Goal: Task Accomplishment & Management: Use online tool/utility

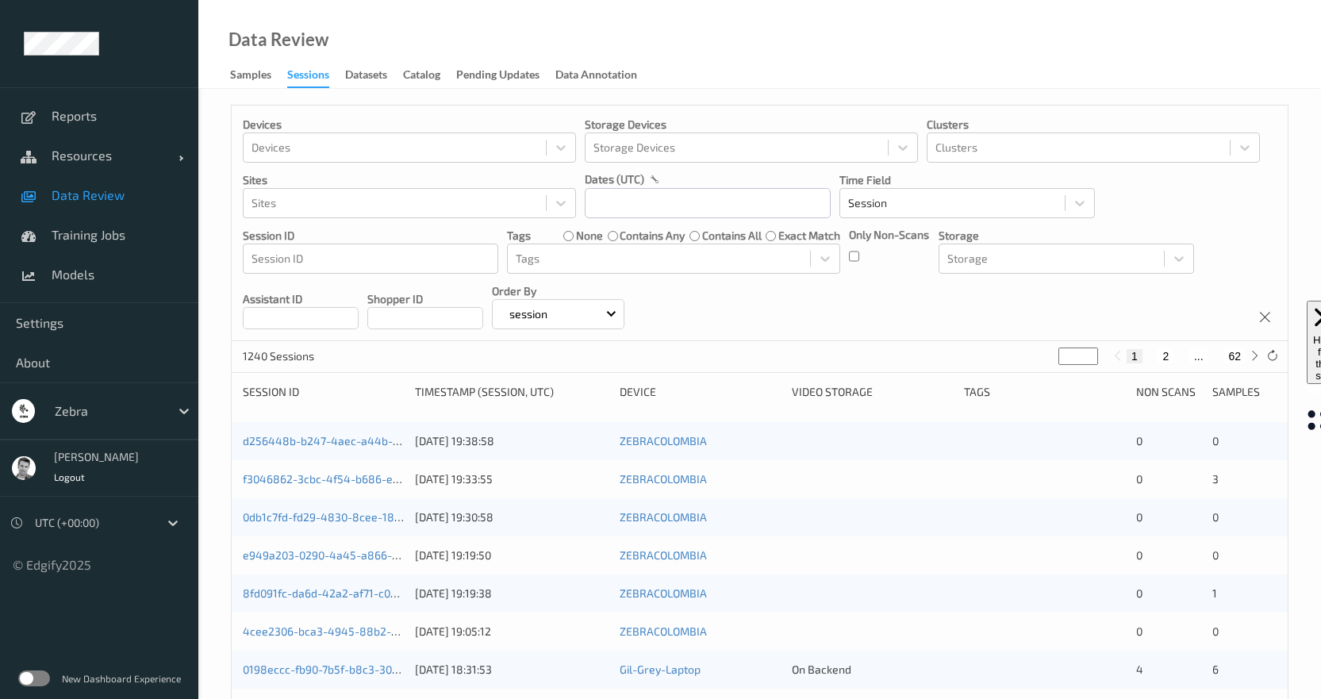
click at [37, 678] on label at bounding box center [34, 679] width 32 height 16
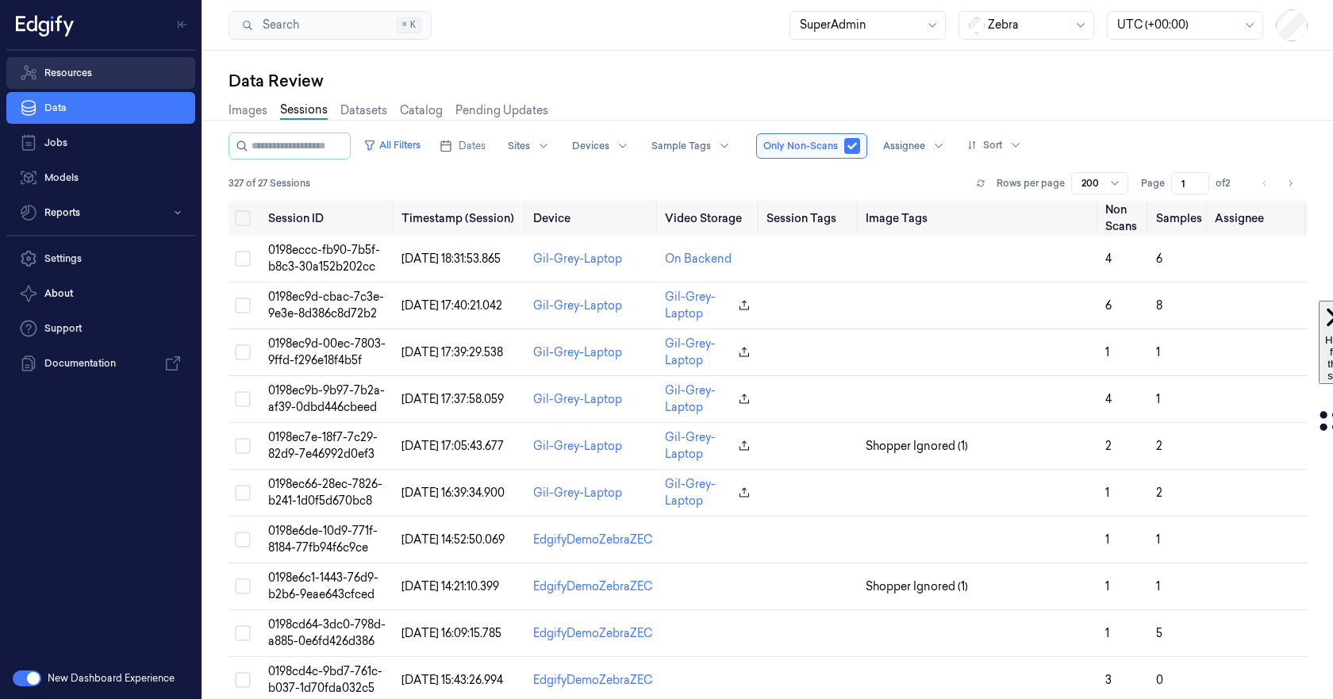
click at [71, 65] on link "Resources" at bounding box center [100, 73] width 189 height 32
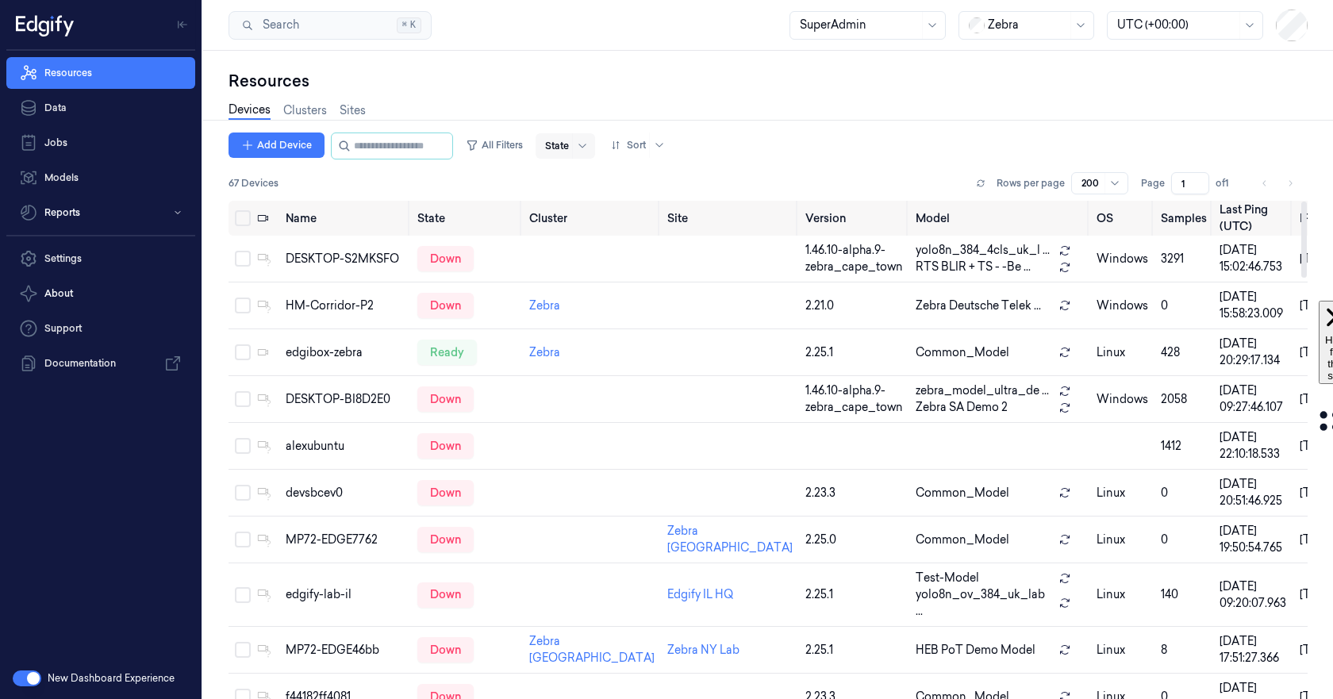
click at [573, 148] on span at bounding box center [572, 145] width 1 height 25
click at [590, 179] on div "Ready" at bounding box center [576, 179] width 33 height 17
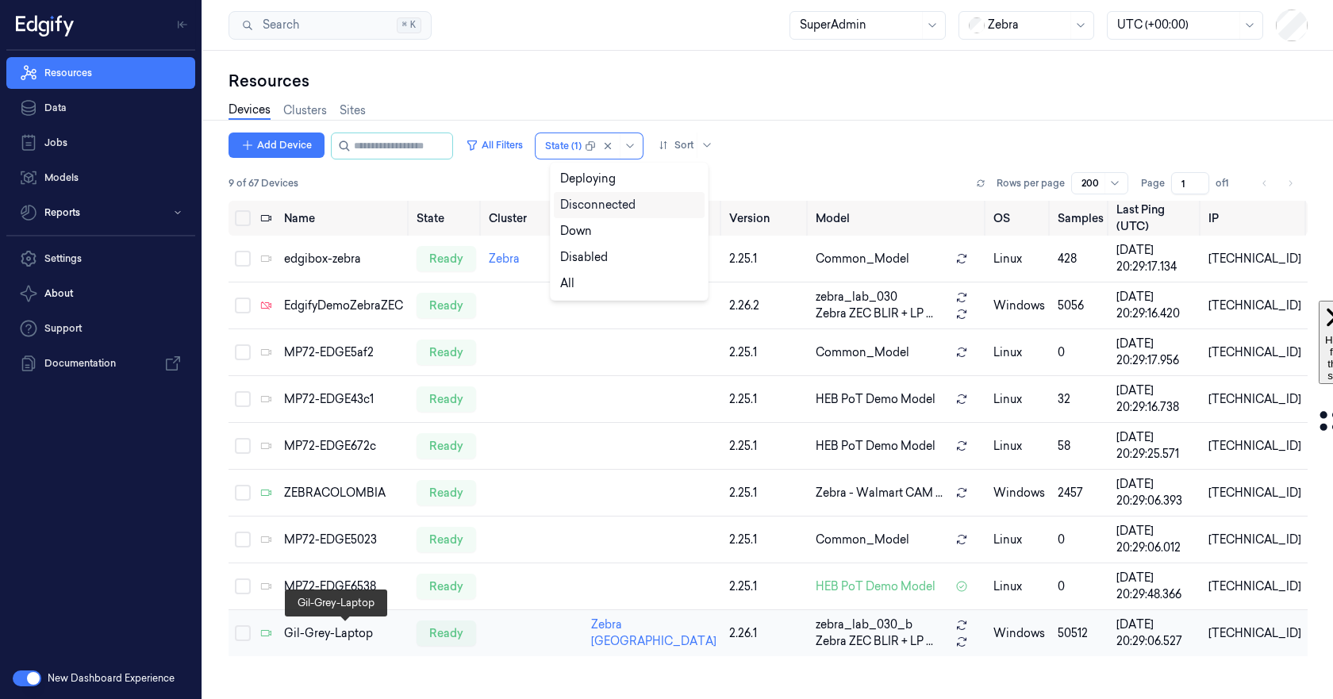
click at [338, 628] on div "Gil-Grey-Laptop" at bounding box center [344, 633] width 121 height 17
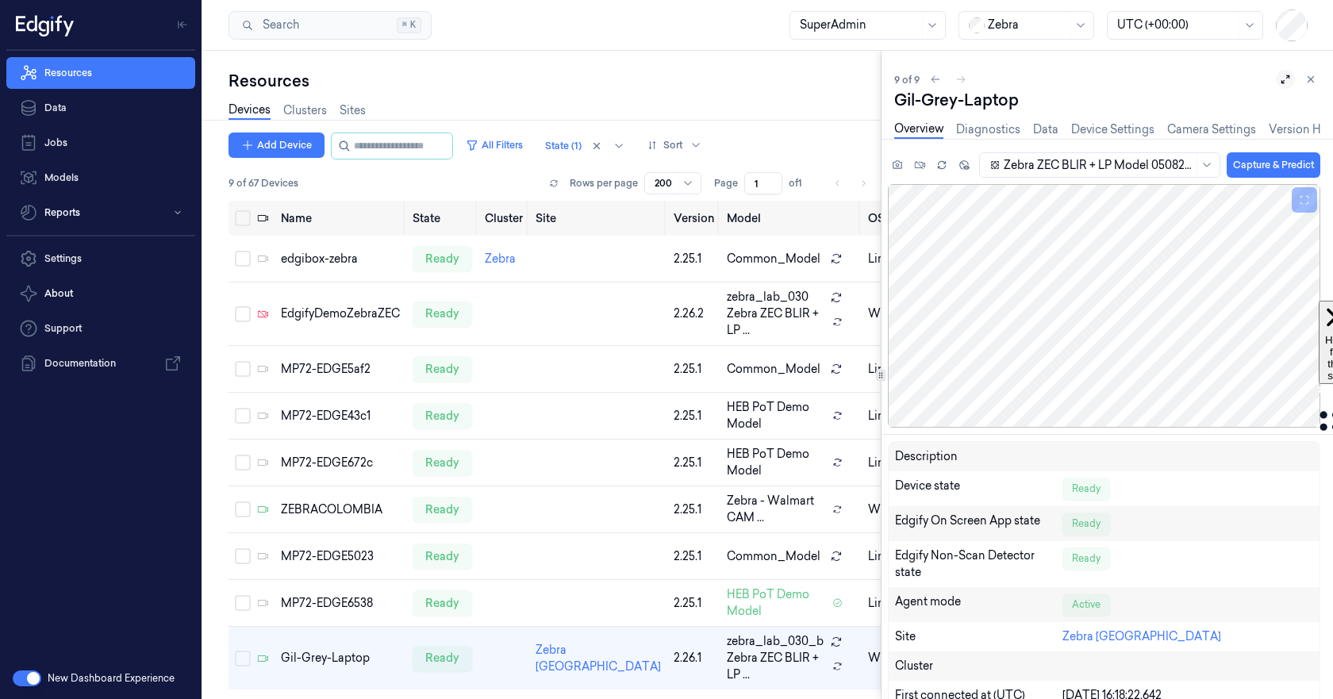
click at [1288, 81] on icon at bounding box center [1285, 79] width 11 height 11
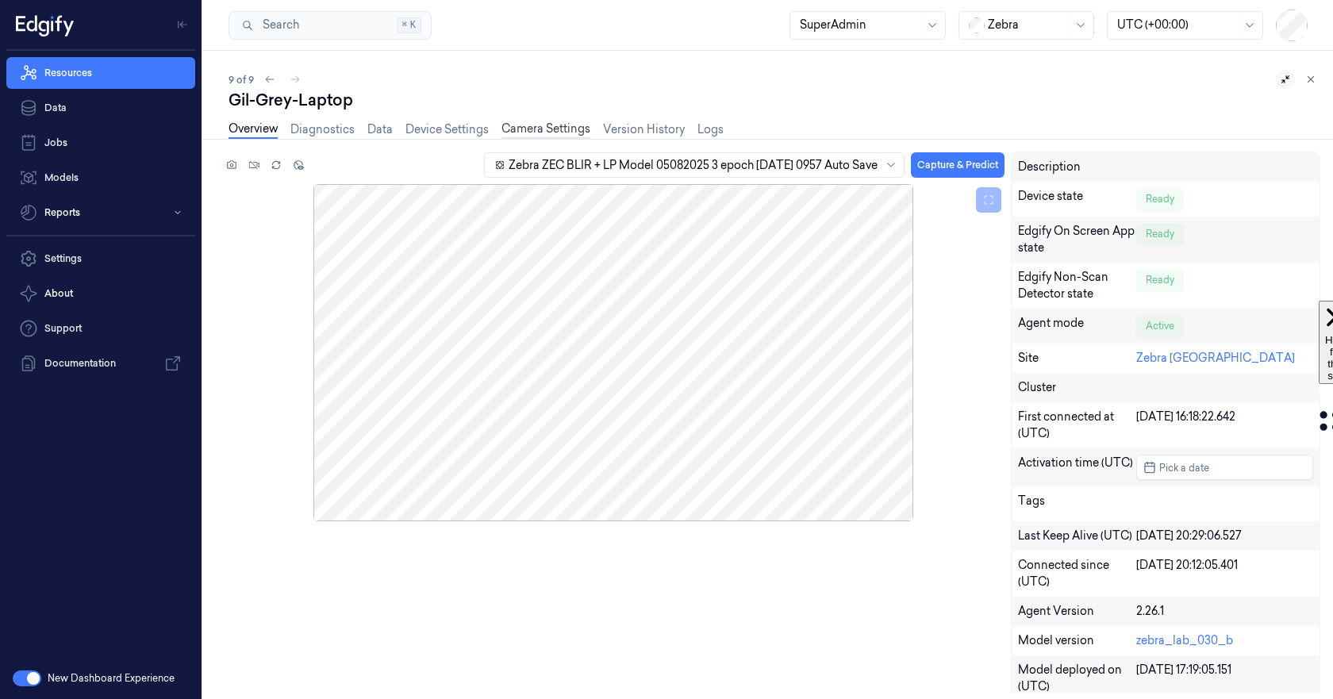
click at [561, 126] on link "Camera Settings" at bounding box center [546, 130] width 89 height 18
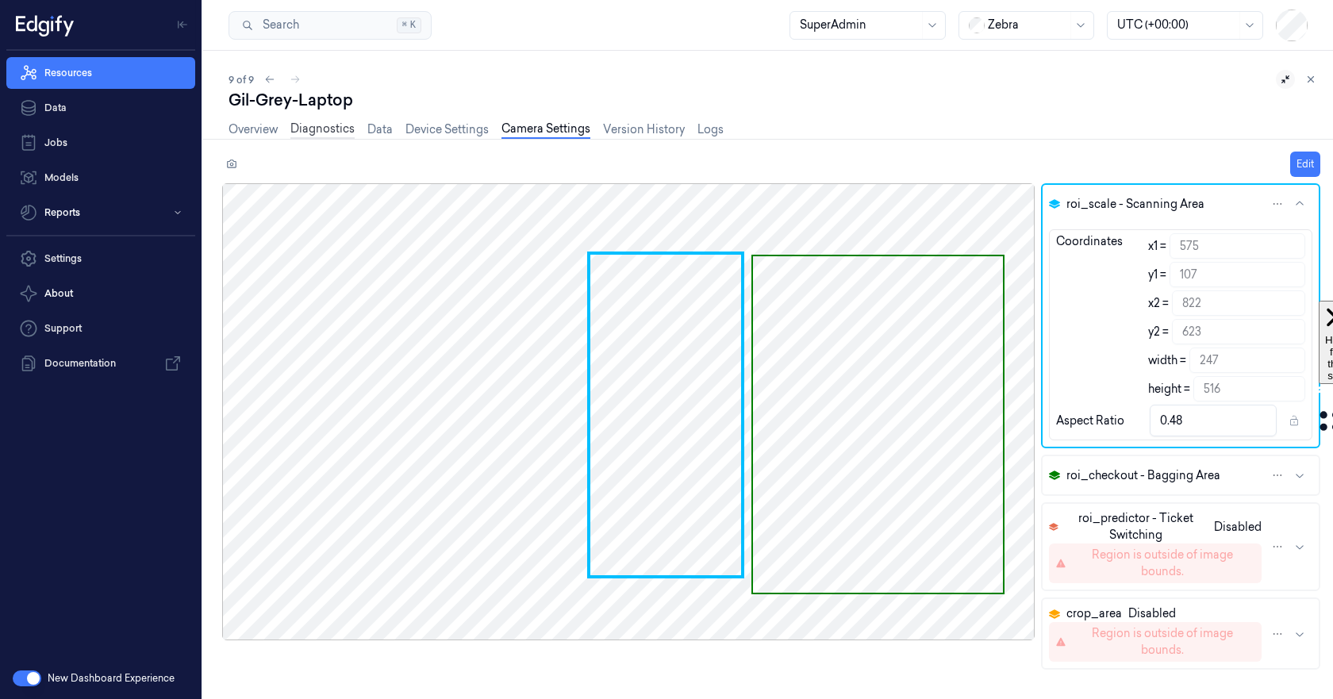
click at [315, 137] on link "Diagnostics" at bounding box center [322, 130] width 64 height 18
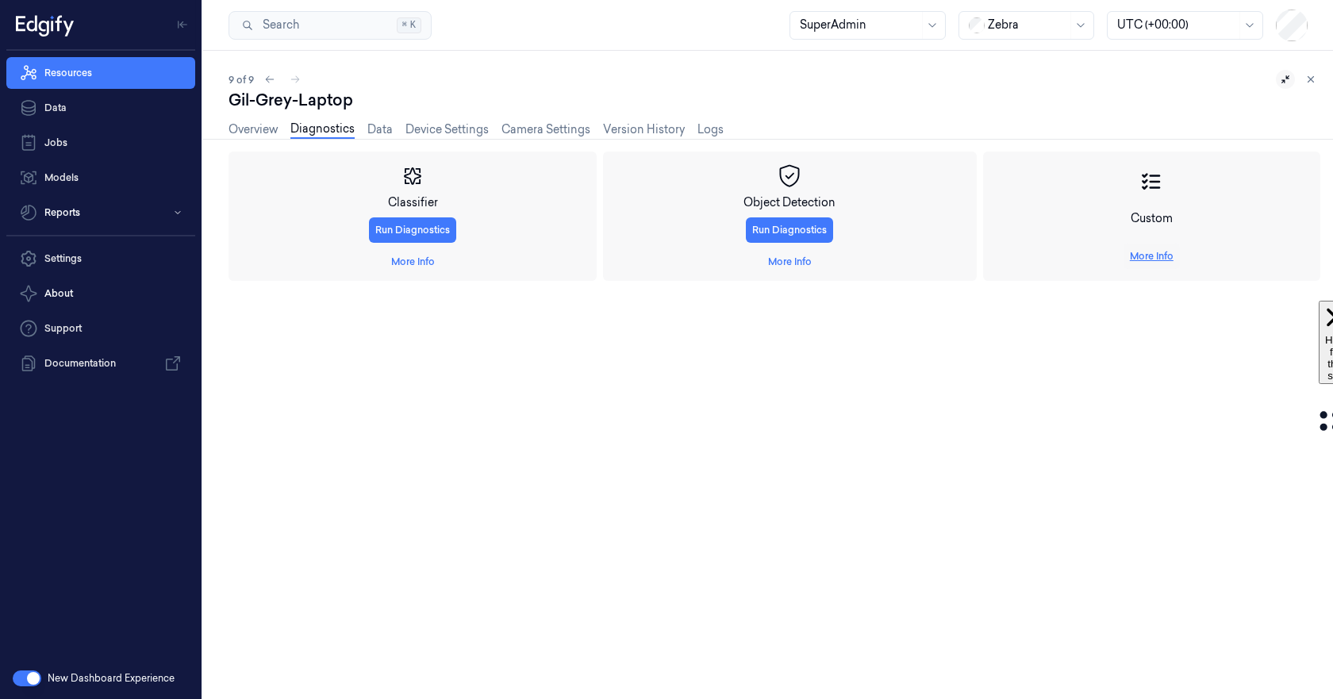
click at [1144, 255] on link "More Info" at bounding box center [1152, 256] width 44 height 14
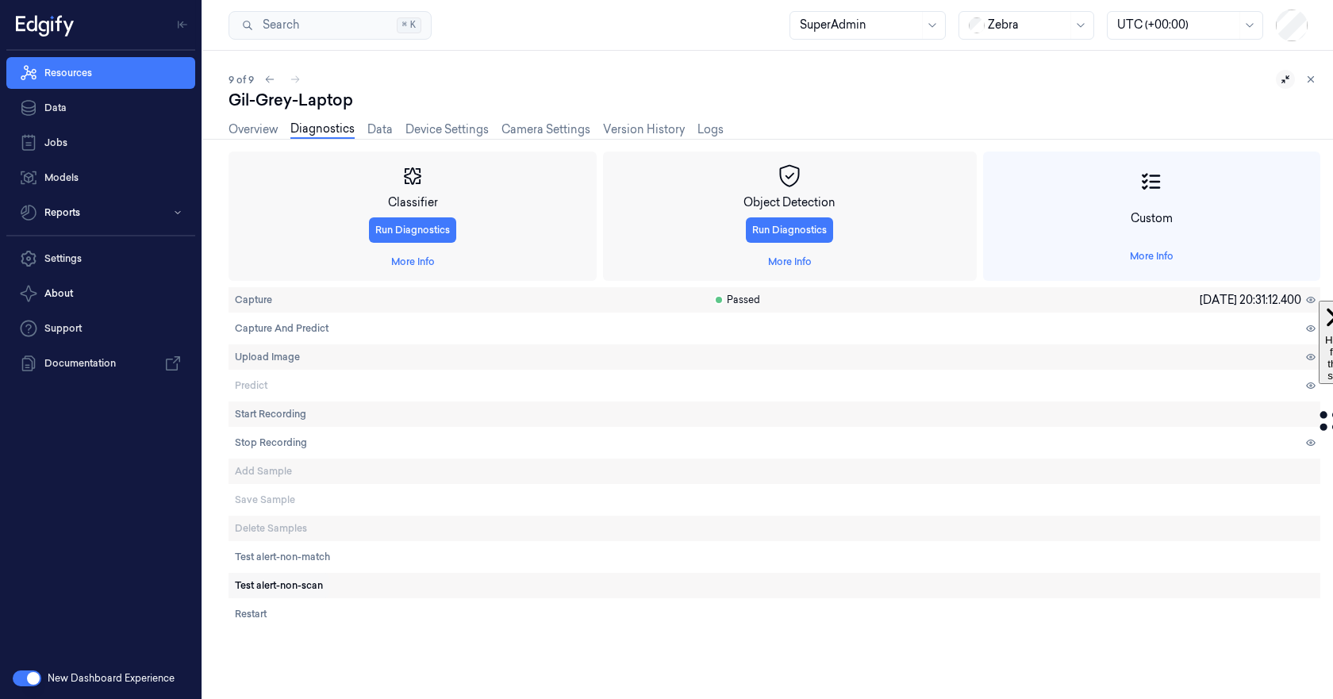
click at [297, 580] on span "Test alert-non-scan" at bounding box center [279, 586] width 88 height 14
click at [256, 126] on link "Overview" at bounding box center [253, 130] width 49 height 18
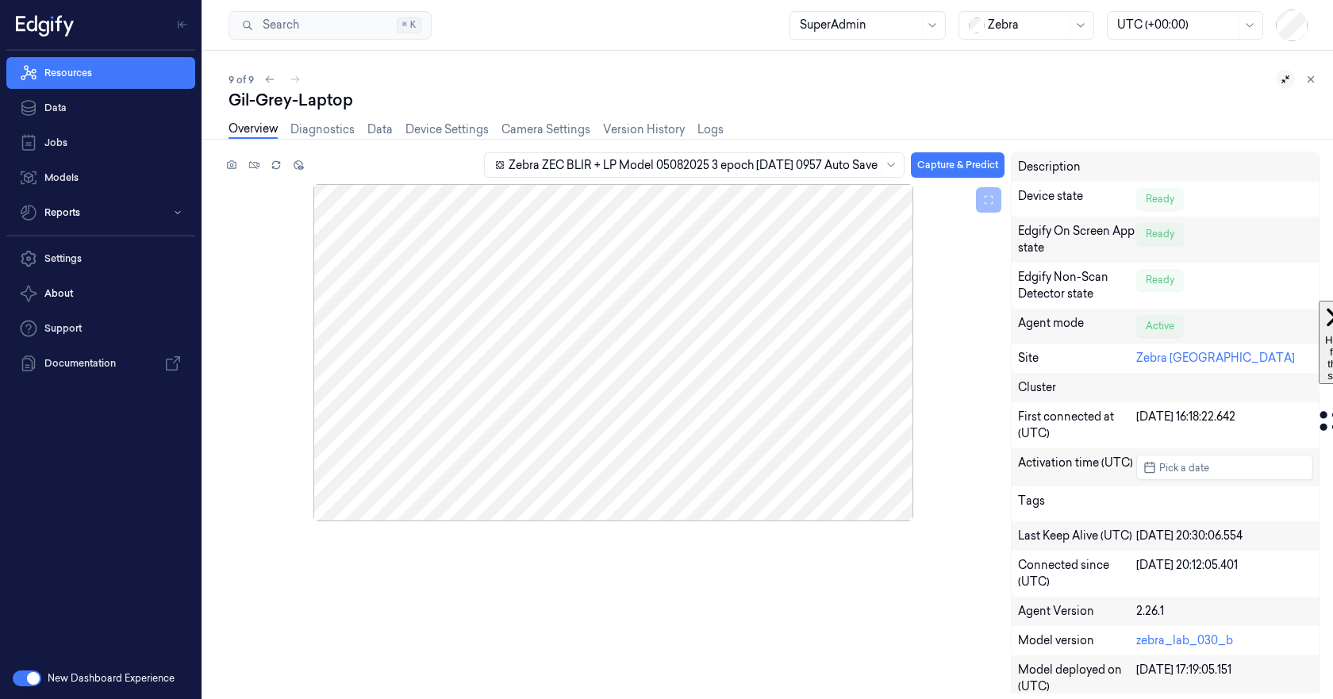
click at [248, 128] on link "Overview" at bounding box center [253, 130] width 49 height 18
click at [438, 610] on div "Zebra ZEC BLIR + LP Model 05082025 3 epoch 2025-08-05 0957 Auto Save Capture & …" at bounding box center [771, 423] width 1098 height 542
click at [317, 129] on link "Diagnostics" at bounding box center [322, 130] width 64 height 18
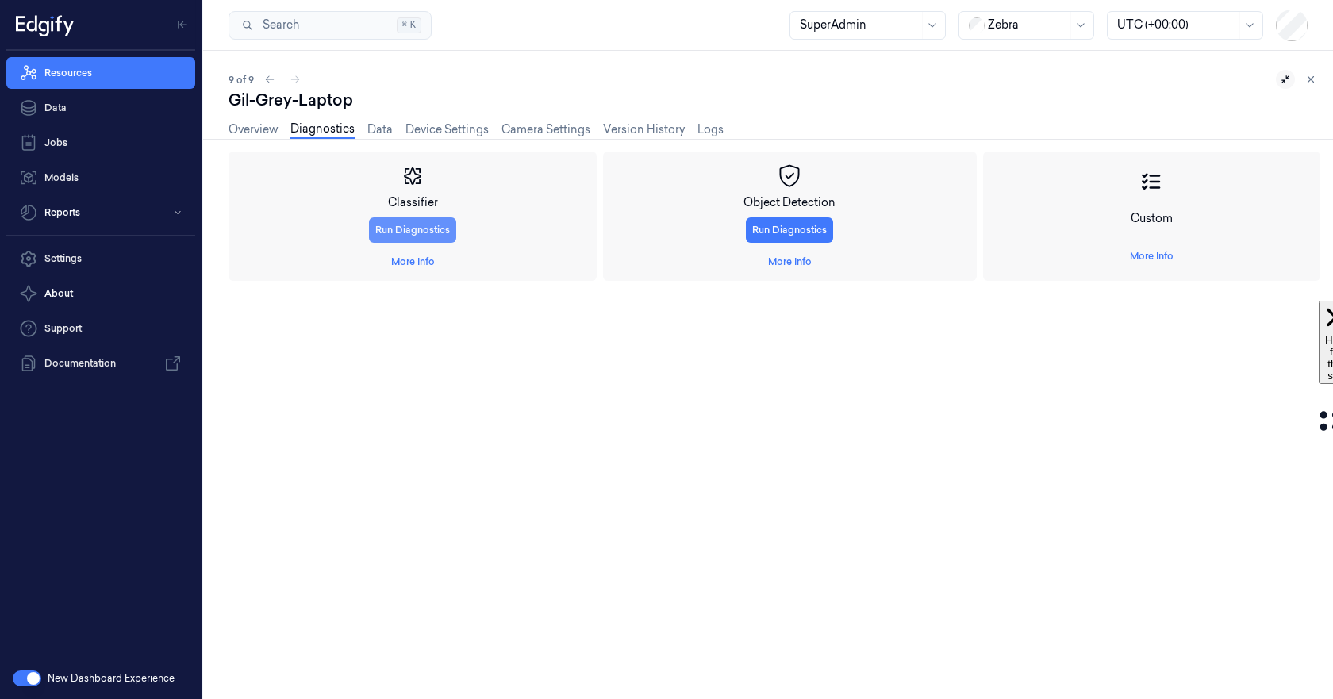
click at [409, 231] on button "Run Diagnostics" at bounding box center [412, 229] width 87 height 25
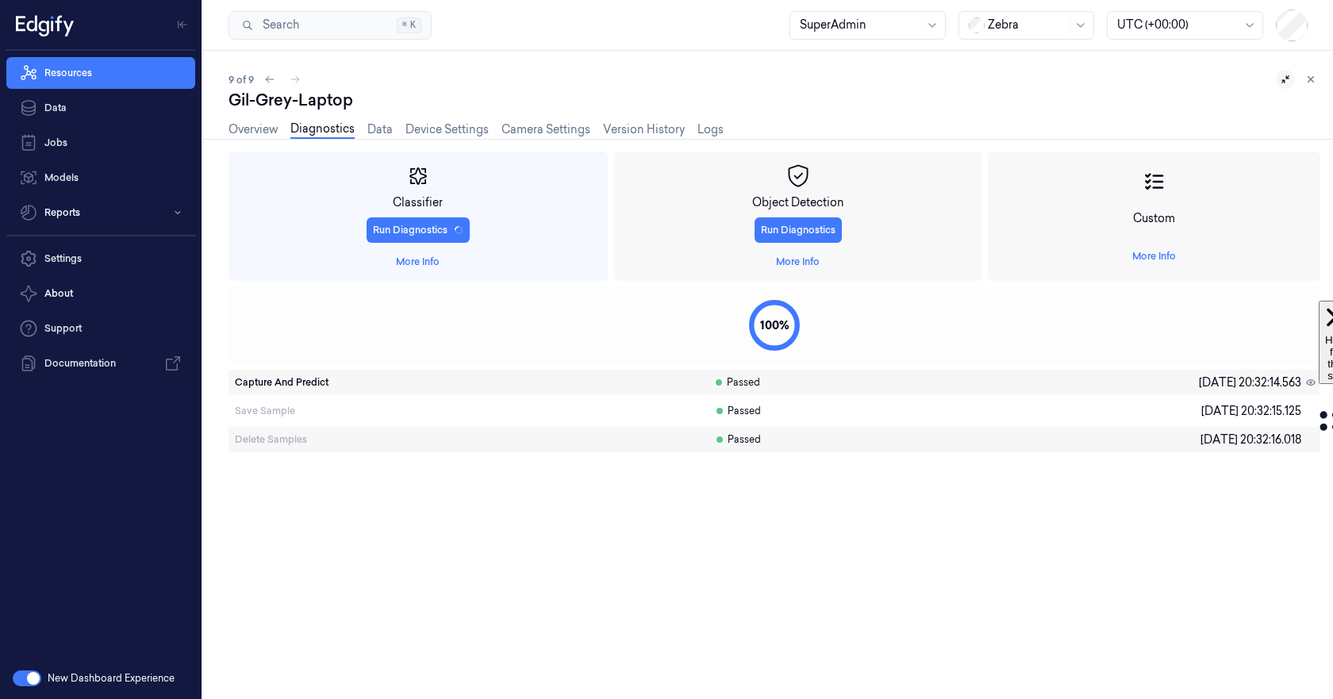
click at [289, 384] on span "Capture And Predict" at bounding box center [282, 382] width 94 height 14
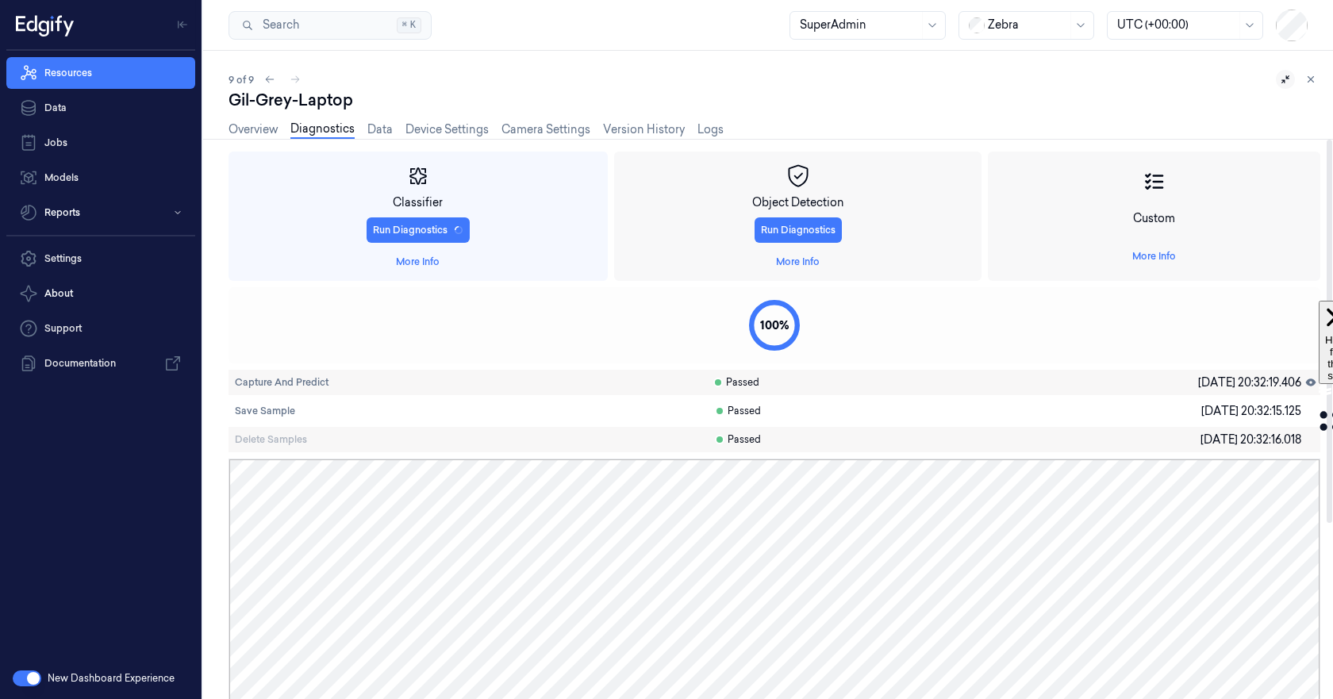
scroll to position [238, 0]
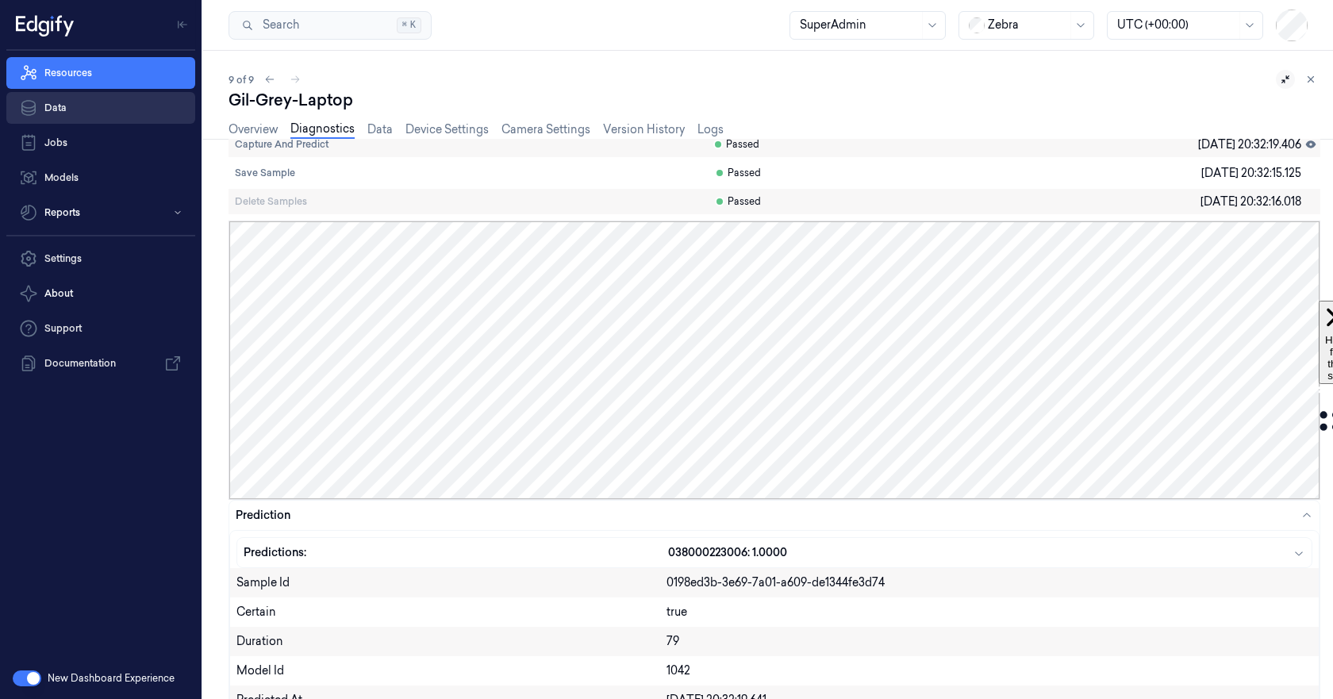
click at [56, 108] on link "Data" at bounding box center [100, 108] width 189 height 32
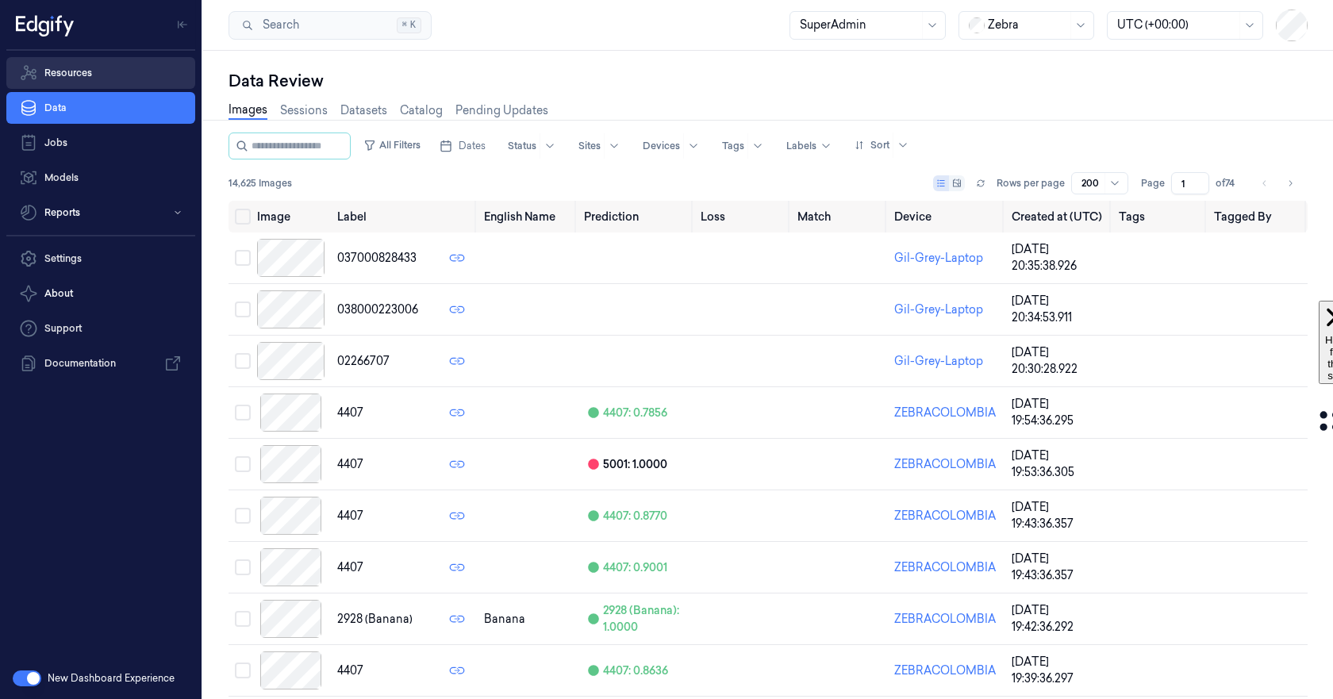
click at [79, 79] on link "Resources" at bounding box center [100, 73] width 189 height 32
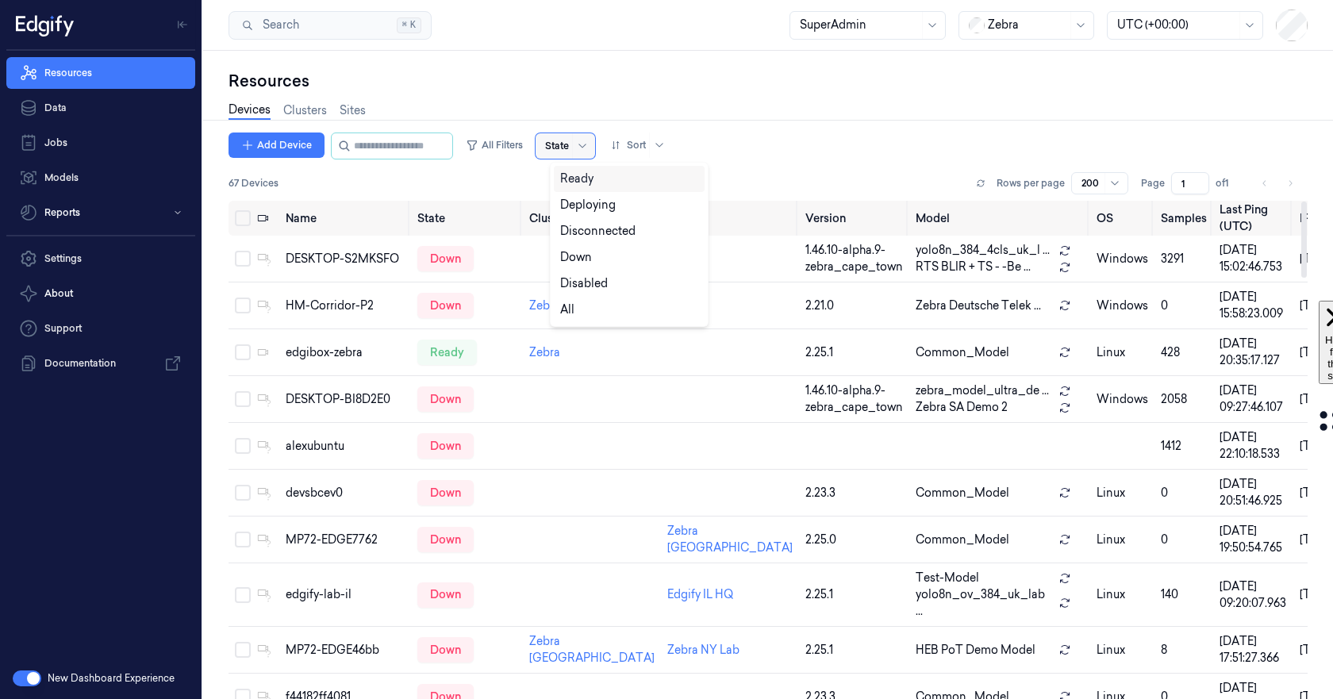
click at [585, 146] on div "State" at bounding box center [566, 145] width 60 height 25
click at [582, 178] on div "Ready" at bounding box center [576, 179] width 33 height 17
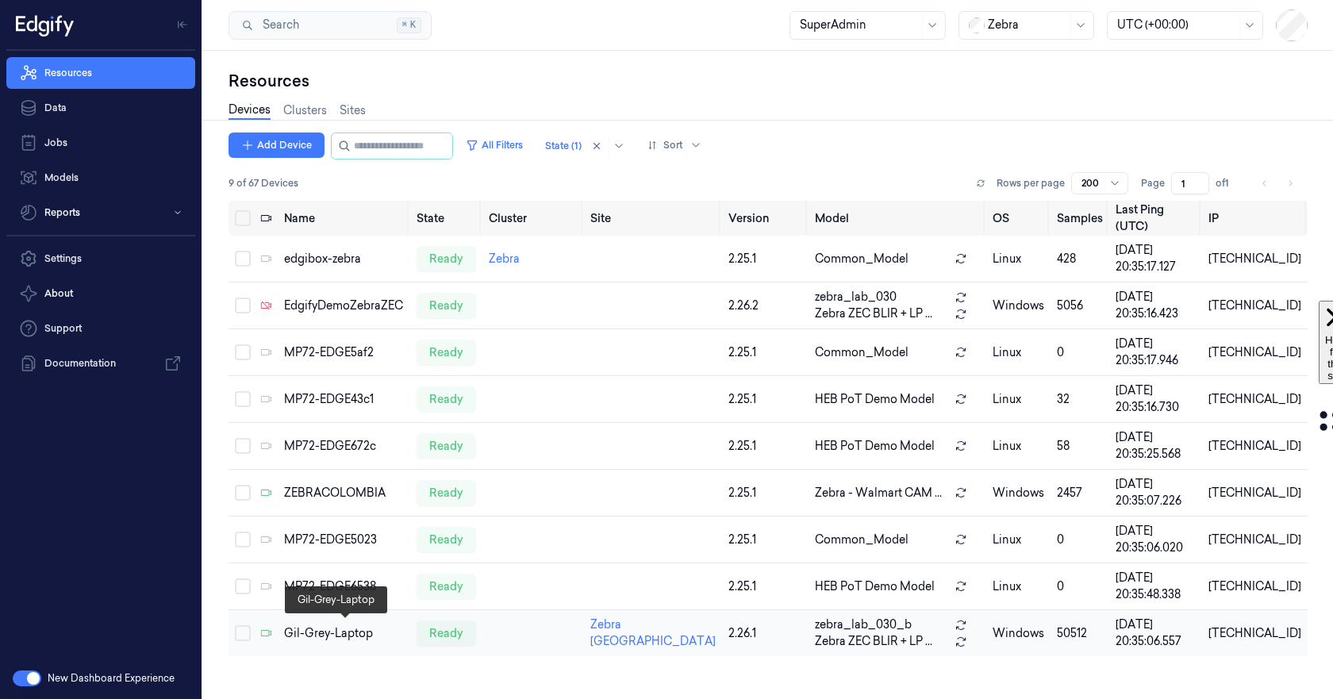
click at [332, 627] on div "Gil-Grey-Laptop" at bounding box center [344, 633] width 121 height 17
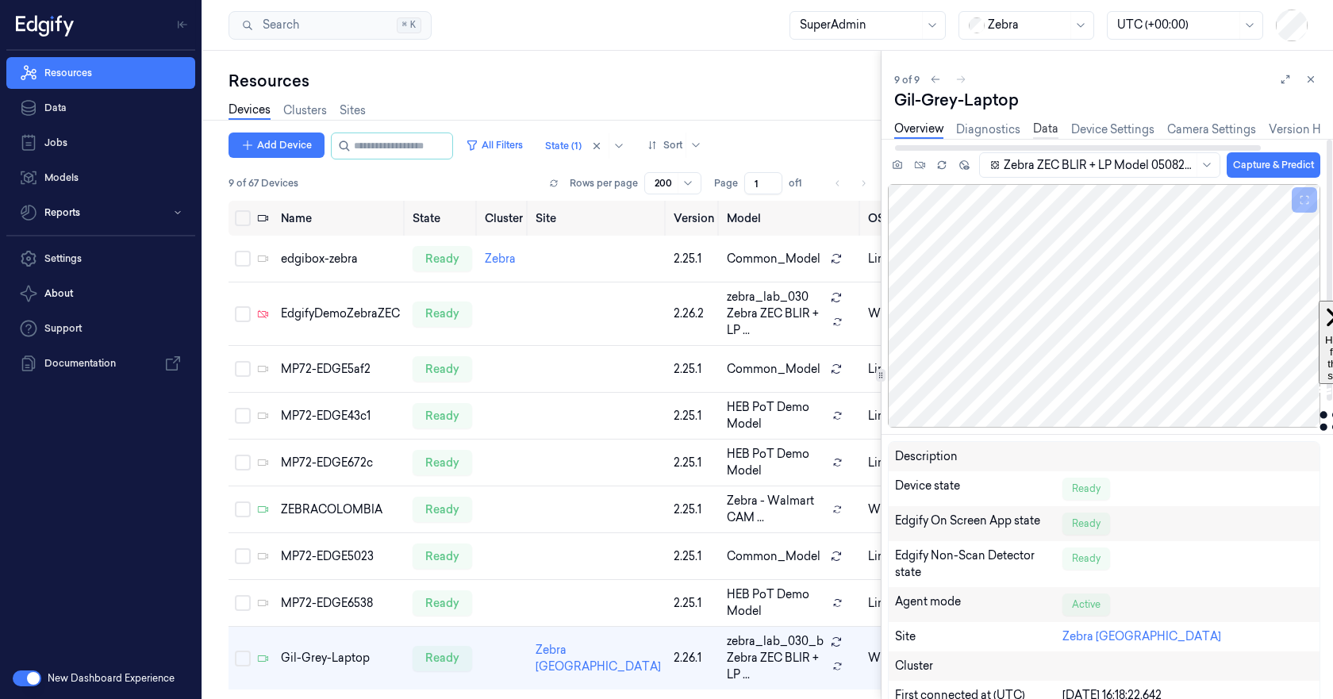
click at [1042, 129] on link "Data" at bounding box center [1045, 130] width 25 height 18
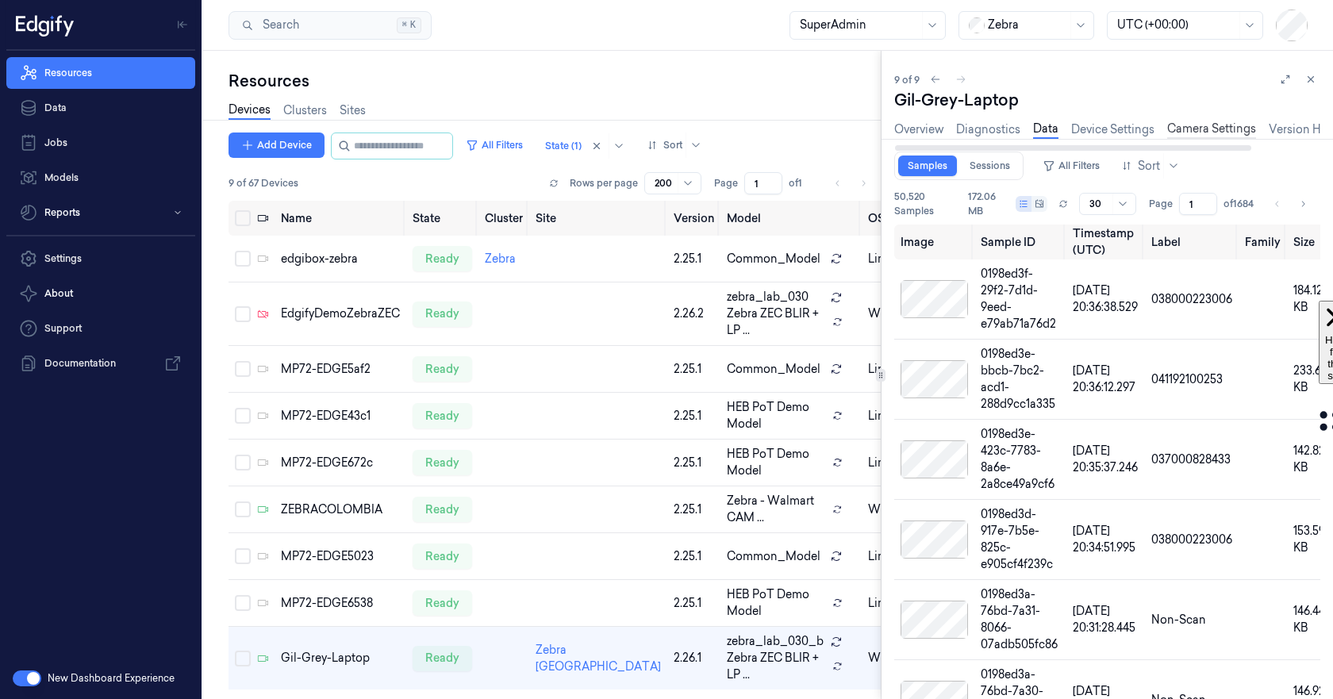
click at [1209, 124] on link "Camera Settings" at bounding box center [1211, 130] width 89 height 18
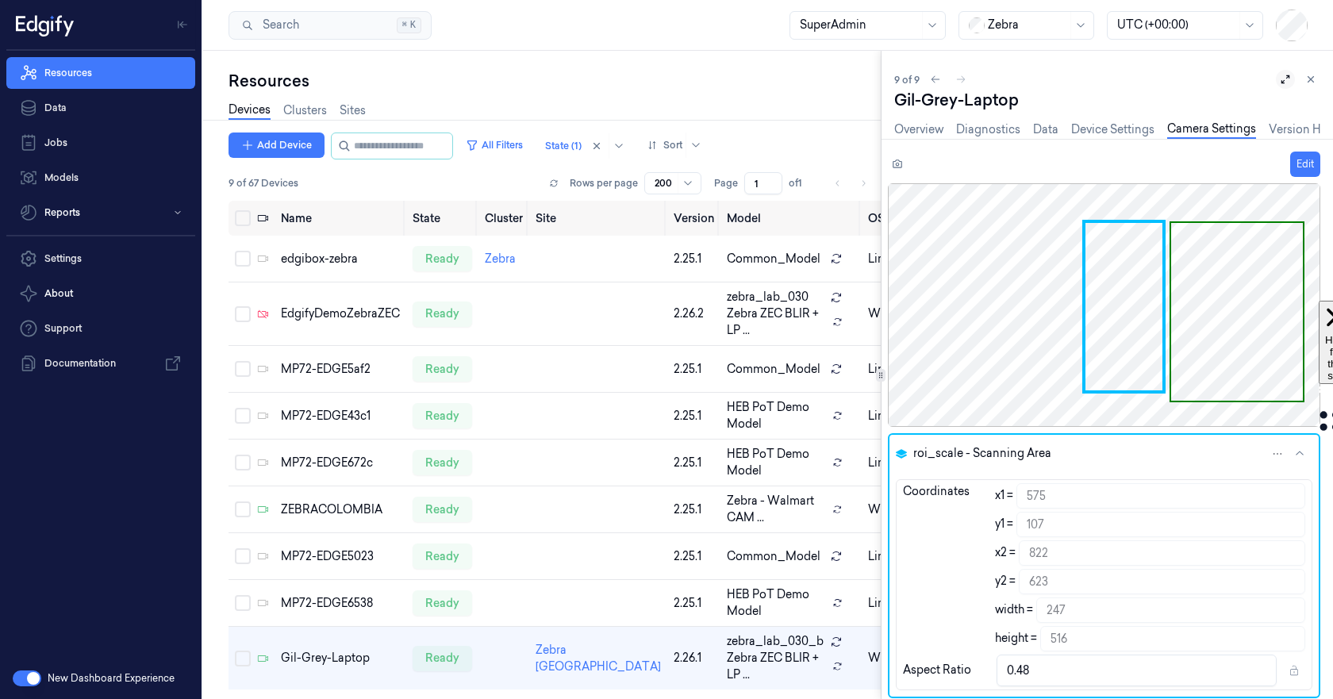
click at [1283, 82] on icon at bounding box center [1286, 79] width 9 height 9
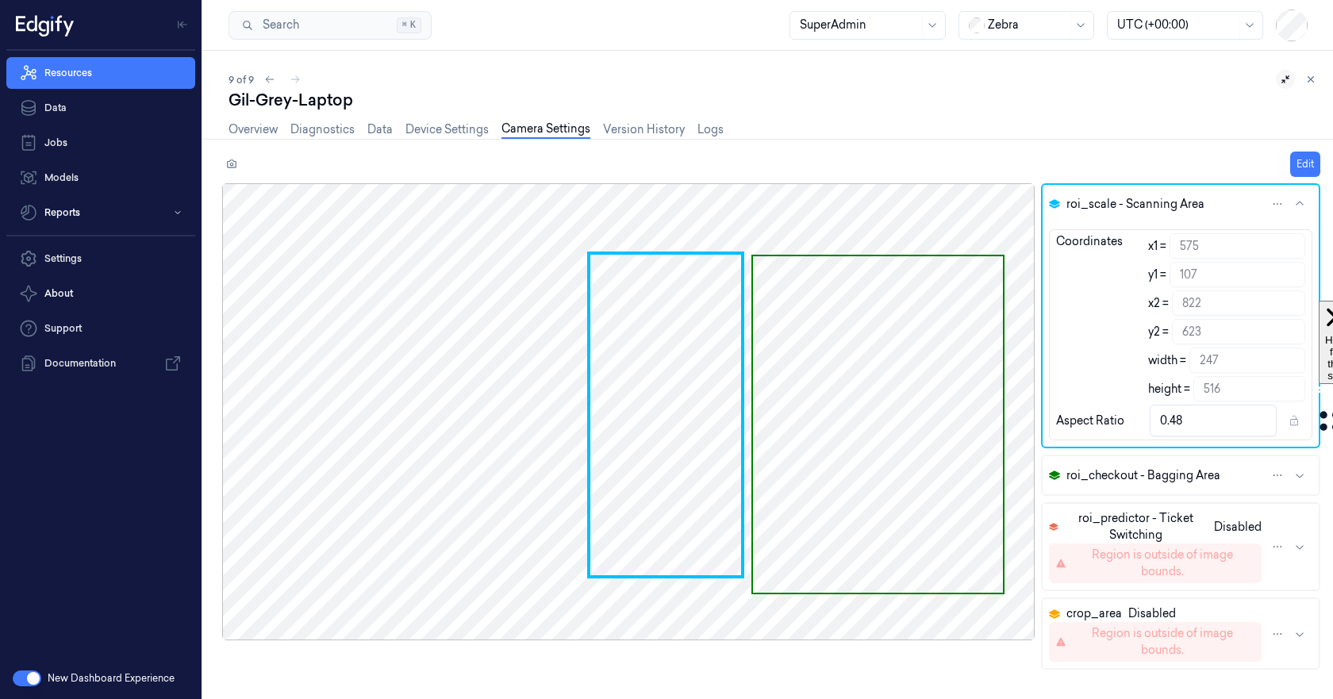
click at [1144, 520] on span "roi_predictor - Ticket Switching" at bounding box center [1136, 526] width 143 height 33
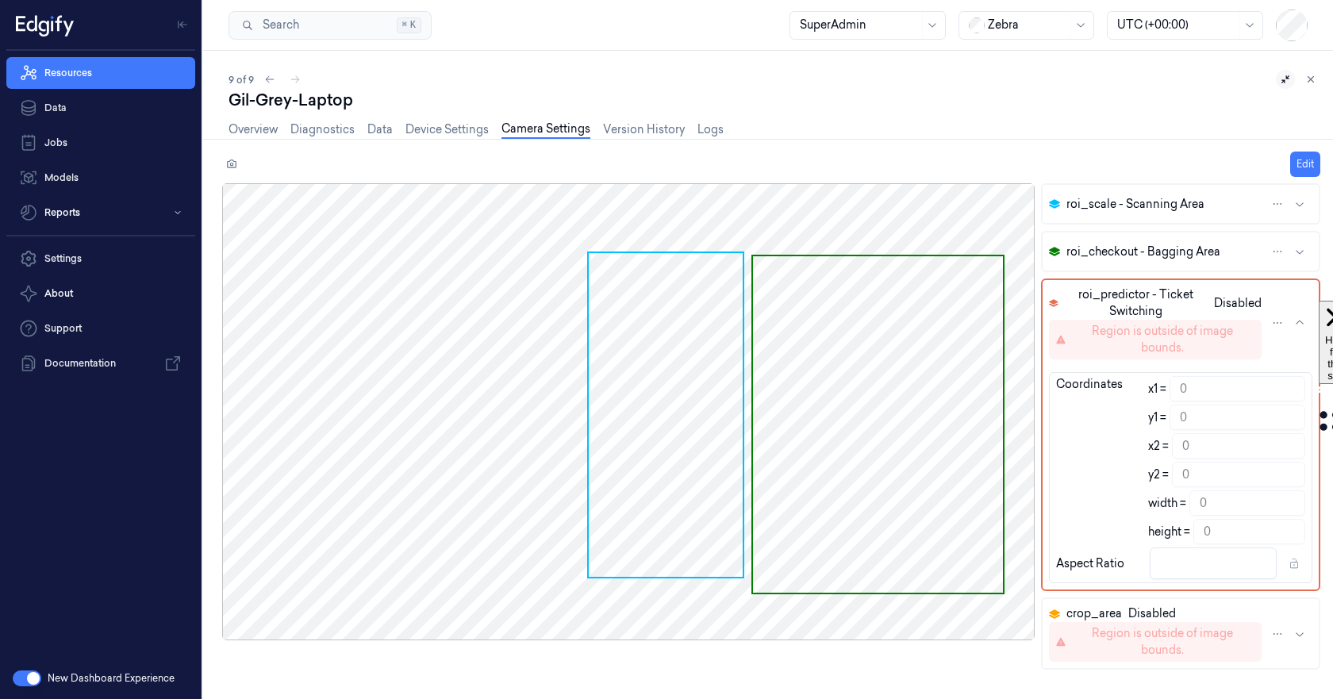
click at [1244, 300] on div "roi_predictor - Ticket Switching Disabled" at bounding box center [1155, 302] width 213 height 33
click at [1278, 324] on html "Resources Data Jobs Models Reports Settings About Support Documentation New Das…" at bounding box center [666, 349] width 1333 height 699
click at [1277, 318] on html "Resources Data Jobs Models Reports Settings About Support Documentation New Das…" at bounding box center [666, 349] width 1333 height 699
click at [1087, 320] on div "Region is outside of image bounds." at bounding box center [1155, 340] width 213 height 40
drag, startPoint x: 439, startPoint y: 379, endPoint x: 544, endPoint y: 465, distance: 136.0
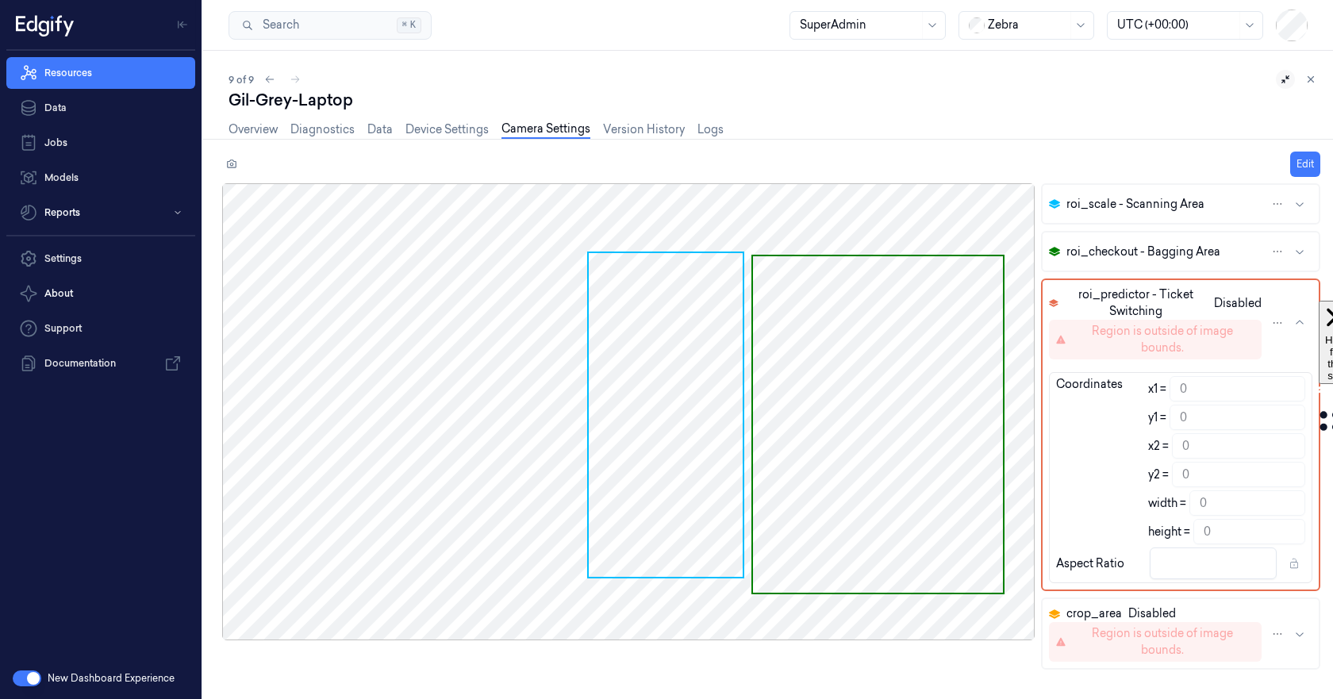
click at [544, 465] on div at bounding box center [628, 411] width 813 height 457
click at [1306, 164] on button "Edit" at bounding box center [1305, 164] width 30 height 25
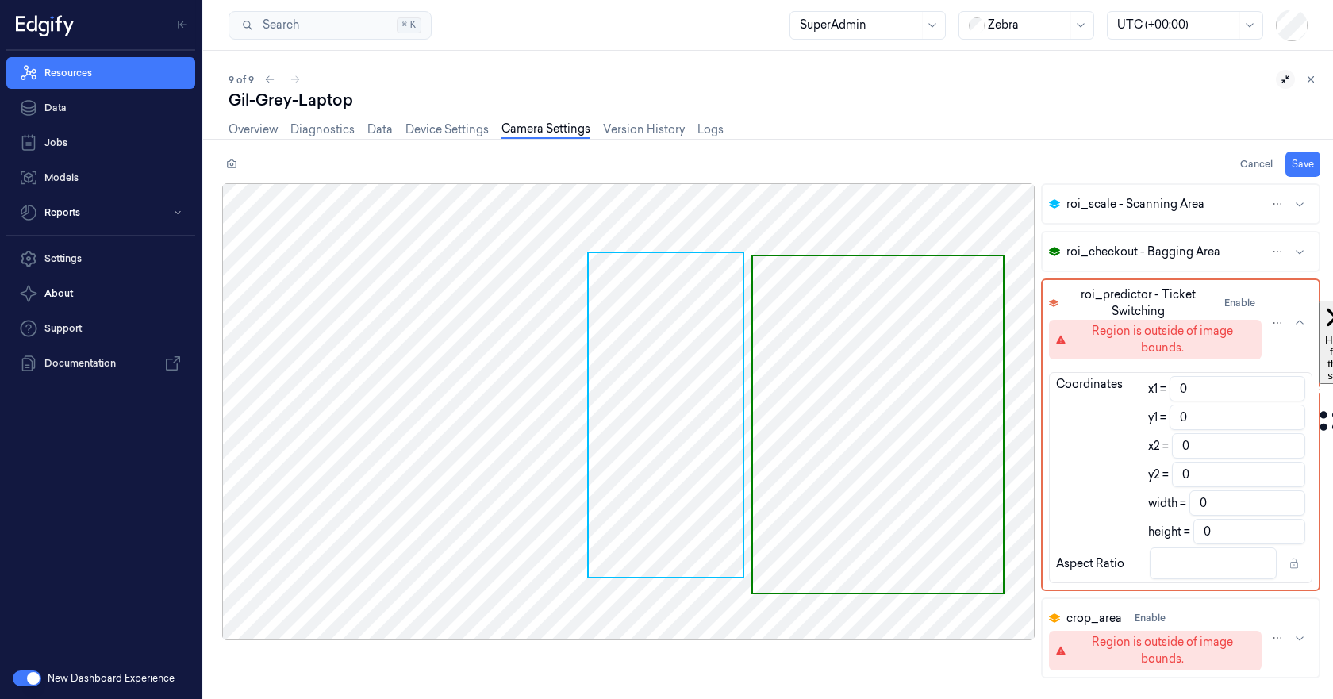
click at [1156, 306] on span "roi_predictor - Ticket Switching" at bounding box center [1138, 302] width 147 height 33
click at [1178, 361] on button "roi_predictor - Ticket Switching Enable Region is outside of image bounds." at bounding box center [1181, 323] width 276 height 86
click at [1155, 340] on div "Region is outside of image bounds." at bounding box center [1163, 339] width 186 height 33
type input "256"
type input "144"
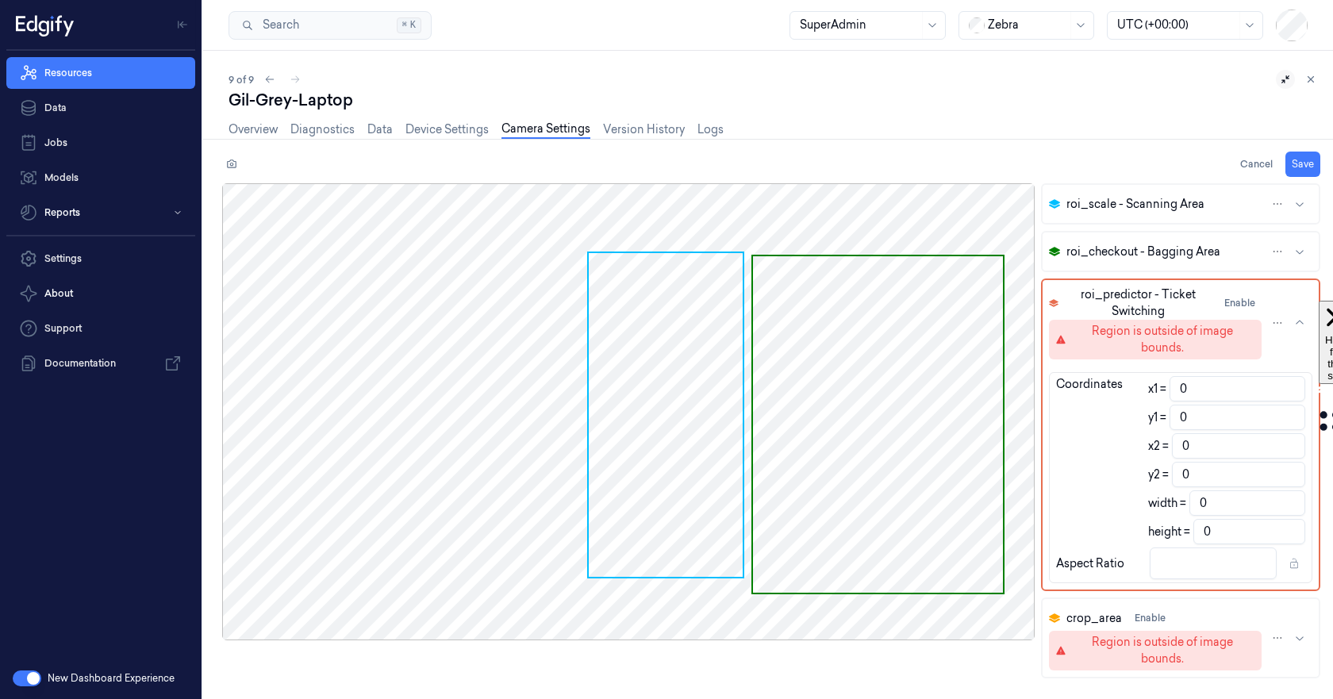
type input "1024"
type input "576"
type input "768"
type input "432"
type input "1.78"
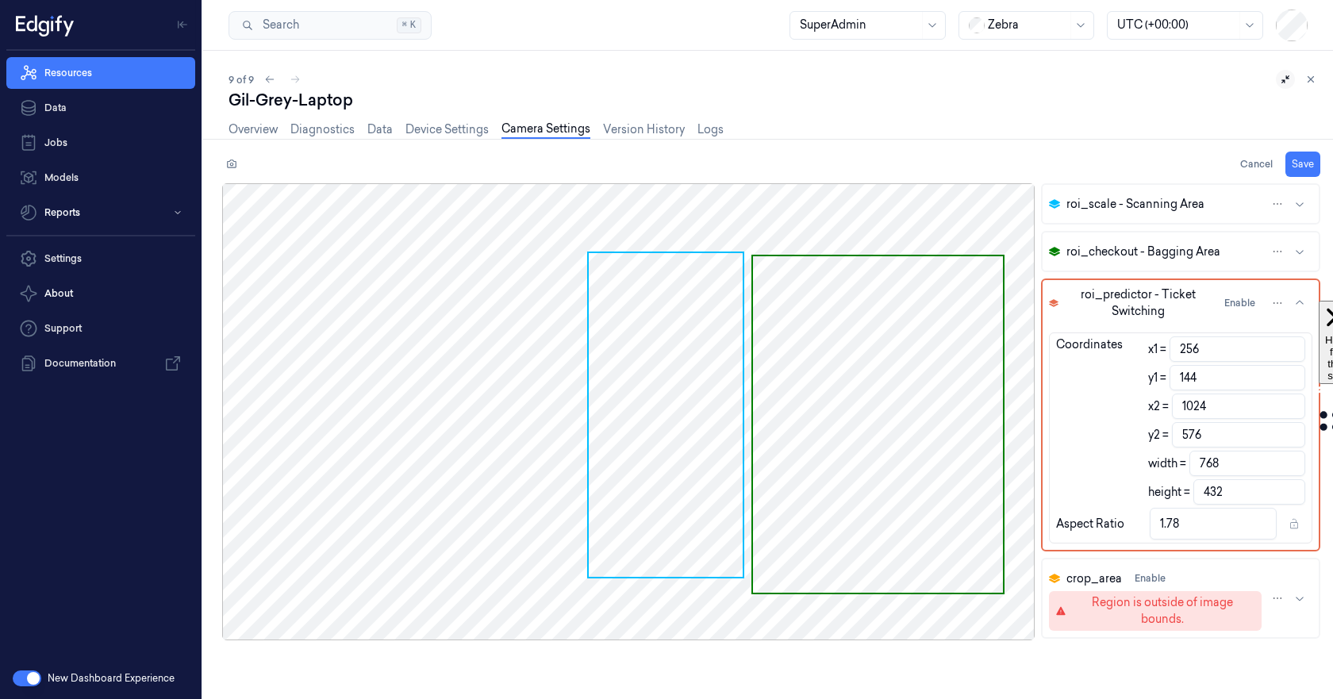
click at [1157, 321] on button "roi_predictor - Ticket Switching Enable" at bounding box center [1181, 303] width 276 height 46
click at [1241, 306] on button "Enable" at bounding box center [1240, 302] width 44 height 25
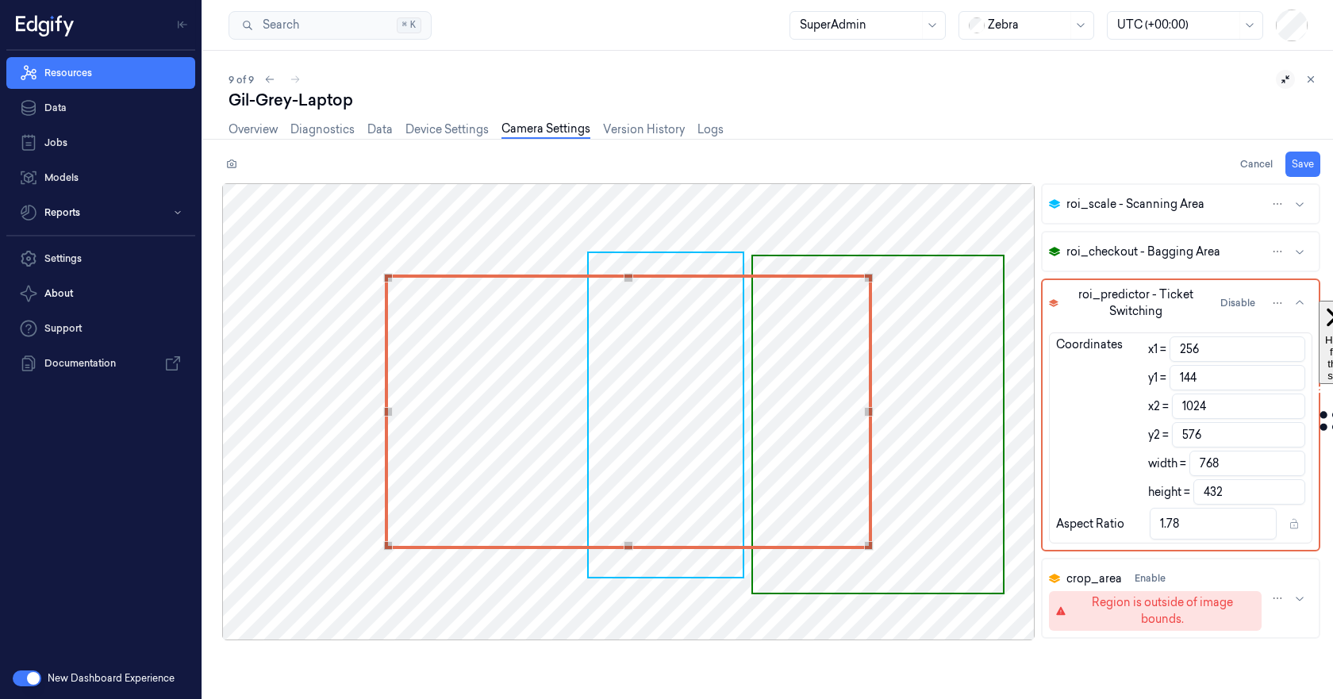
type input "1023"
type input "767"
type input "147"
type input "1022"
type input "766"
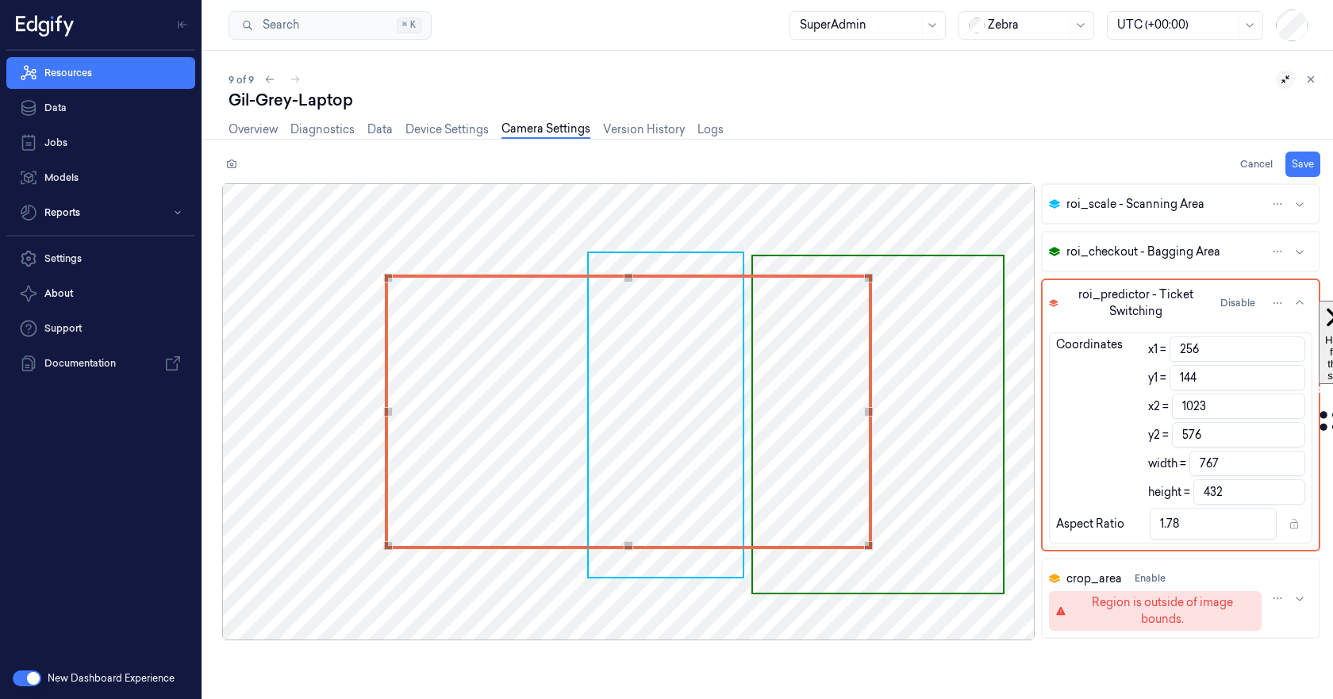
type input "429"
type input "1.79"
type input "150"
type input "1019"
type input "763"
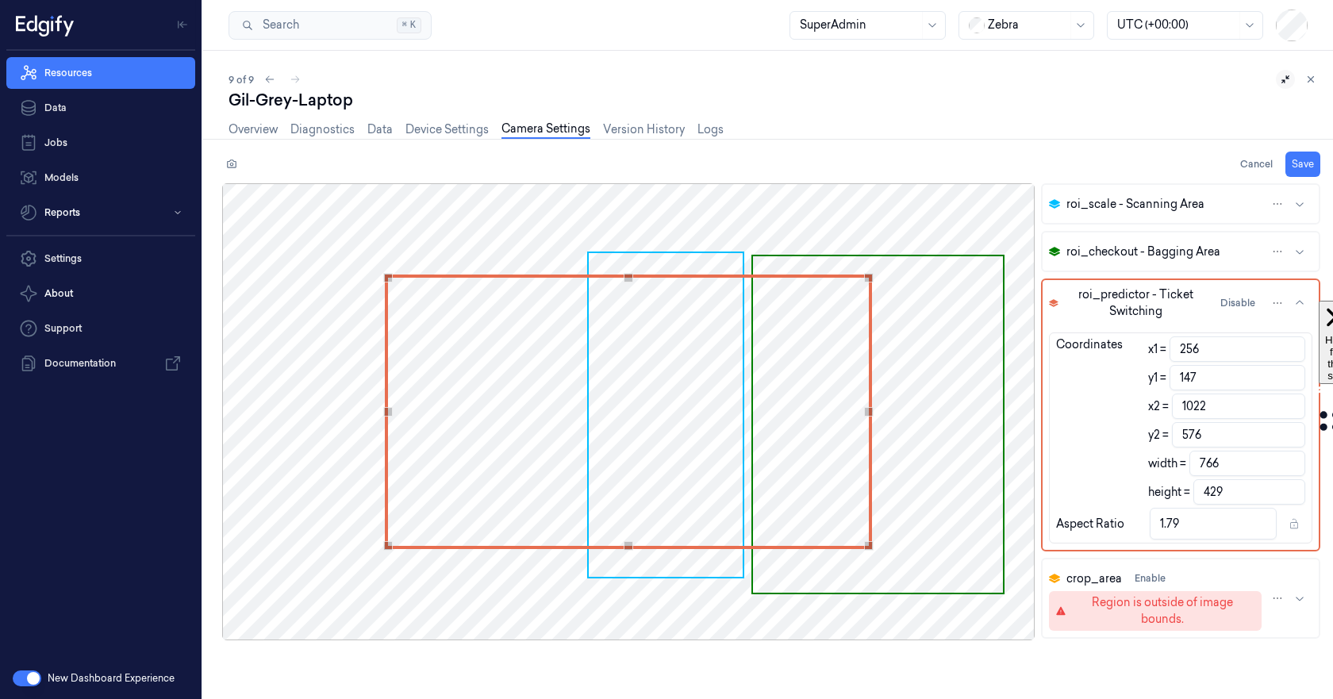
type input "426"
type input "157"
type input "1017"
type input "761"
type input "419"
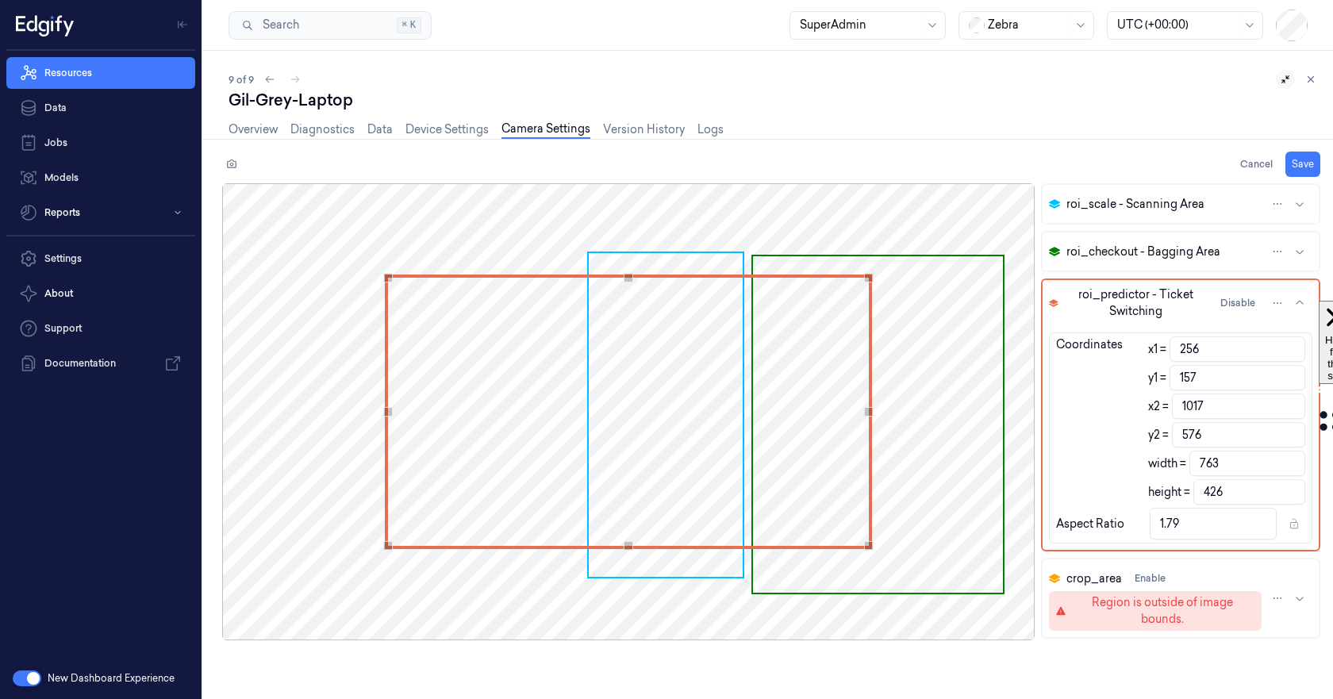
type input "1.82"
type input "174"
type input "1005"
type input "749"
type input "402"
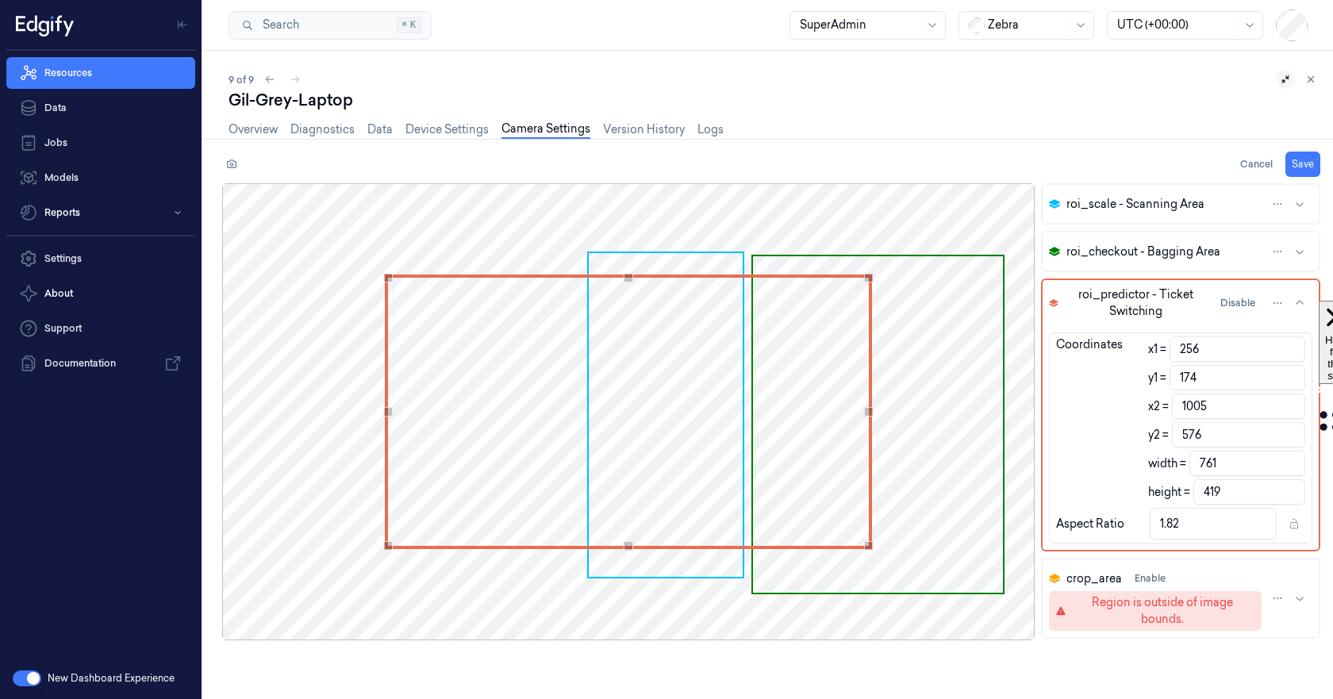
type input "1.86"
type input "188"
type input "992"
type input "736"
type input "388"
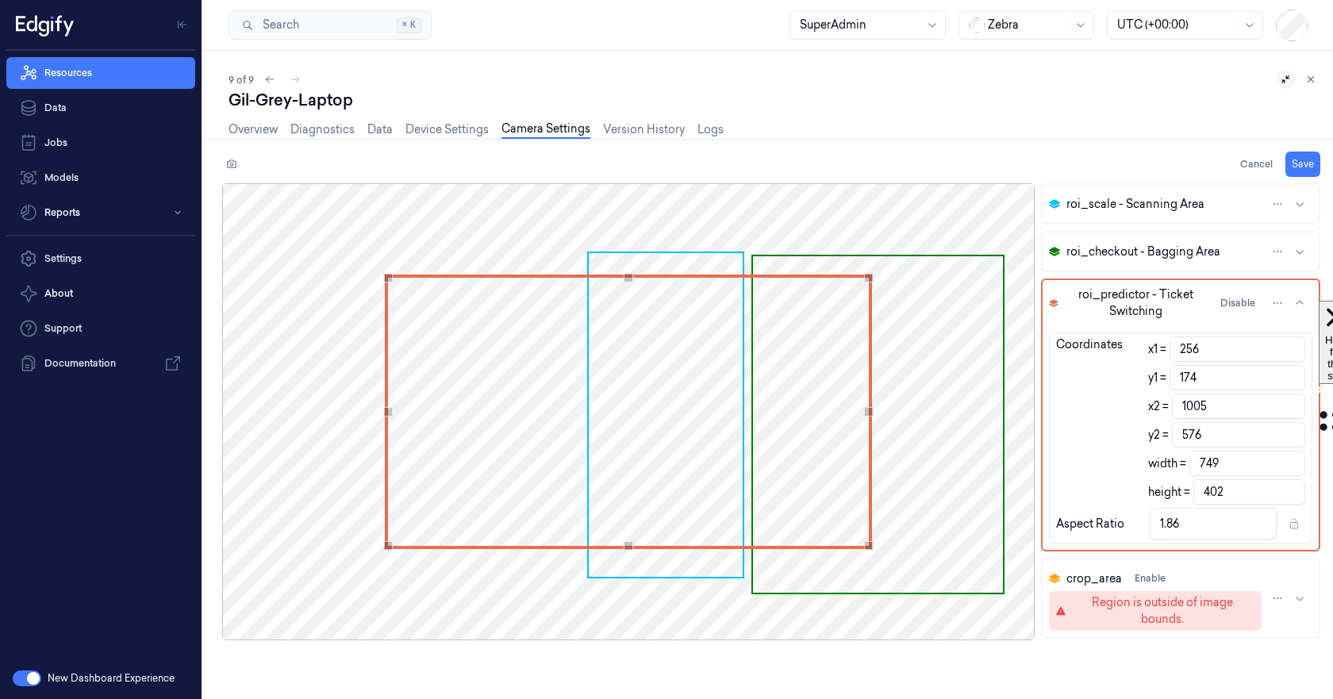
type input "1.9"
type input "198"
type input "980"
type input "724"
type input "378"
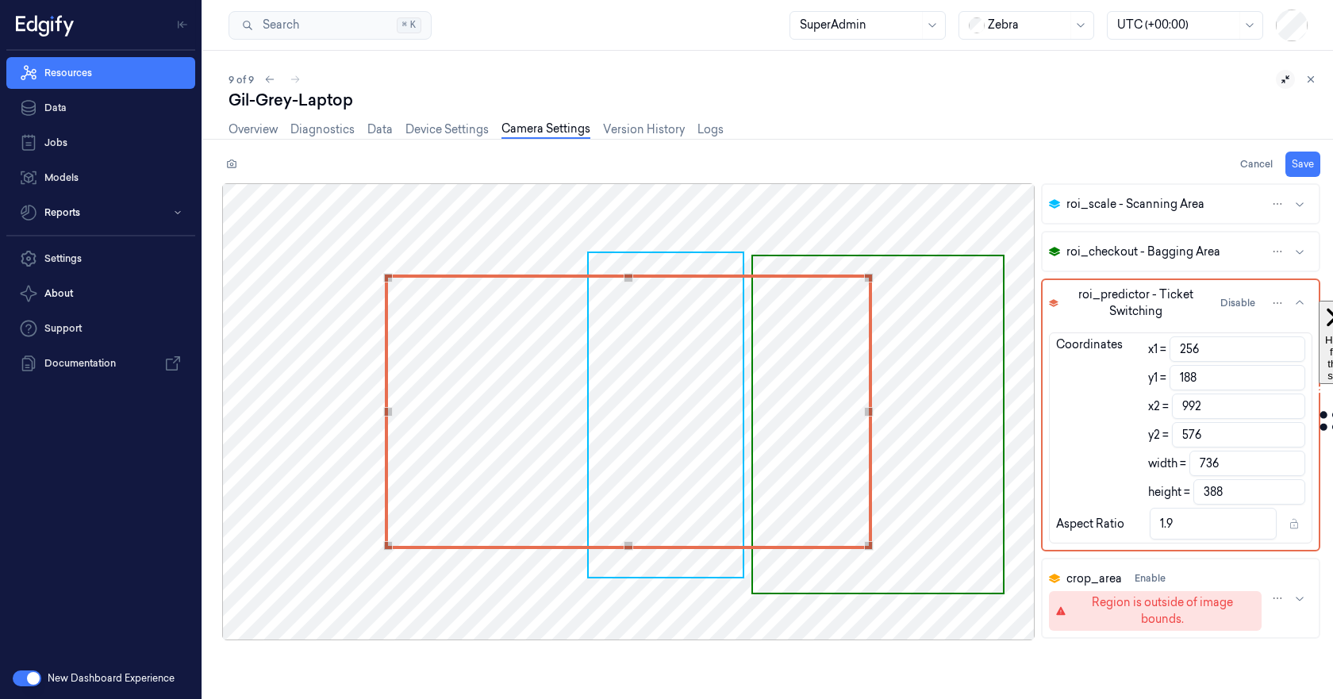
type input "1.92"
type input "204"
type input "975"
type input "719"
type input "372"
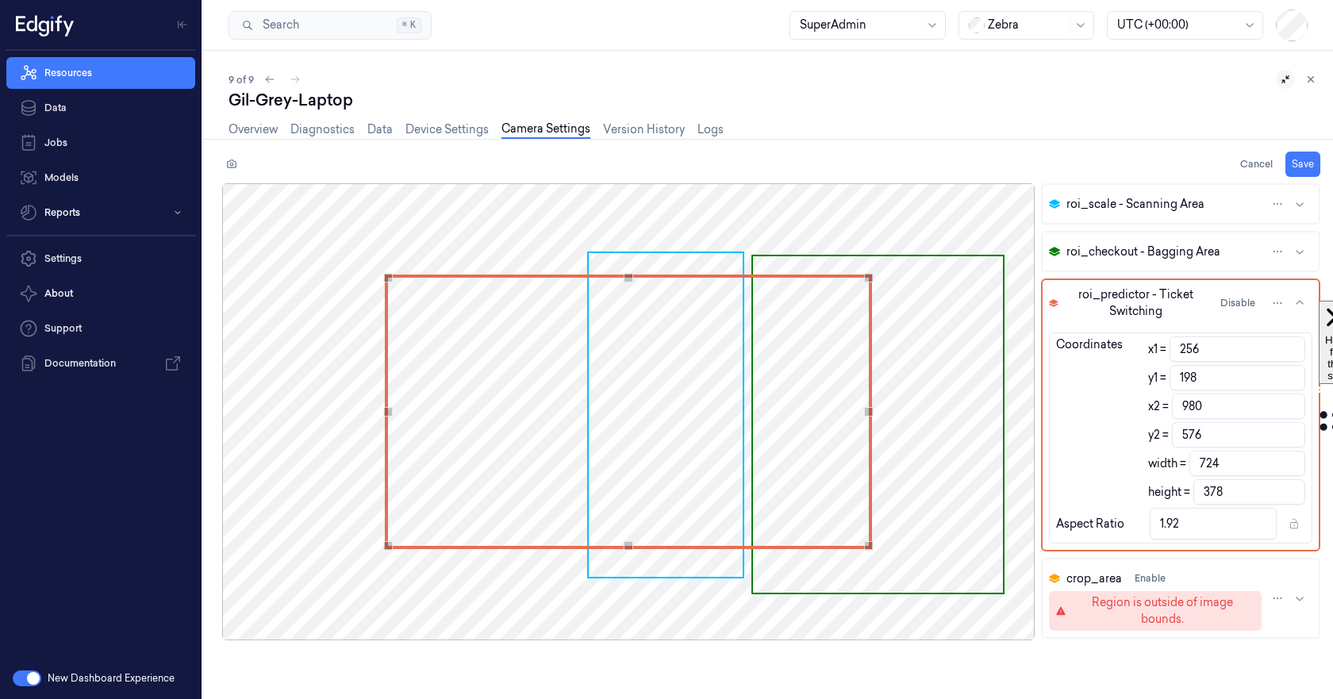
type input "1.93"
type input "212"
type input "968"
type input "712"
type input "364"
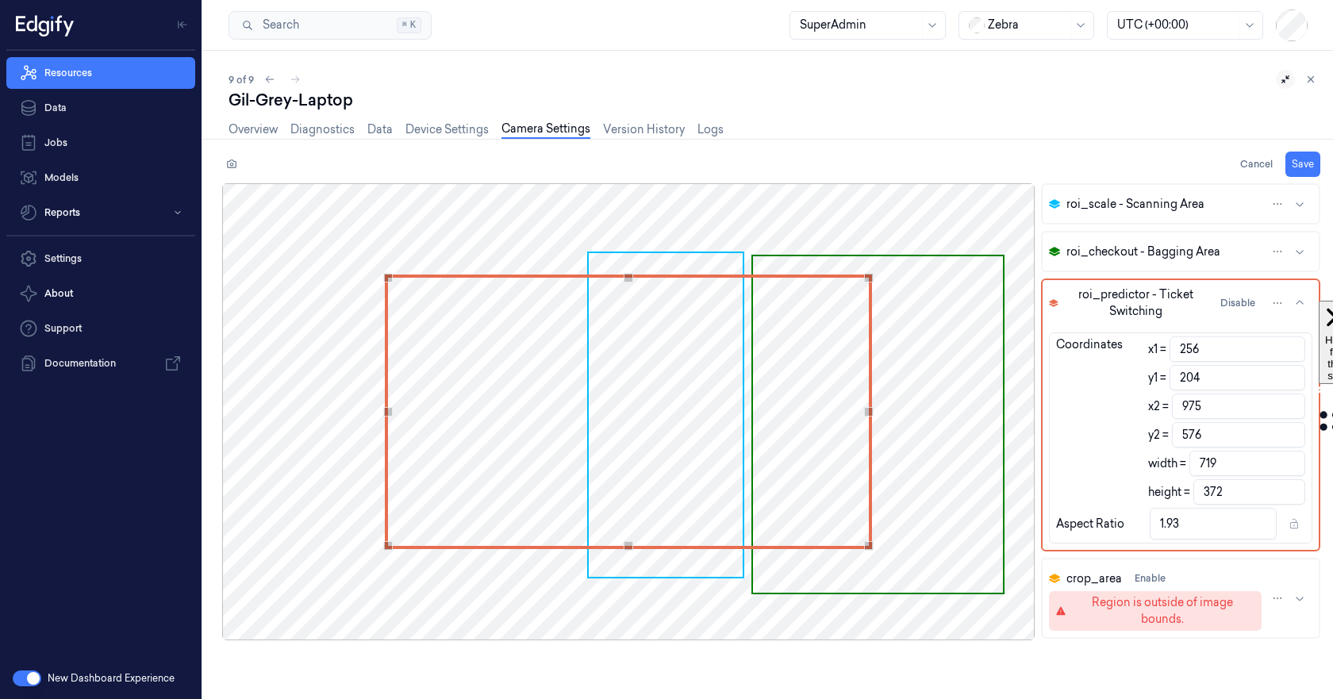
type input "1.96"
type input "230"
type input "949"
type input "693"
type input "346"
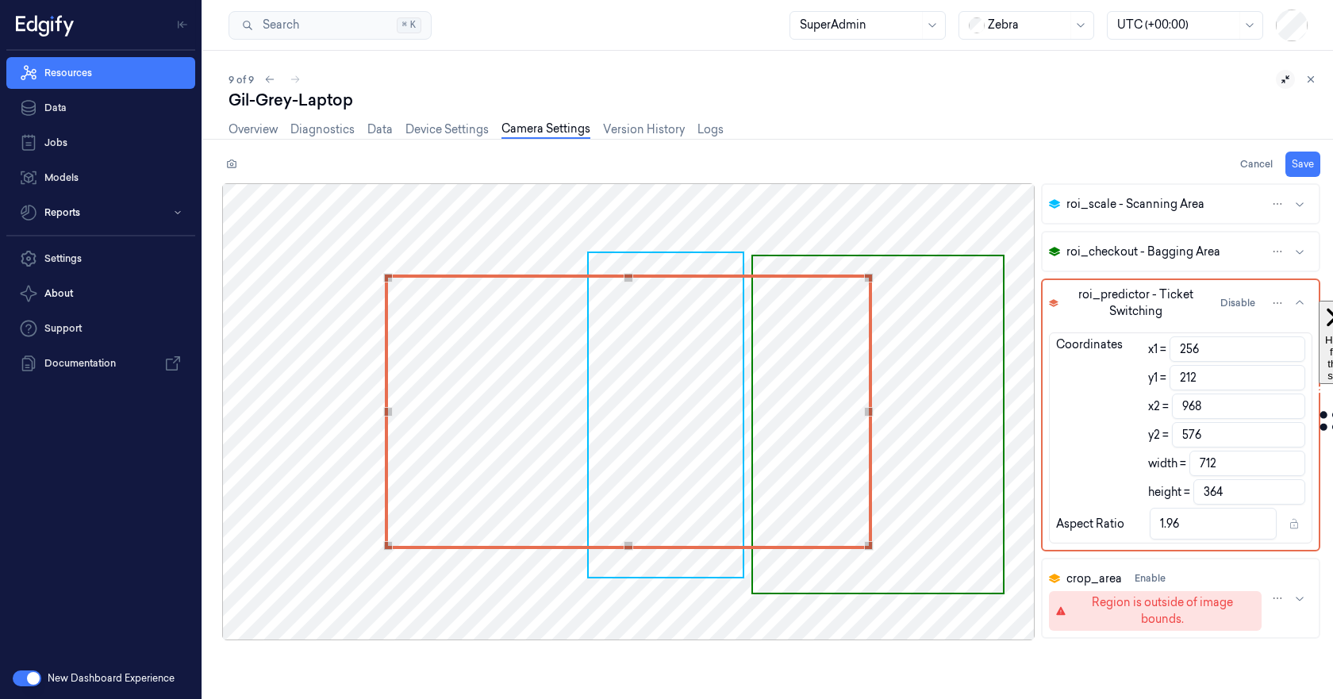
type input "2"
type input "234"
type input "943"
type input "687"
type input "342"
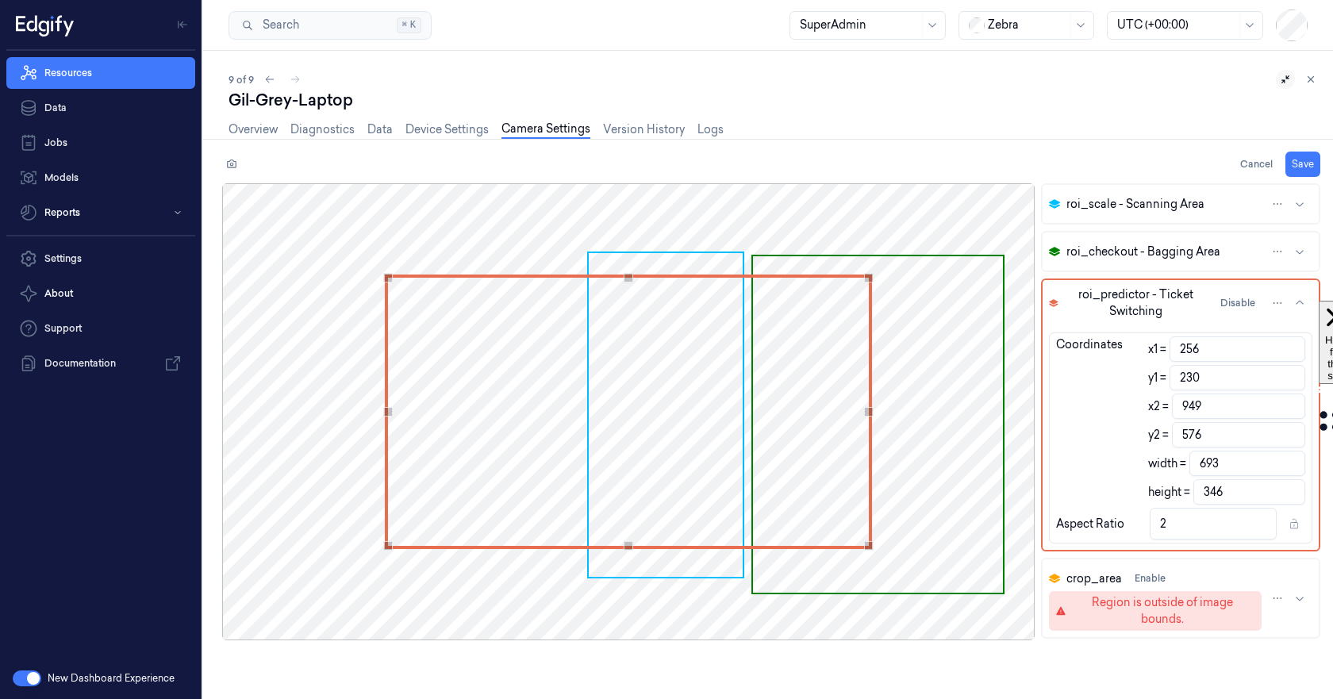
type input "2.01"
type input "244"
type input "927"
type input "671"
type input "332"
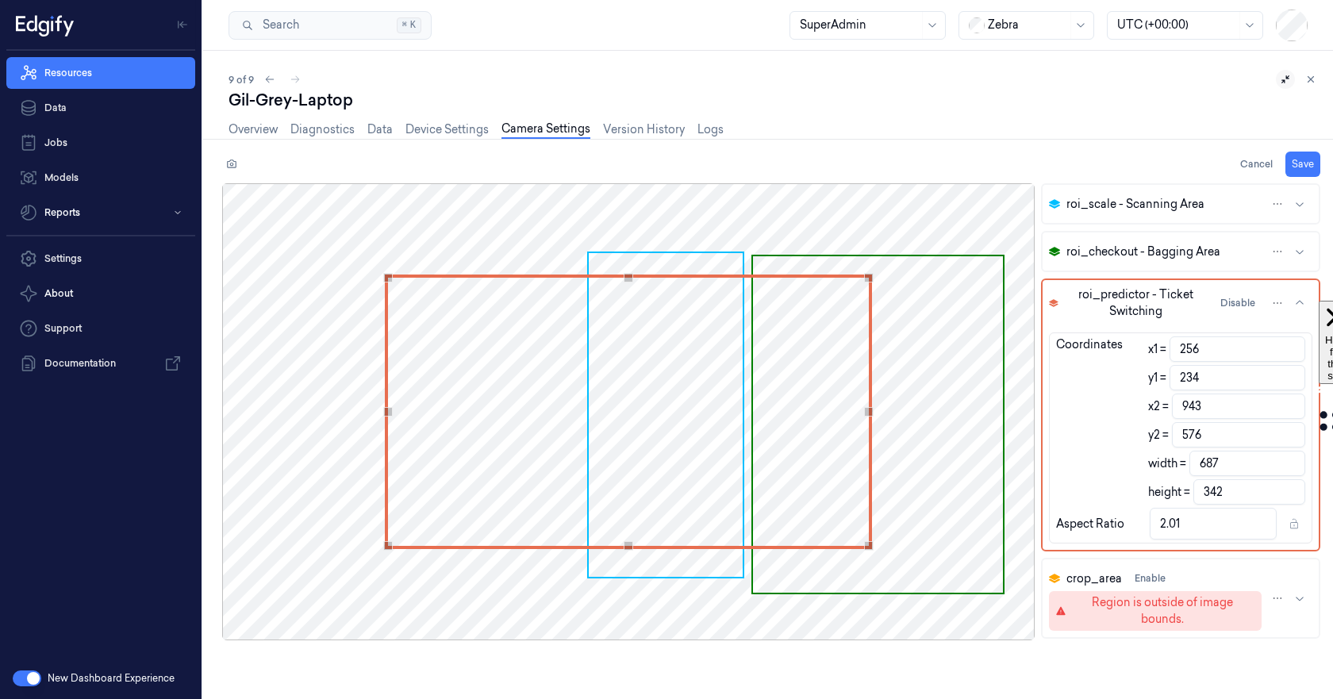
type input "2.02"
type input "249"
type input "918"
type input "662"
type input "327"
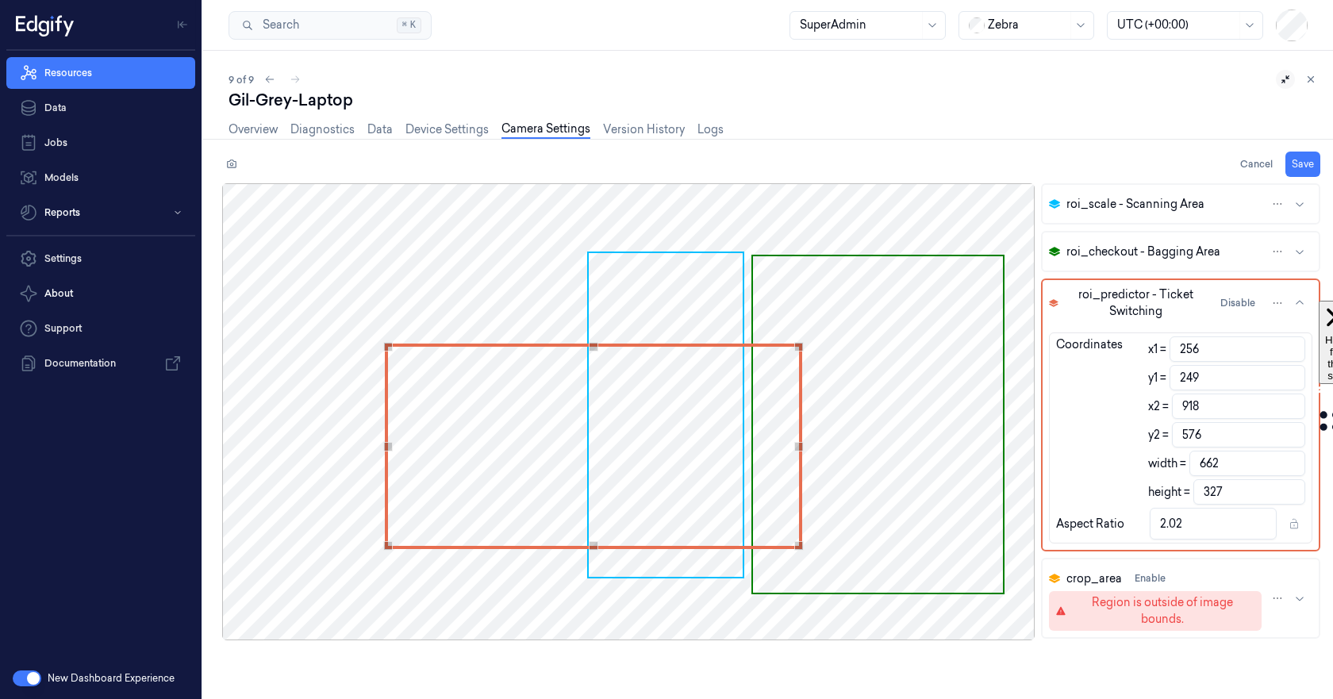
type input "253"
type input "914"
type input "658"
type input "323"
type input "2.04"
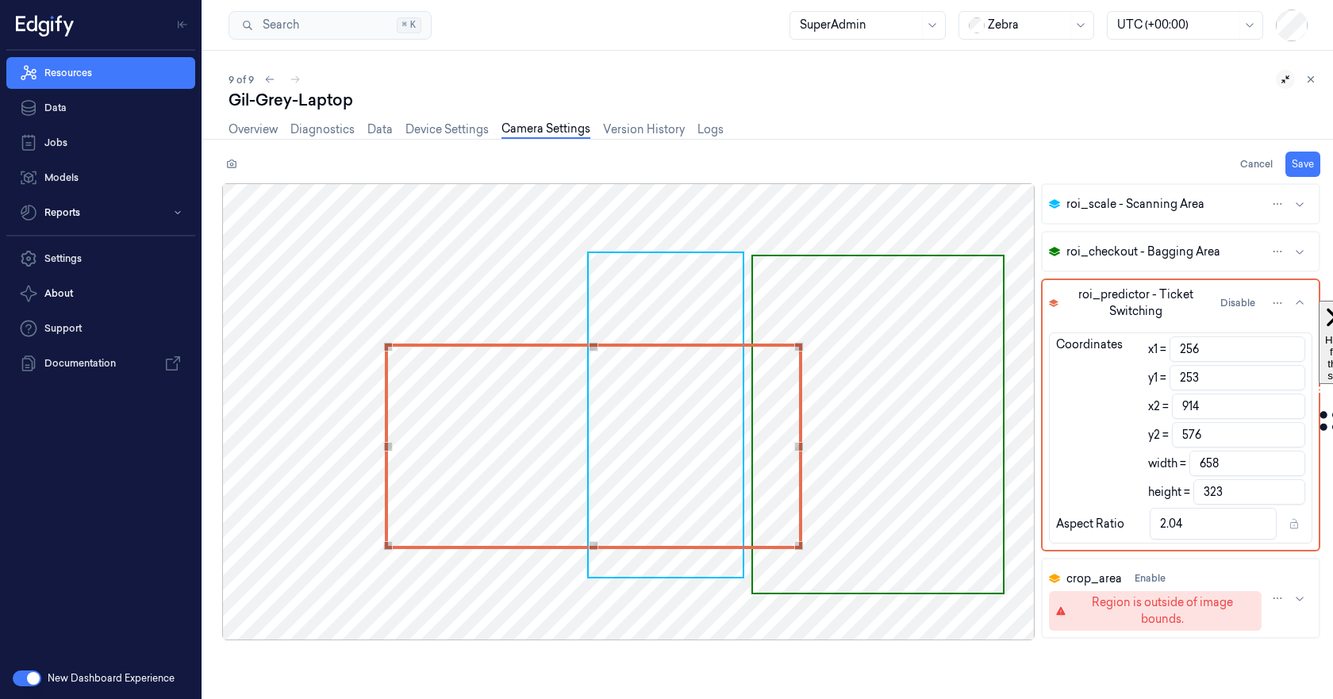
type input "257"
type input "909"
type input "653"
type input "319"
type input "2.05"
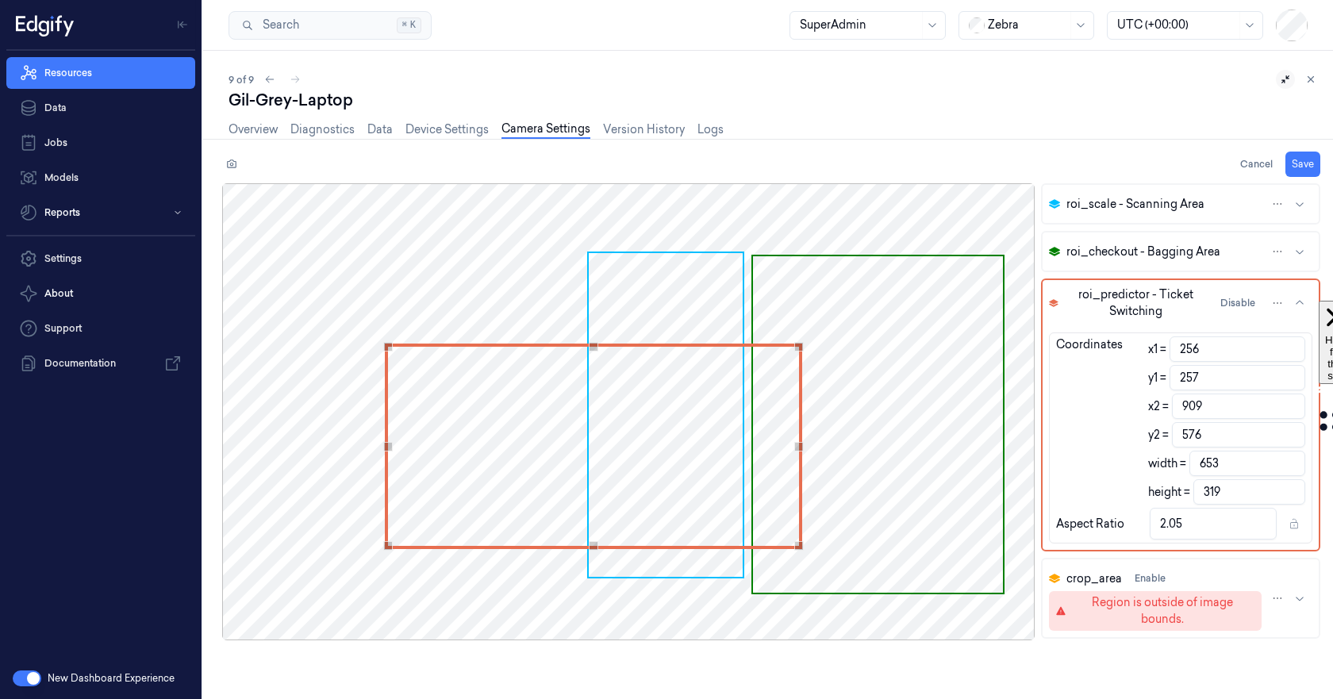
type input "908"
type input "652"
type input "2.04"
type input "258"
type input "905"
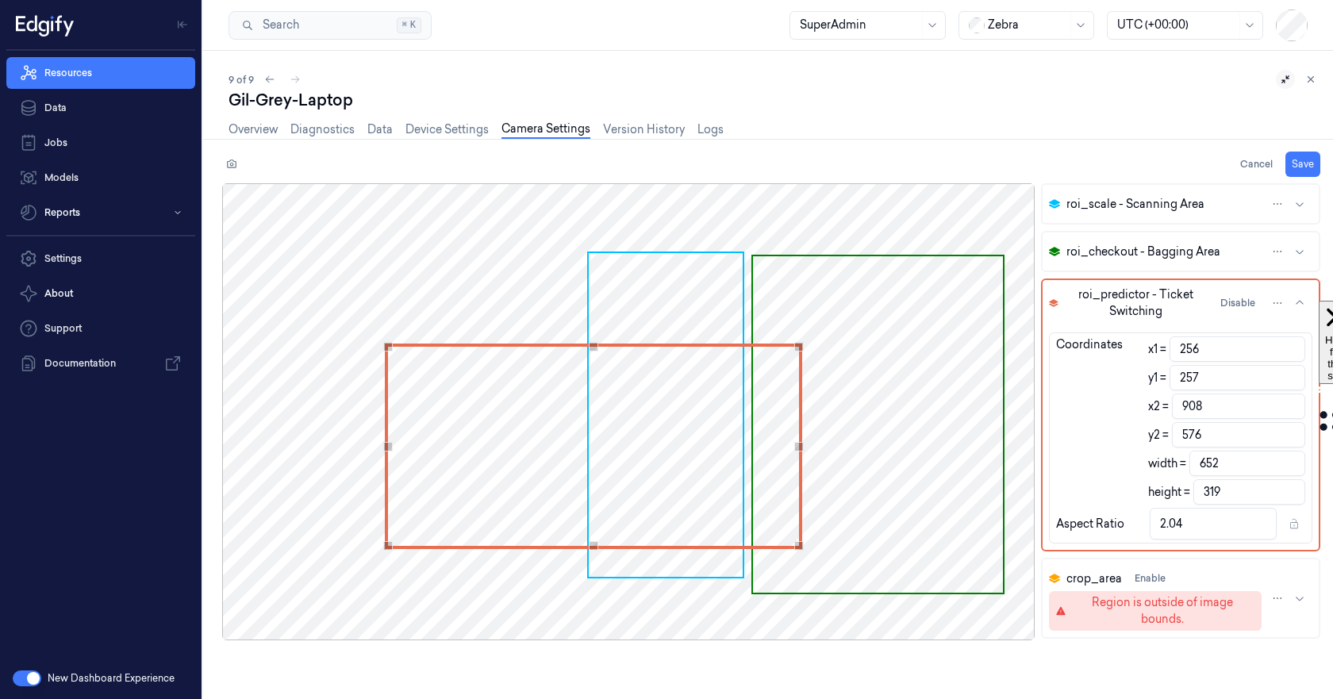
type input "649"
type input "318"
type input "259"
type input "903"
type input "647"
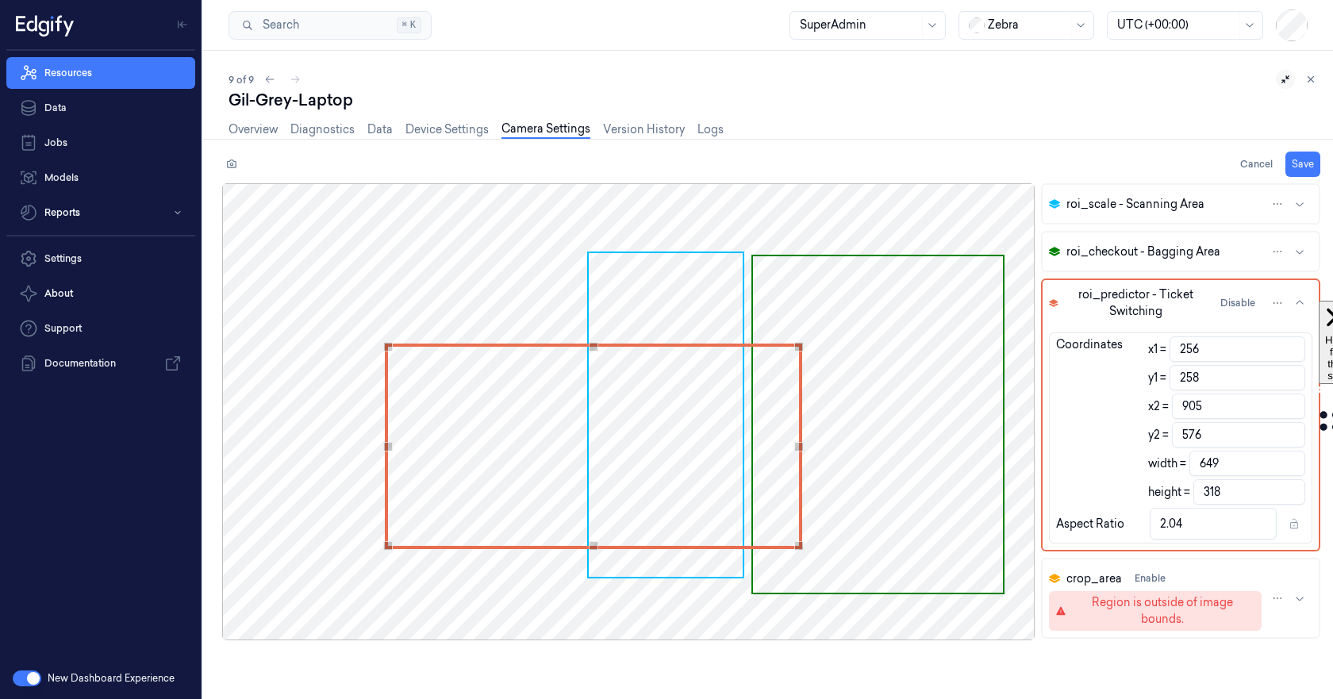
type input "317"
type input "263"
type input "889"
type input "633"
type input "313"
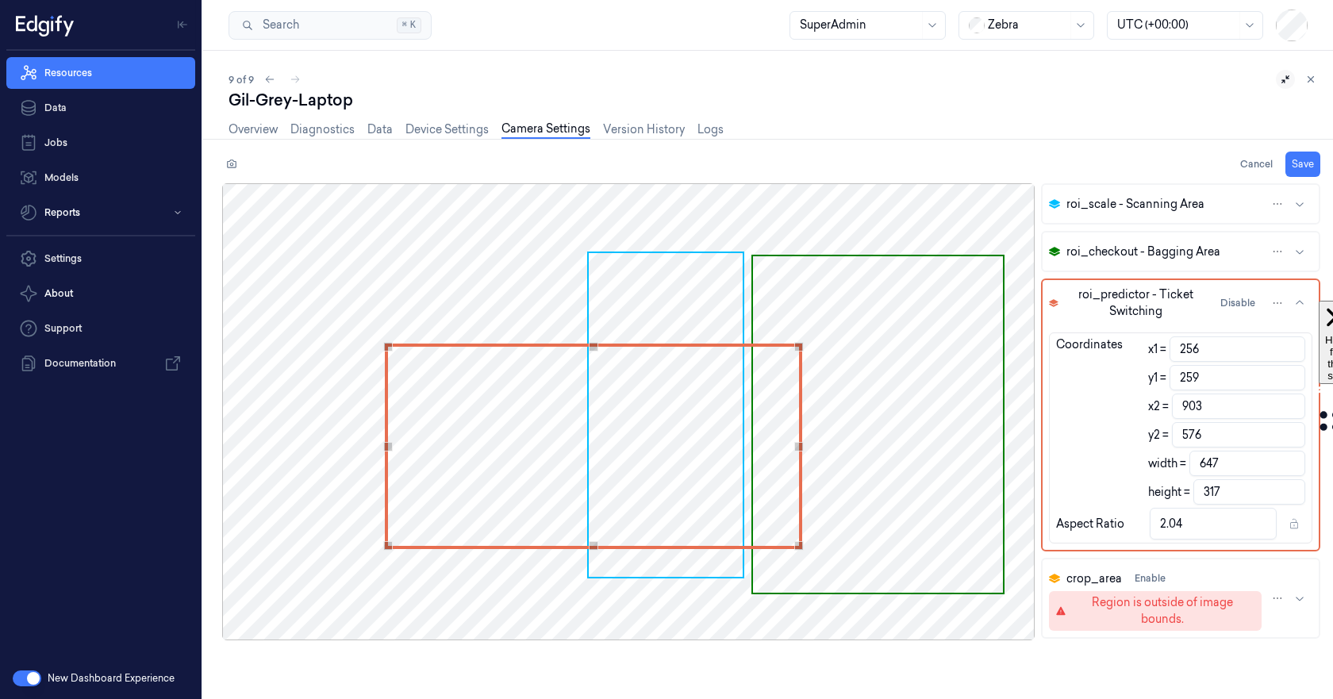
type input "2.02"
type input "267"
type input "872"
type input "616"
type input "309"
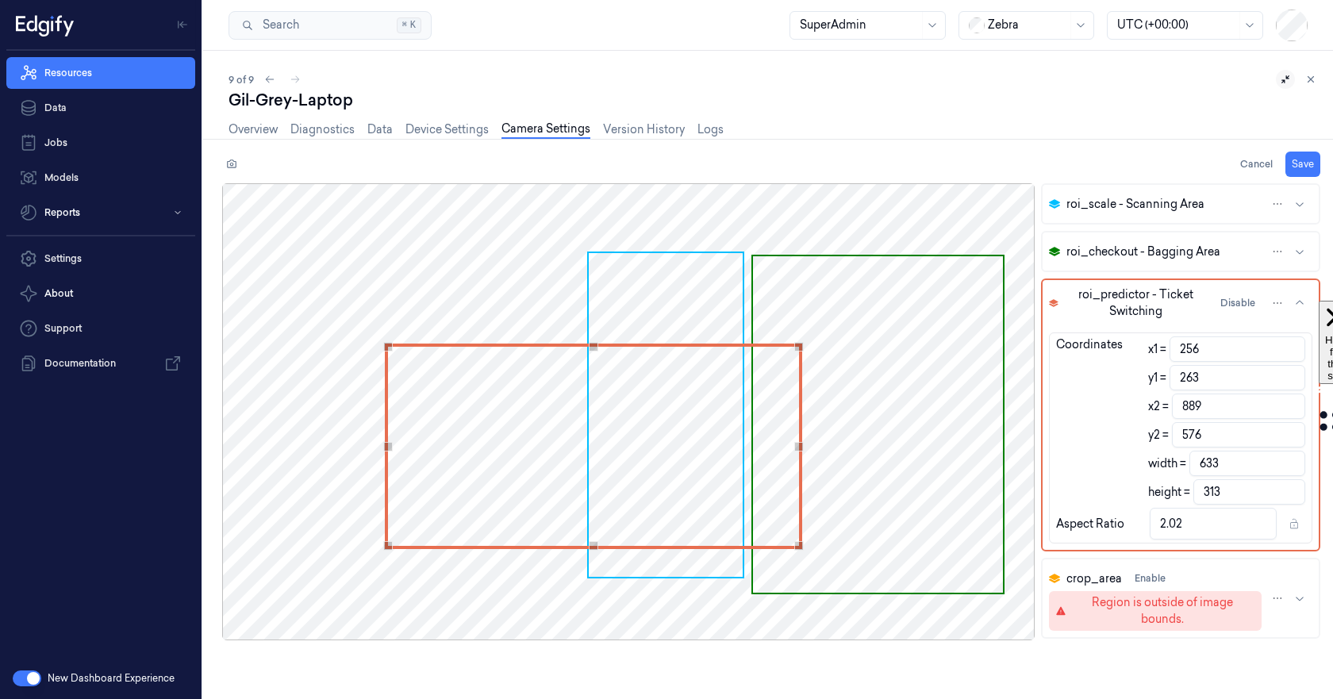
type input "1.99"
type input "268"
type input "847"
type input "591"
type input "308"
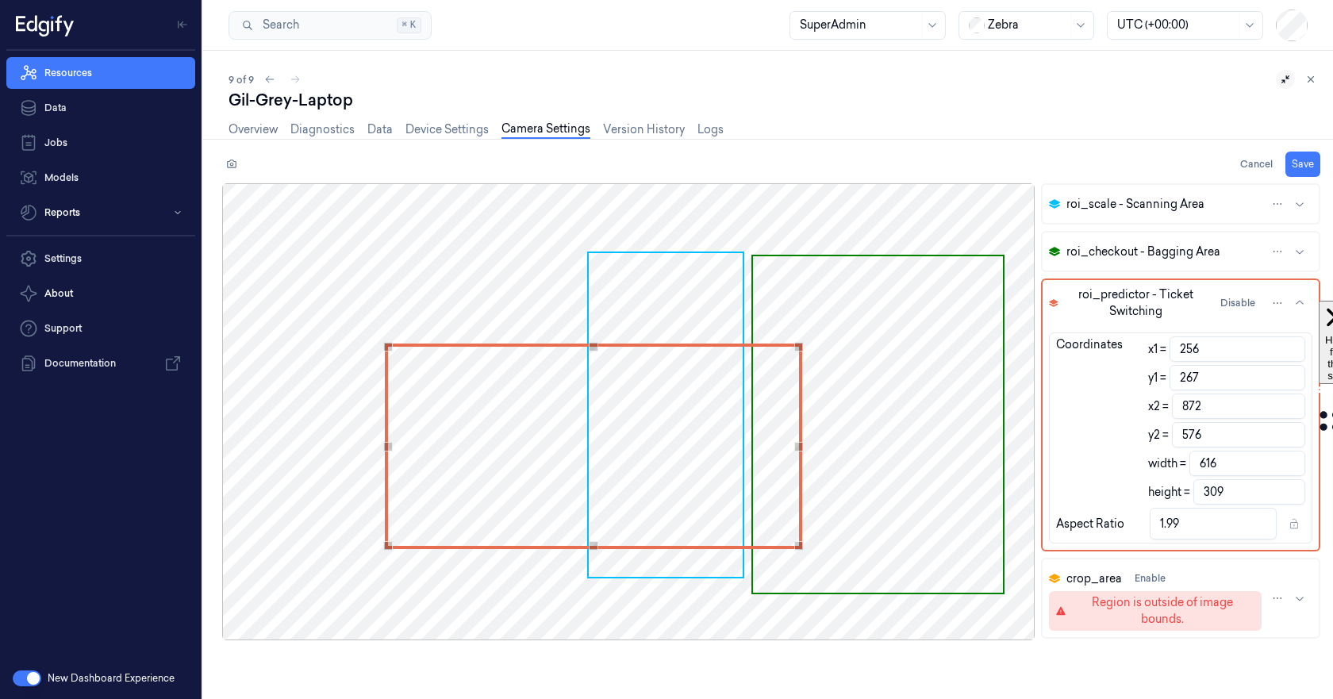
type input "1.92"
type input "824"
type input "568"
type input "1.84"
type input "822"
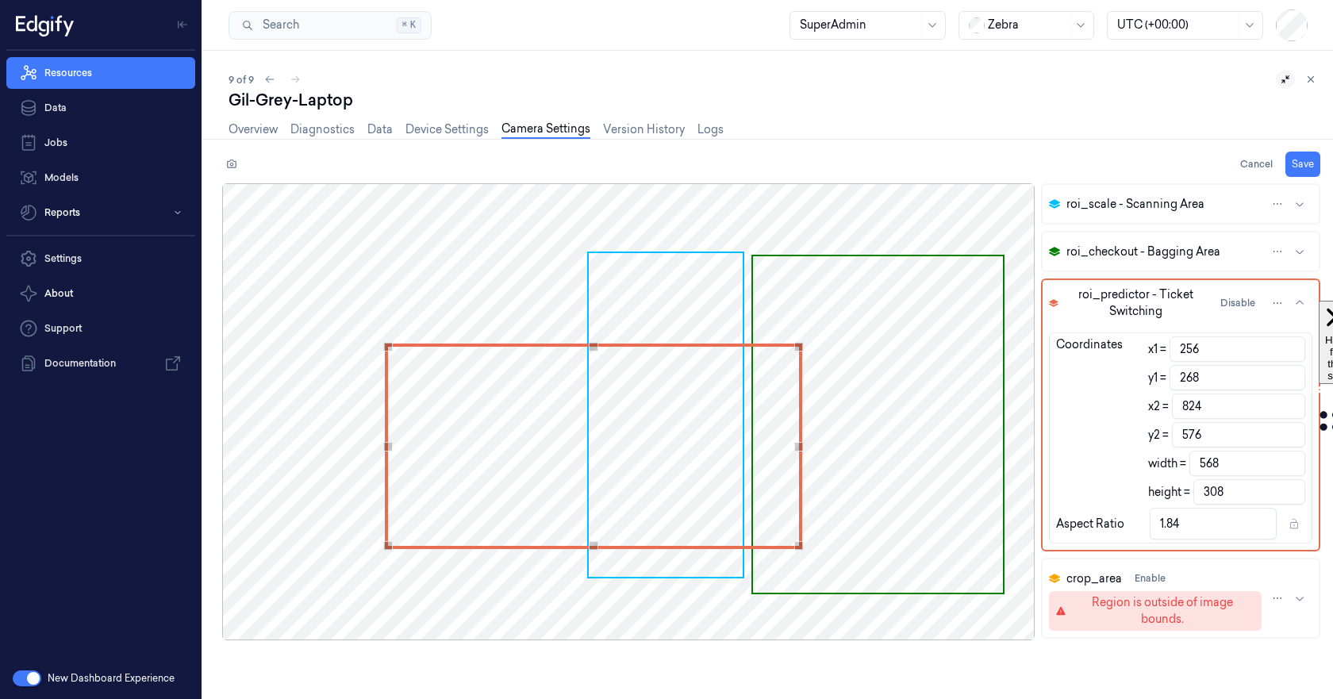
type input "566"
type input "815"
type input "559"
type input "1.81"
type input "813"
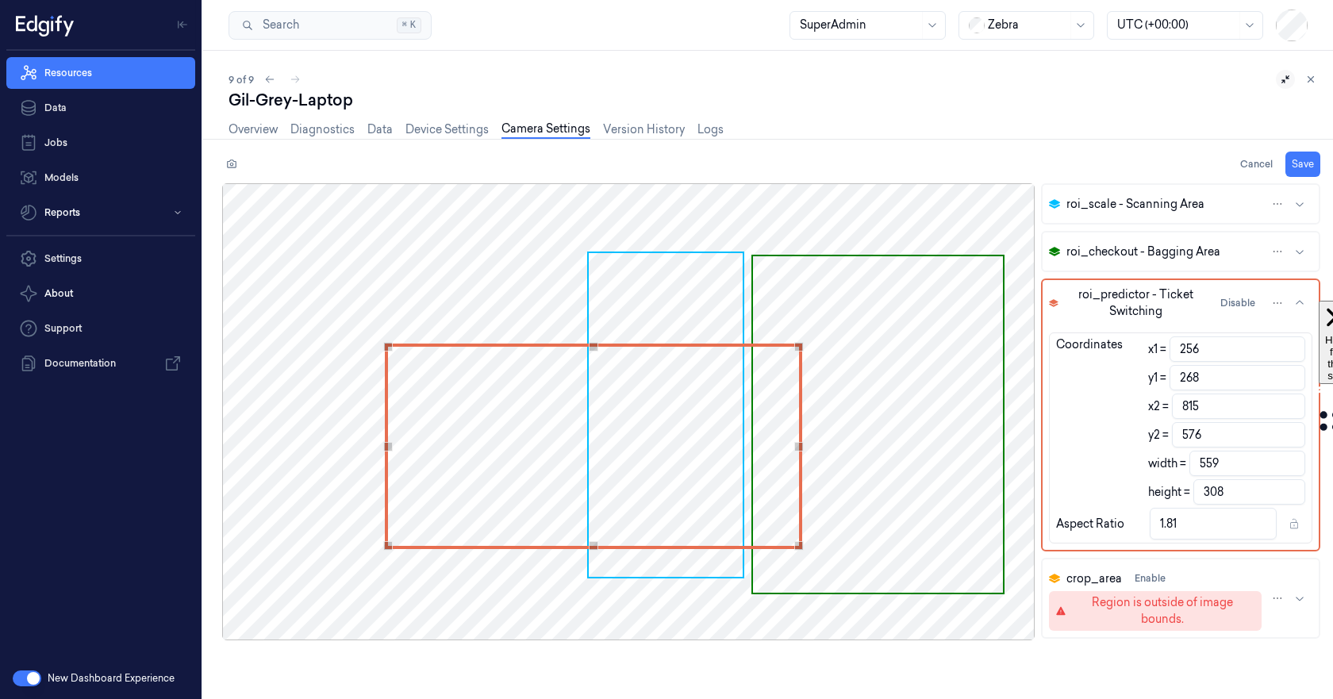
type input "557"
type input "265"
type input "810"
type input "554"
type input "311"
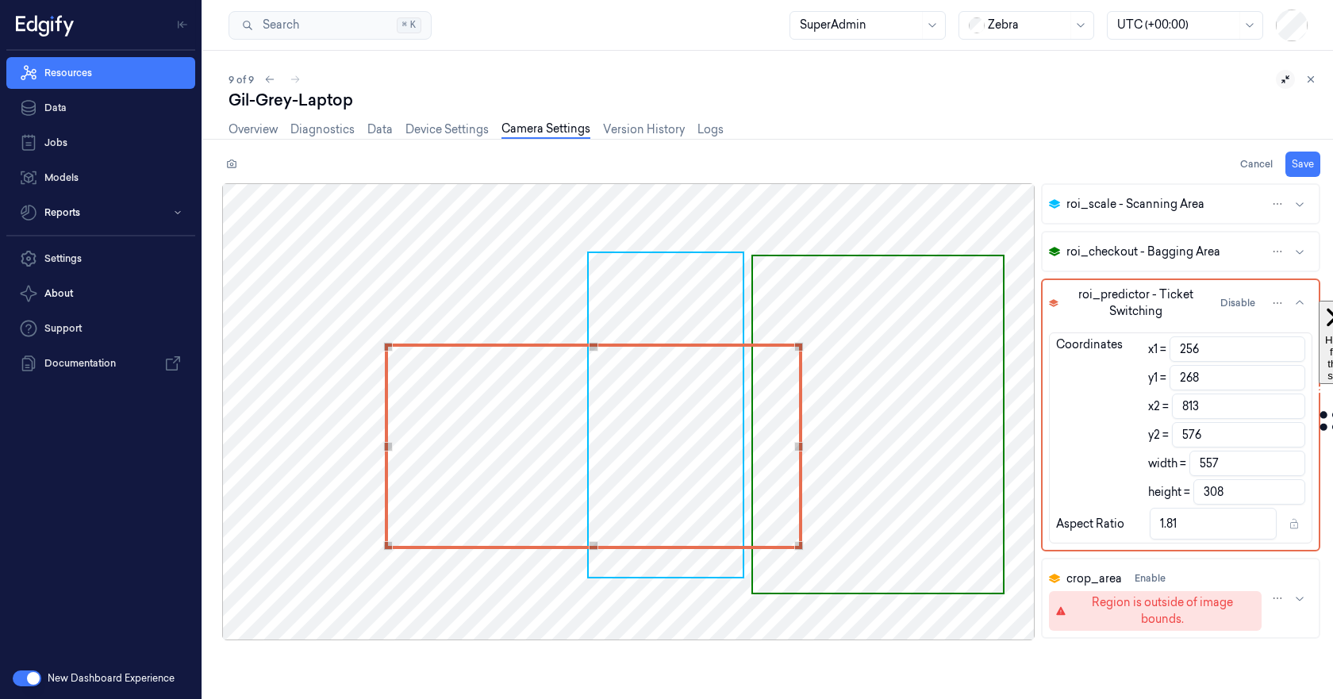
type input "1.78"
type input "262"
type input "807"
type input "551"
type input "314"
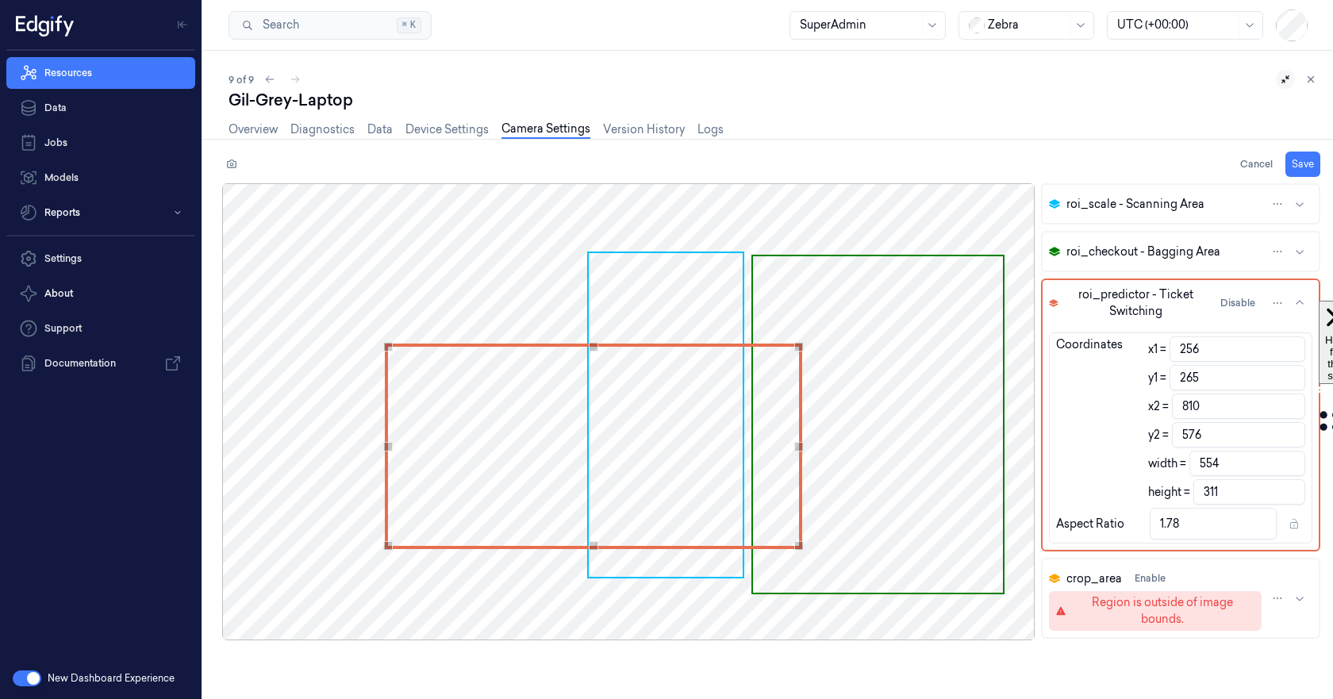
type input "1.75"
type input "255"
type input "803"
type input "547"
type input "321"
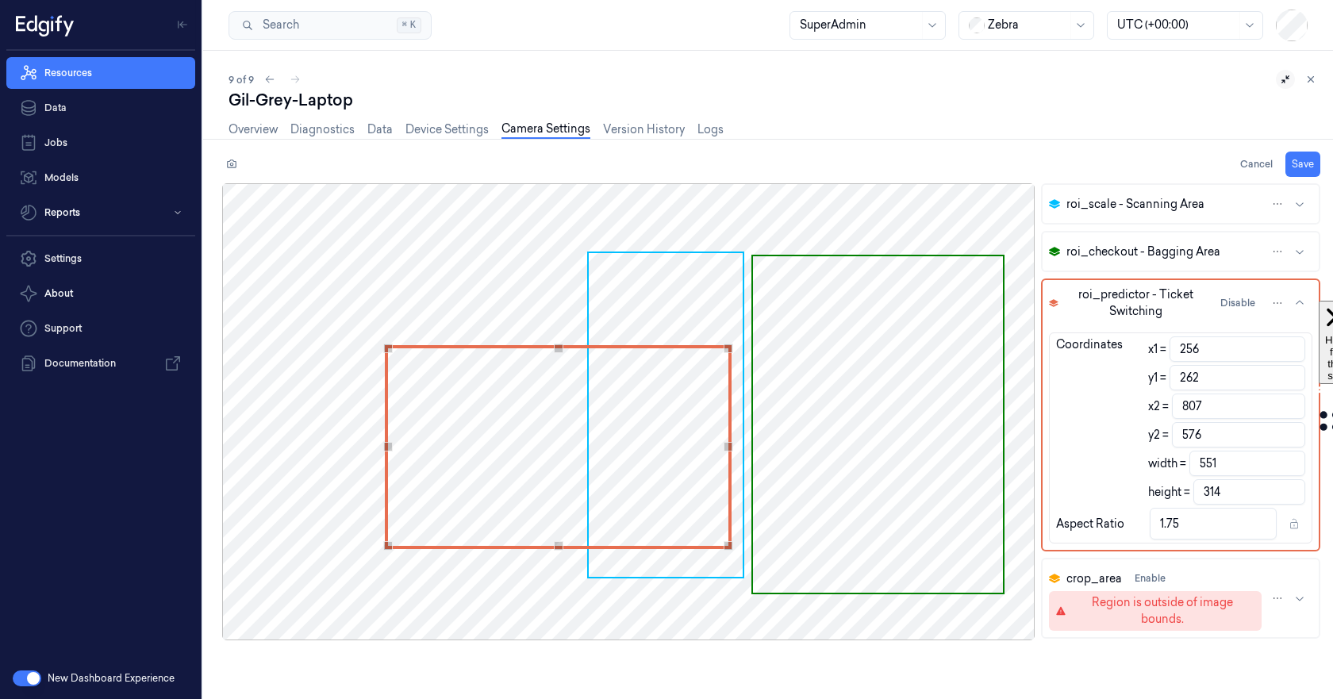
type input "1.7"
type input "252"
type input "802"
type input "546"
type input "324"
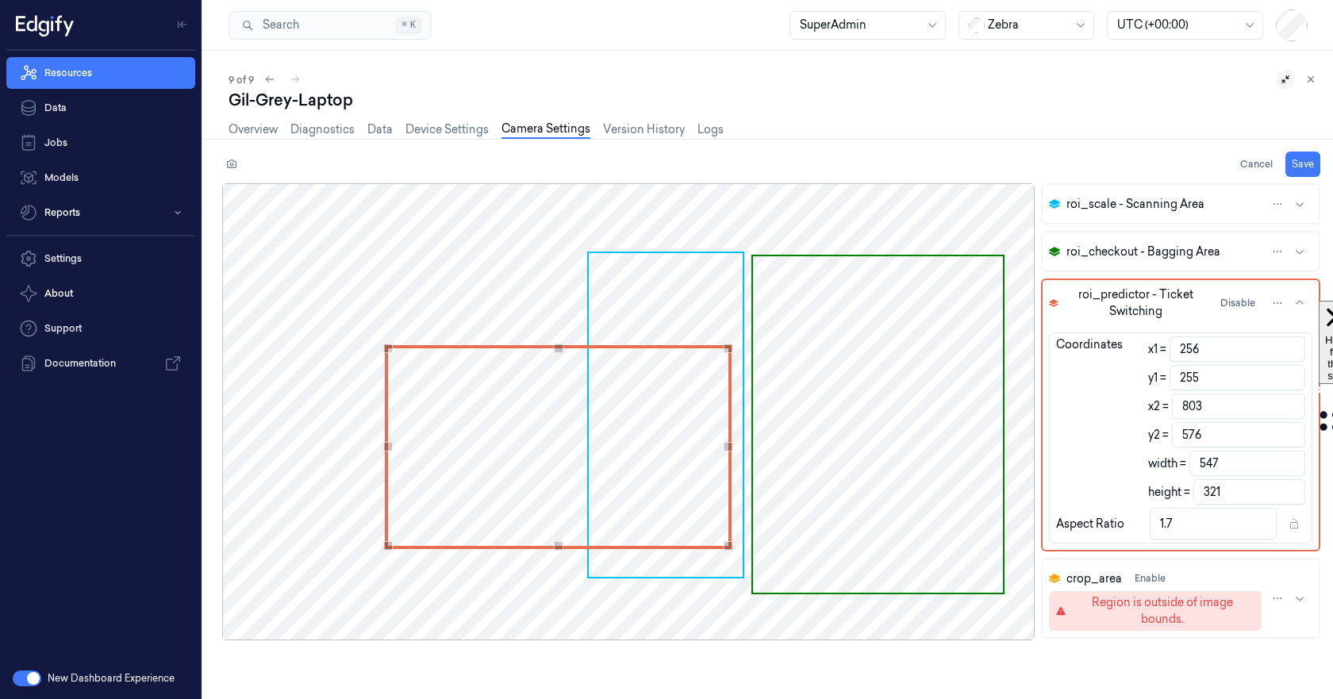
type input "1.69"
type input "249"
type input "327"
type input "1.67"
type input "247"
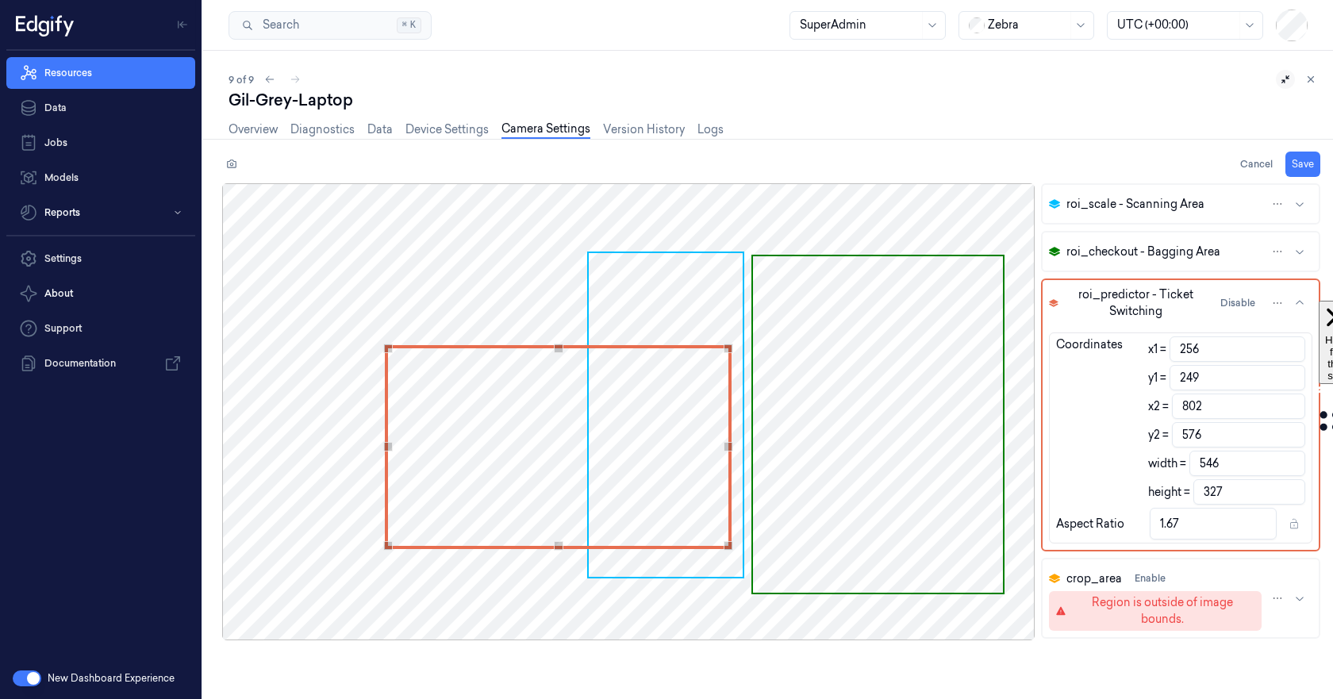
type input "799"
type input "543"
type input "329"
type input "1.65"
type input "243"
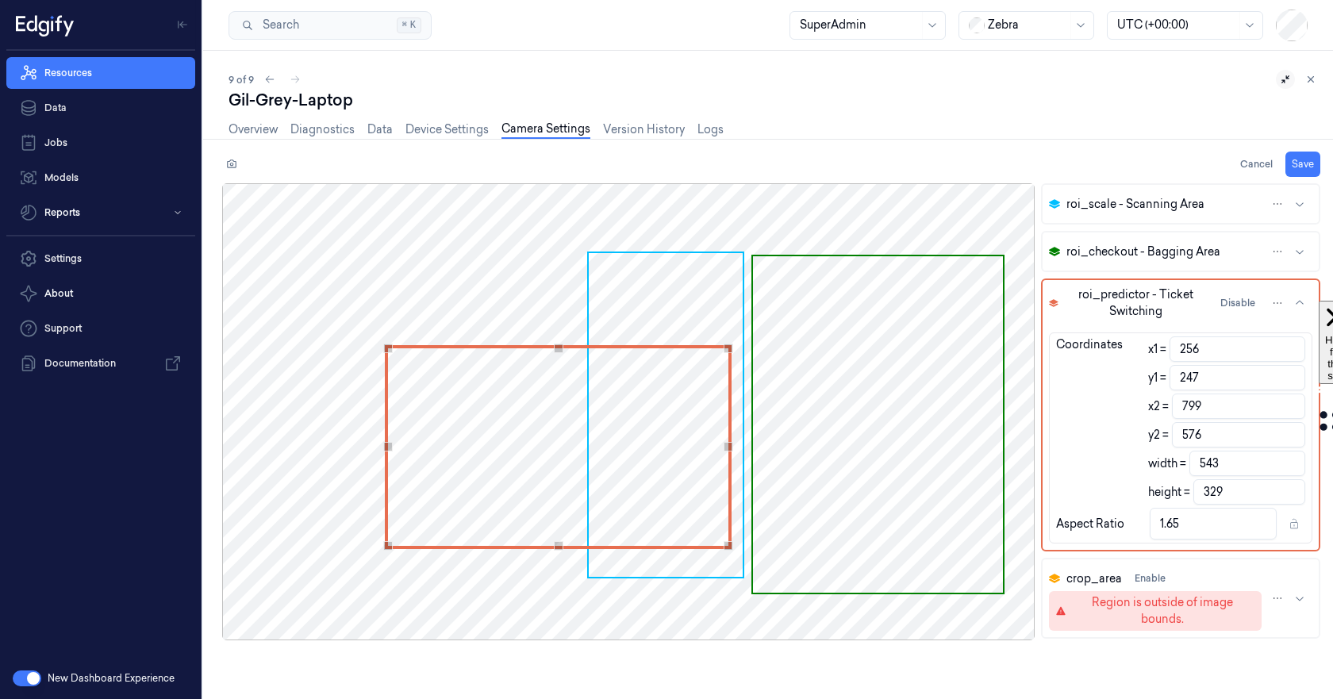
type input "798"
type input "542"
type input "333"
type input "1.63"
type input "240"
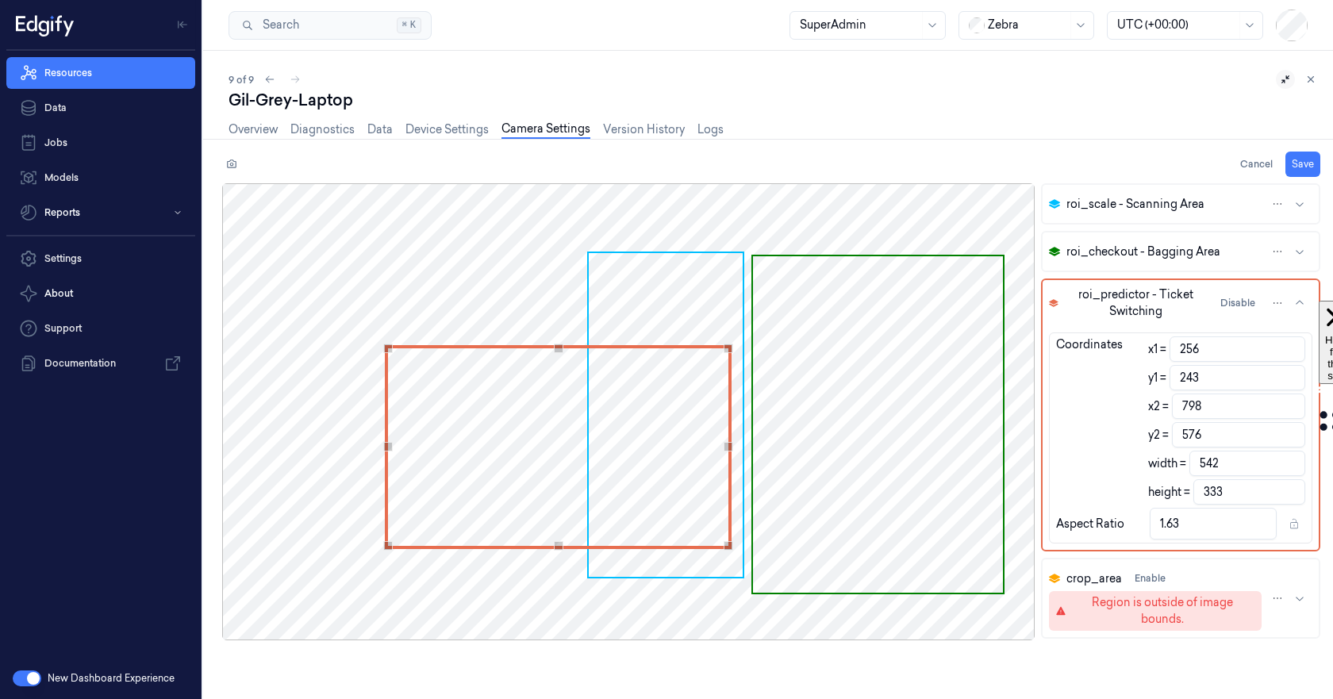
type input "797"
type input "541"
type input "336"
type input "1.61"
type input "239"
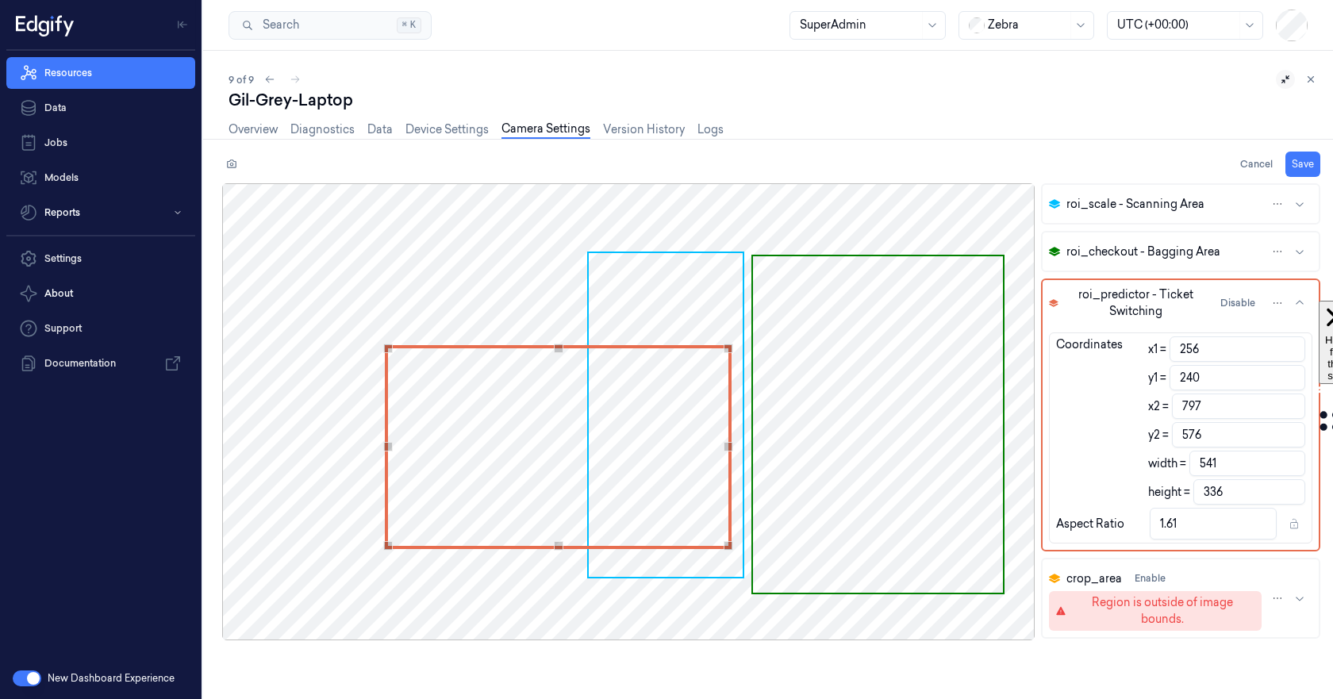
type input "795"
type input "539"
type input "337"
type input "1.6"
type input "794"
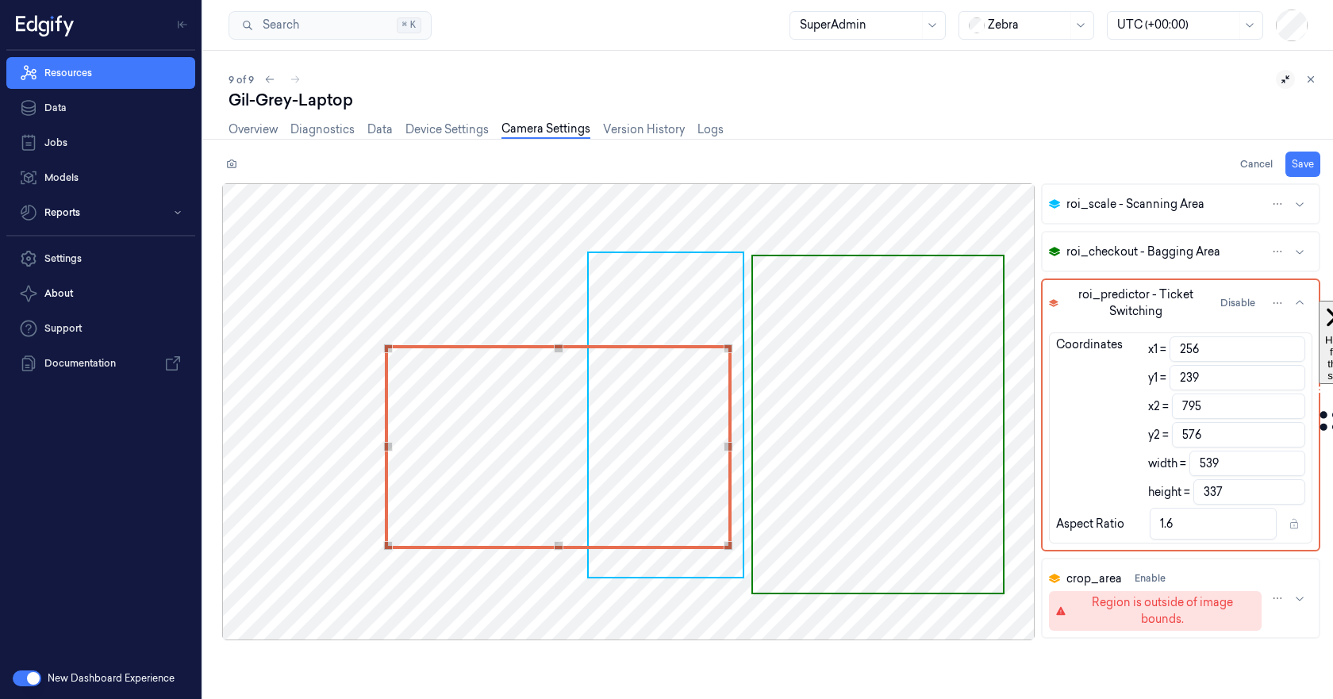
type input "538"
type input "237"
type input "339"
type input "1.59"
type input "235"
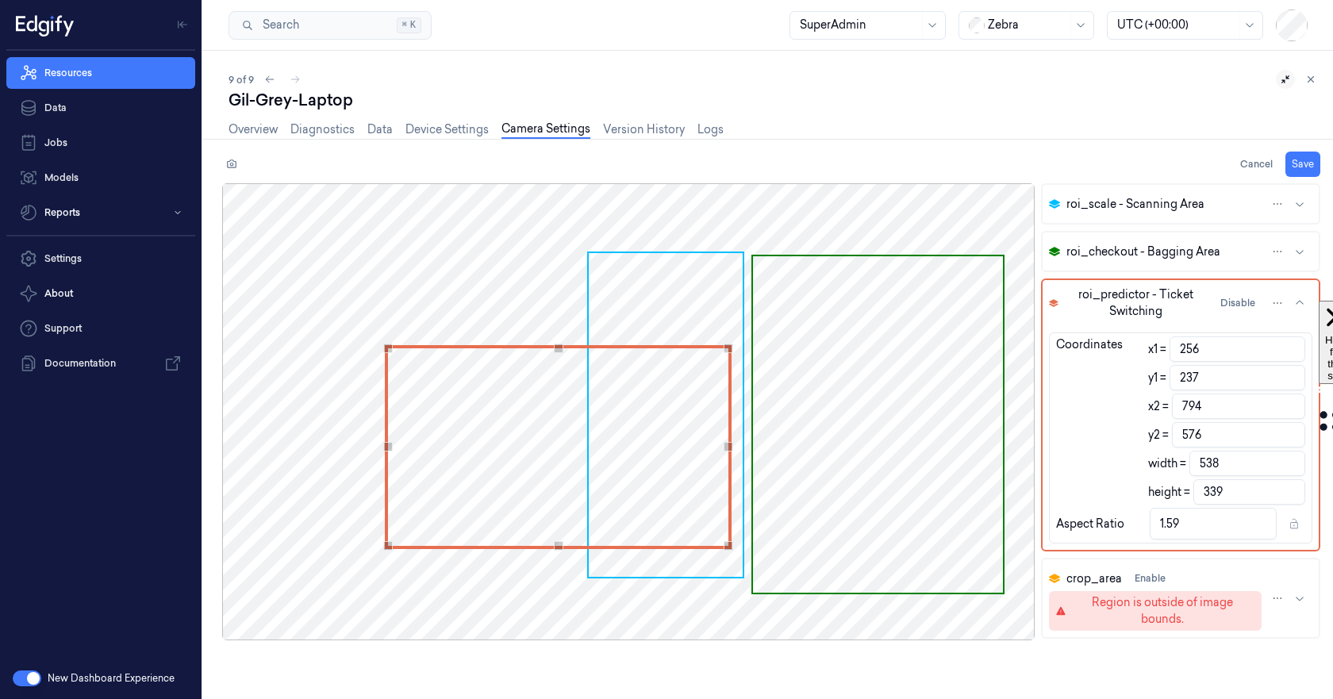
type input "793"
type input "537"
type input "341"
type input "1.57"
type input "234"
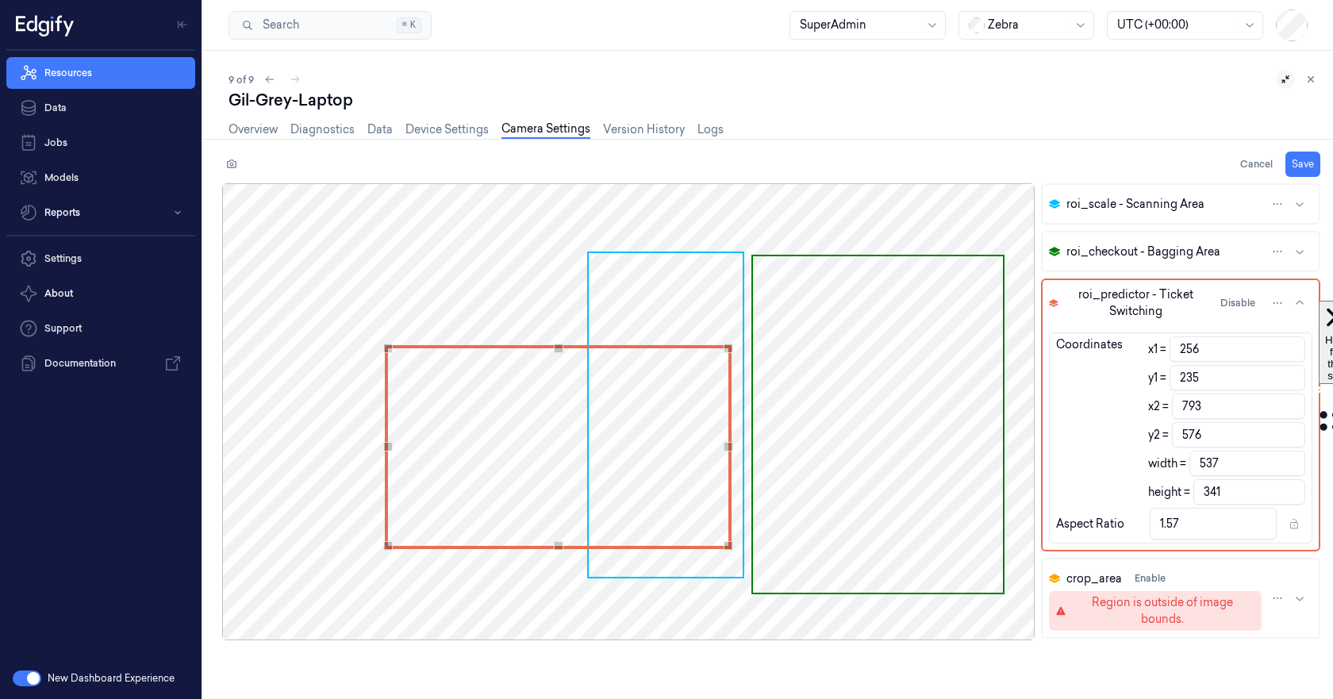
type input "342"
type input "233"
type input "343"
type input "232"
type input "344"
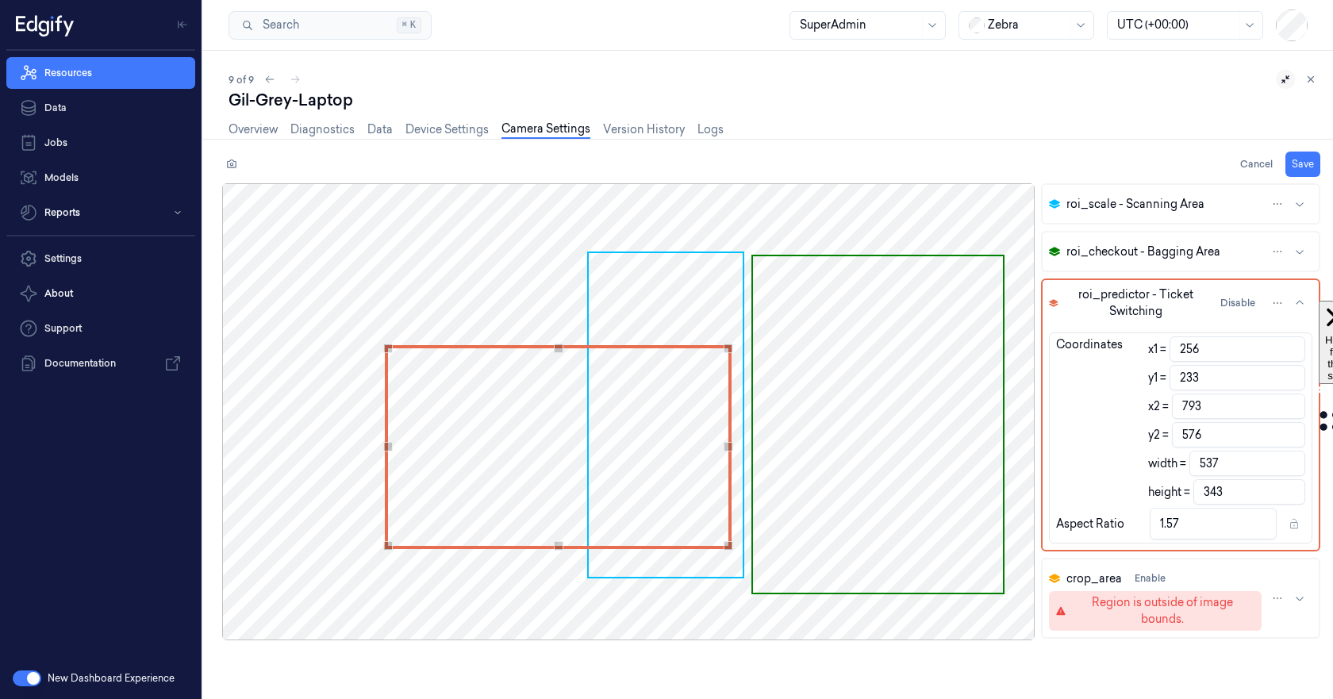
type input "1.56"
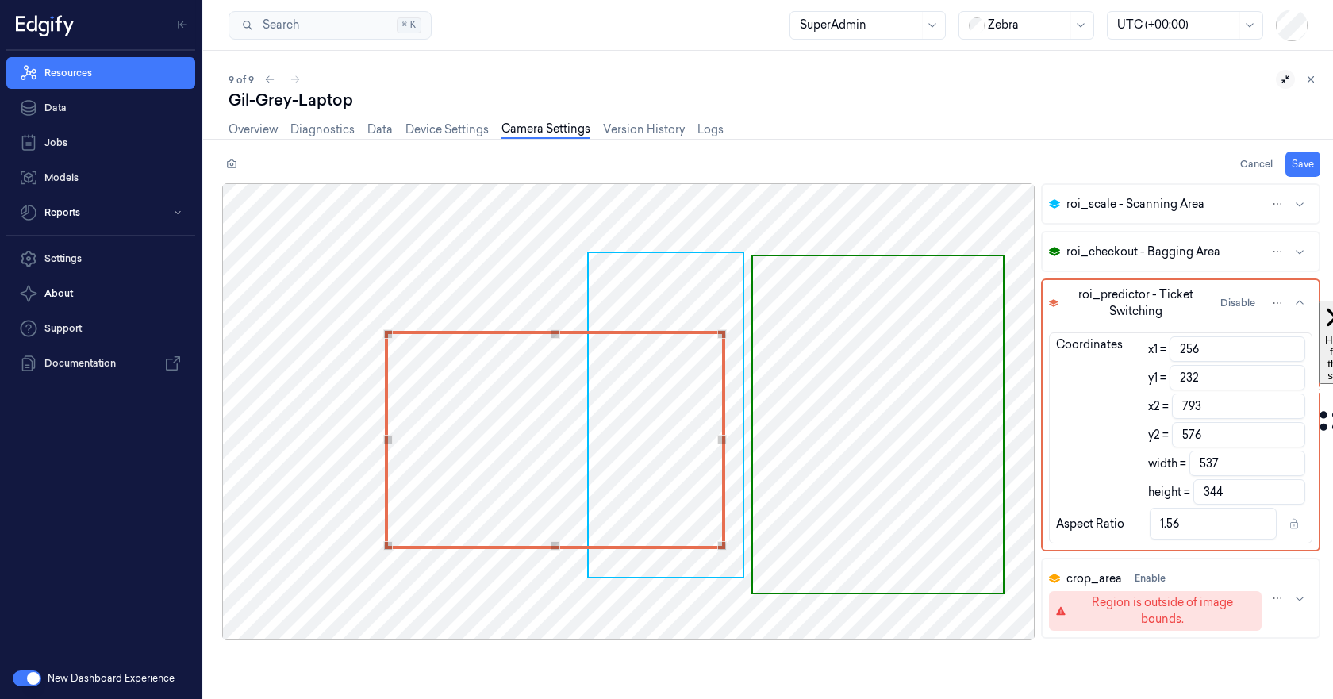
type input "230"
type input "794"
type input "538"
type input "346"
type input "1.55"
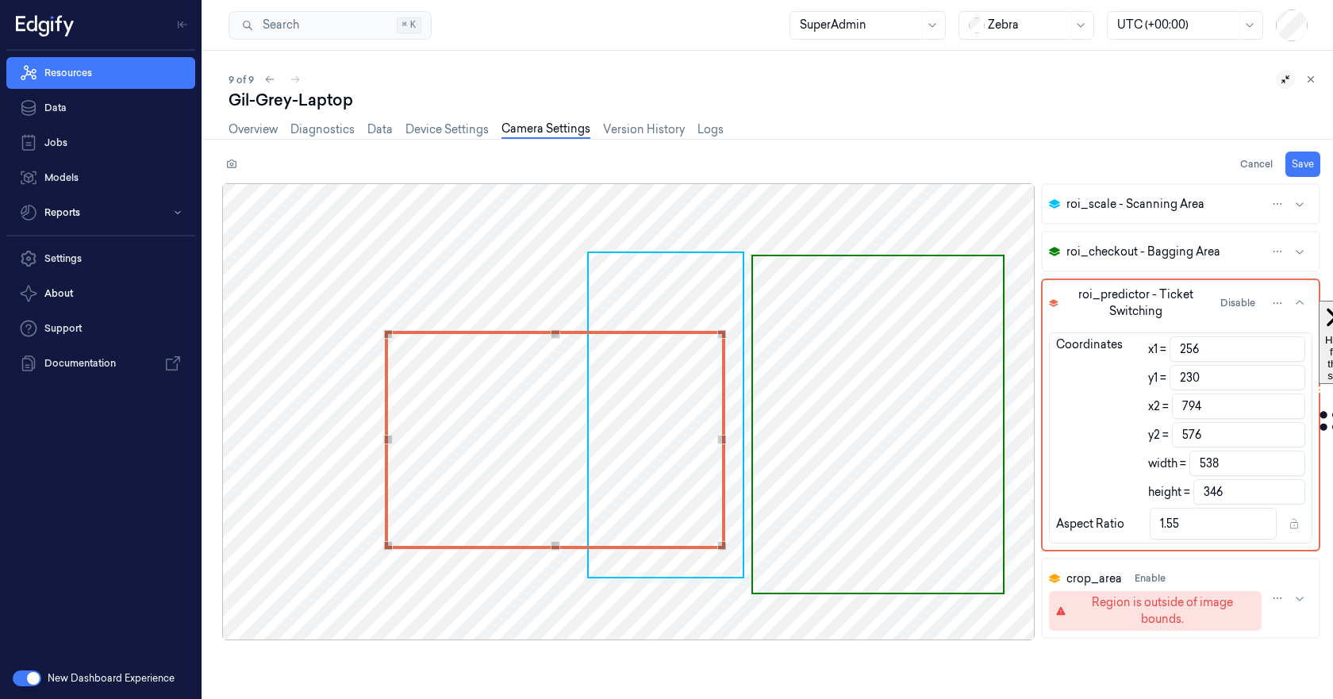
type input "795"
type input "539"
type input "1.56"
type input "232"
type input "802"
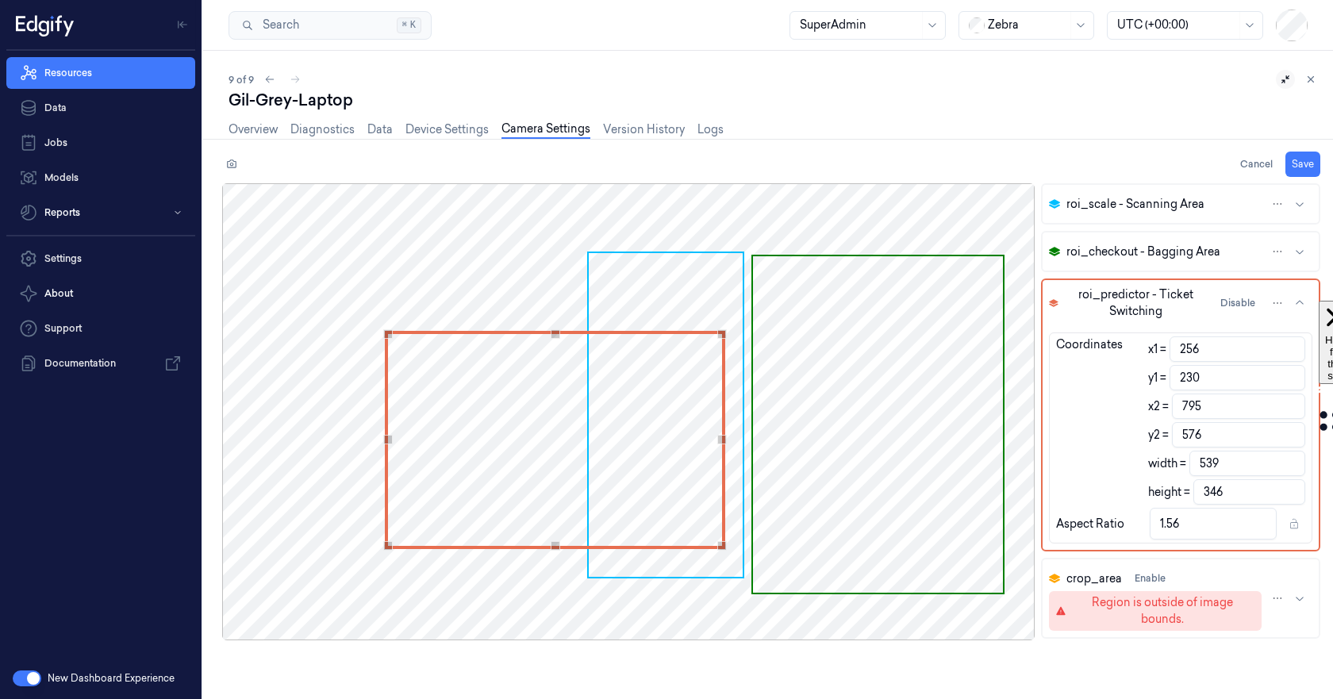
type input "546"
type input "344"
type input "1.59"
type input "234"
type input "808"
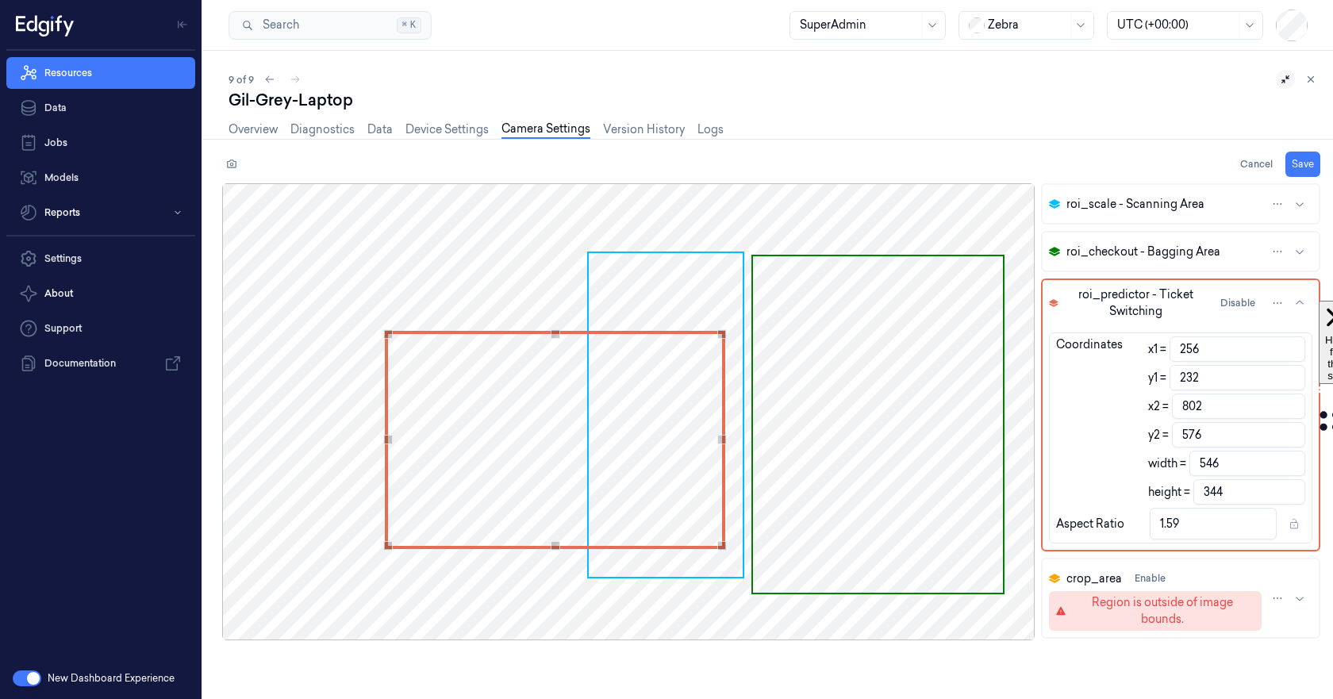
type input "552"
type input "342"
type input "1.61"
type input "235"
type input "812"
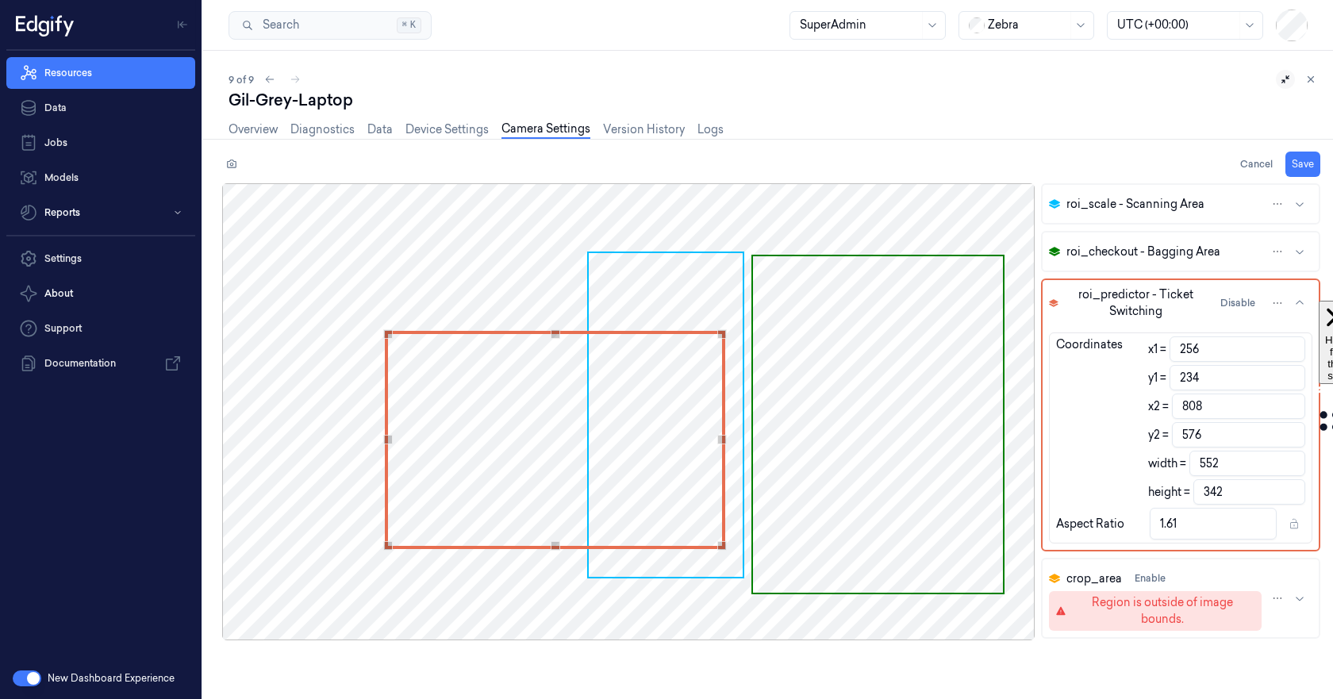
type input "556"
type input "341"
type input "1.63"
type input "237"
type input "813"
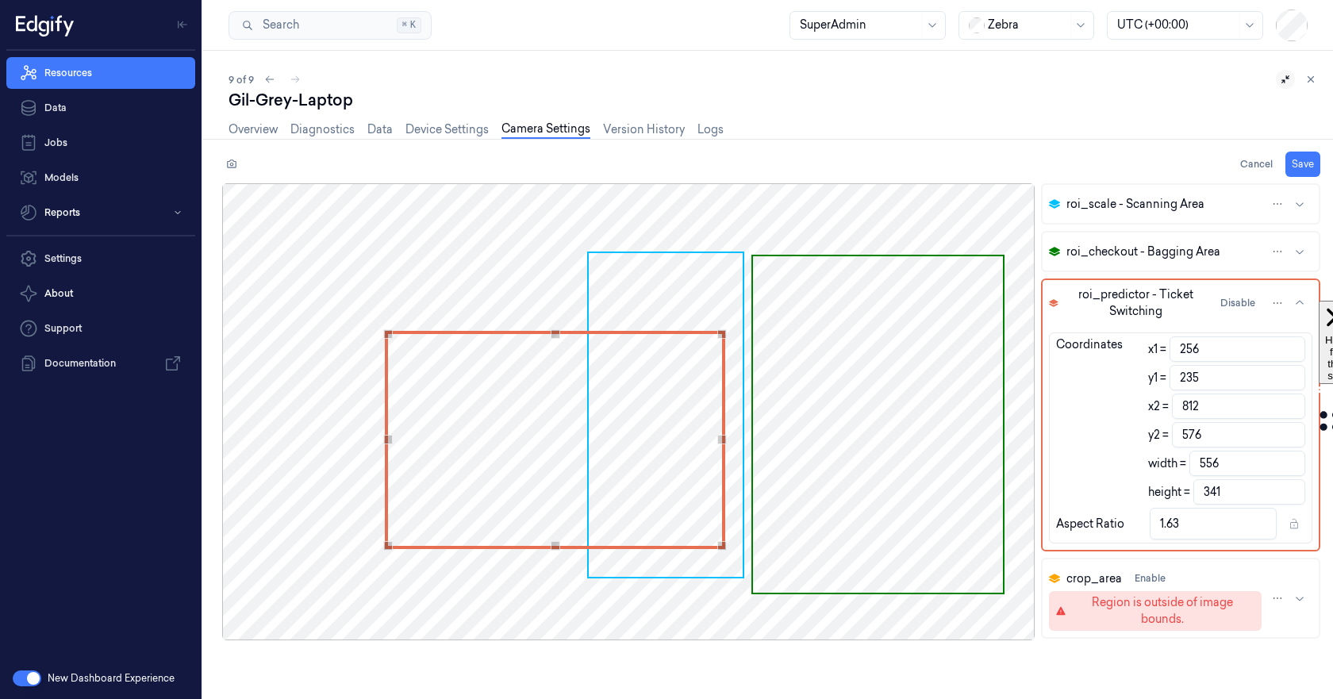
type input "557"
type input "339"
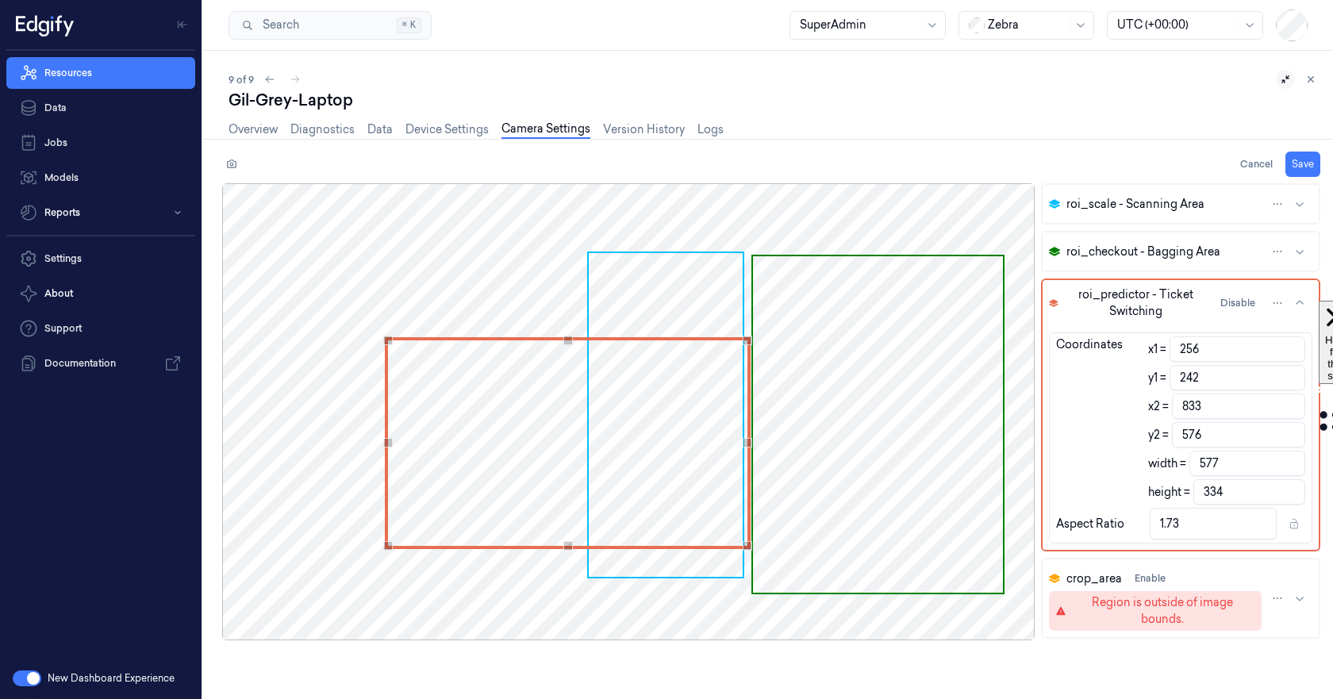
click at [748, 337] on div "Use the arrow keys to move the north east drag handle to change the crop select…" at bounding box center [748, 341] width 10 height 10
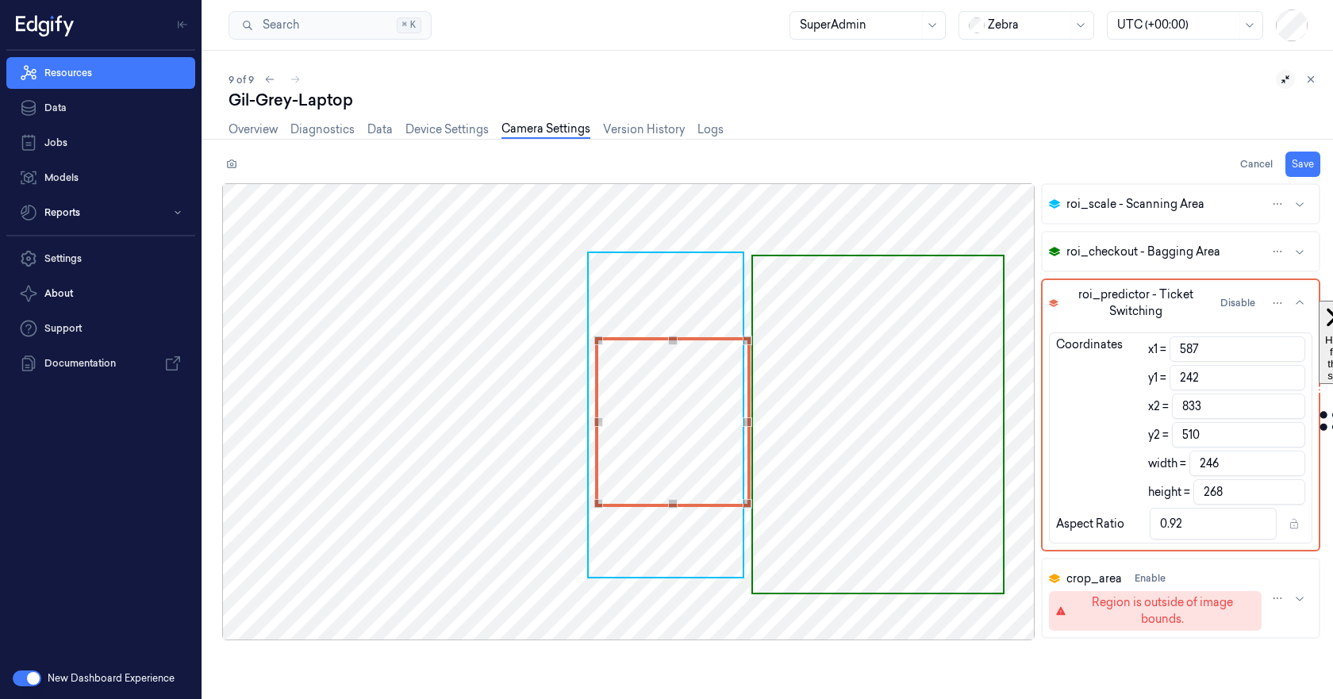
click at [598, 502] on div "Use the arrow keys to move the south west drag handle to change the crop select…" at bounding box center [599, 504] width 10 height 10
click at [740, 422] on div "Use the up and down arrow keys to move the east drag handle to change the crop …" at bounding box center [741, 422] width 10 height 10
click at [592, 502] on div "Use the arrow keys to move the south west drag handle to change the crop select…" at bounding box center [589, 502] width 10 height 10
click at [1301, 165] on button "Save" at bounding box center [1303, 164] width 35 height 25
click at [1150, 575] on button "Enable" at bounding box center [1150, 578] width 44 height 25
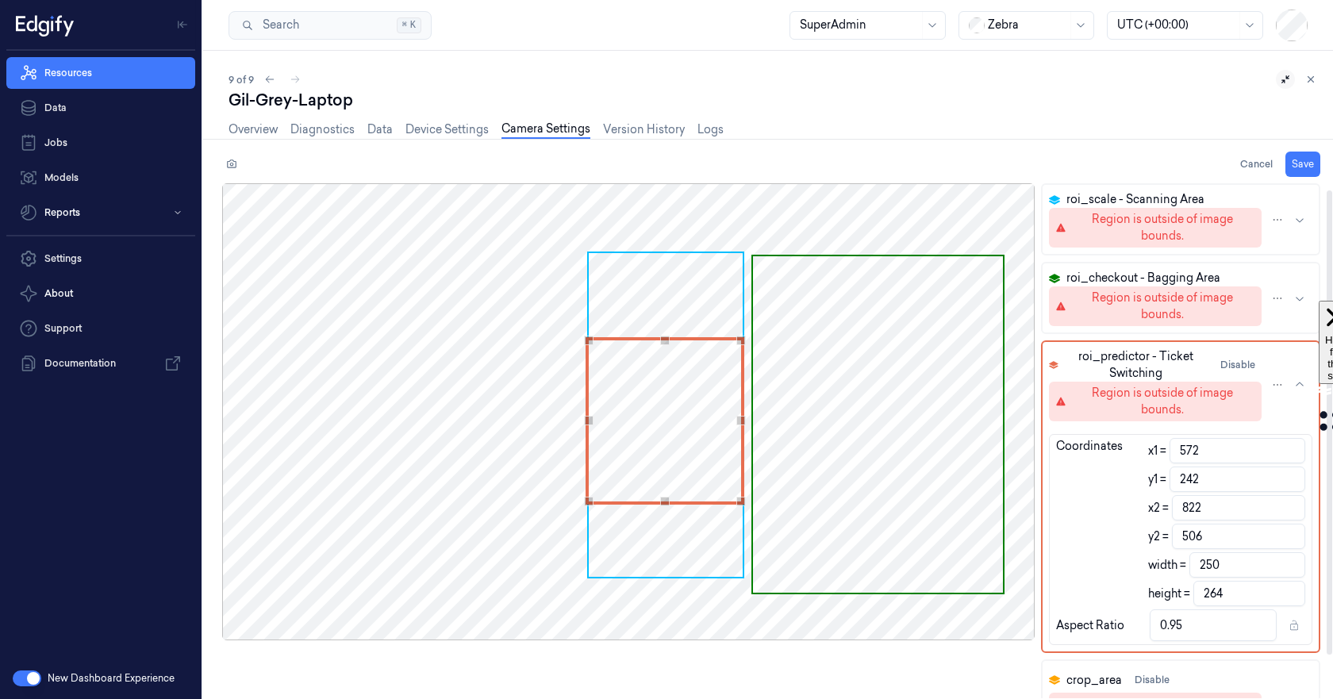
scroll to position [55, 0]
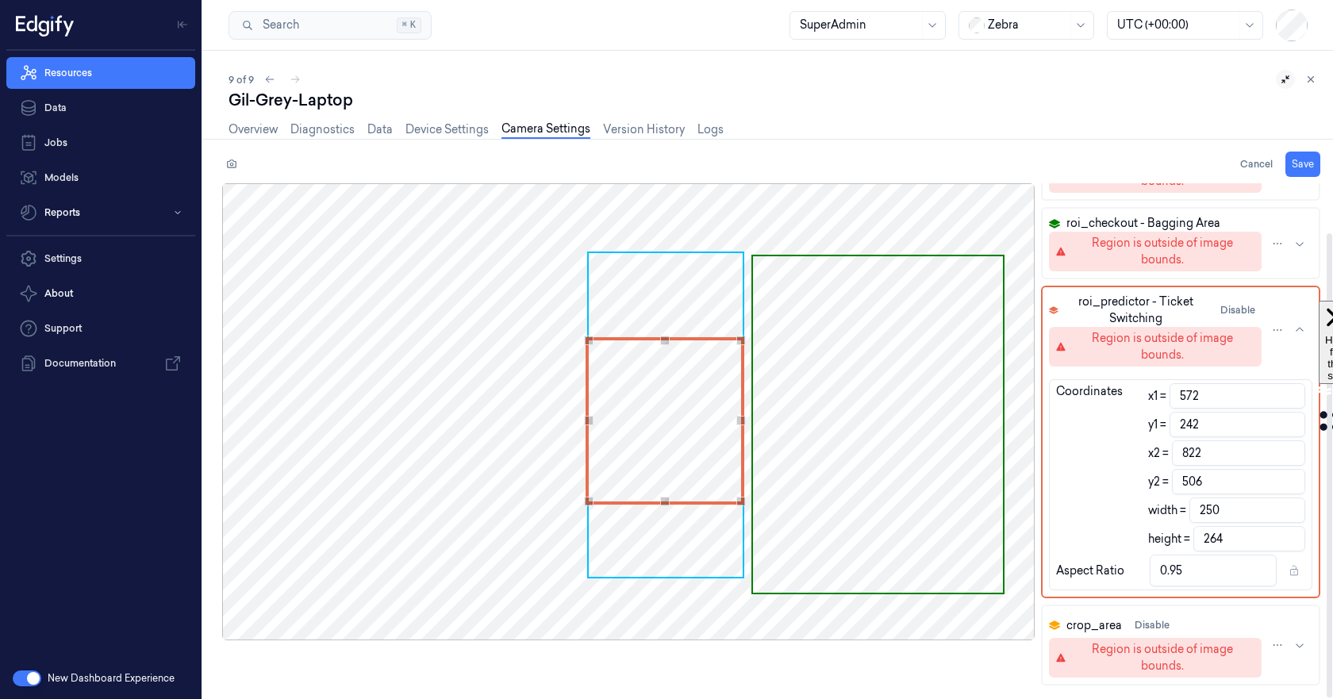
click at [1151, 650] on div "Region is outside of image bounds." at bounding box center [1163, 657] width 186 height 33
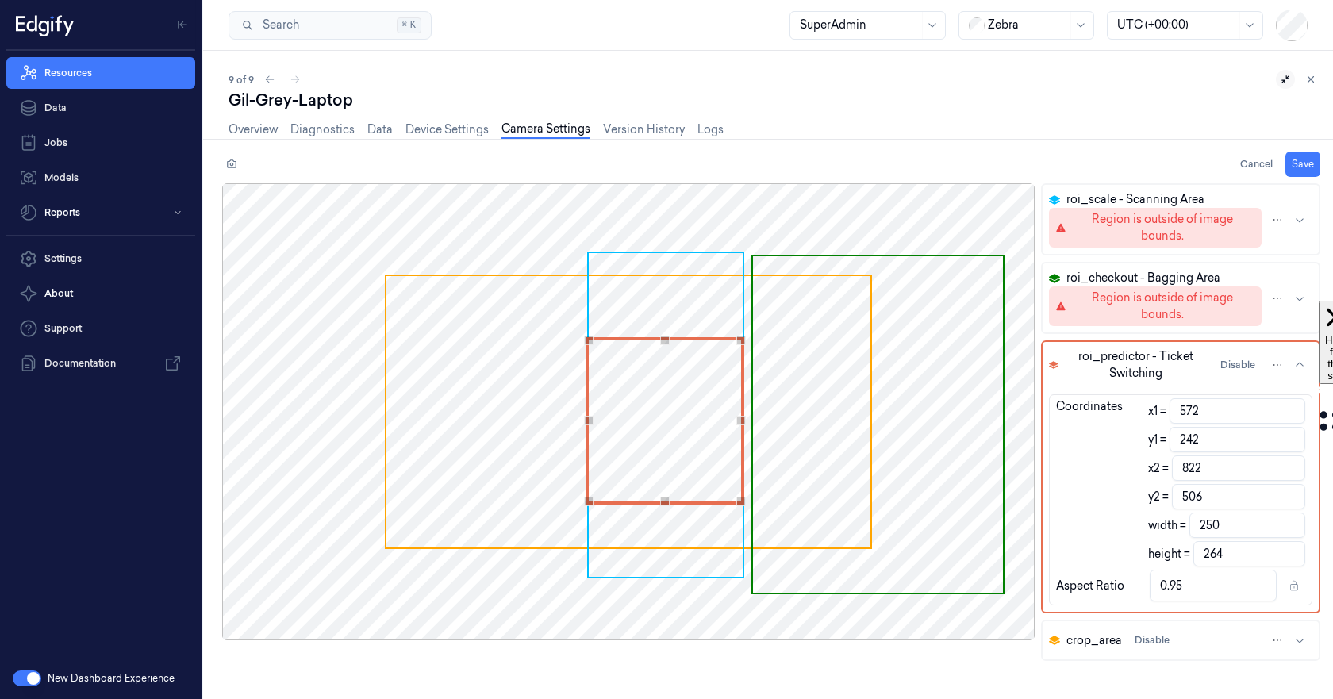
drag, startPoint x: 540, startPoint y: 318, endPoint x: 775, endPoint y: 489, distance: 290.3
click at [775, 489] on div at bounding box center [628, 411] width 813 height 457
click at [1124, 439] on div "Coordinates x1 = 572 y1 = 242 x2 = 822 y2 = 506 width = 250 height = 264" at bounding box center [1181, 482] width 262 height 168
click at [1093, 640] on span "crop_area" at bounding box center [1095, 640] width 56 height 17
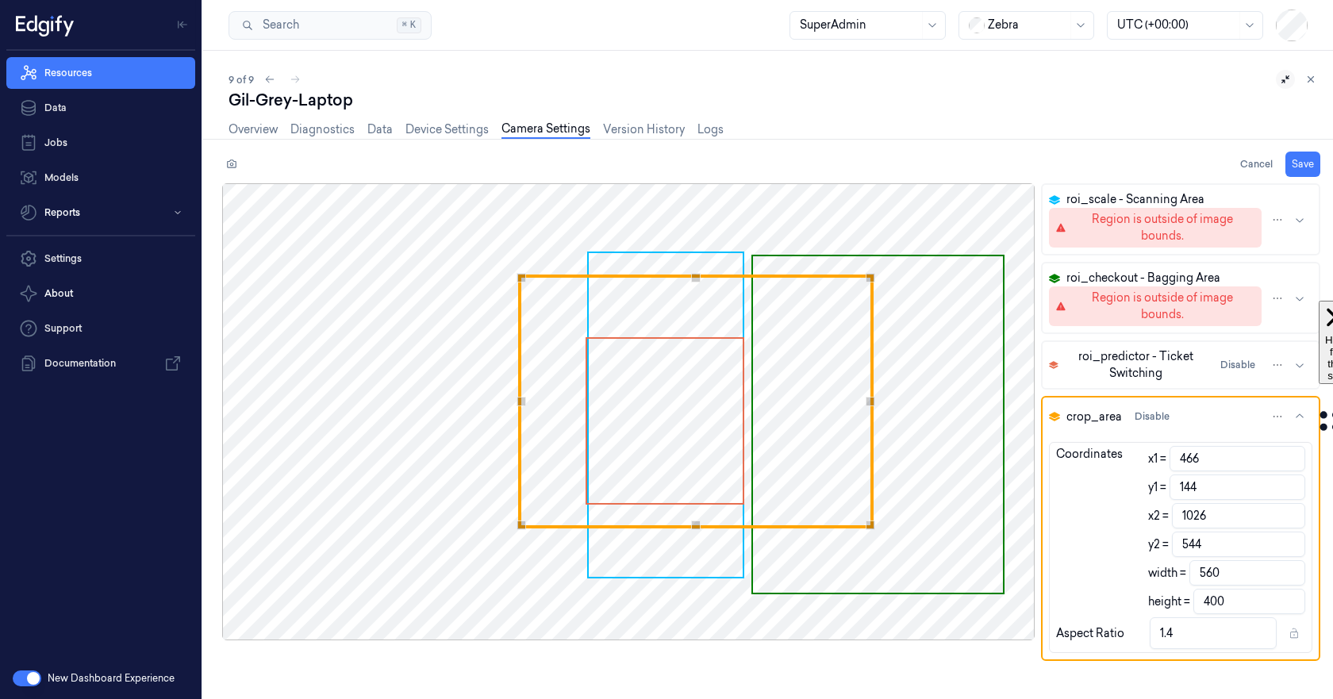
click at [521, 528] on div "Use the arrow keys to move the south west drag handle to change the crop select…" at bounding box center [522, 526] width 10 height 10
click at [1301, 164] on button "Save" at bounding box center [1303, 164] width 35 height 25
click at [254, 127] on link "Overview" at bounding box center [253, 130] width 49 height 18
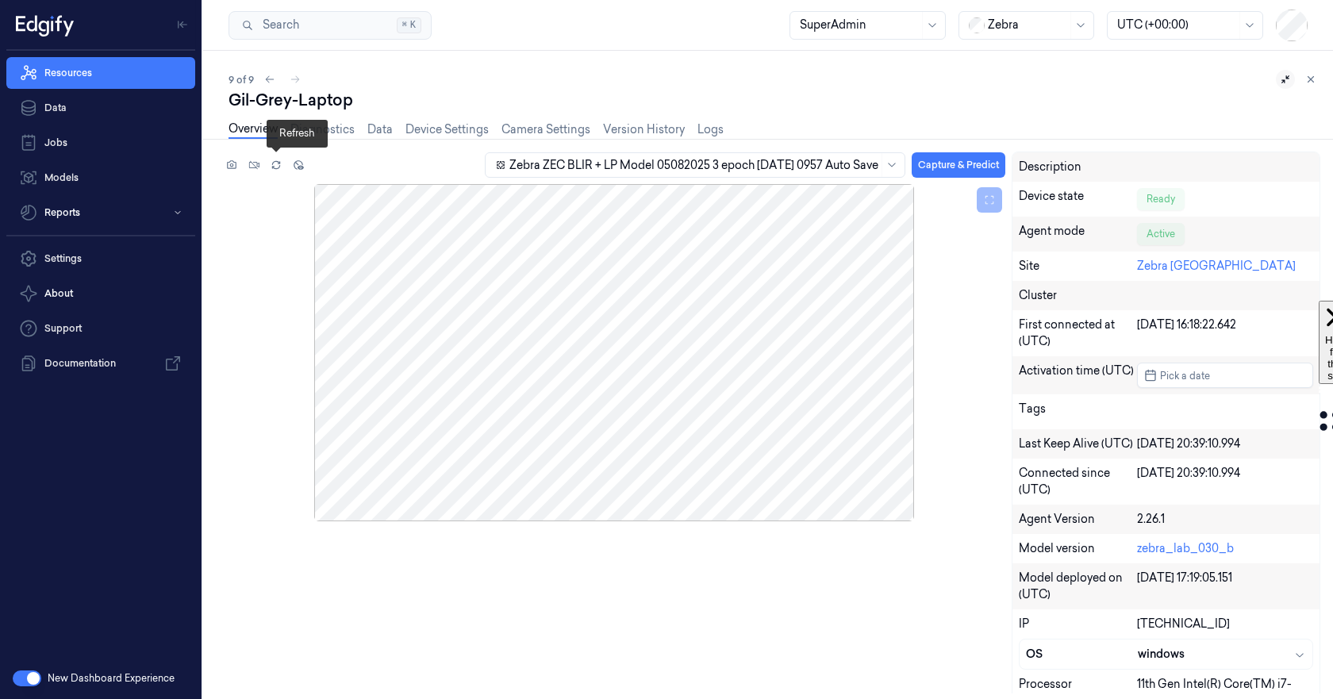
click at [273, 162] on icon at bounding box center [275, 162] width 7 height 3
click at [279, 167] on icon at bounding box center [275, 166] width 7 height 3
click at [943, 168] on button "Capture & Predict" at bounding box center [959, 164] width 94 height 25
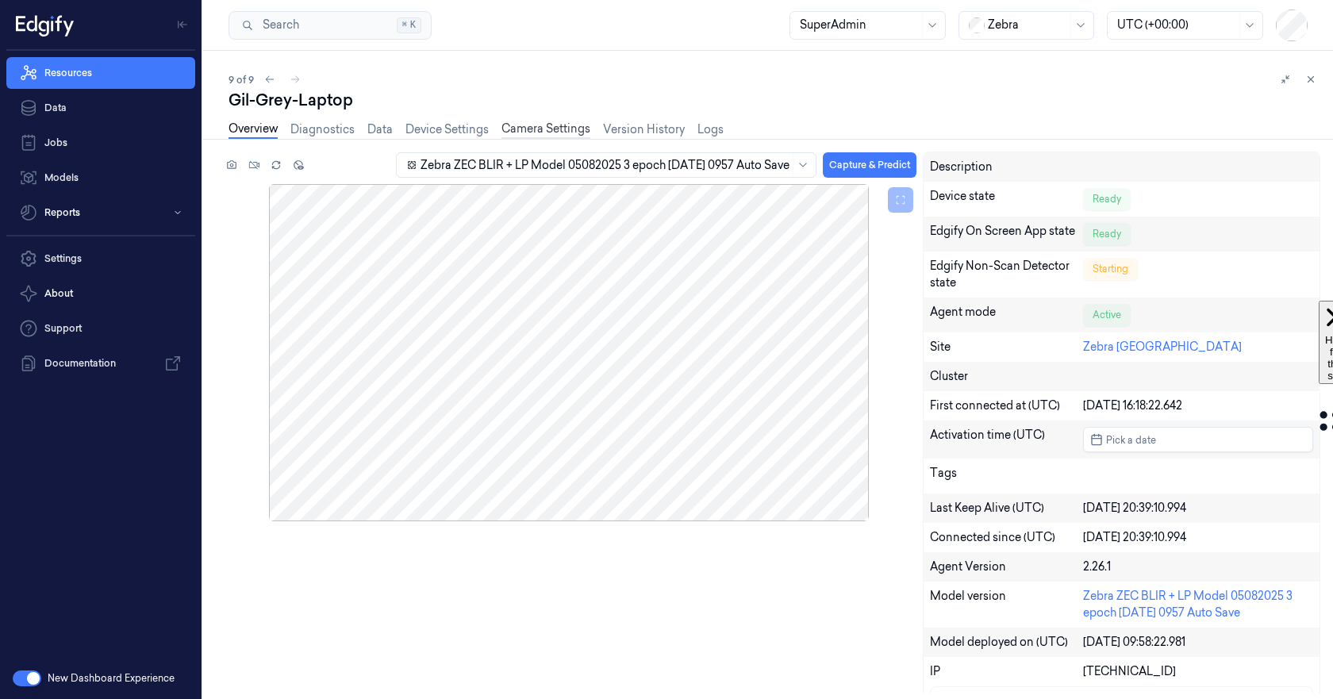
click at [538, 122] on link "Camera Settings" at bounding box center [546, 130] width 89 height 18
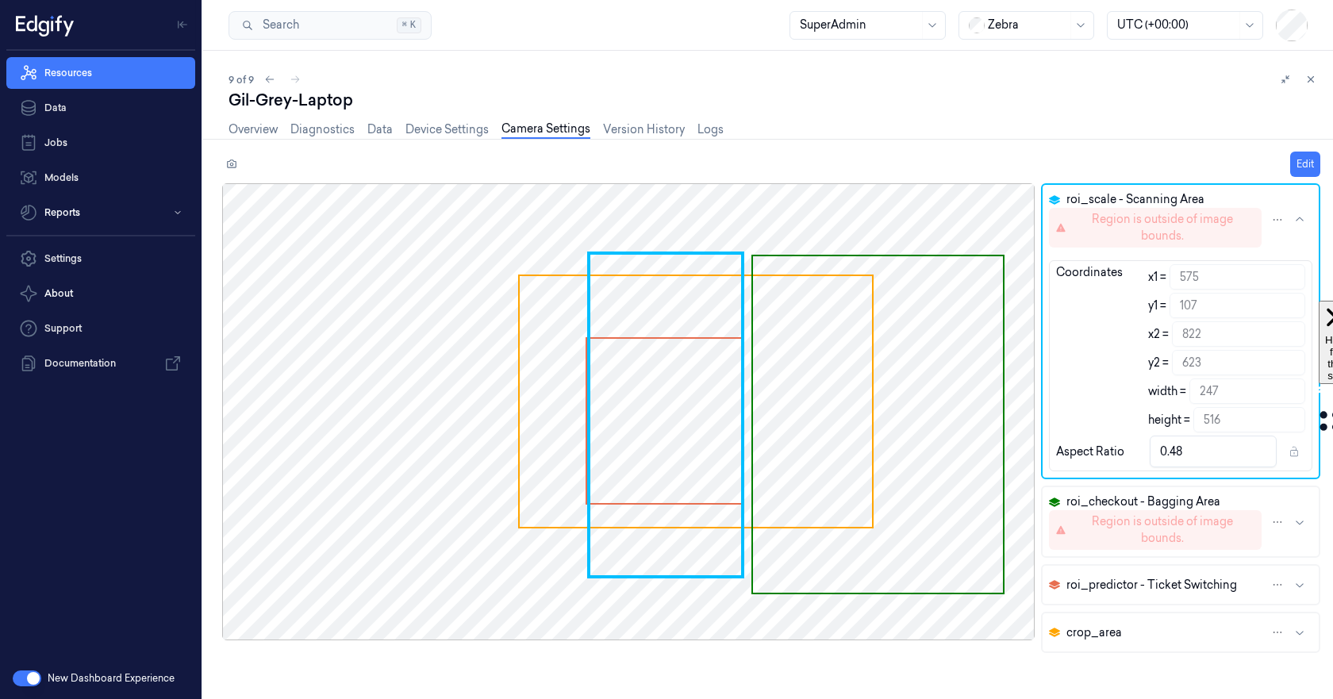
click at [1214, 632] on button "crop_area" at bounding box center [1181, 632] width 276 height 38
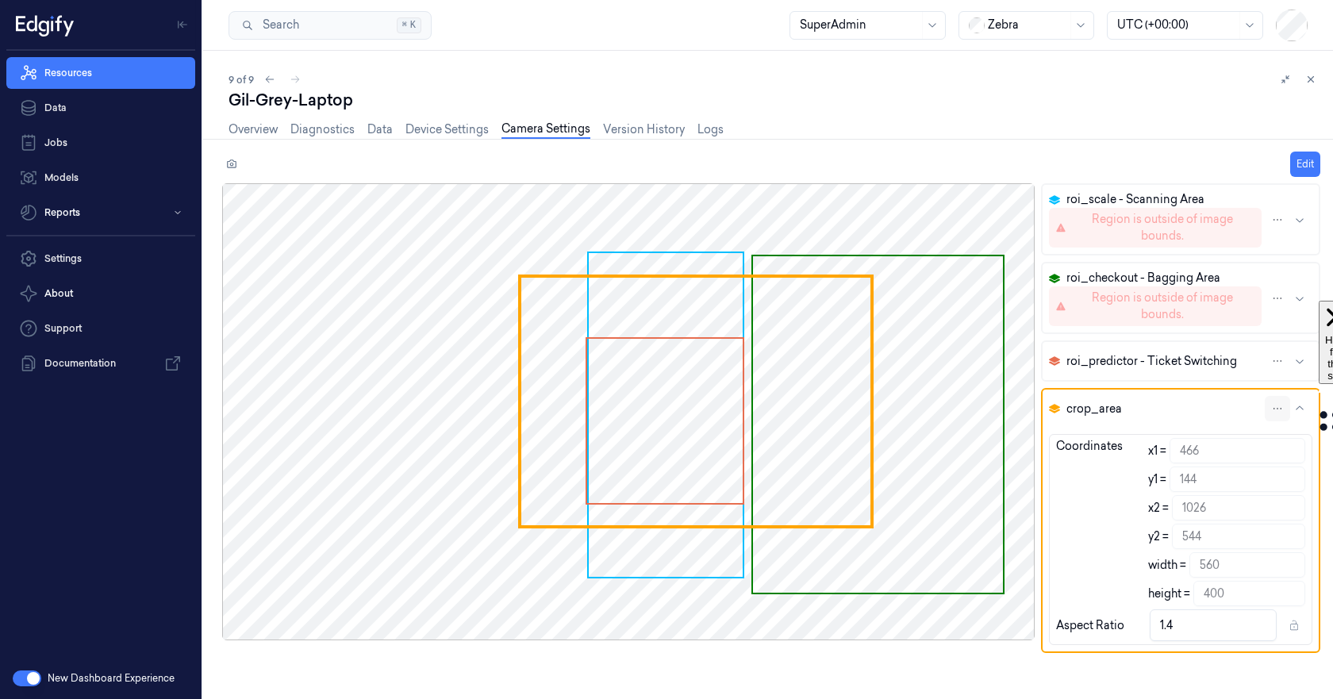
click at [1275, 410] on html "Resources Data Jobs Models Reports Settings About Support Documentation New Das…" at bounding box center [666, 349] width 1333 height 699
click at [1310, 164] on html "Resources Data Jobs Models Reports Settings About Support Documentation New Das…" at bounding box center [666, 349] width 1333 height 699
click at [1300, 163] on button "Edit" at bounding box center [1305, 164] width 30 height 25
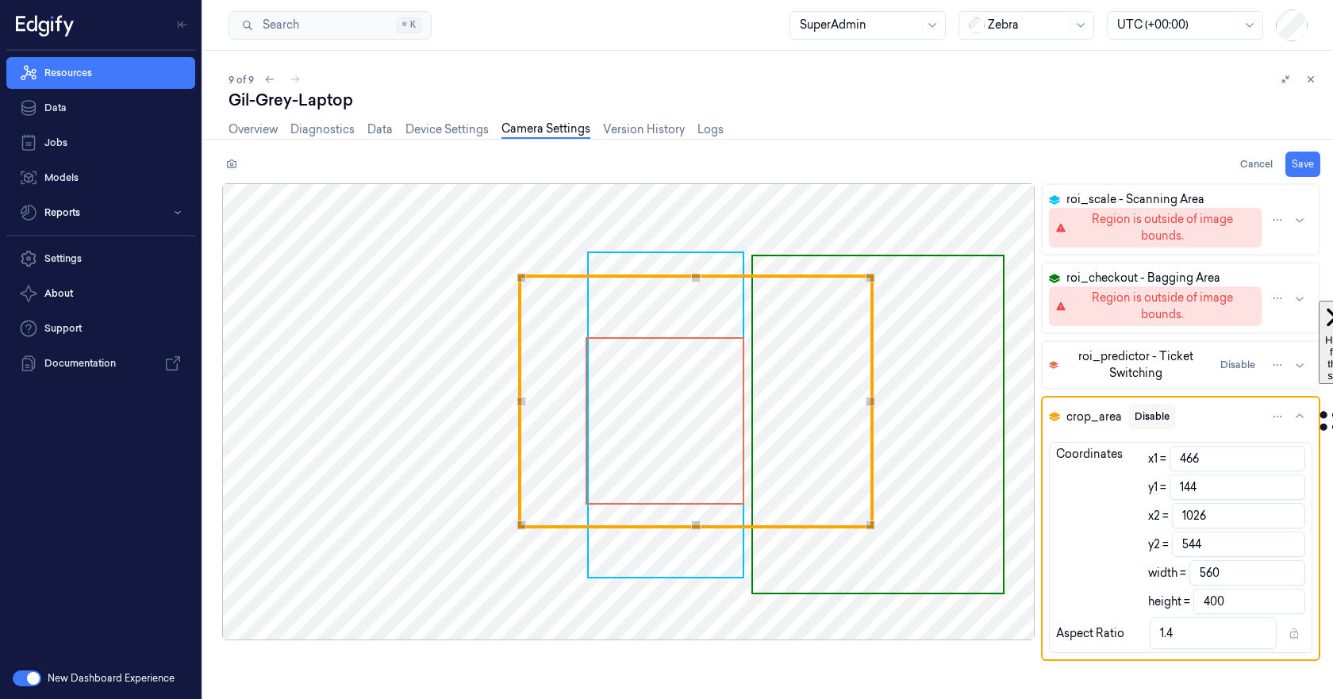
click at [1144, 416] on button "Disable" at bounding box center [1152, 416] width 48 height 25
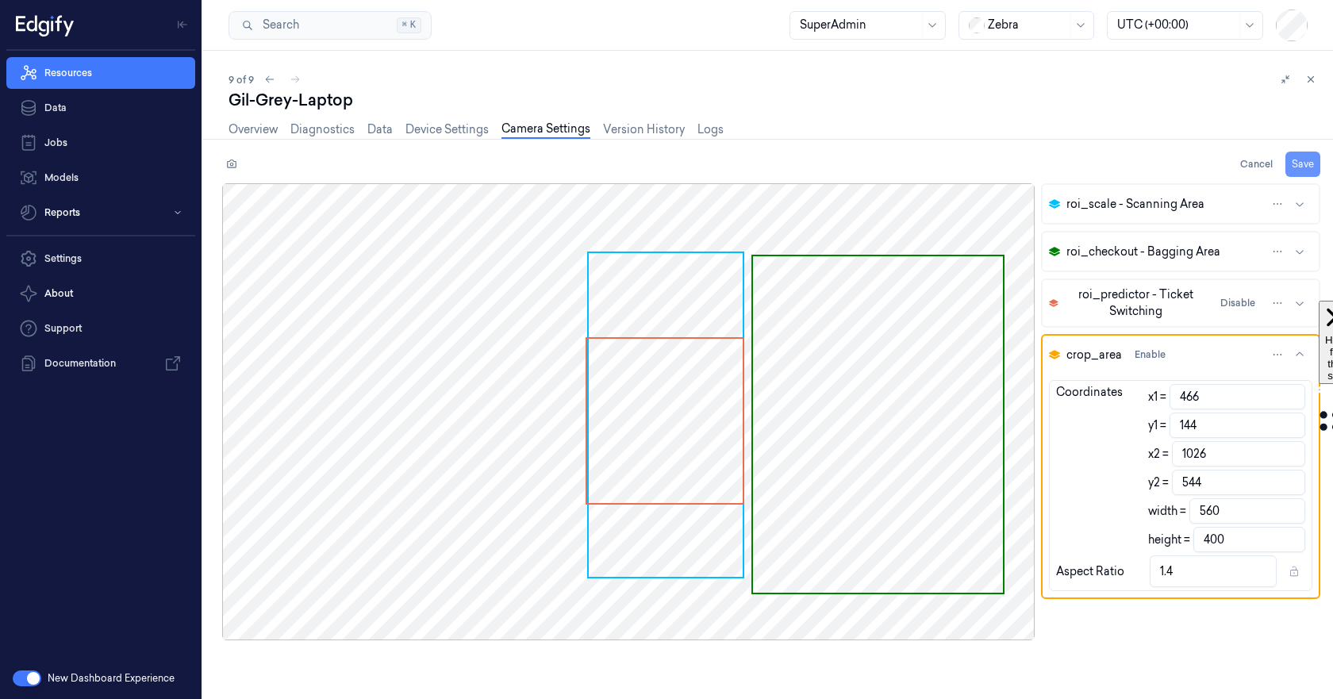
click at [1305, 160] on button "Save" at bounding box center [1303, 164] width 35 height 25
click at [244, 128] on link "Overview" at bounding box center [253, 130] width 49 height 18
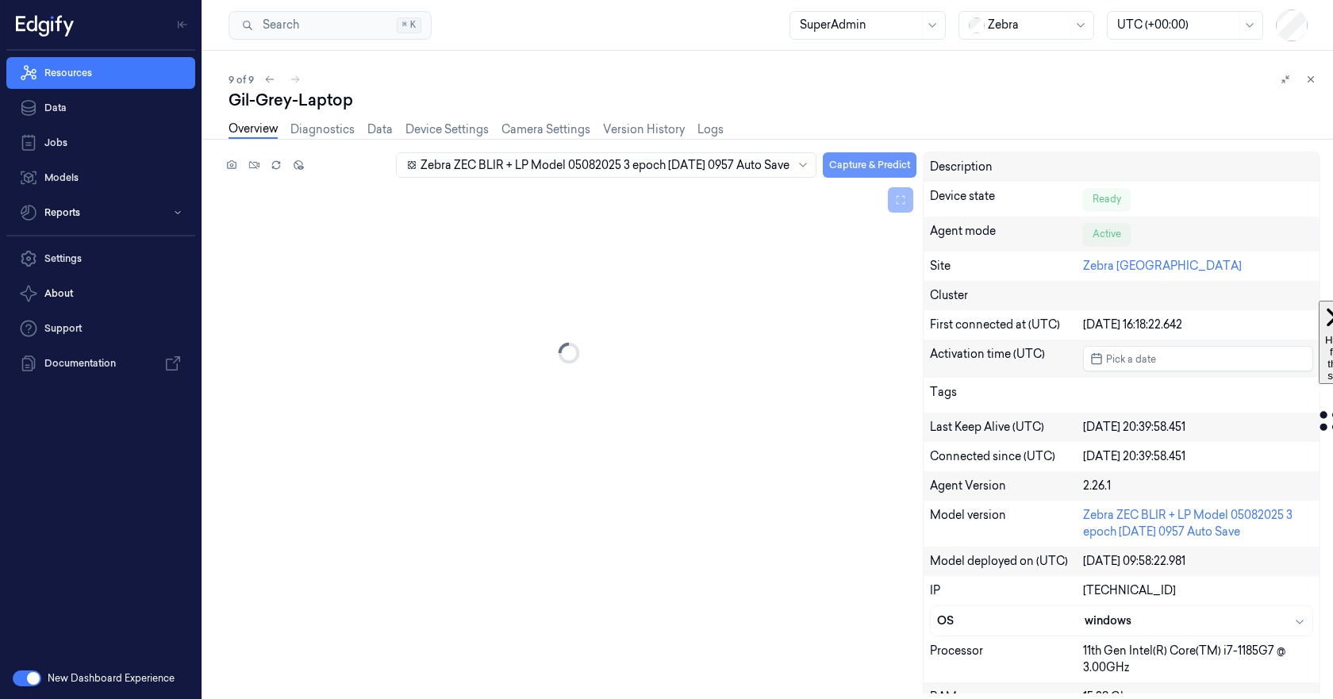
click at [845, 165] on button "Capture & Predict" at bounding box center [870, 164] width 94 height 25
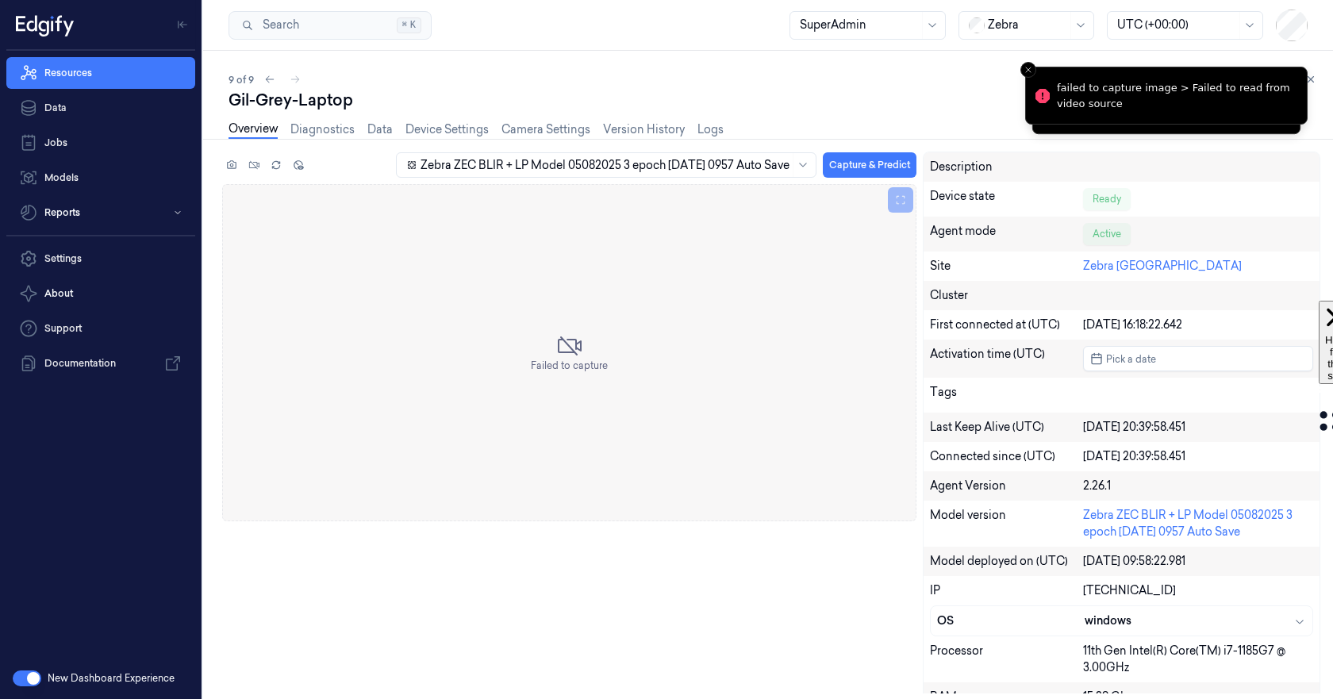
click at [921, 98] on div "Gil-Grey-Laptop" at bounding box center [775, 100] width 1092 height 22
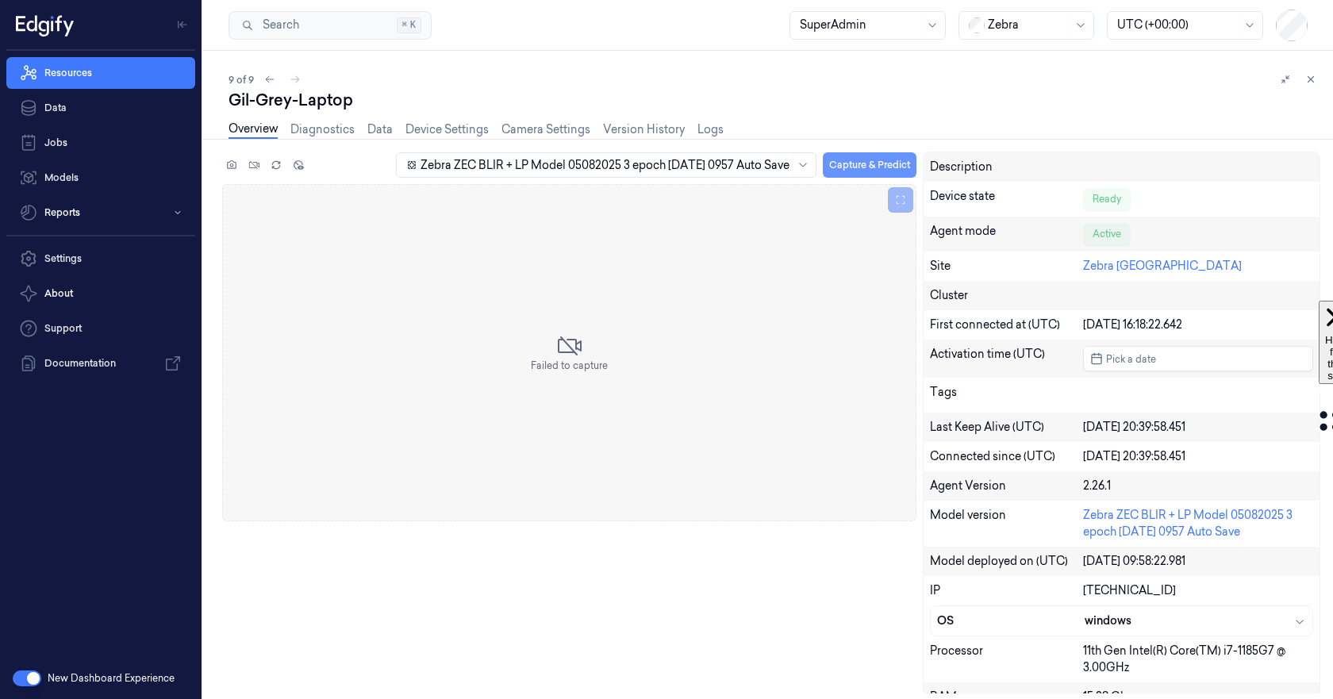
click at [853, 169] on button "Capture & Predict" at bounding box center [870, 164] width 94 height 25
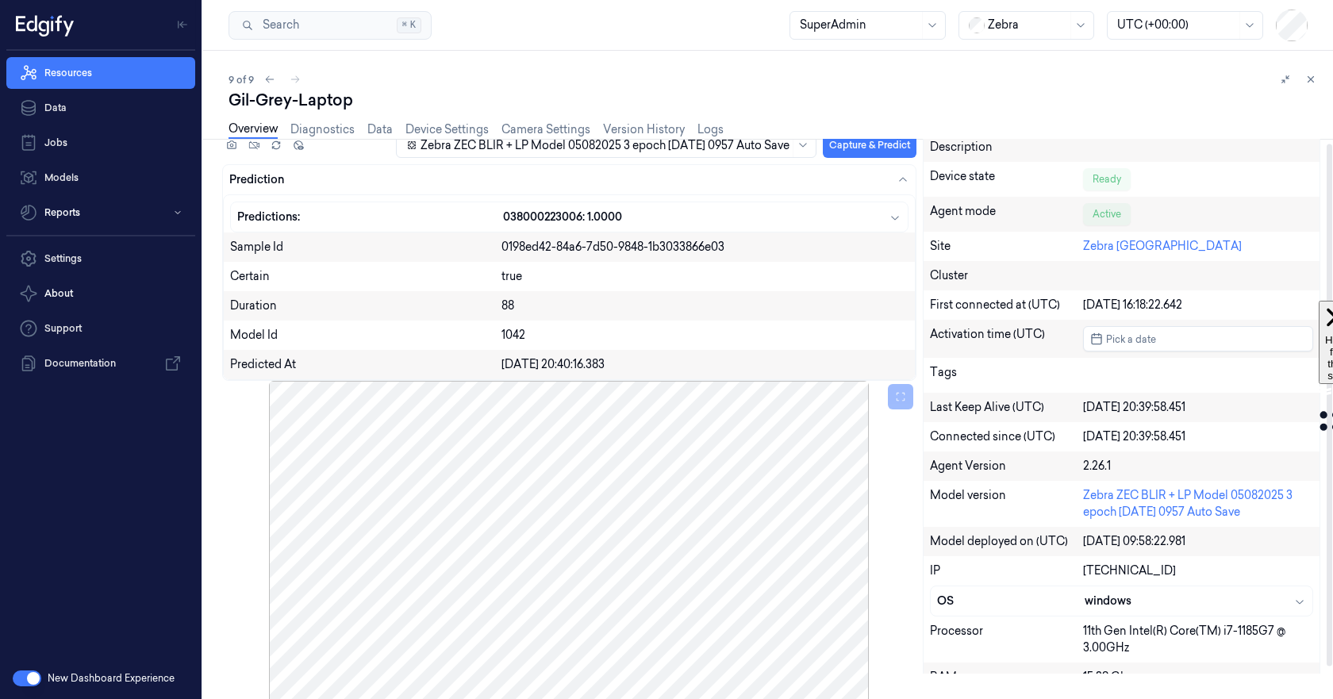
scroll to position [39, 0]
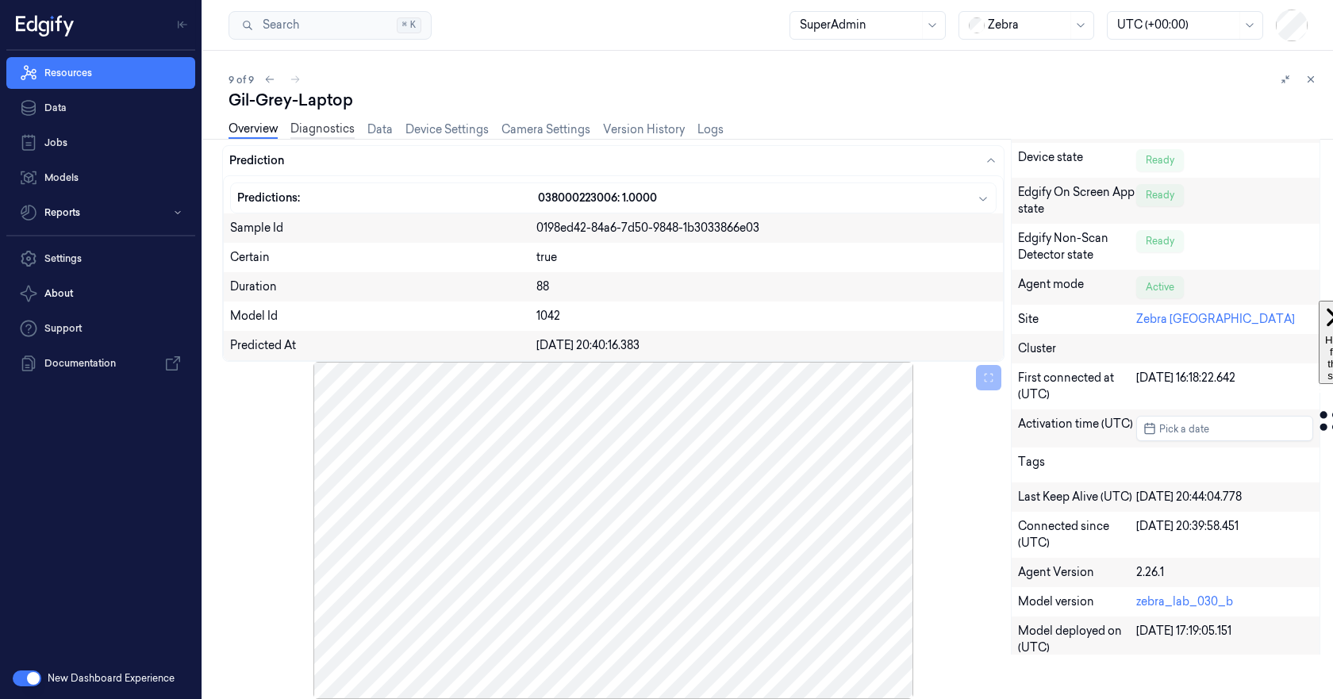
click at [314, 127] on link "Diagnostics" at bounding box center [322, 130] width 64 height 18
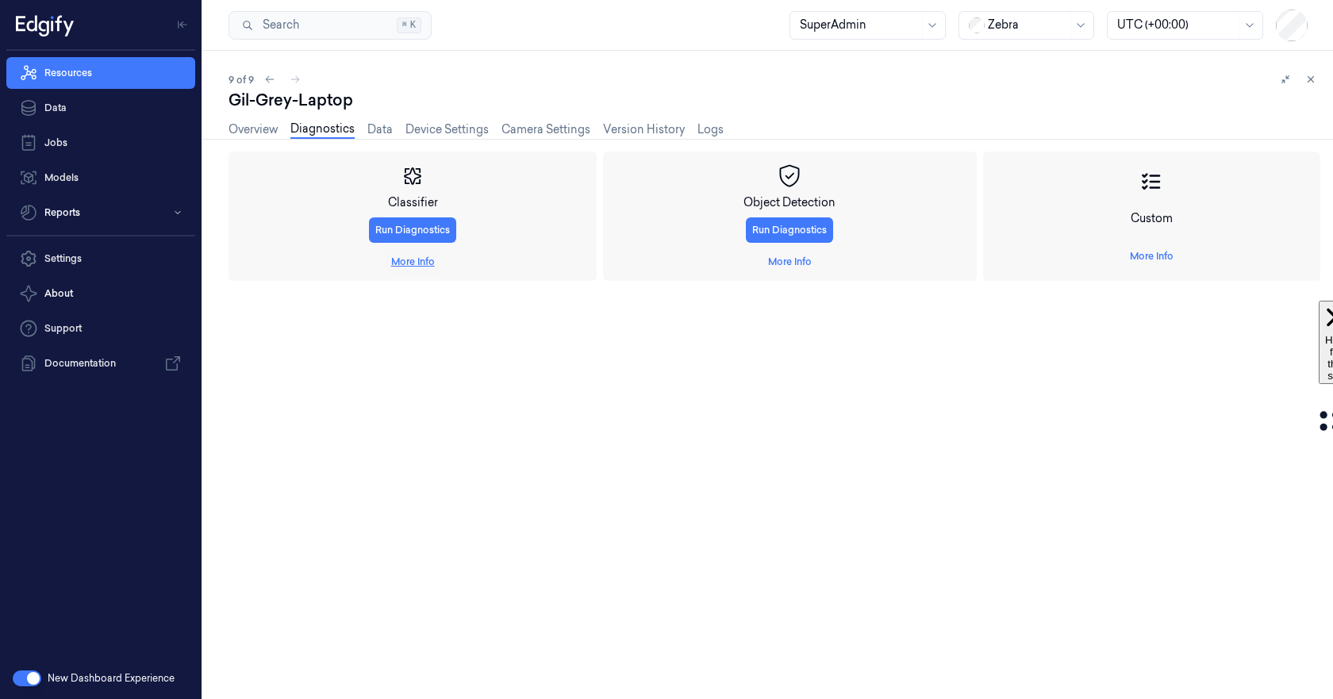
click at [410, 261] on link "More Info" at bounding box center [413, 262] width 44 height 14
click at [280, 378] on span "Capture And Predict" at bounding box center [282, 382] width 94 height 14
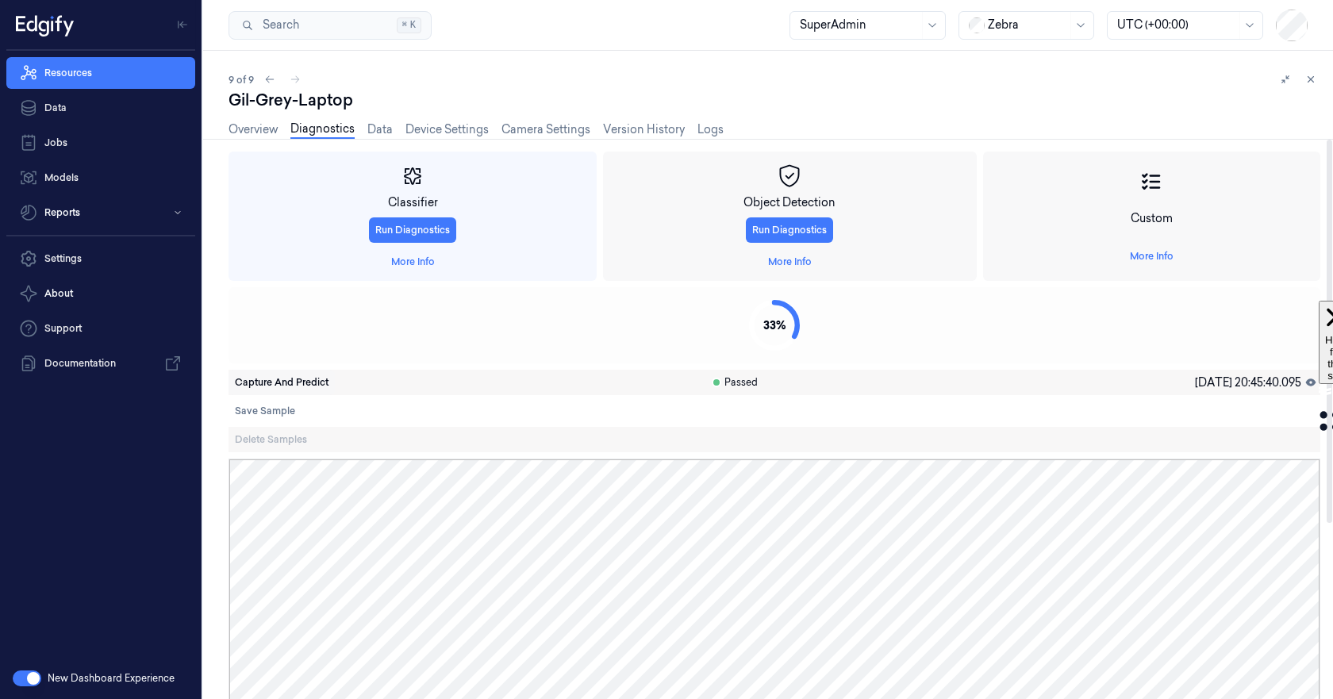
click at [272, 382] on span "Capture And Predict" at bounding box center [282, 382] width 94 height 14
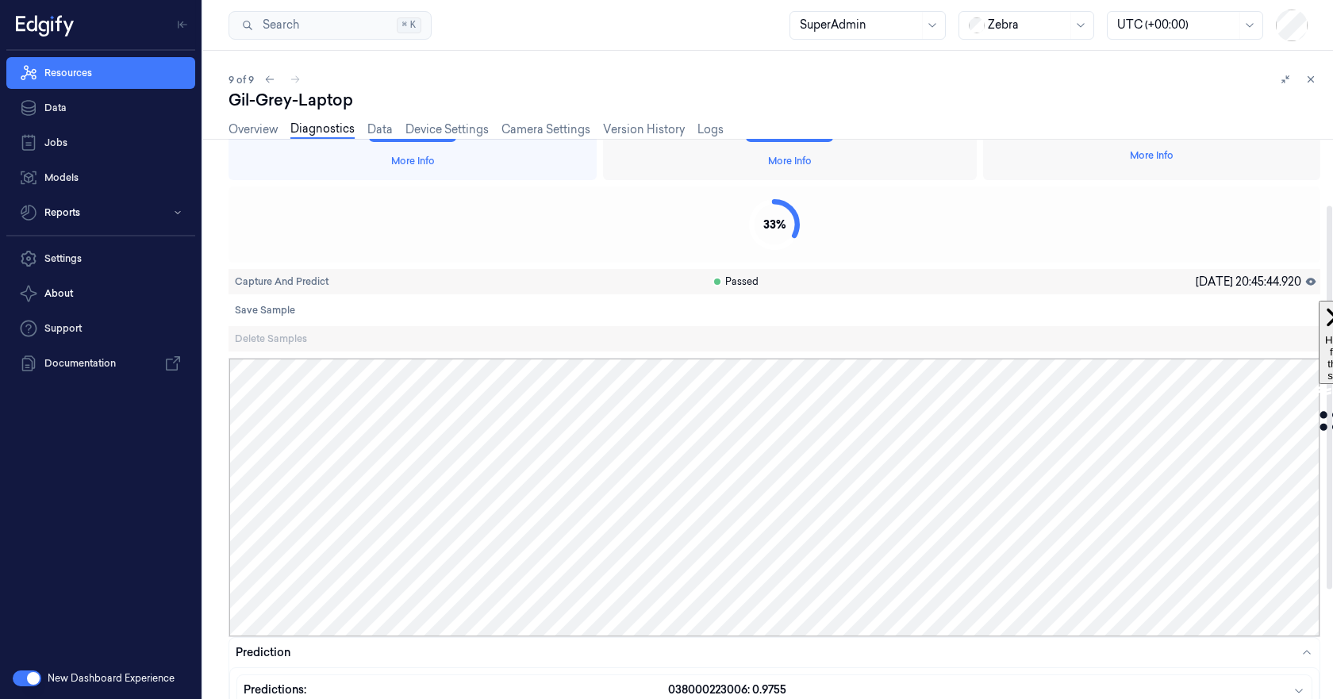
scroll to position [97, 0]
click at [268, 287] on span "Capture And Predict" at bounding box center [282, 286] width 94 height 14
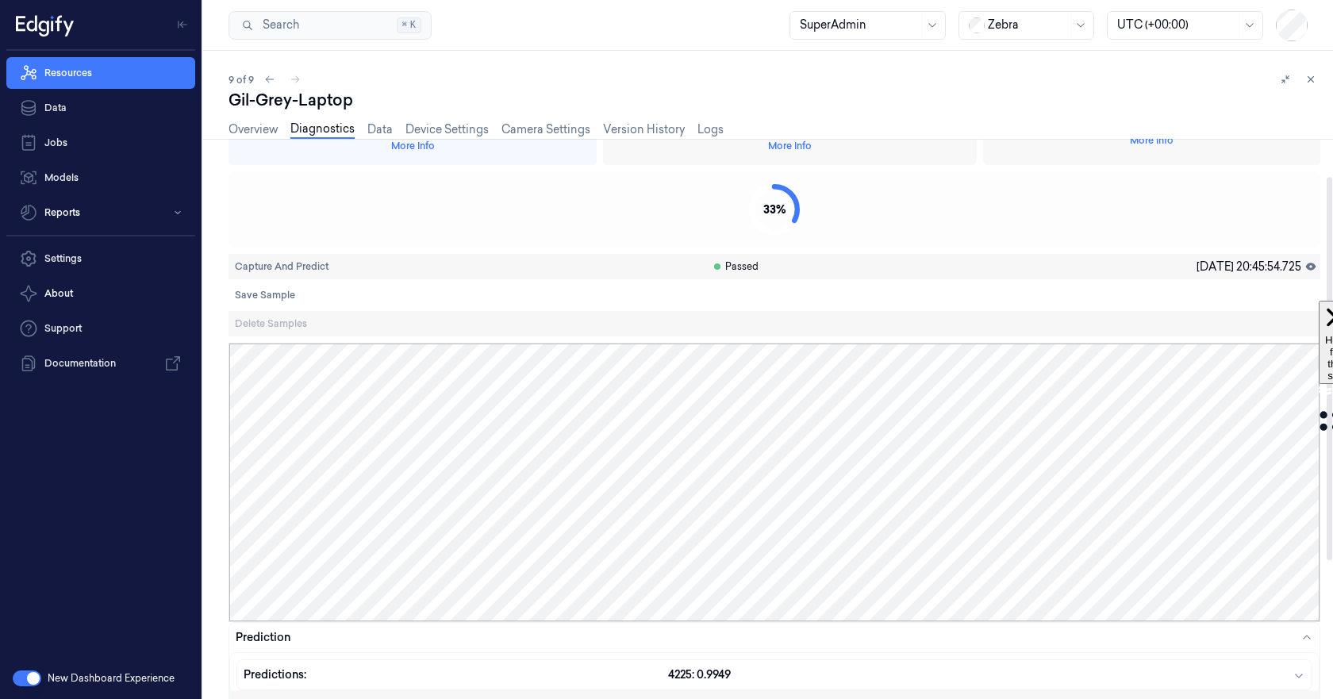
scroll to position [17, 0]
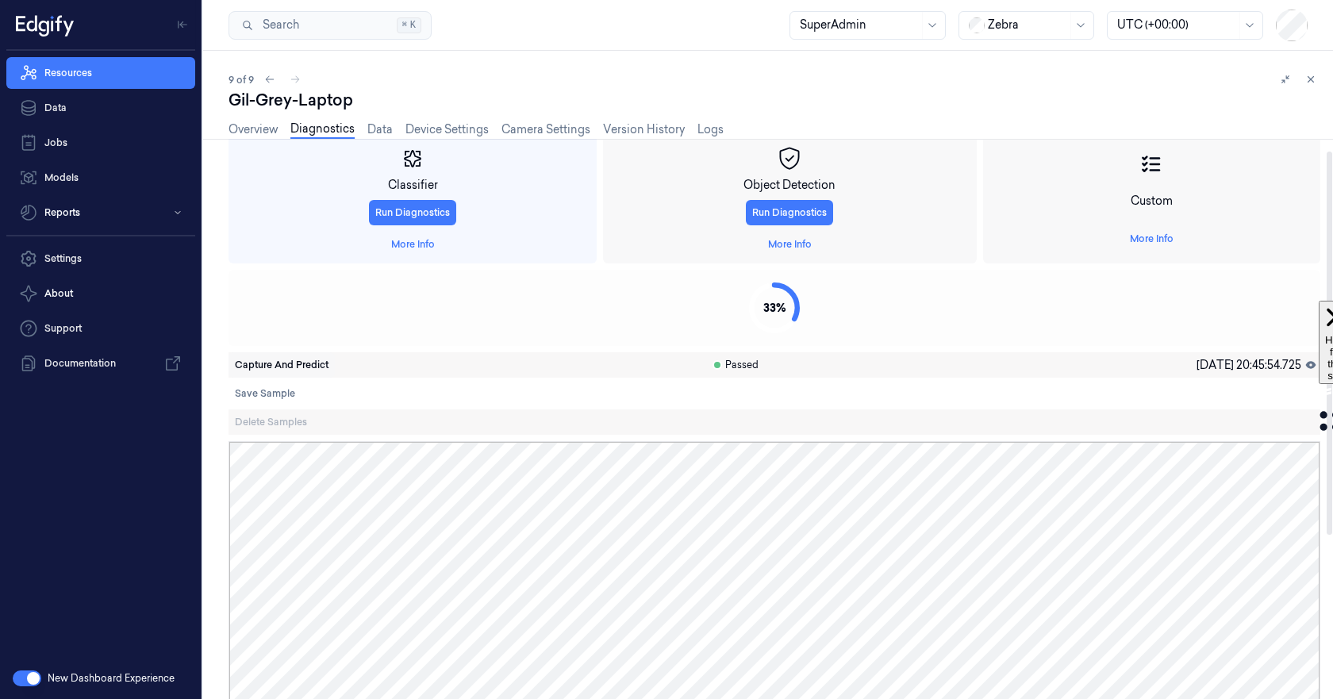
click at [282, 363] on span "Capture And Predict" at bounding box center [282, 365] width 94 height 14
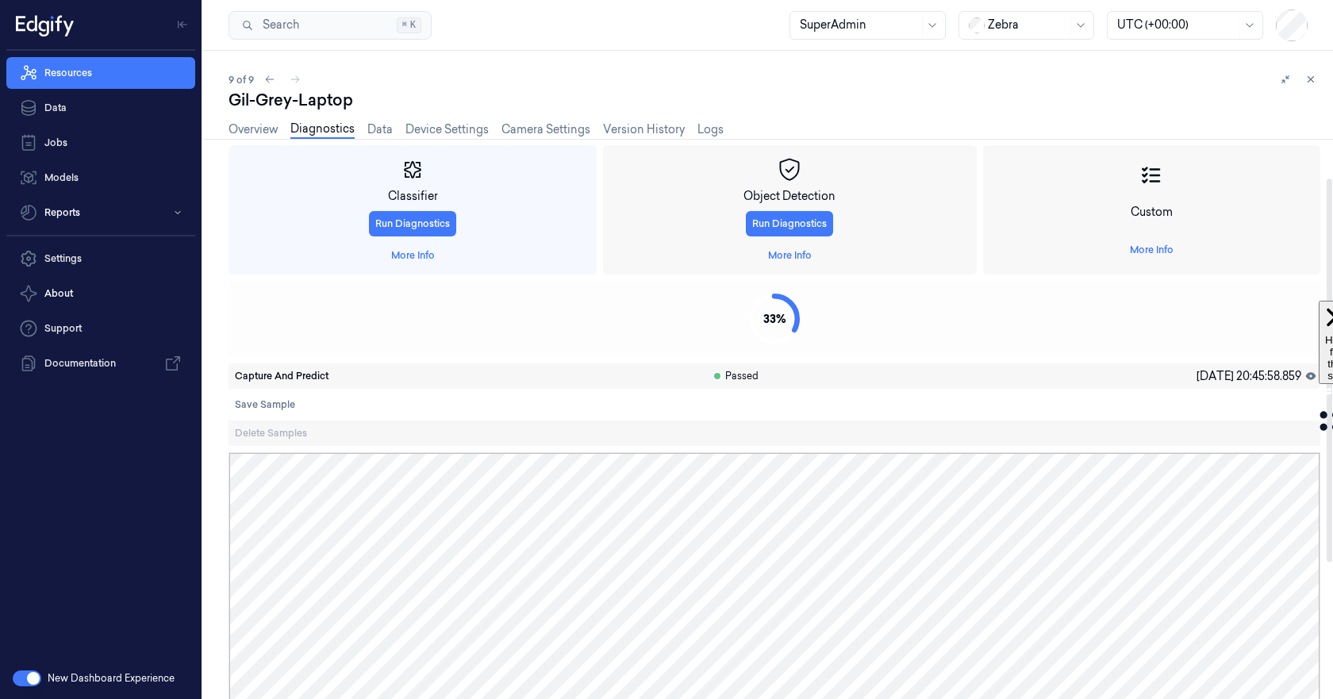
scroll to position [0, 0]
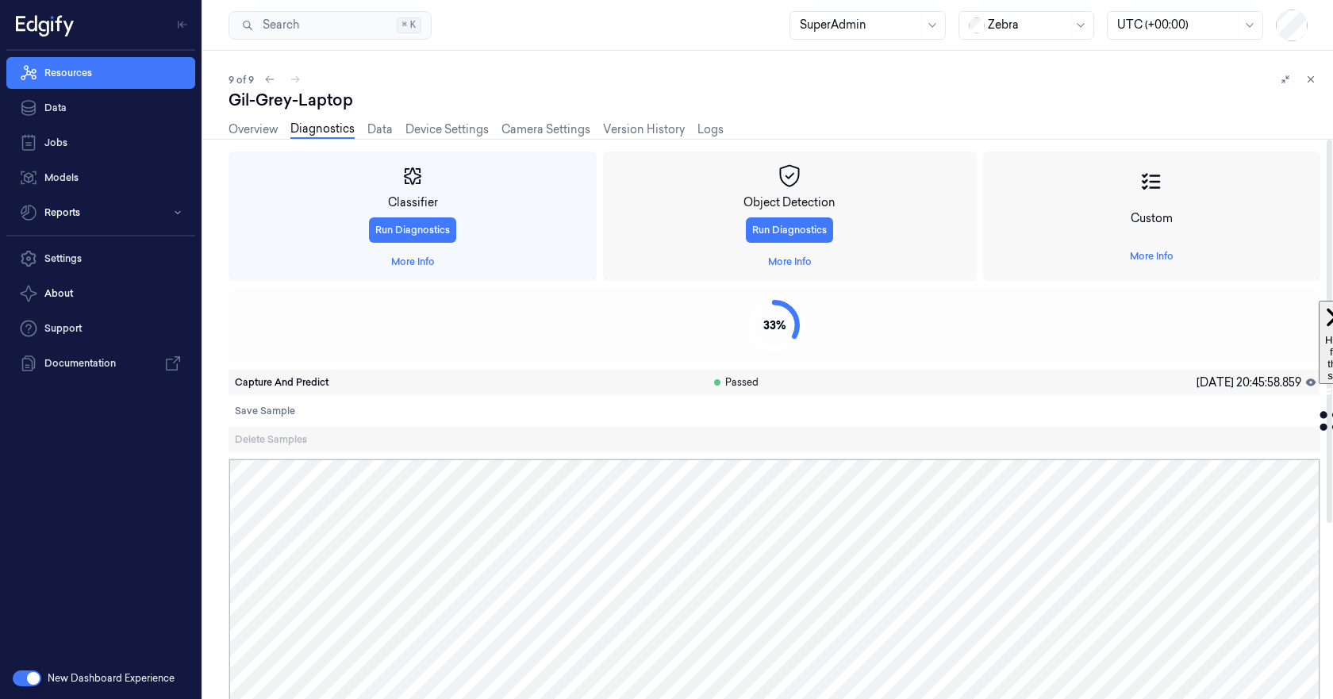
click at [288, 377] on span "Capture And Predict" at bounding box center [282, 382] width 94 height 14
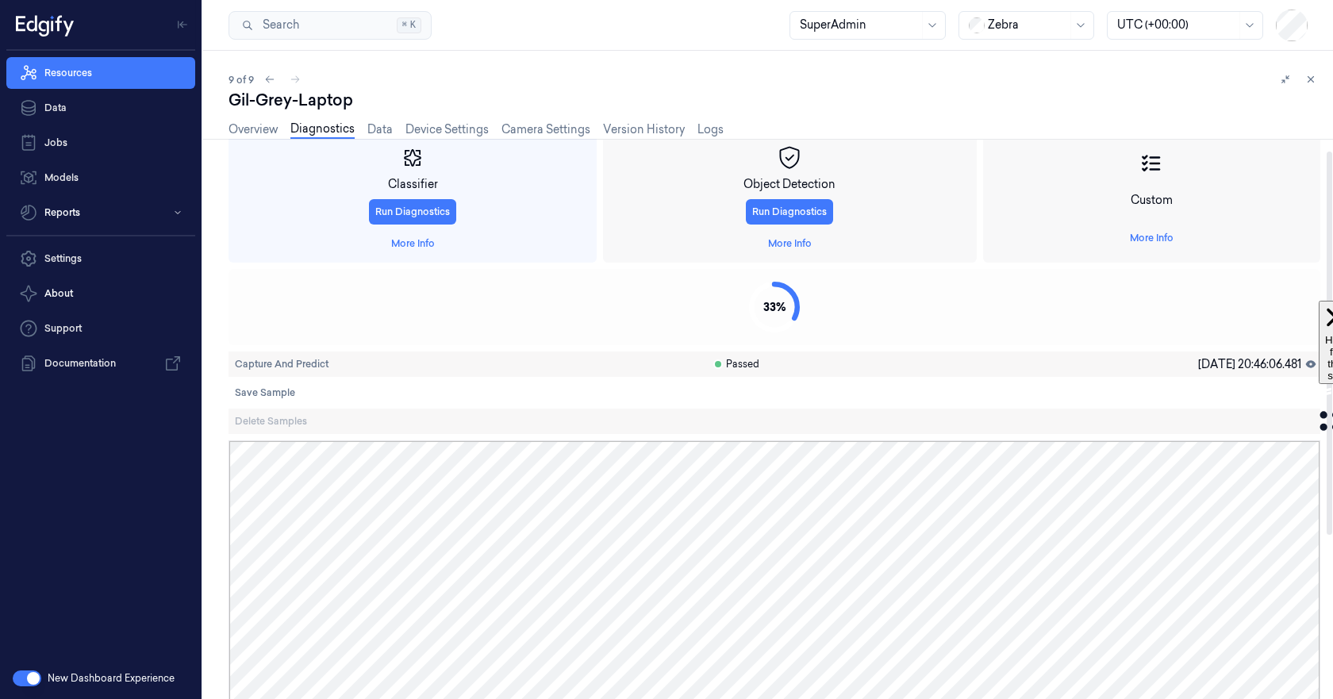
scroll to position [17, 0]
click at [275, 362] on span "Capture And Predict" at bounding box center [282, 365] width 94 height 14
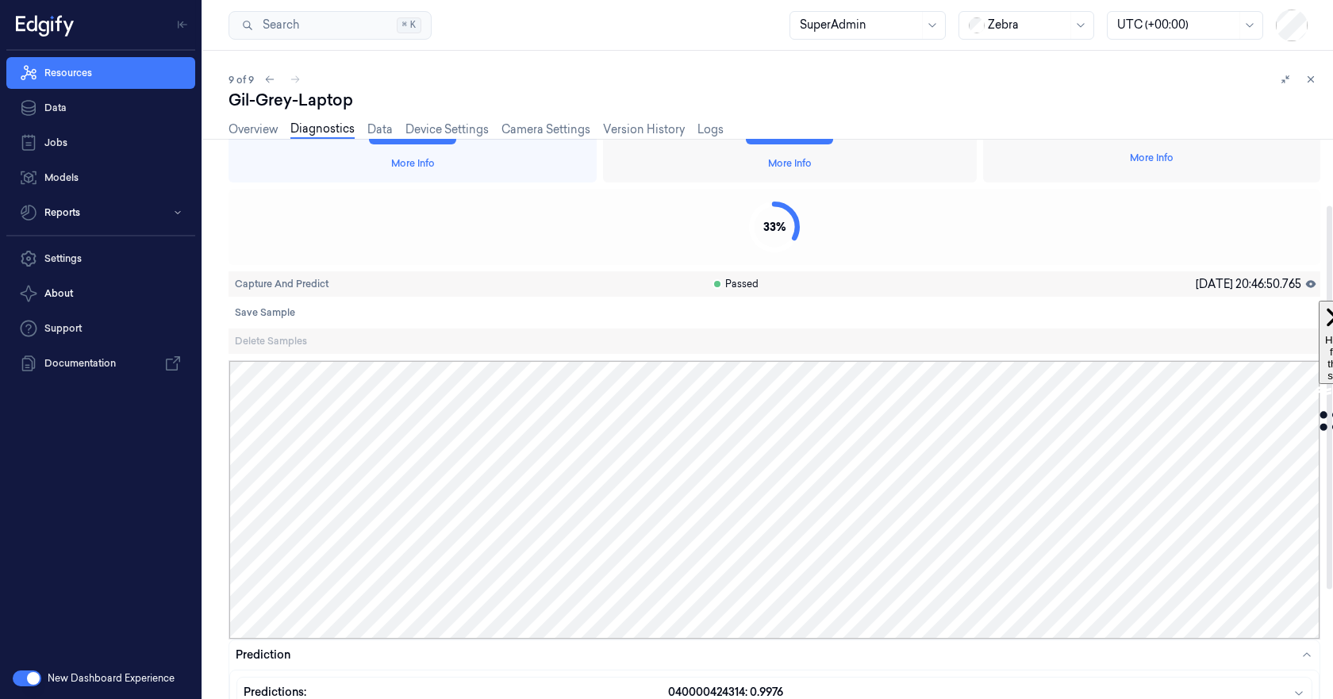
scroll to position [97, 0]
click at [270, 284] on span "Capture And Predict" at bounding box center [282, 286] width 94 height 14
click at [279, 289] on span "Capture And Predict" at bounding box center [282, 286] width 94 height 14
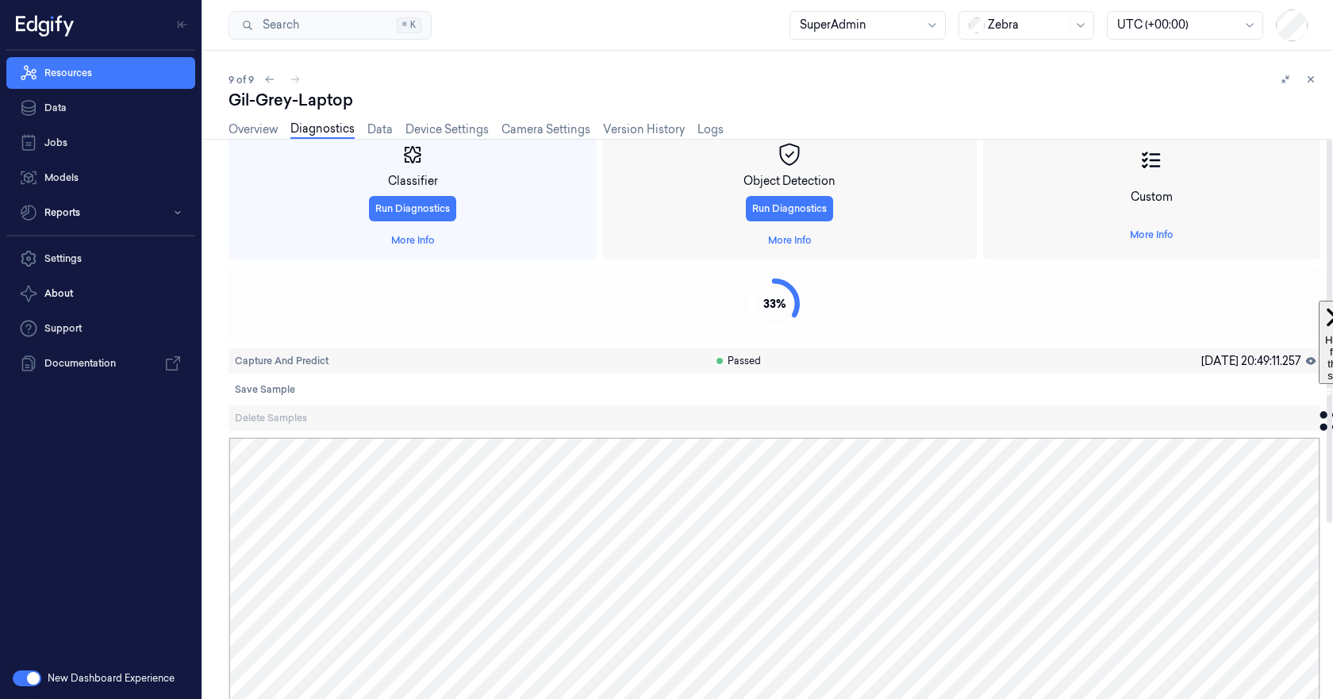
scroll to position [0, 0]
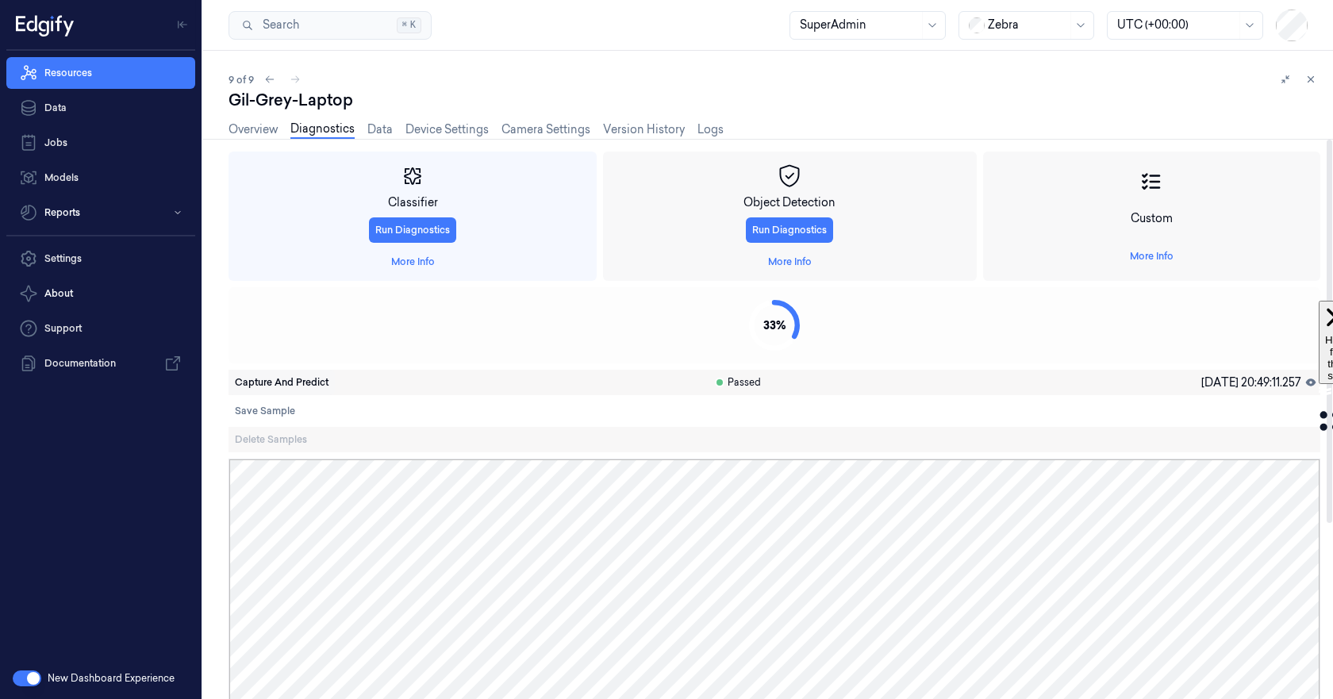
click at [273, 381] on span "Capture And Predict" at bounding box center [282, 382] width 94 height 14
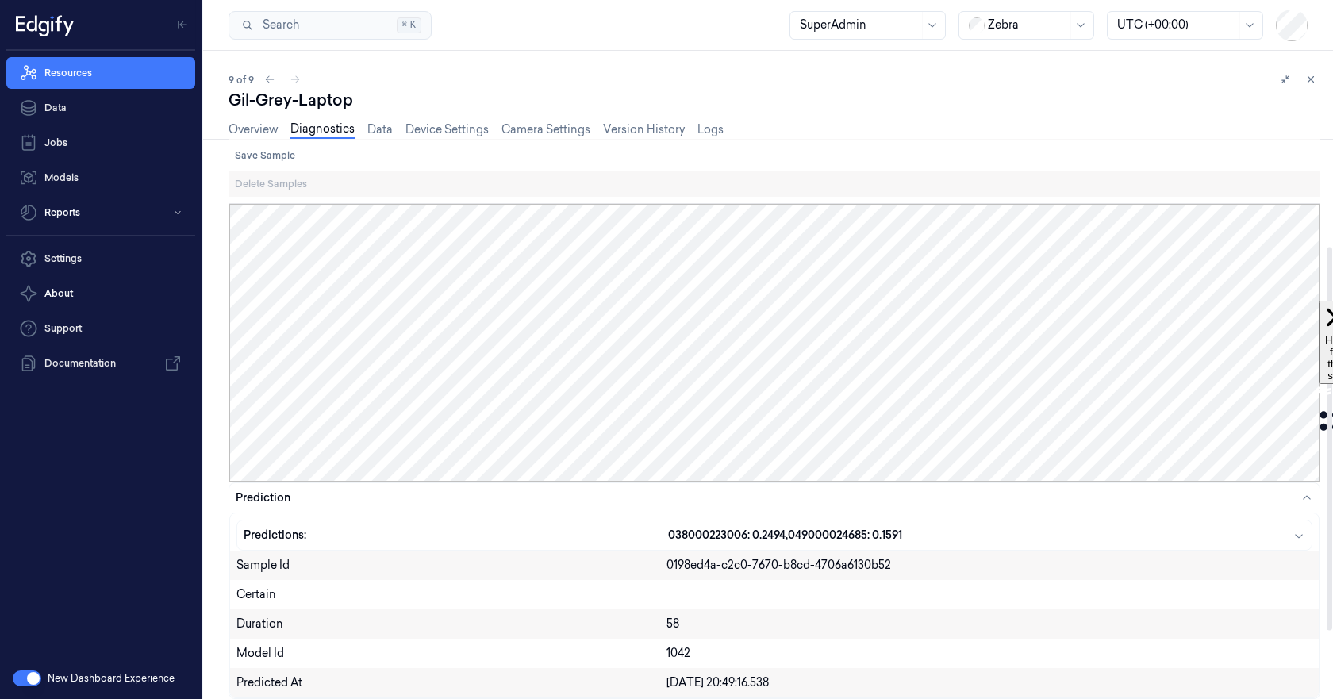
scroll to position [17, 0]
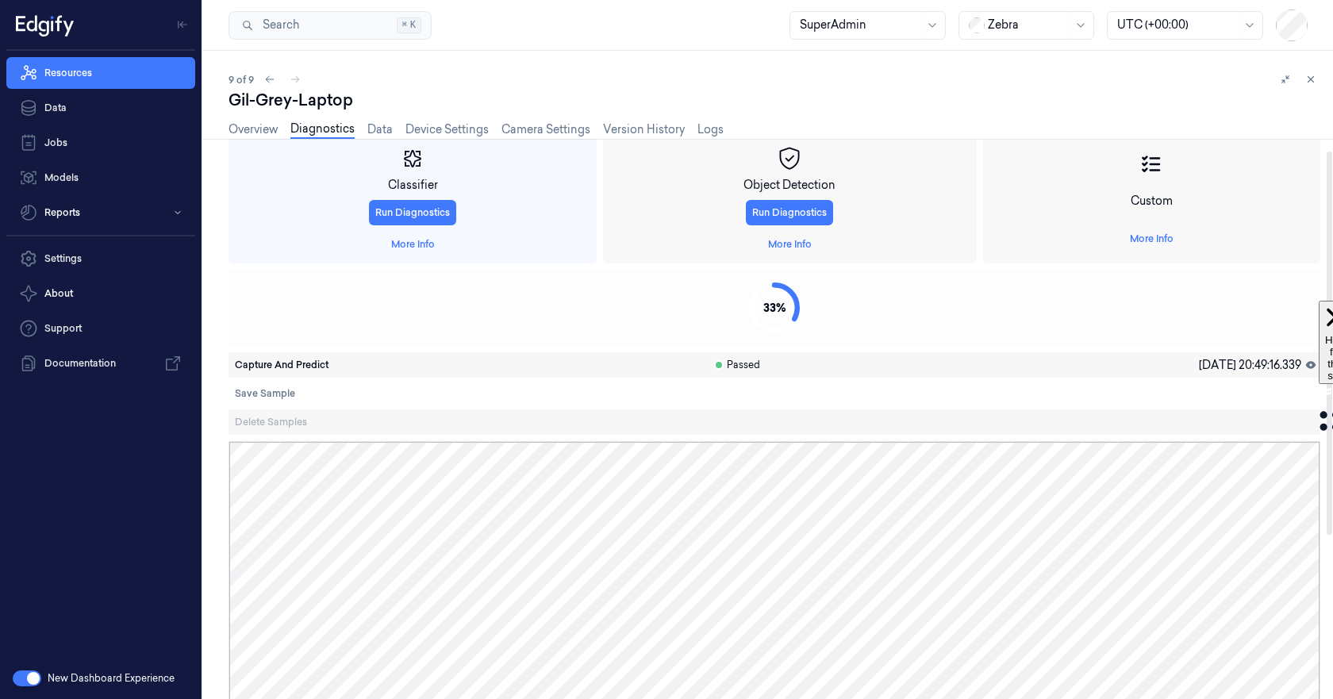
click at [283, 363] on span "Capture And Predict" at bounding box center [282, 365] width 94 height 14
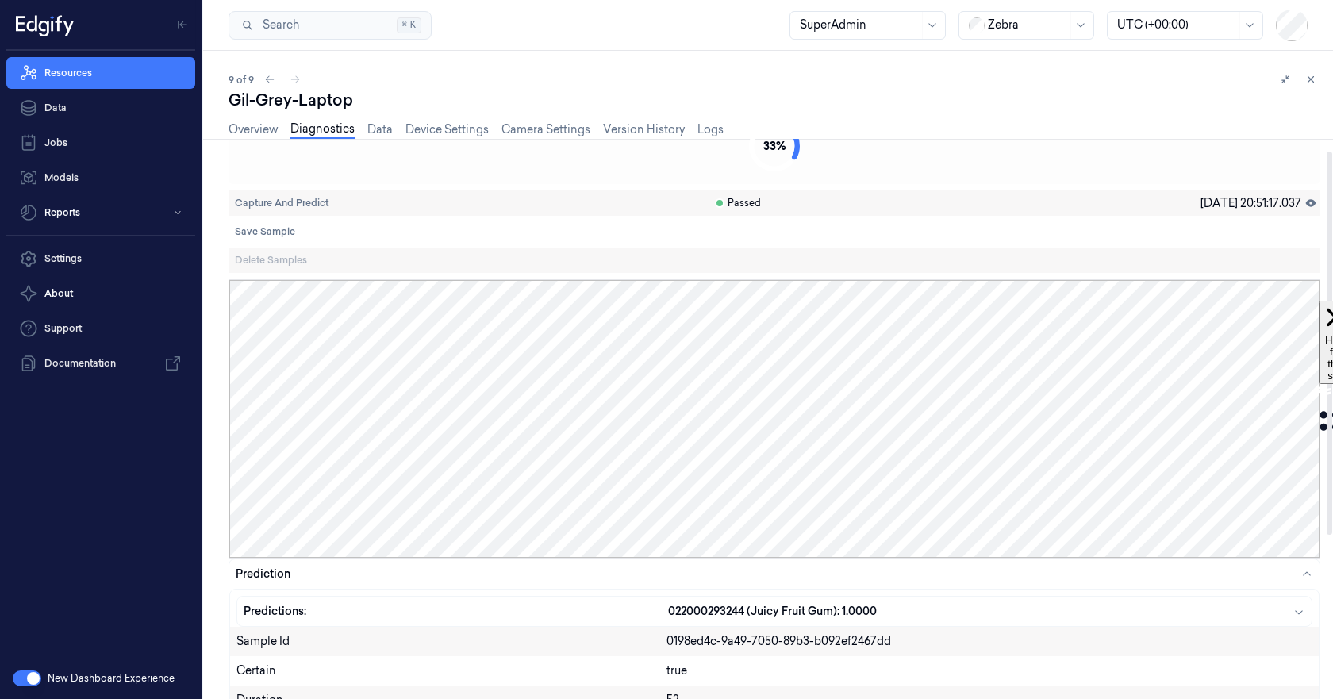
scroll to position [256, 0]
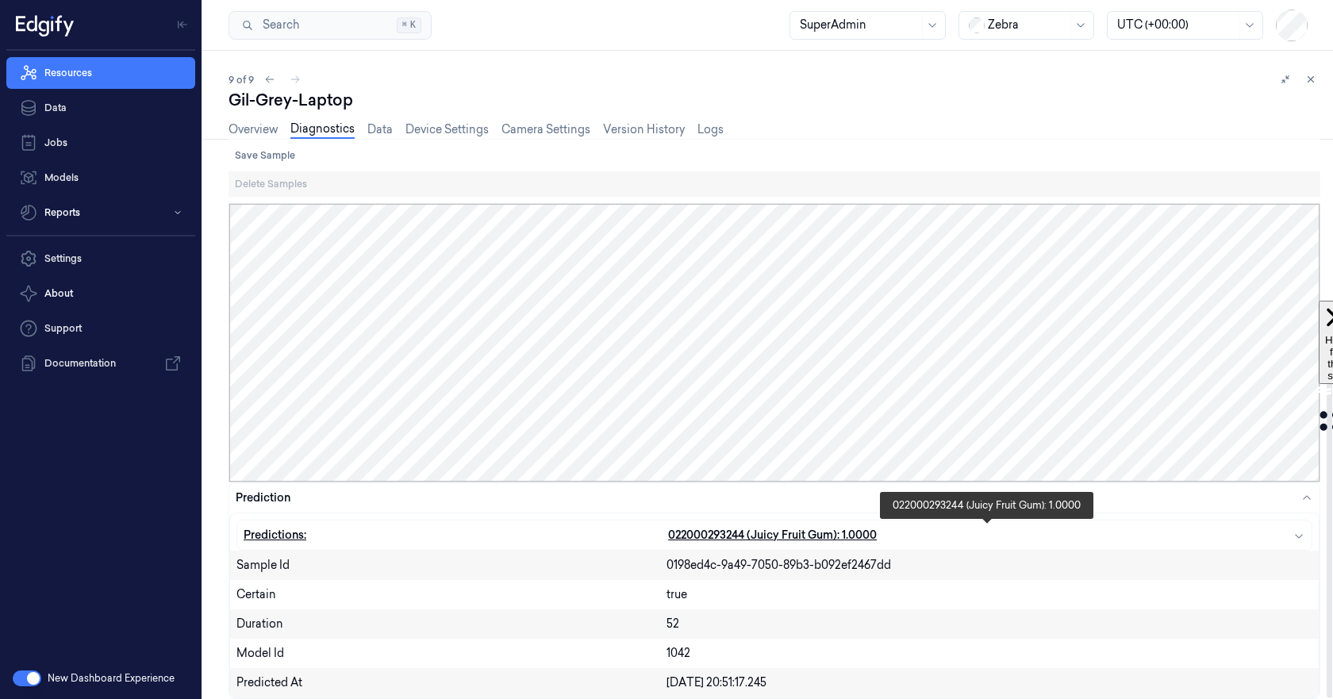
drag, startPoint x: 664, startPoint y: 533, endPoint x: 718, endPoint y: 536, distance: 54.0
click at [718, 536] on div "Predictions: 022000293244 (Juicy Fruit Gum): 1.0000" at bounding box center [774, 535] width 1074 height 29
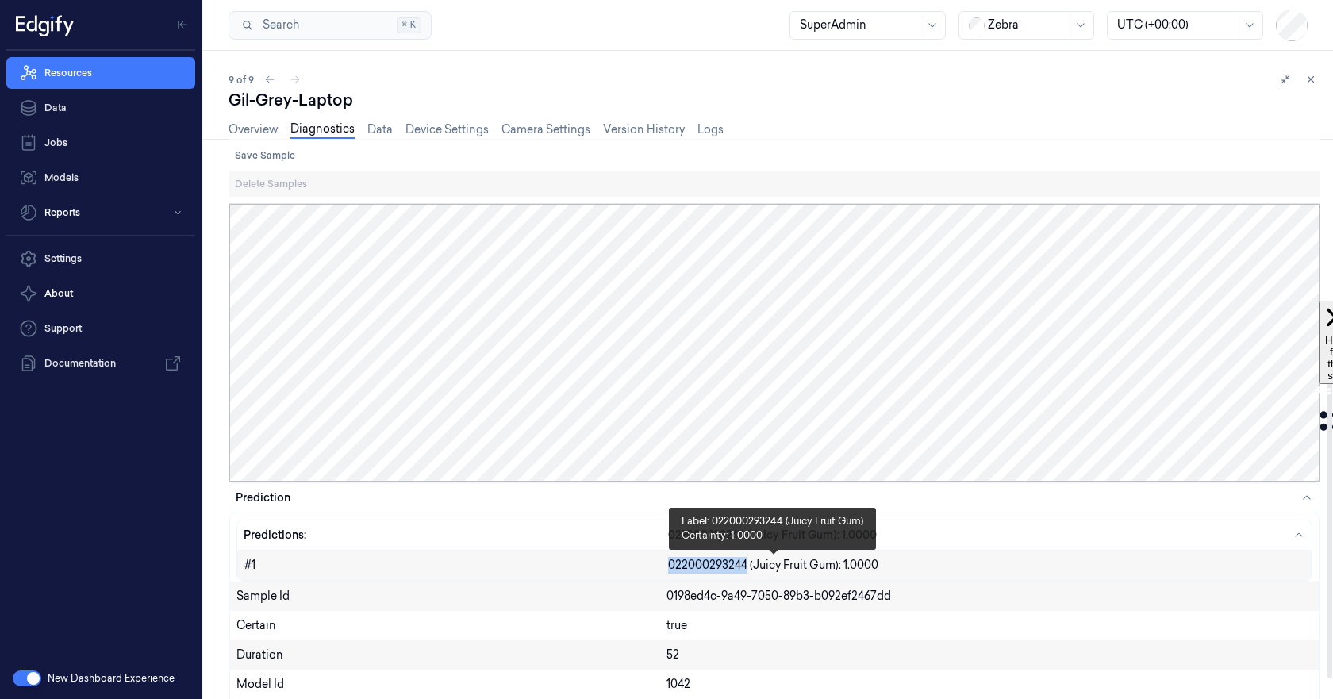
drag, startPoint x: 669, startPoint y: 568, endPoint x: 745, endPoint y: 562, distance: 76.4
click at [745, 562] on span "022000293244 (Juicy Fruit Gum): 1.0000" at bounding box center [773, 565] width 210 height 14
copy span "022000293244"
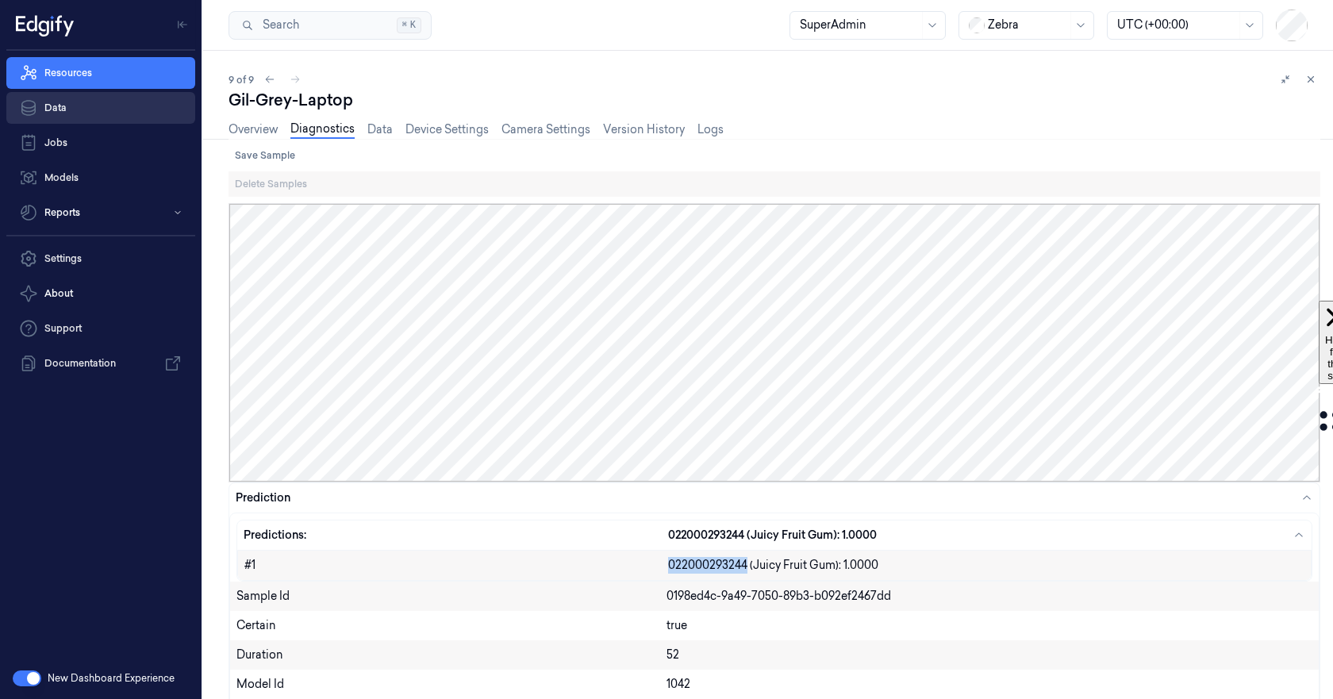
click at [65, 112] on link "Data" at bounding box center [100, 108] width 189 height 32
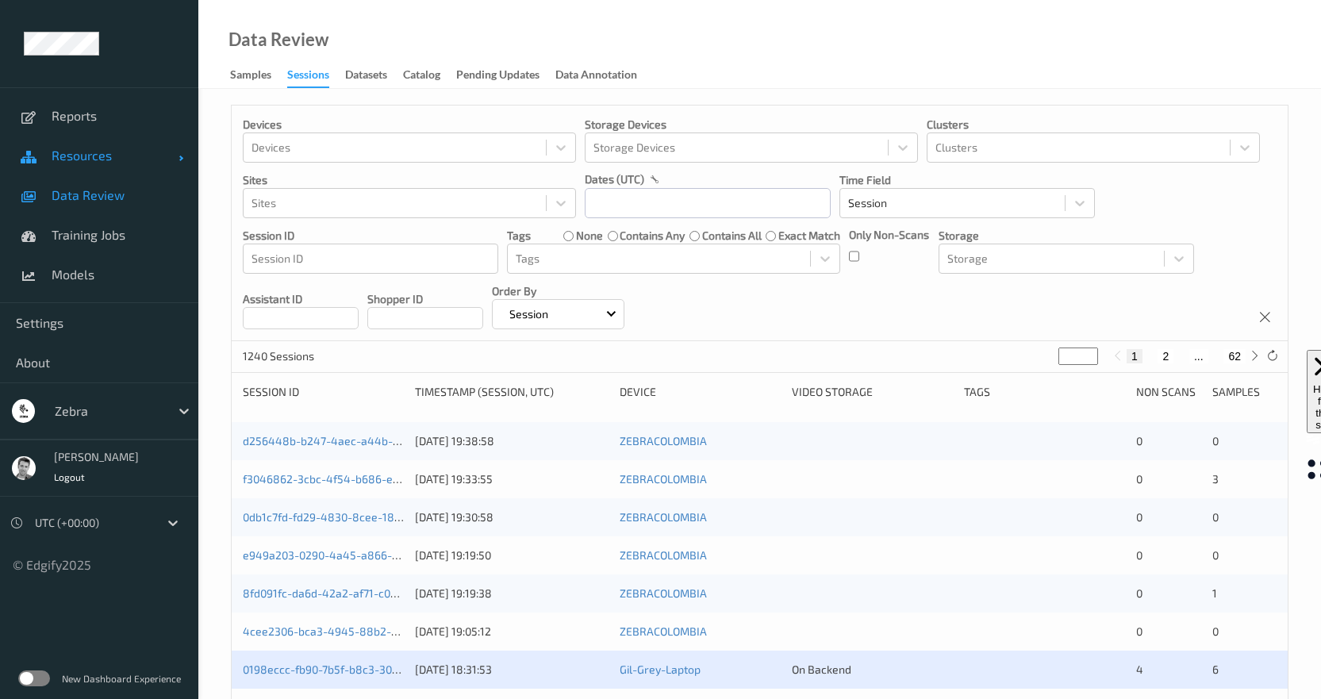
click at [86, 155] on span "Resources" at bounding box center [115, 156] width 127 height 16
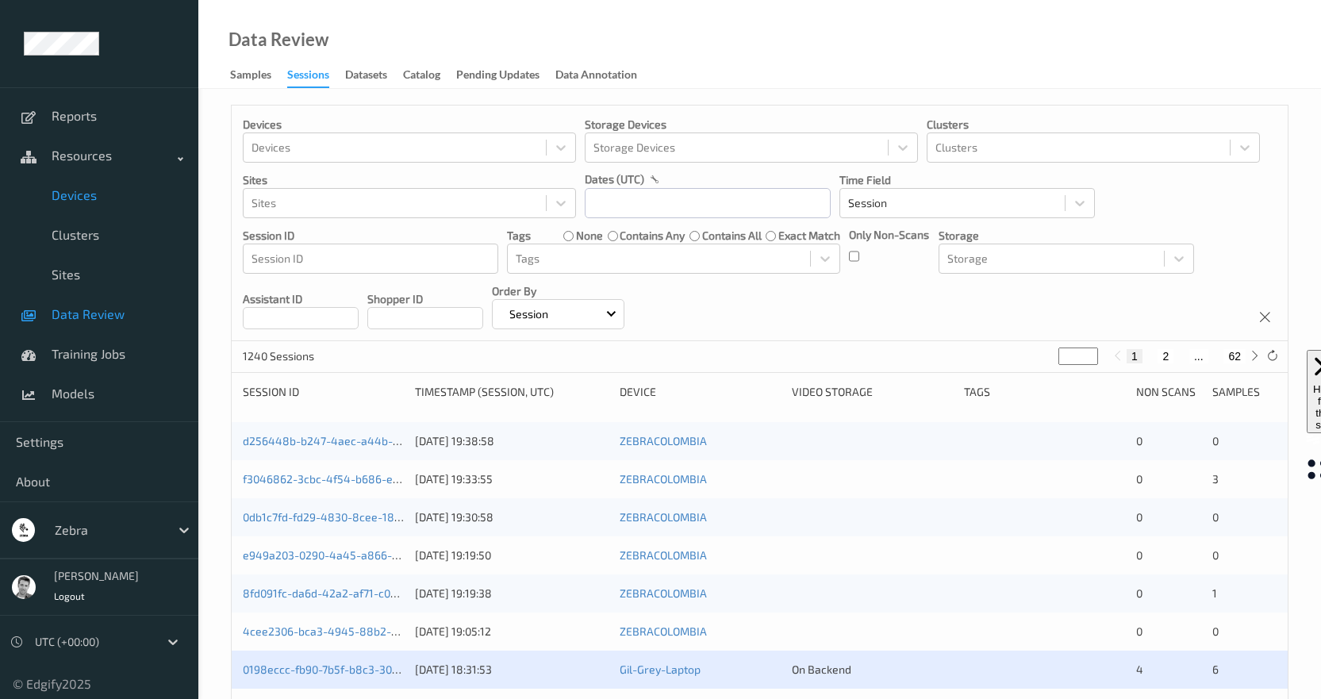
click at [87, 198] on span "Devices" at bounding box center [117, 195] width 131 height 16
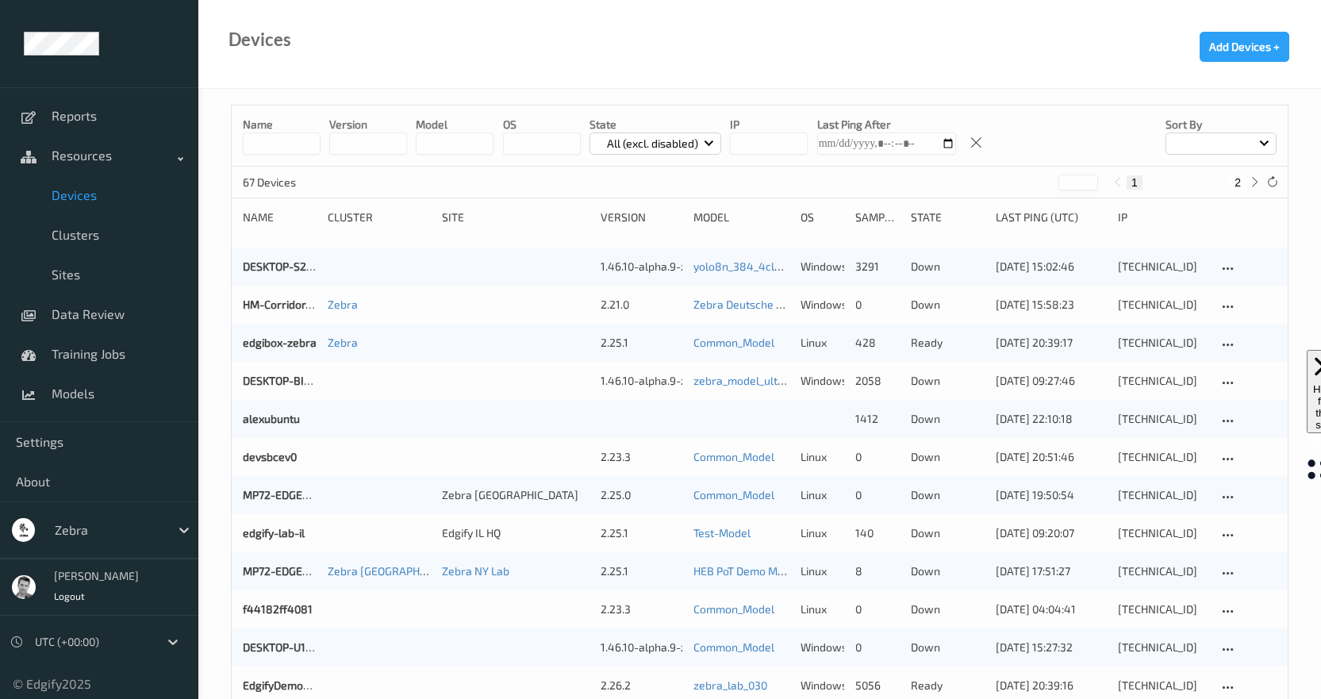
click at [627, 147] on p "All (excl. disabled)" at bounding box center [653, 144] width 102 height 16
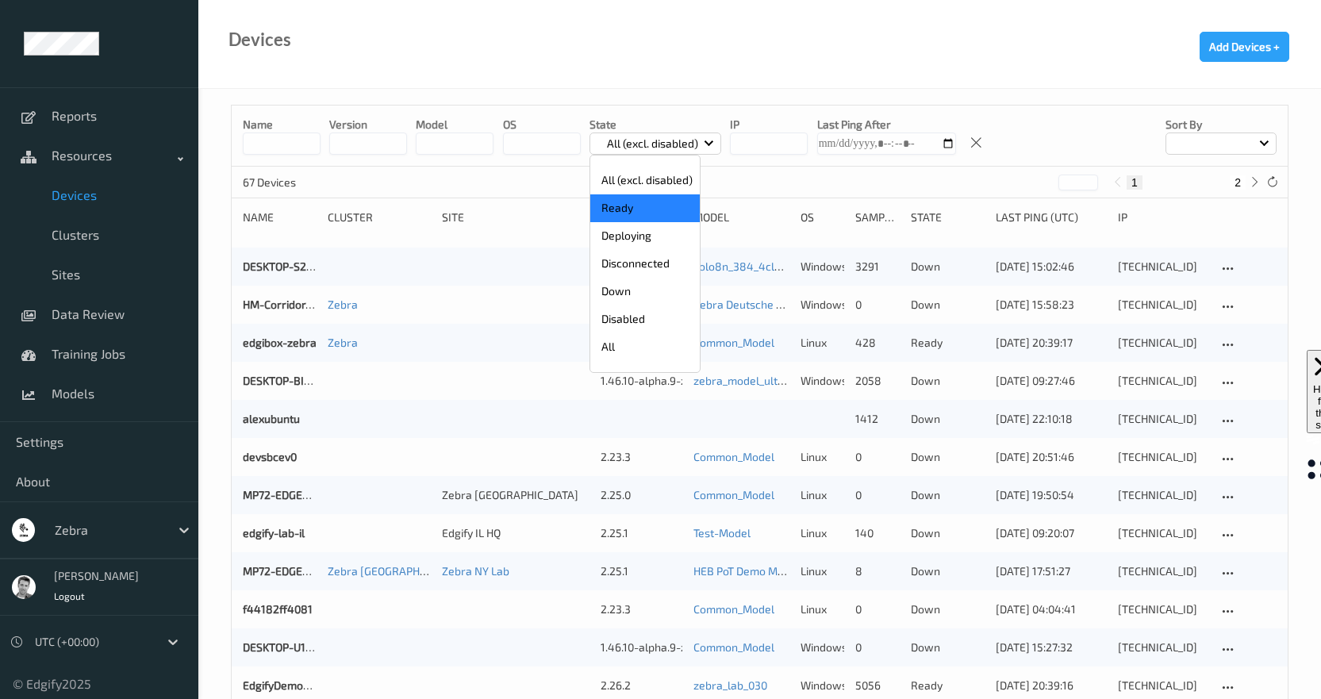
click at [642, 202] on p "Ready" at bounding box center [645, 208] width 110 height 28
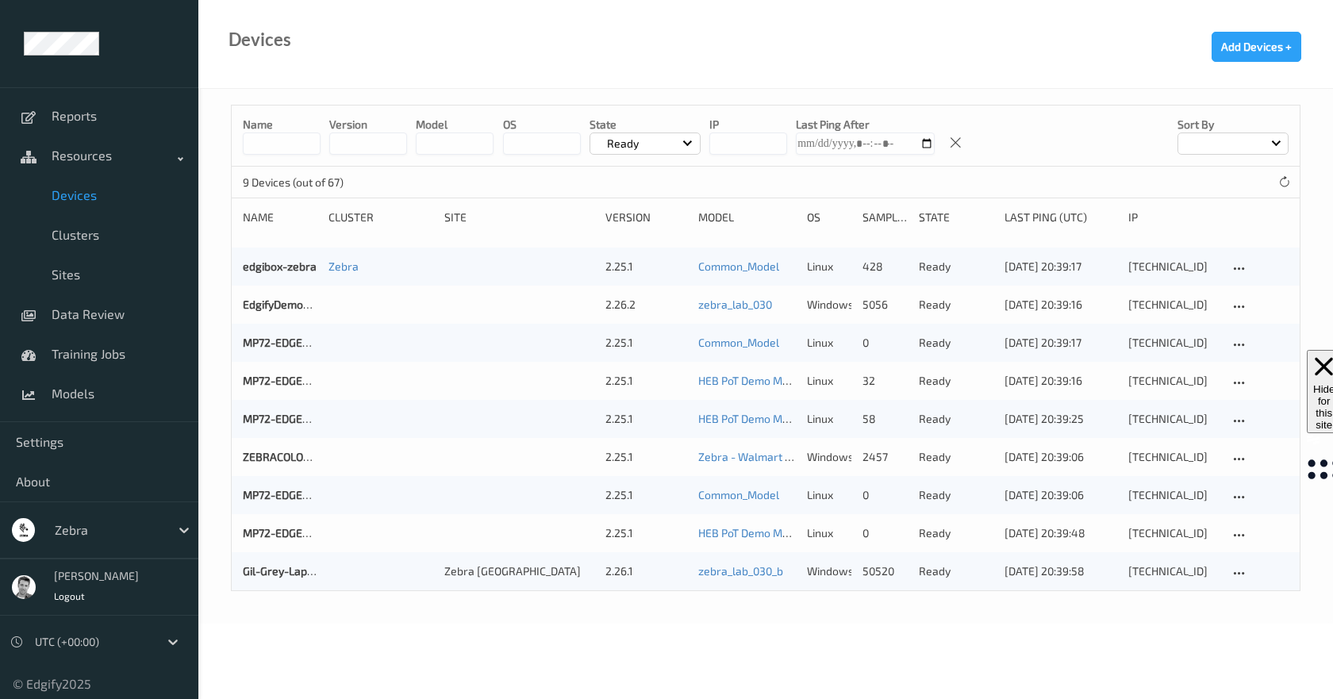
click at [267, 561] on div "Gil-Grey-Laptop Zebra Lincolnshire Experience Center 2.26.1 zebra_lab_030_b win…" at bounding box center [766, 571] width 1068 height 38
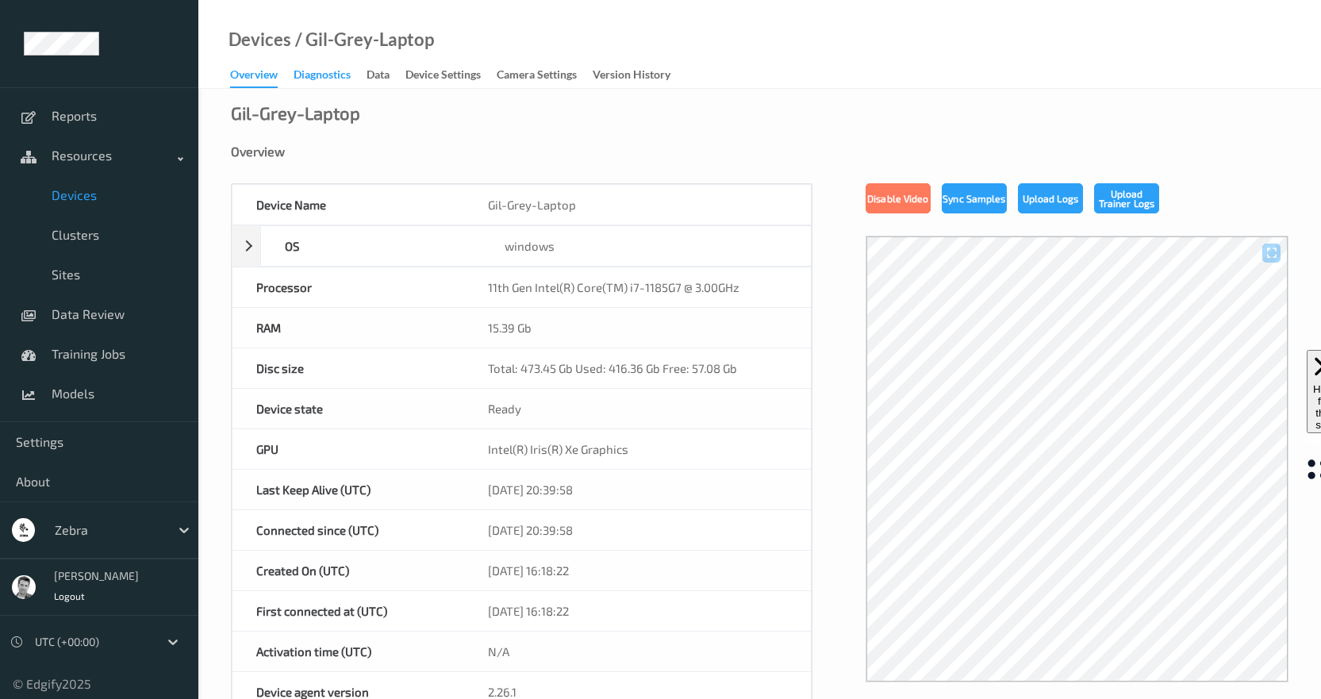
click at [325, 74] on div "Diagnostics" at bounding box center [322, 77] width 57 height 20
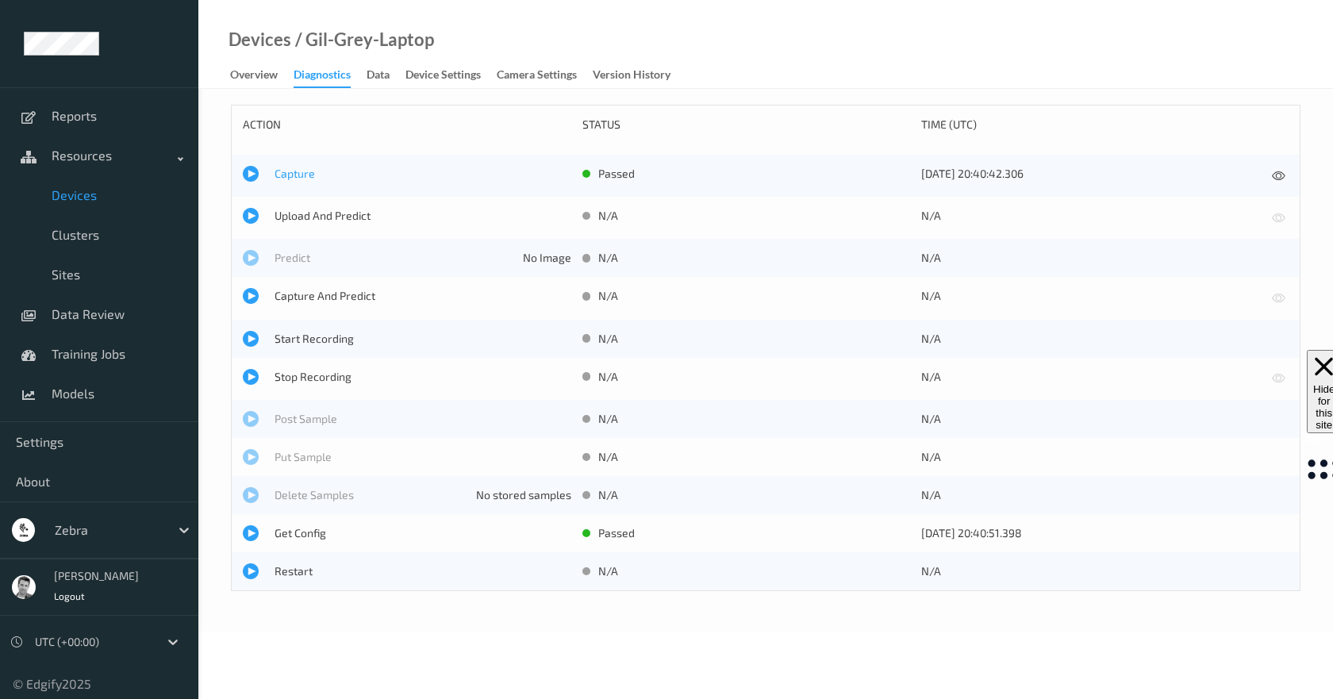
click at [290, 175] on span "Capture" at bounding box center [423, 174] width 297 height 16
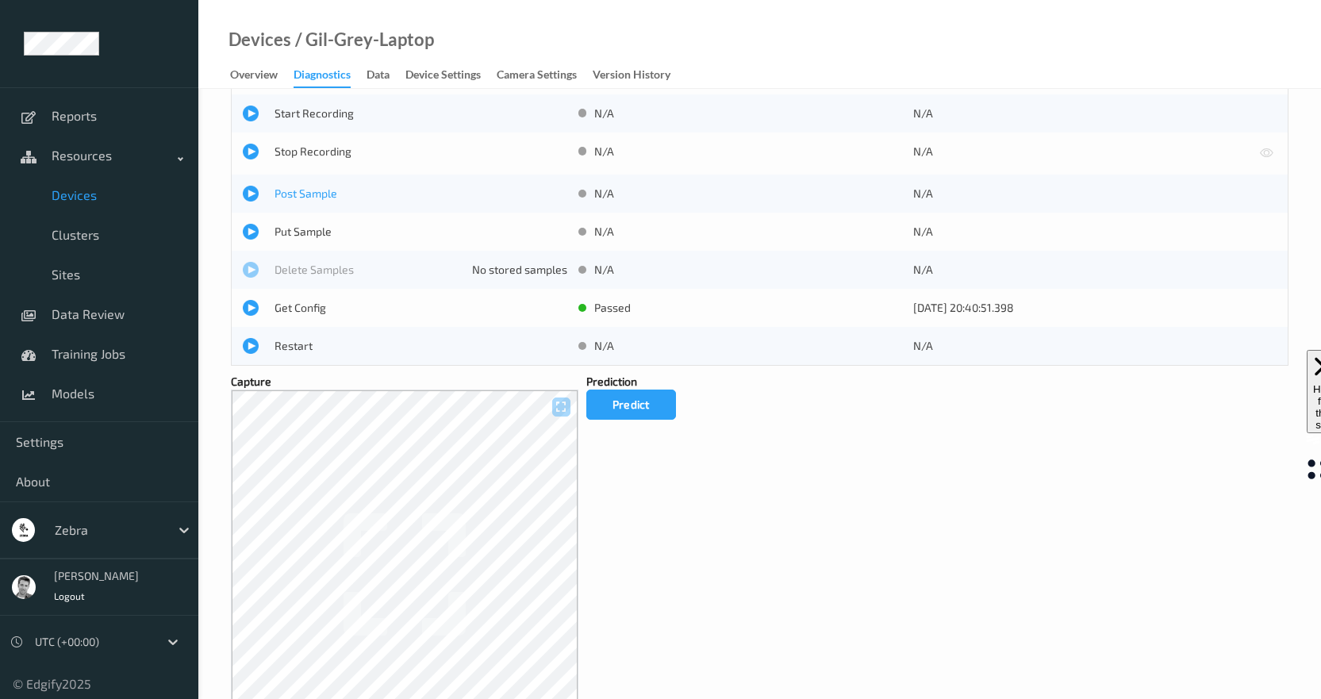
scroll to position [156, 0]
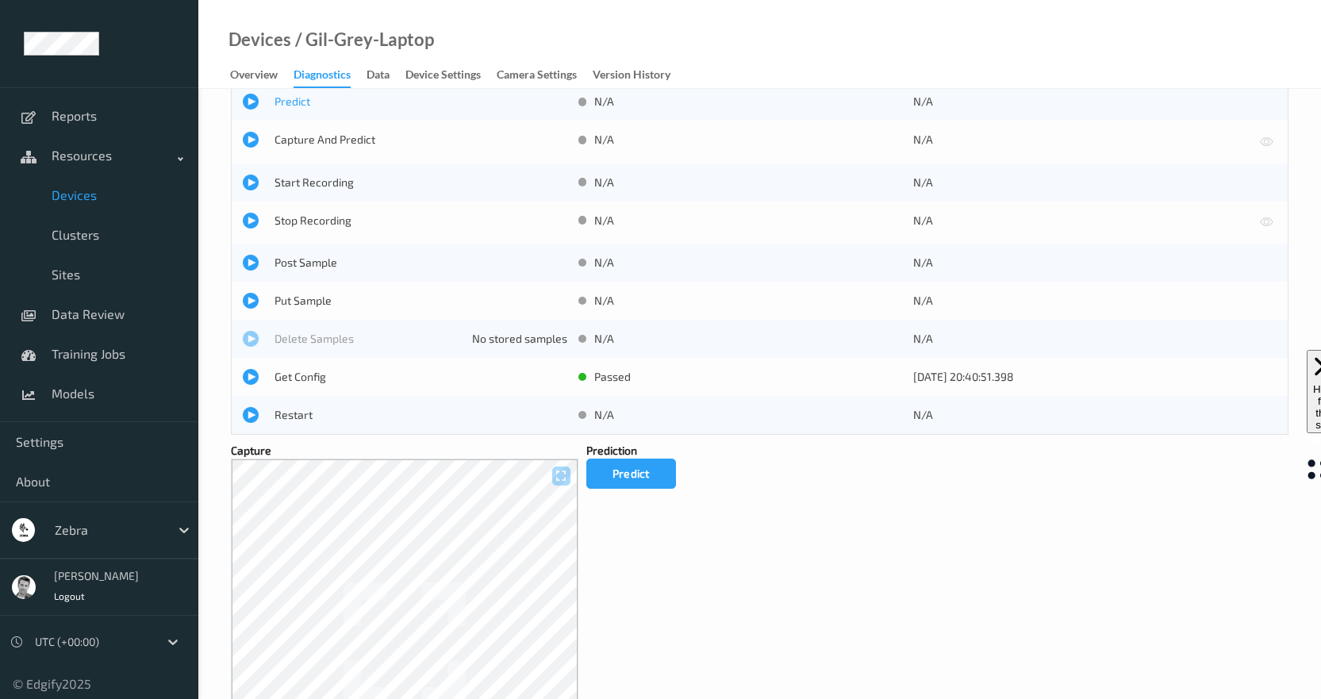
click at [290, 103] on span "Predict" at bounding box center [421, 102] width 293 height 16
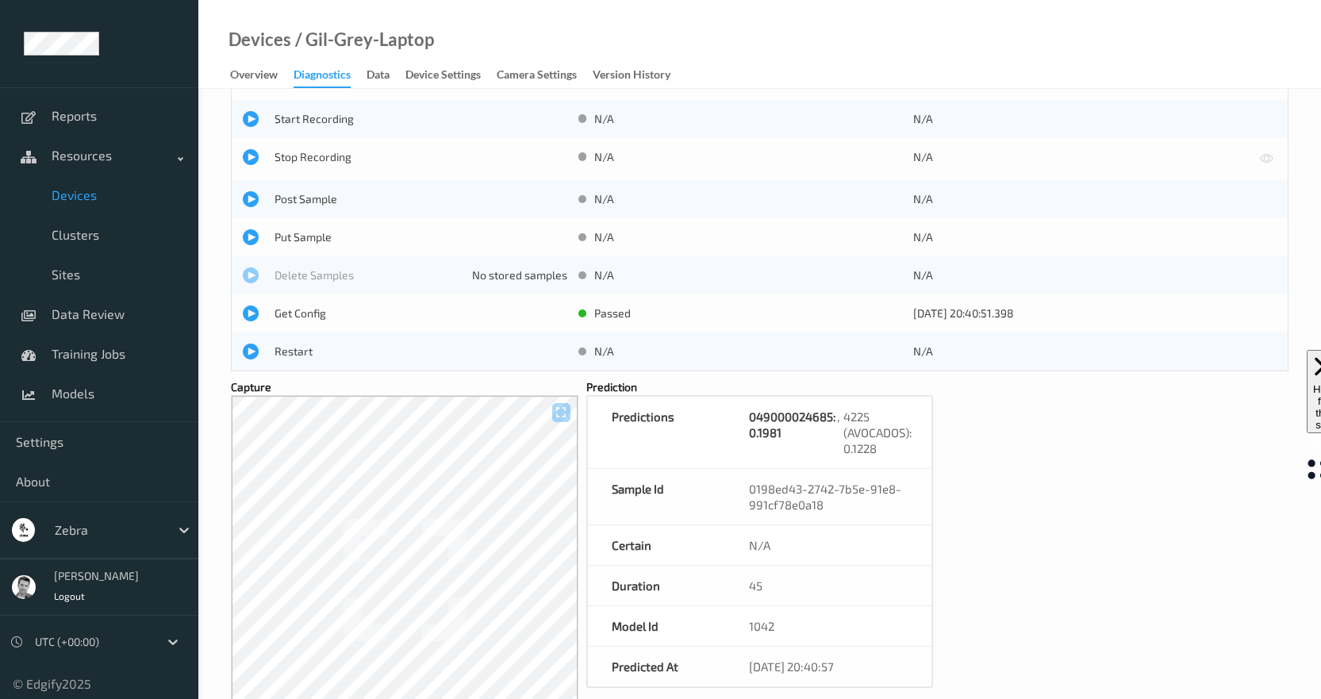
scroll to position [315, 0]
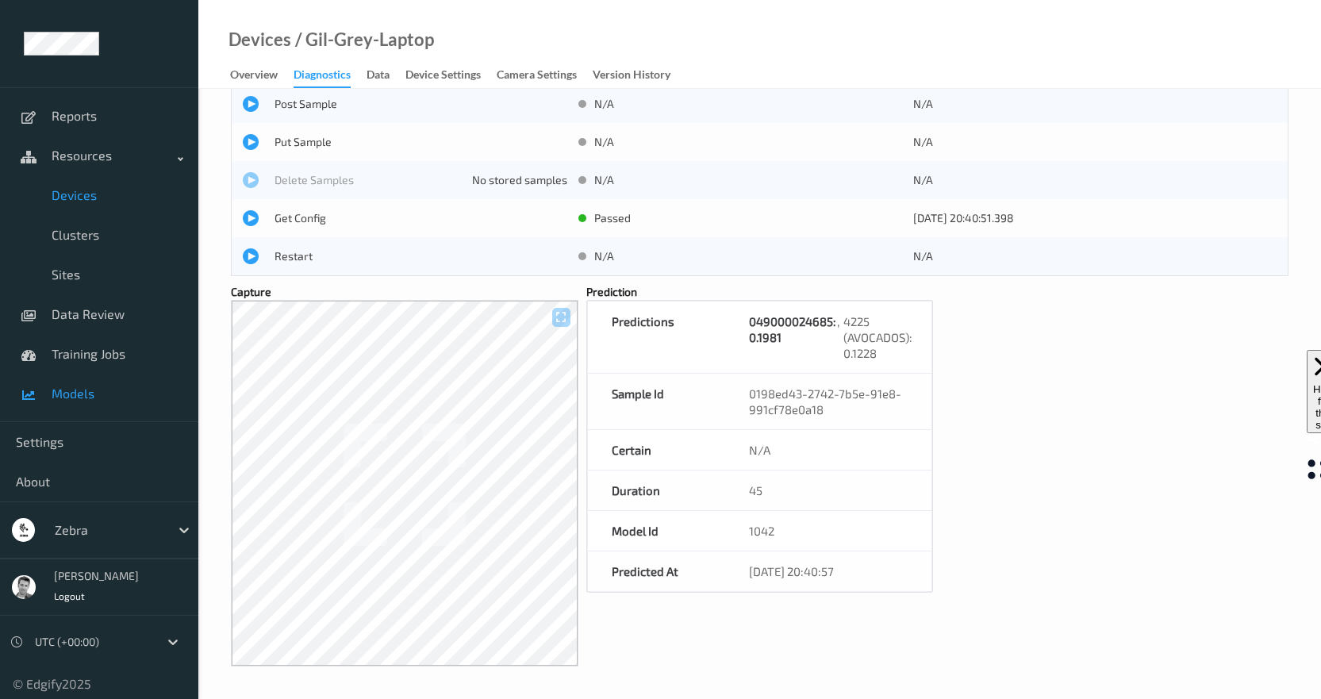
click at [78, 392] on span "Models" at bounding box center [117, 394] width 131 height 16
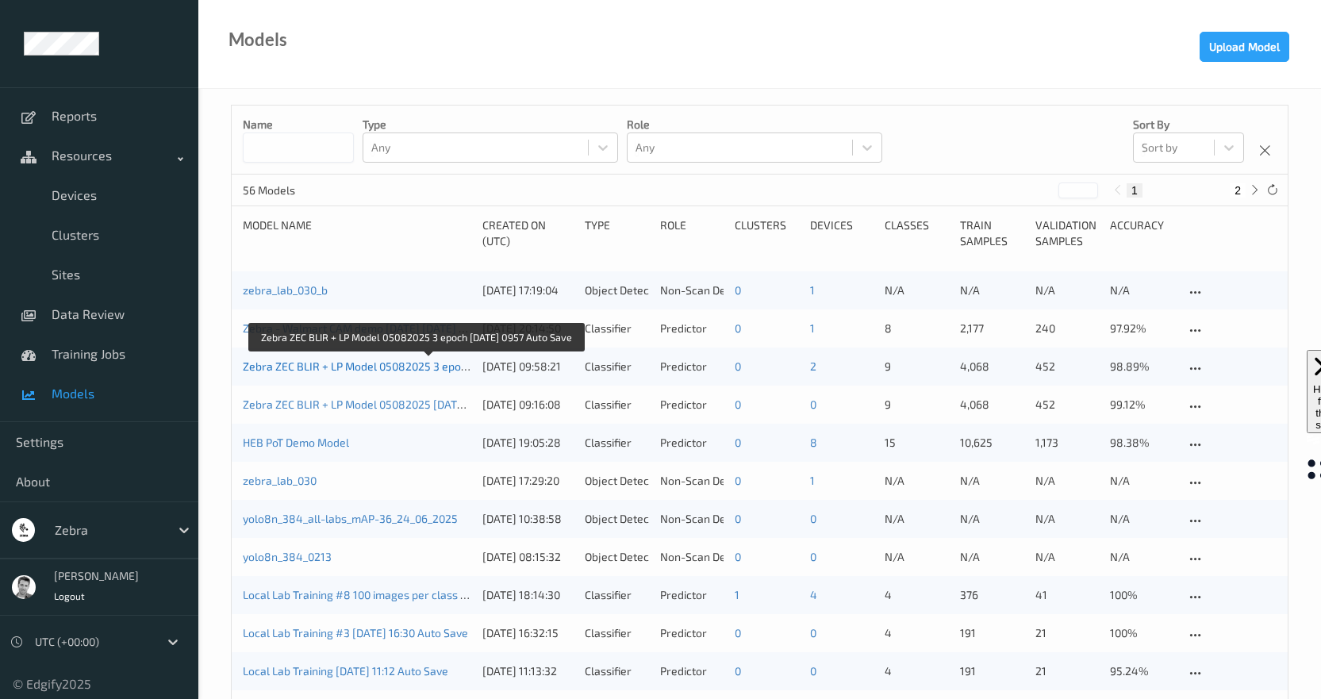
click at [313, 369] on link "Zebra ZEC BLIR + LP Model 05082025 3 epoch [DATE] 0957 Auto Save" at bounding box center [416, 365] width 347 height 13
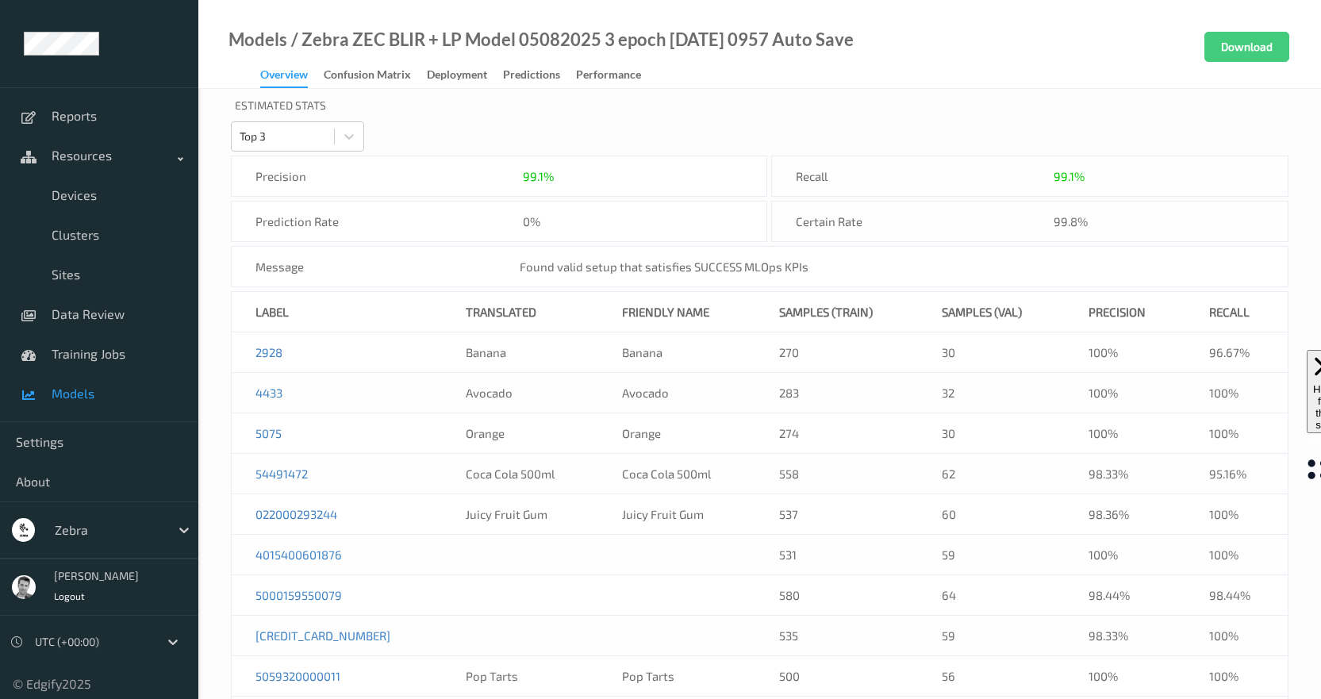
scroll to position [552, 0]
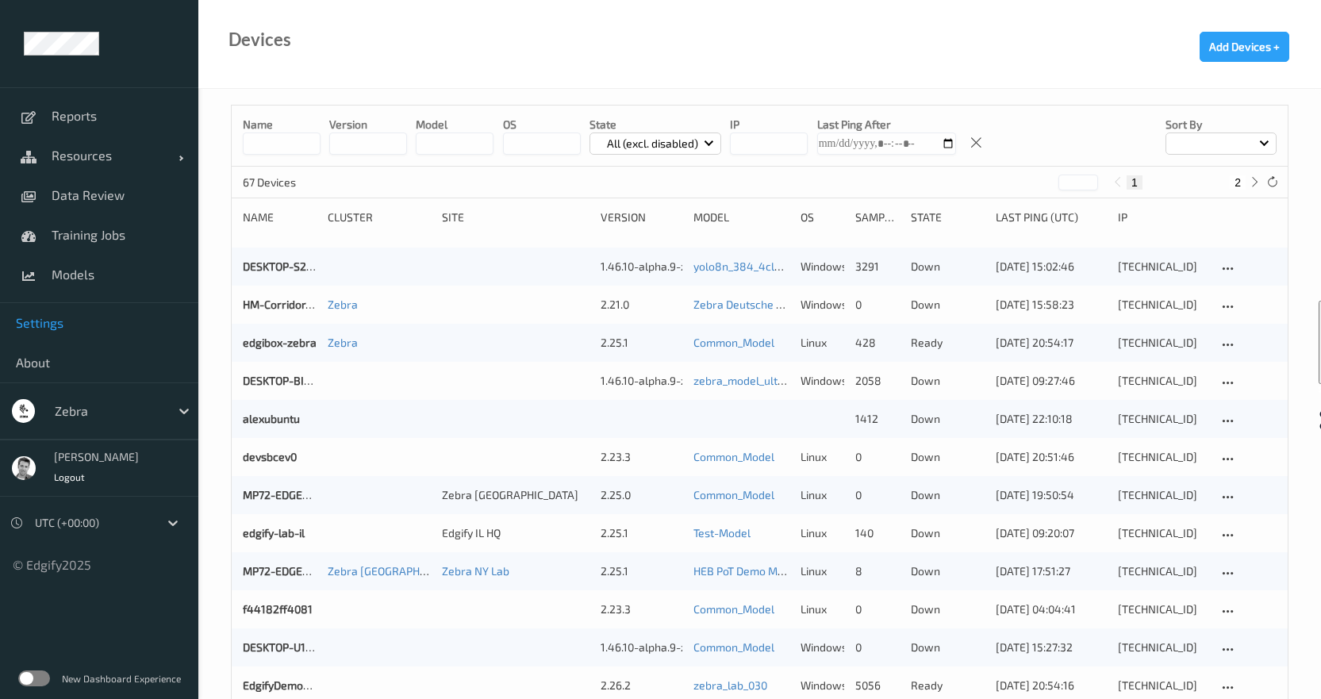
click at [62, 317] on span "Settings" at bounding box center [99, 323] width 167 height 16
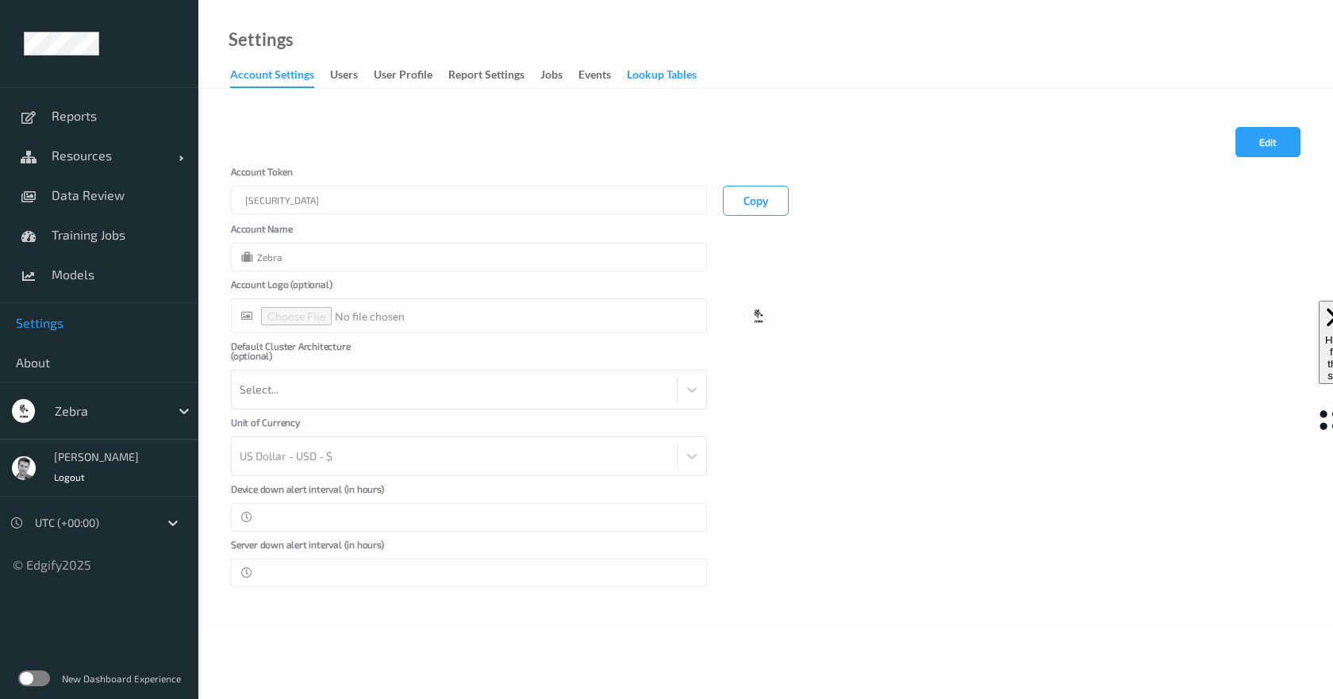
click at [652, 75] on div "Lookup Tables" at bounding box center [662, 77] width 70 height 20
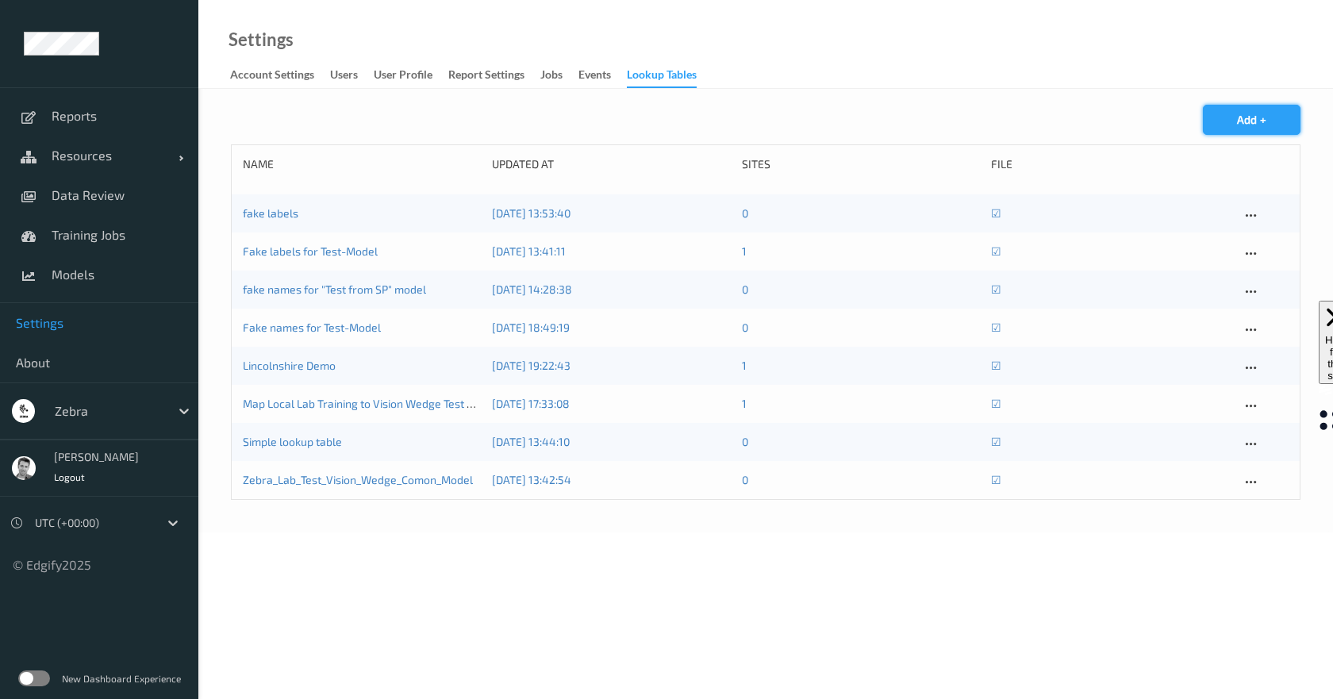
click at [1254, 127] on button "Add +" at bounding box center [1252, 120] width 98 height 30
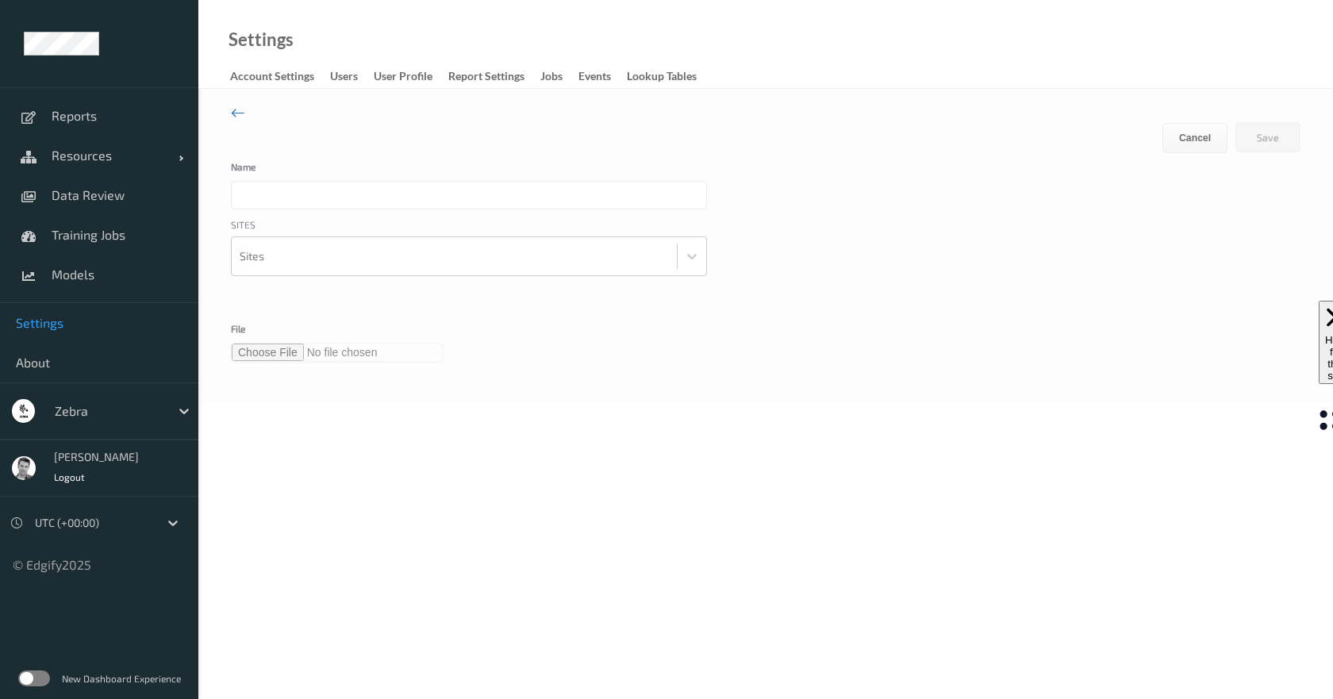
click at [236, 113] on icon at bounding box center [238, 112] width 14 height 17
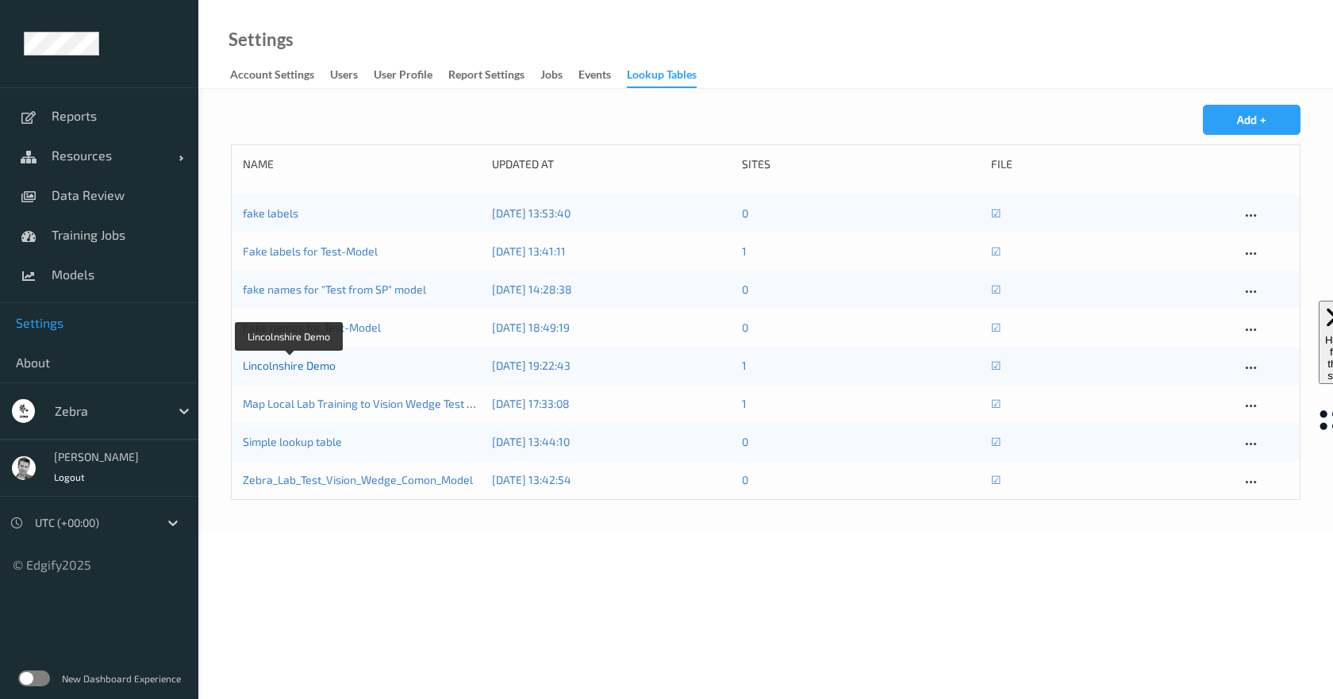
click at [304, 367] on link "Lincolnshire Demo" at bounding box center [289, 365] width 93 height 13
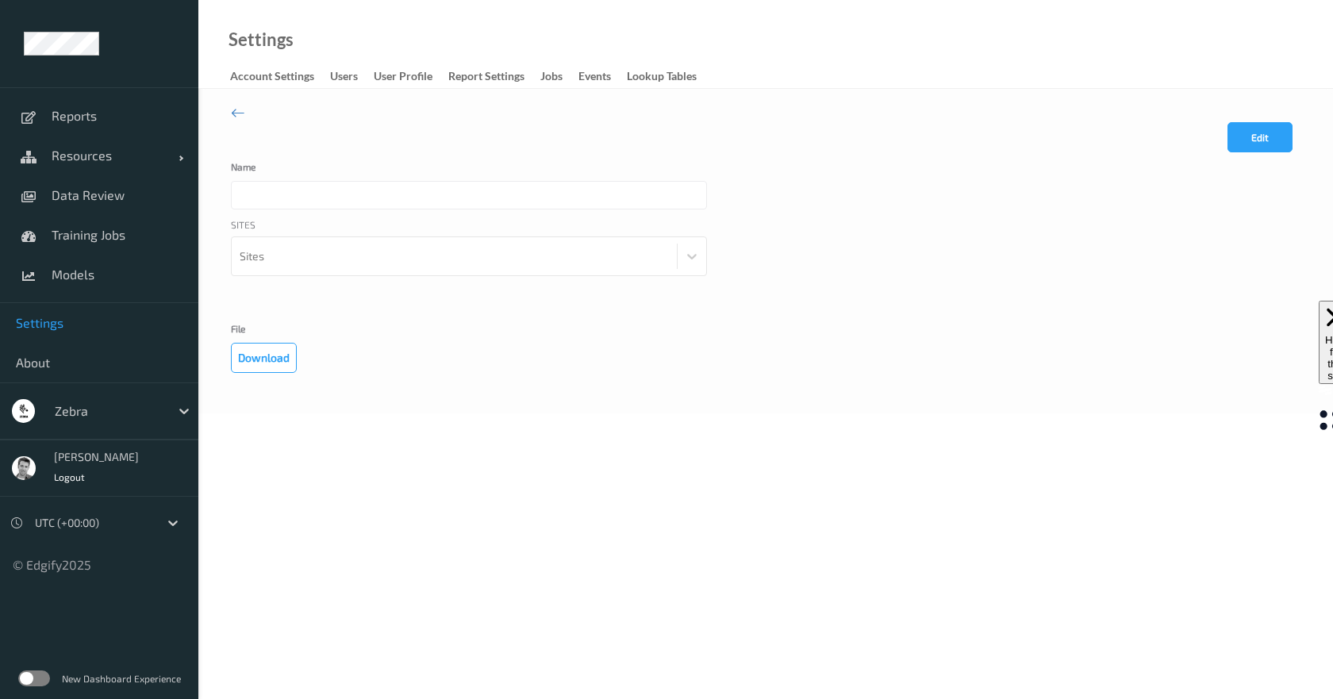
type input "Lincolnshire Demo"
click at [1258, 140] on button "Edit" at bounding box center [1260, 137] width 65 height 30
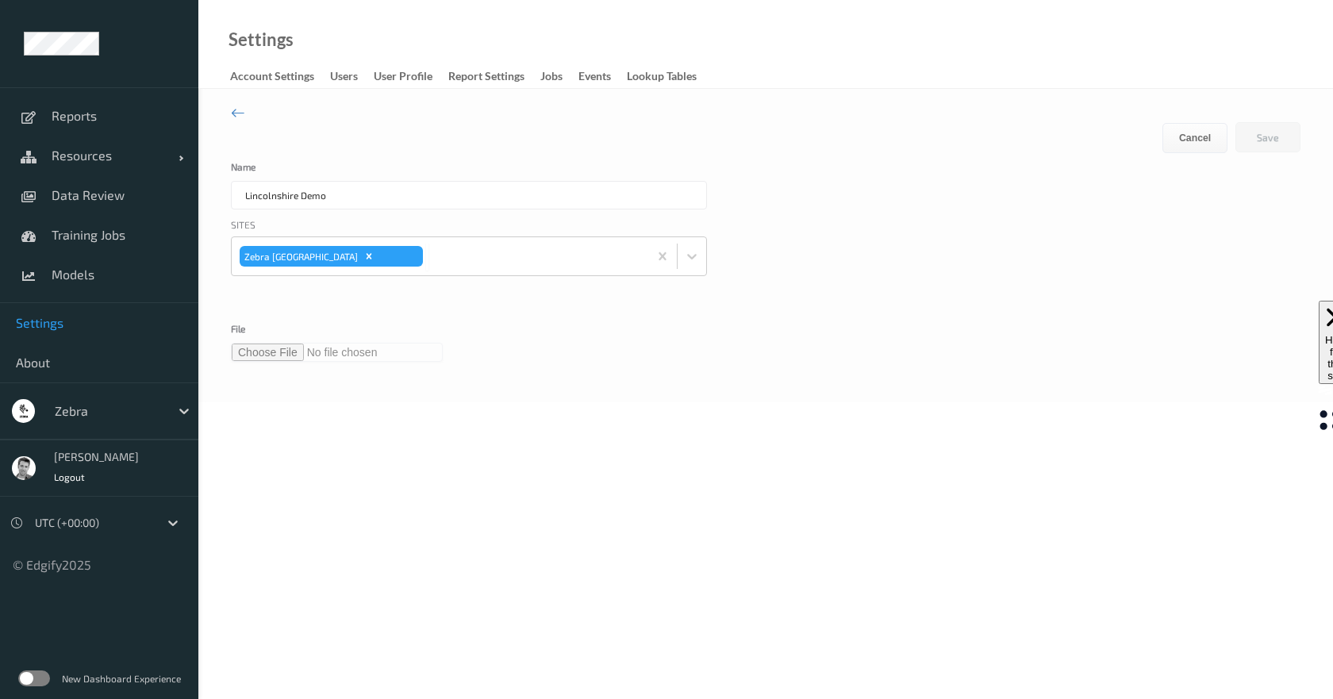
click at [280, 356] on input "file" at bounding box center [337, 352] width 212 height 19
type input "**********"
click at [1264, 137] on button "Save" at bounding box center [1268, 137] width 65 height 30
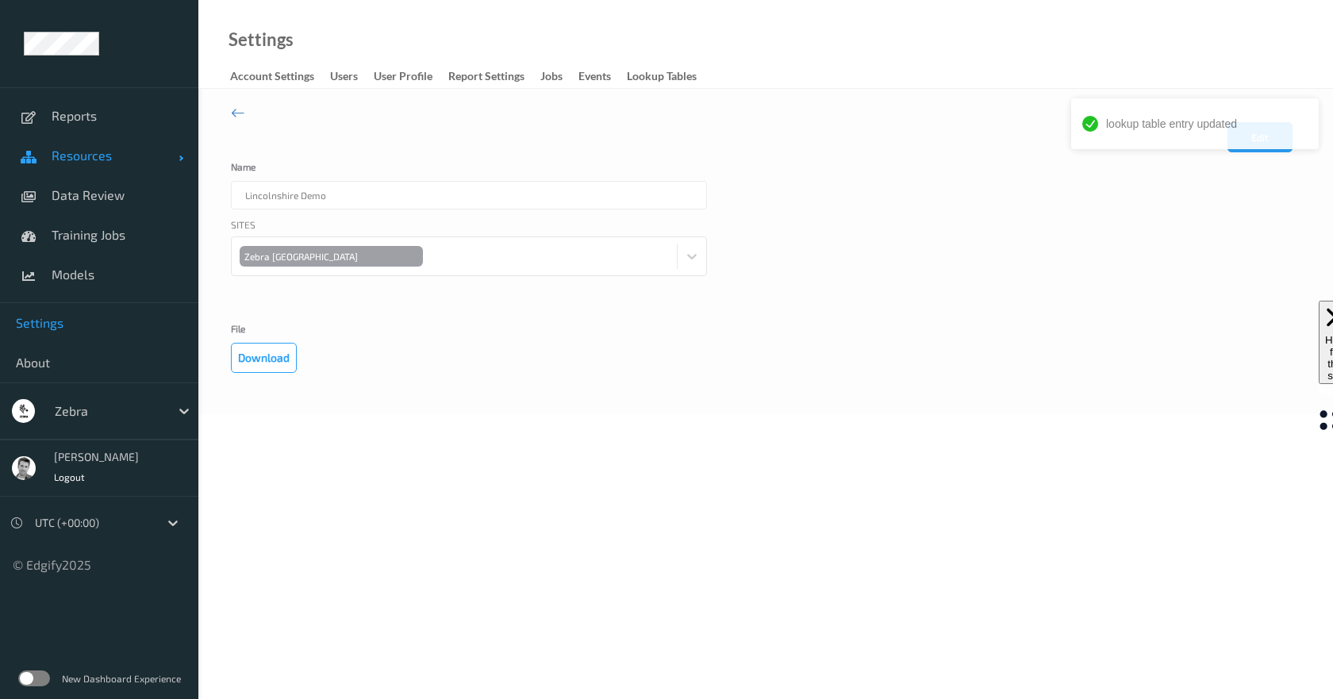
click at [90, 157] on span "Resources" at bounding box center [115, 156] width 127 height 16
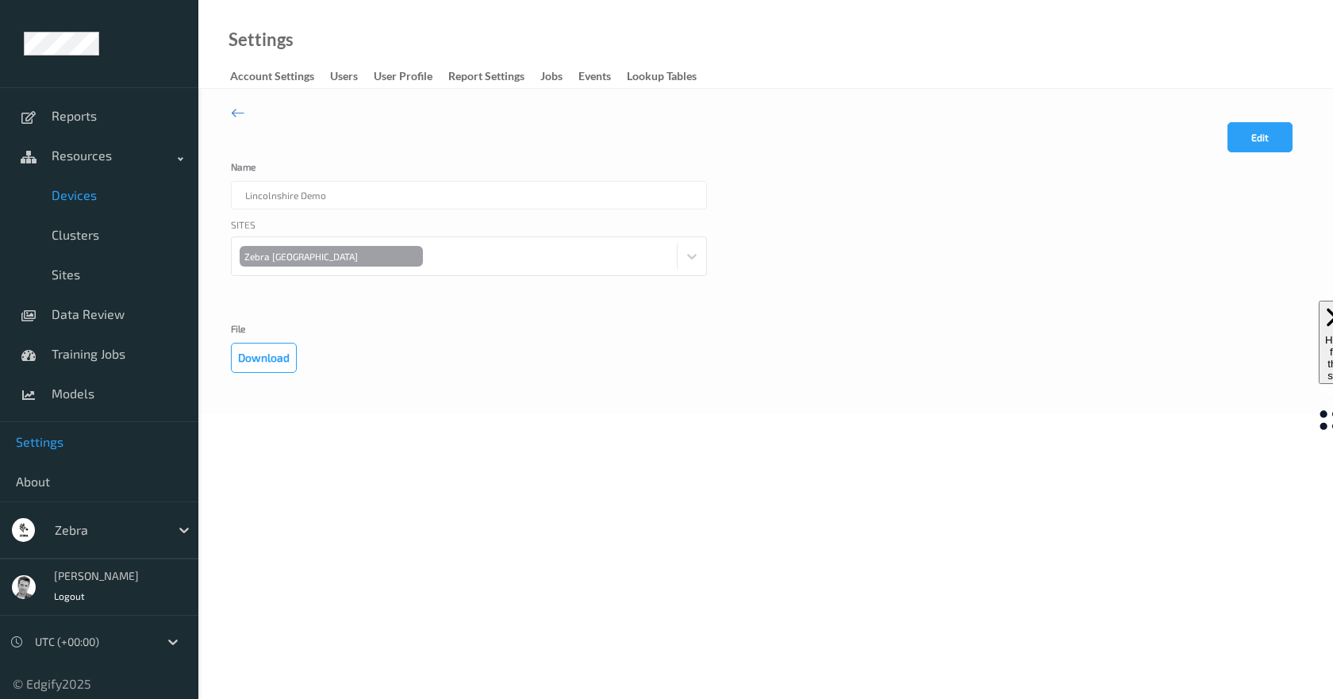
click at [92, 202] on span "Devices" at bounding box center [117, 195] width 131 height 16
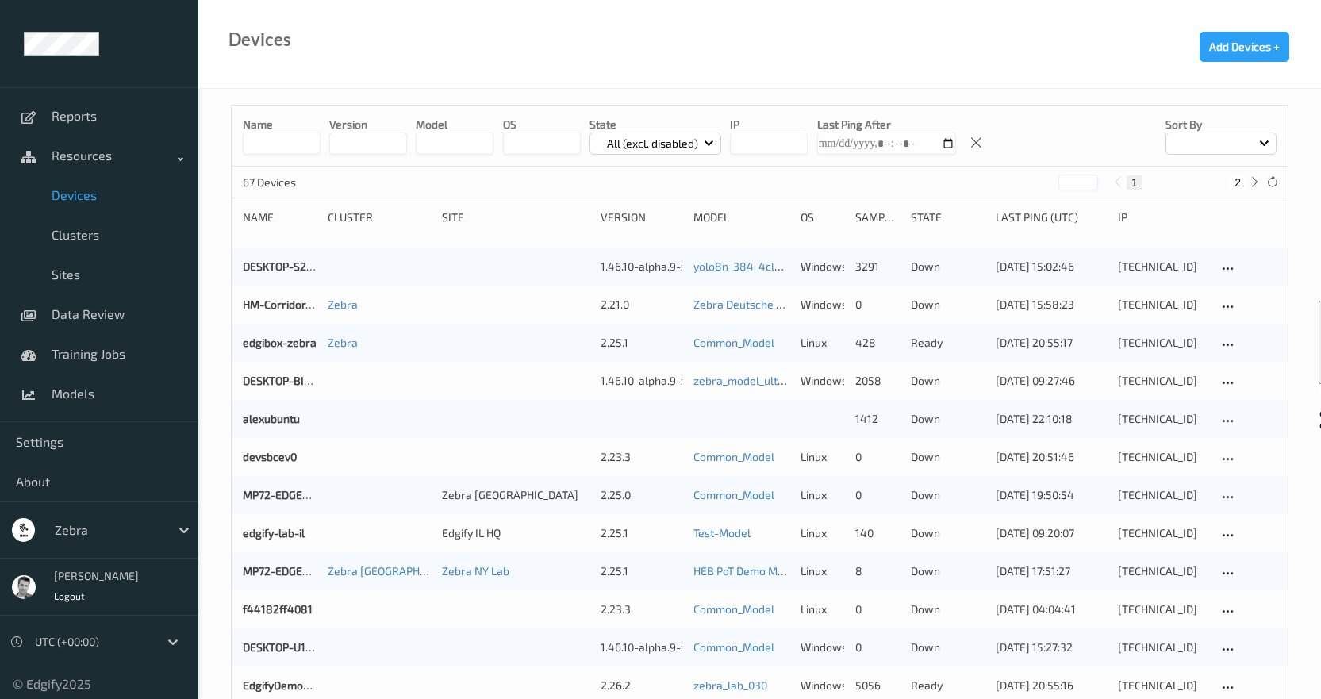
click at [608, 146] on p "All (excl. disabled)" at bounding box center [653, 144] width 102 height 16
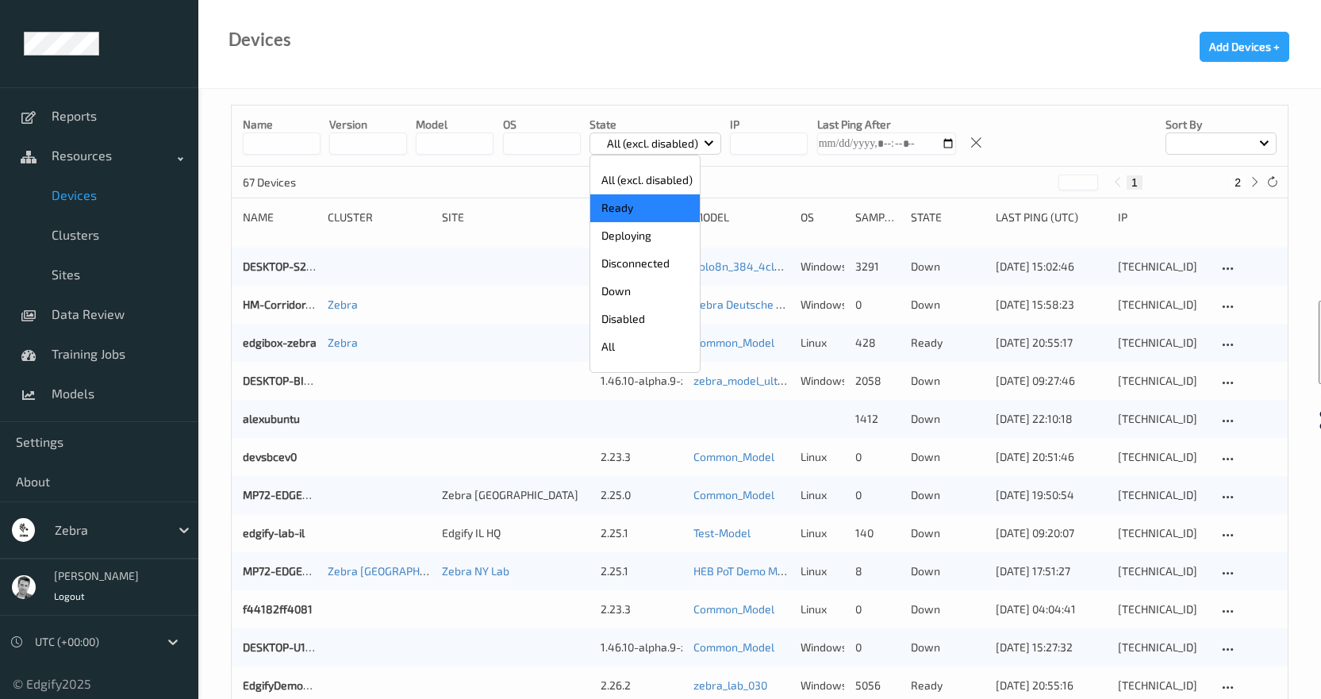
click at [618, 209] on p "Ready" at bounding box center [645, 208] width 110 height 28
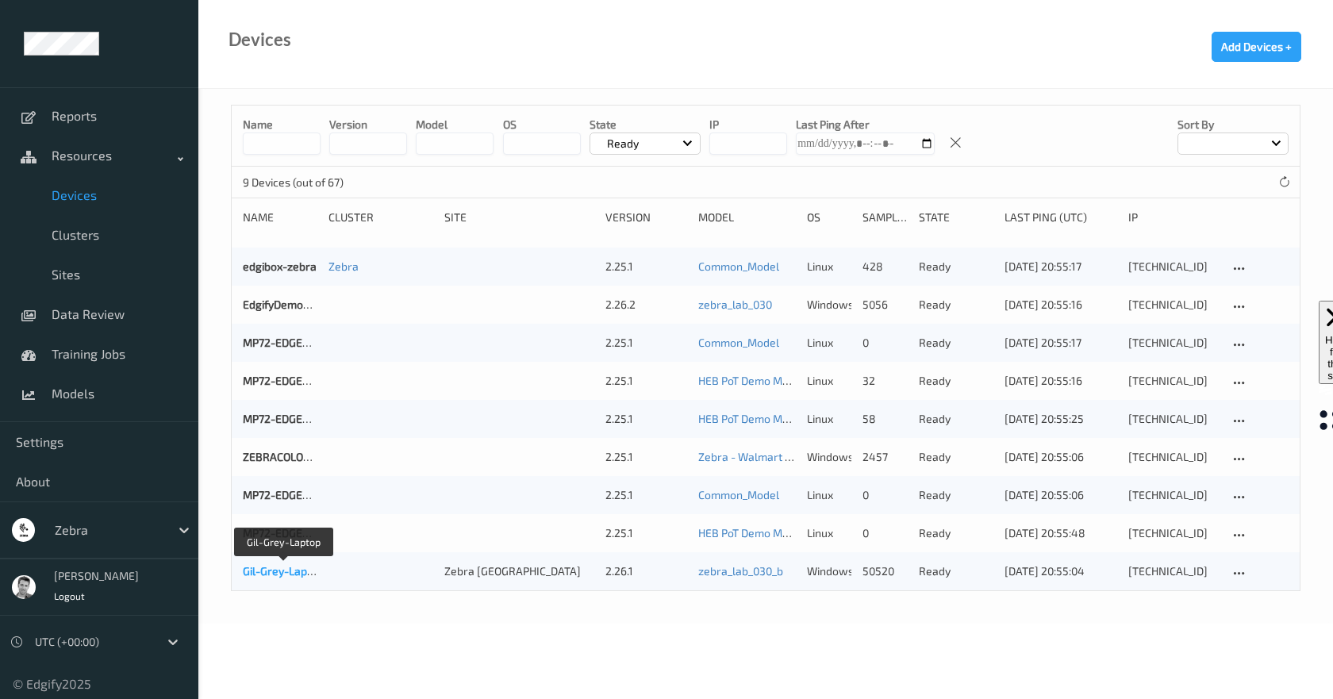
click at [270, 572] on link "Gil-Grey-Laptop" at bounding box center [283, 570] width 81 height 13
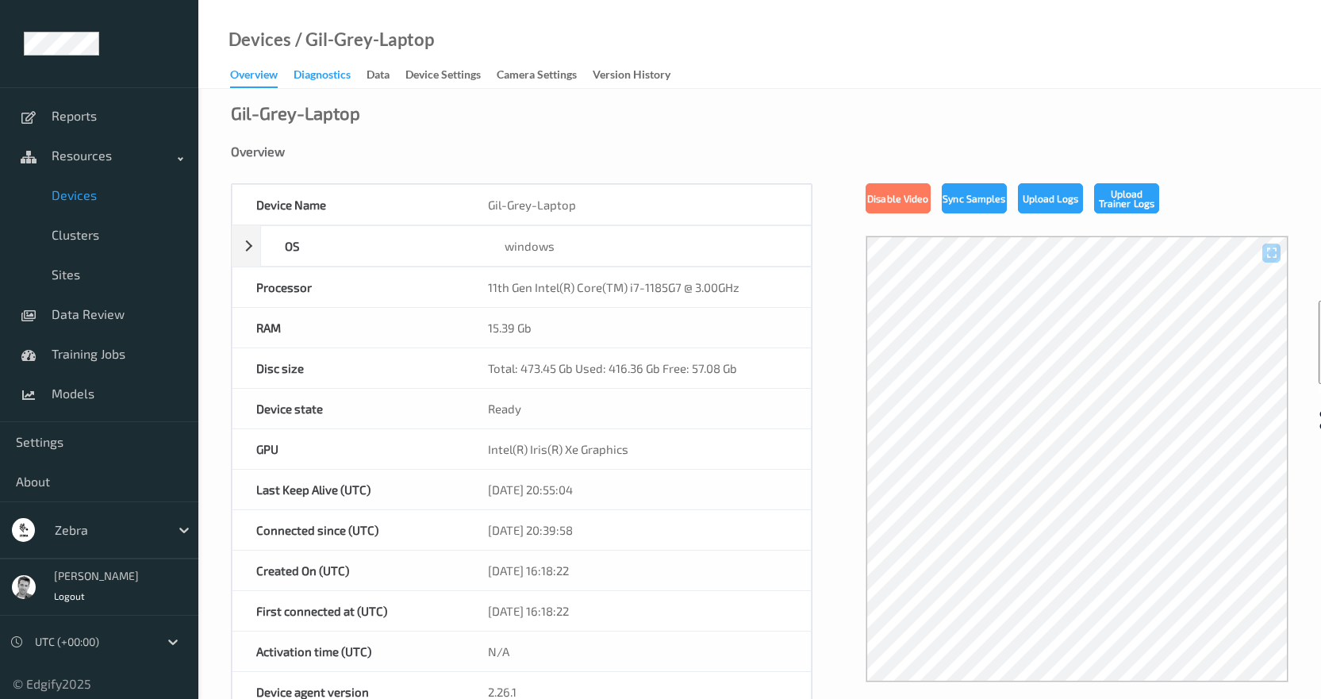
click at [322, 76] on div "Diagnostics" at bounding box center [322, 77] width 57 height 20
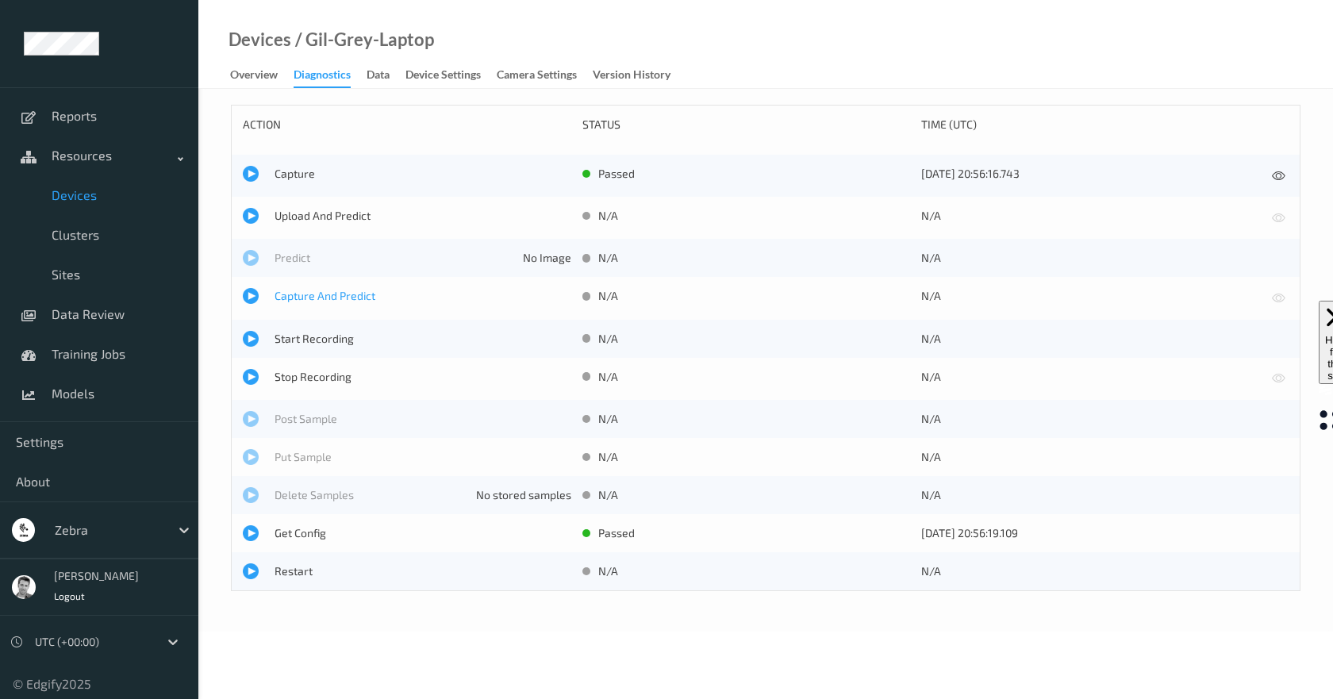
click at [329, 300] on span "Capture And Predict" at bounding box center [423, 296] width 297 height 16
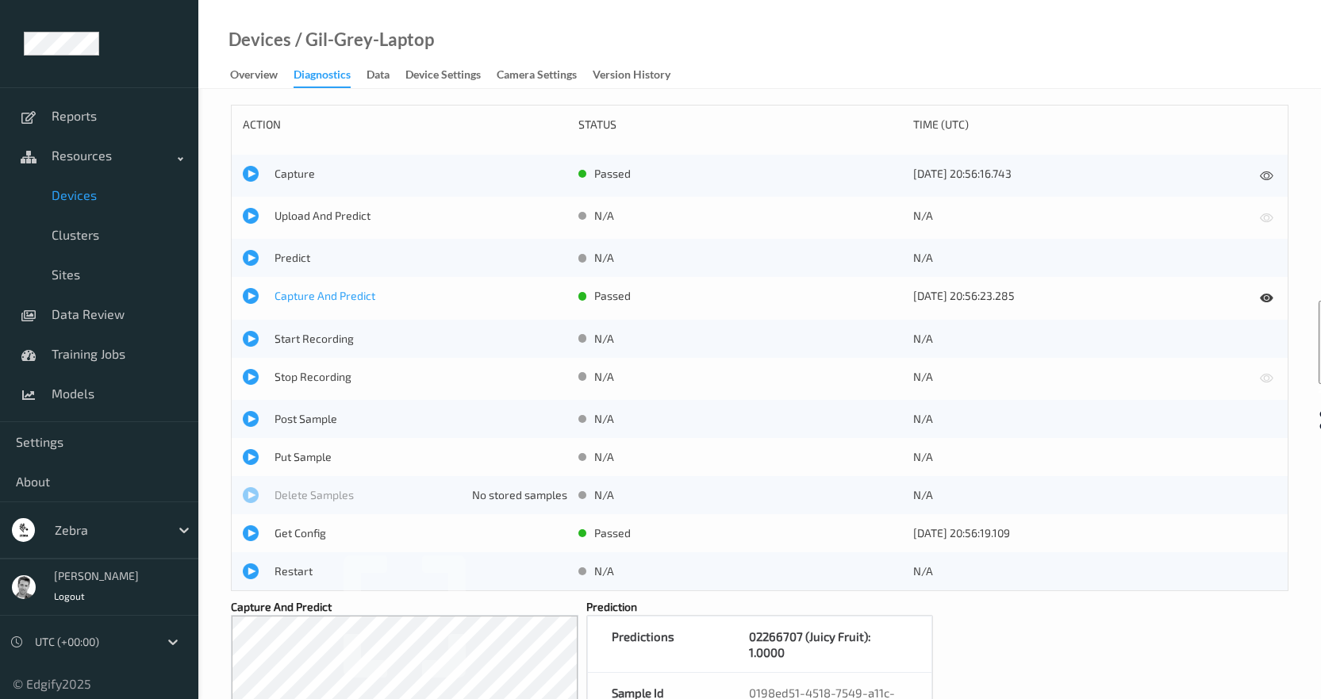
click at [320, 292] on span "Capture And Predict" at bounding box center [421, 296] width 293 height 16
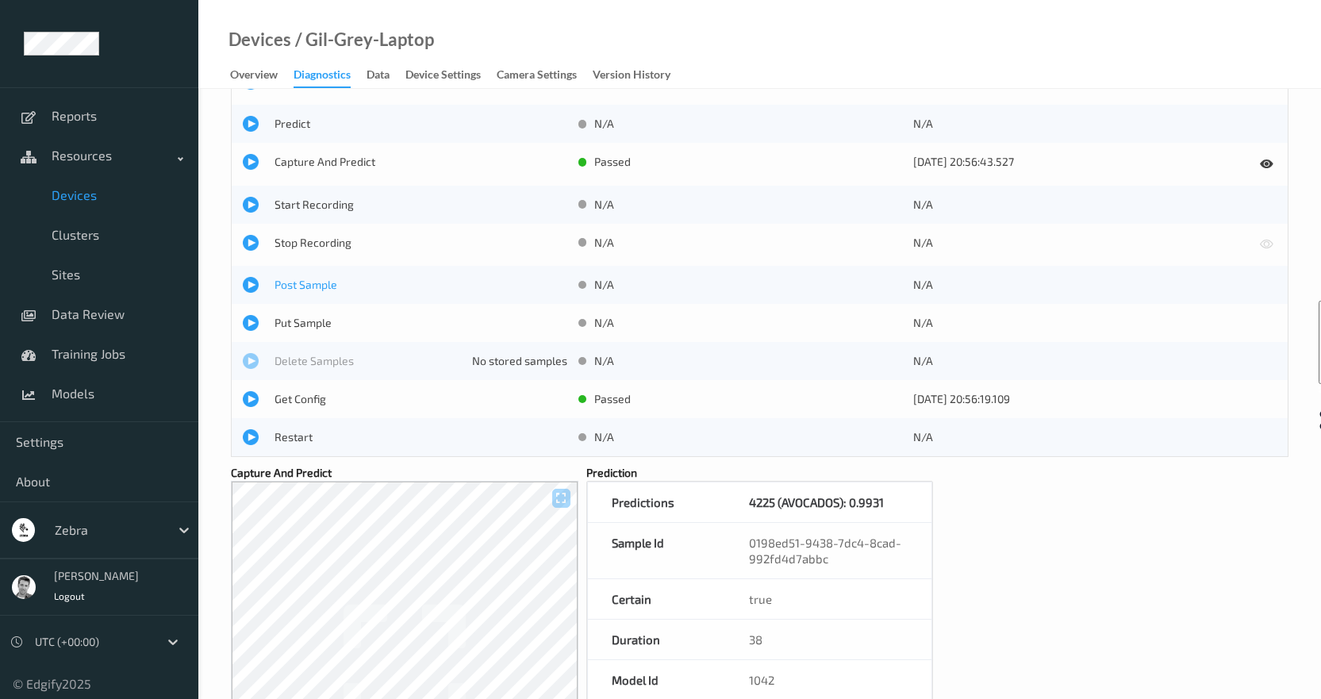
scroll to position [315, 0]
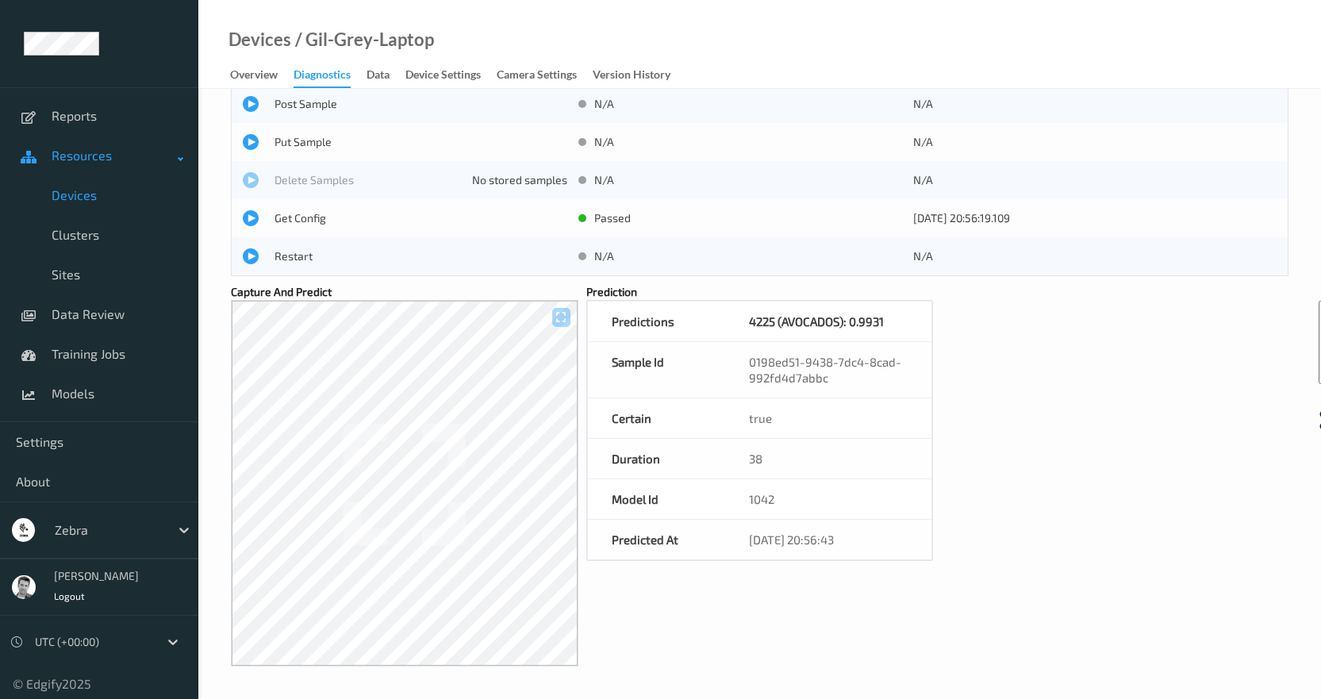
click at [70, 162] on span "Resources" at bounding box center [115, 156] width 127 height 16
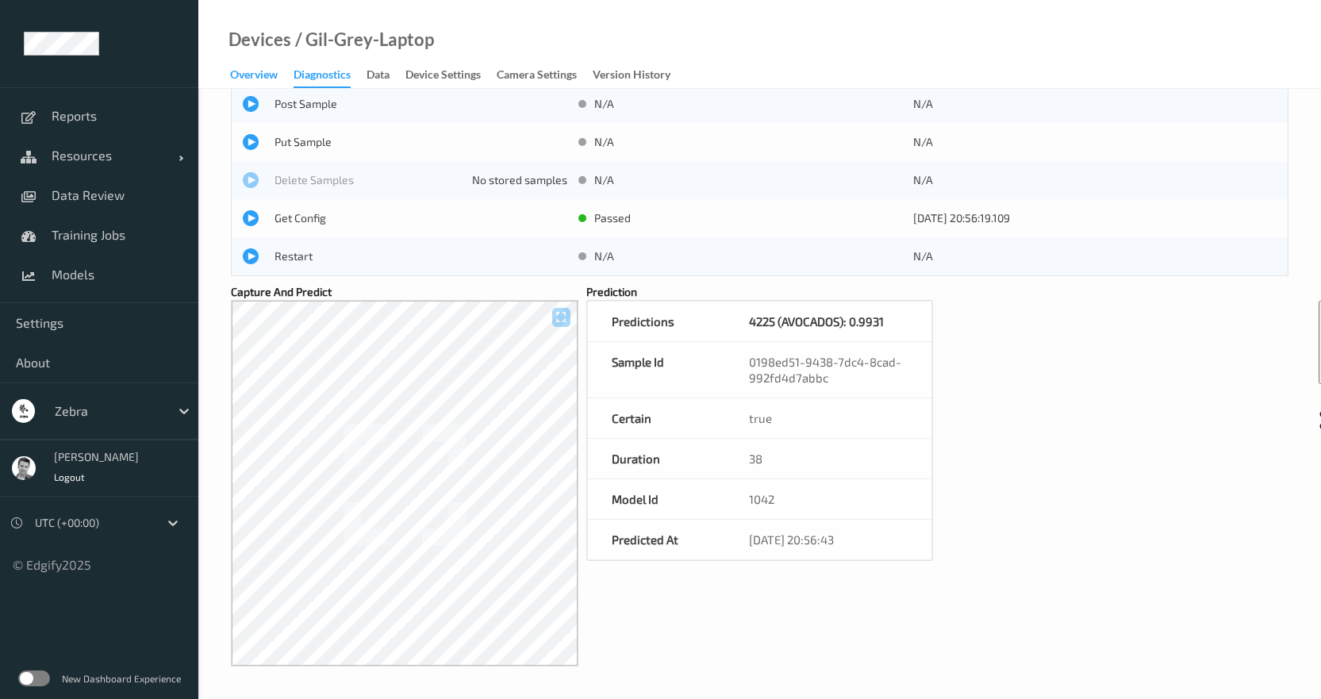
click at [249, 75] on div "Overview" at bounding box center [254, 77] width 48 height 20
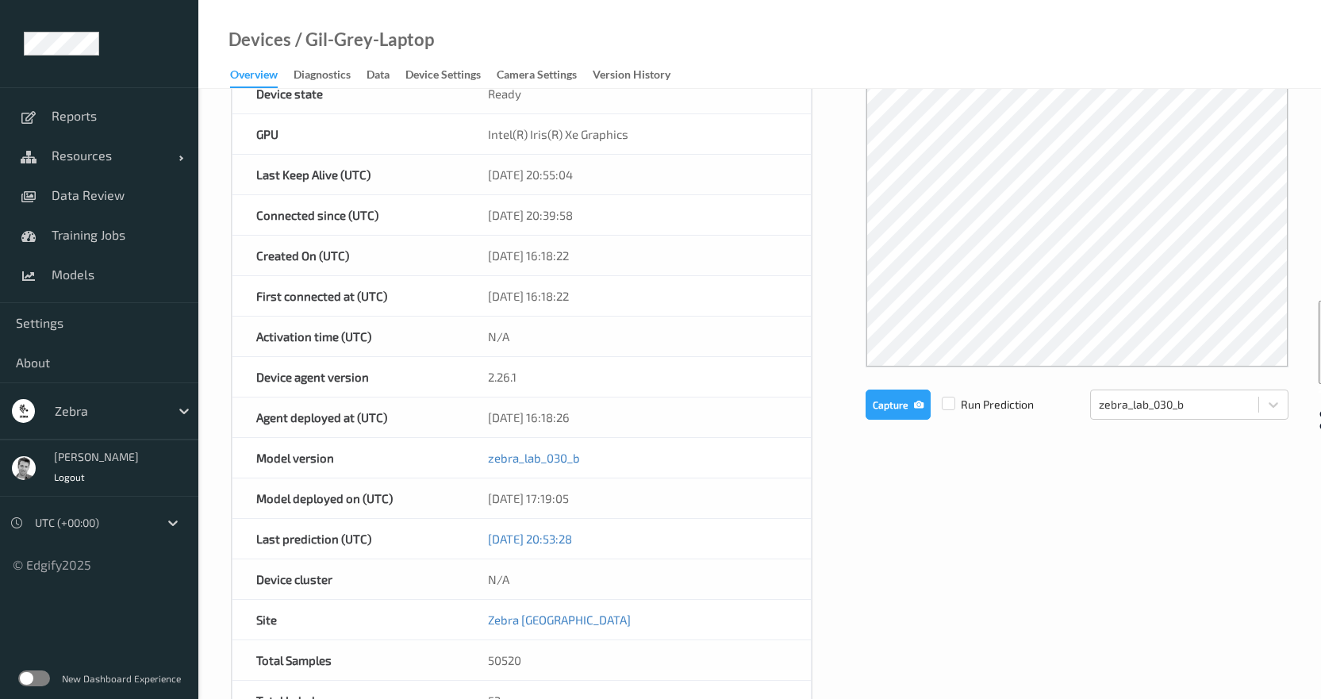
click at [41, 675] on label at bounding box center [34, 679] width 32 height 16
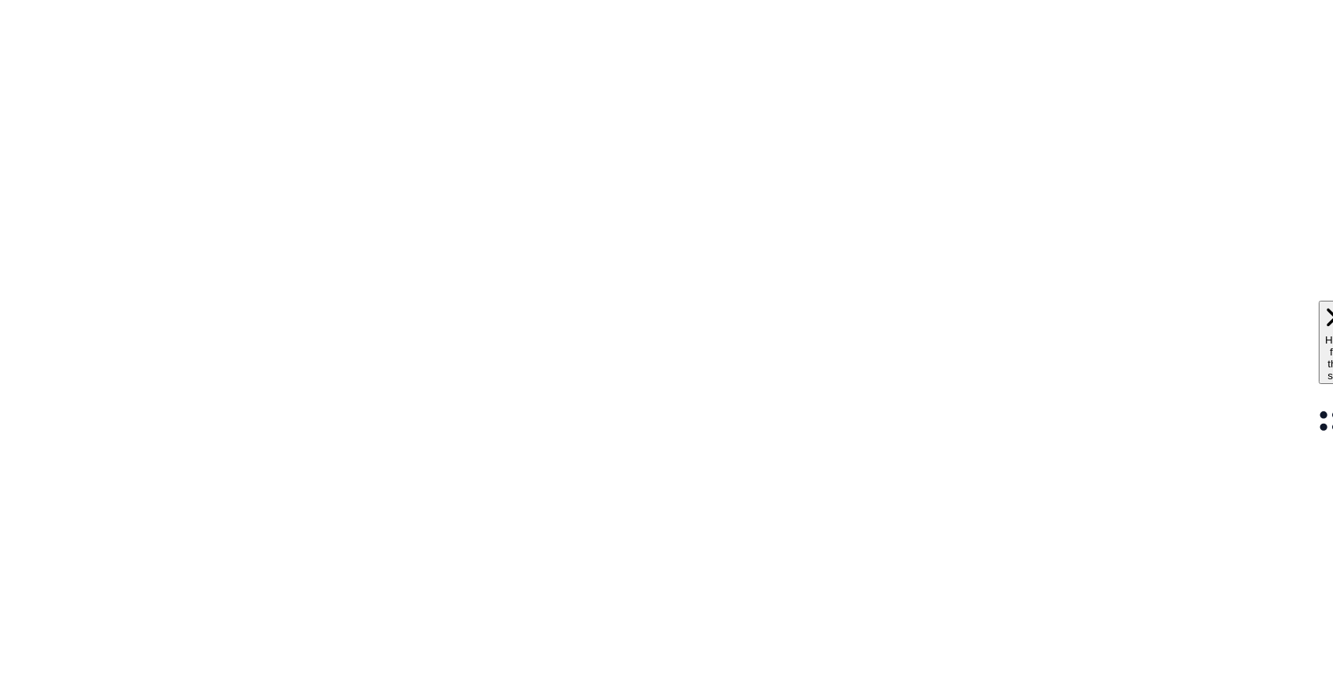
click at [454, 79] on div at bounding box center [666, 349] width 1333 height 699
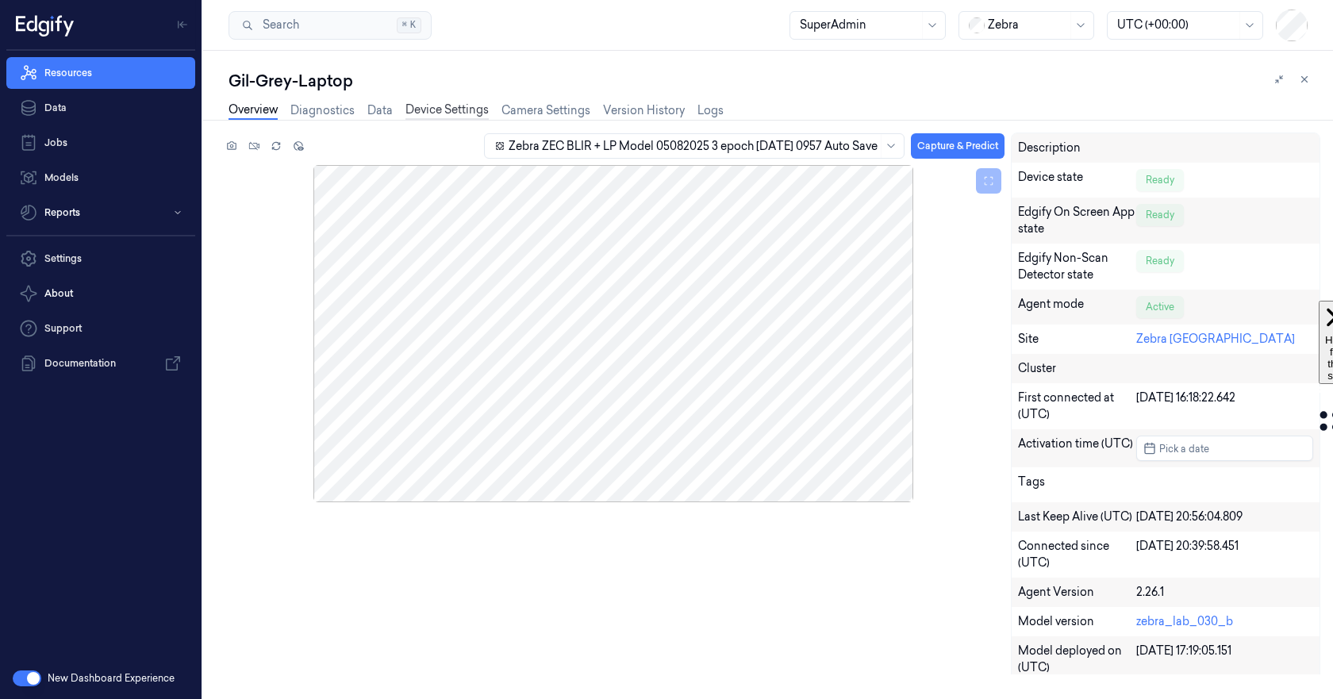
click at [439, 113] on link "Device Settings" at bounding box center [447, 111] width 83 height 18
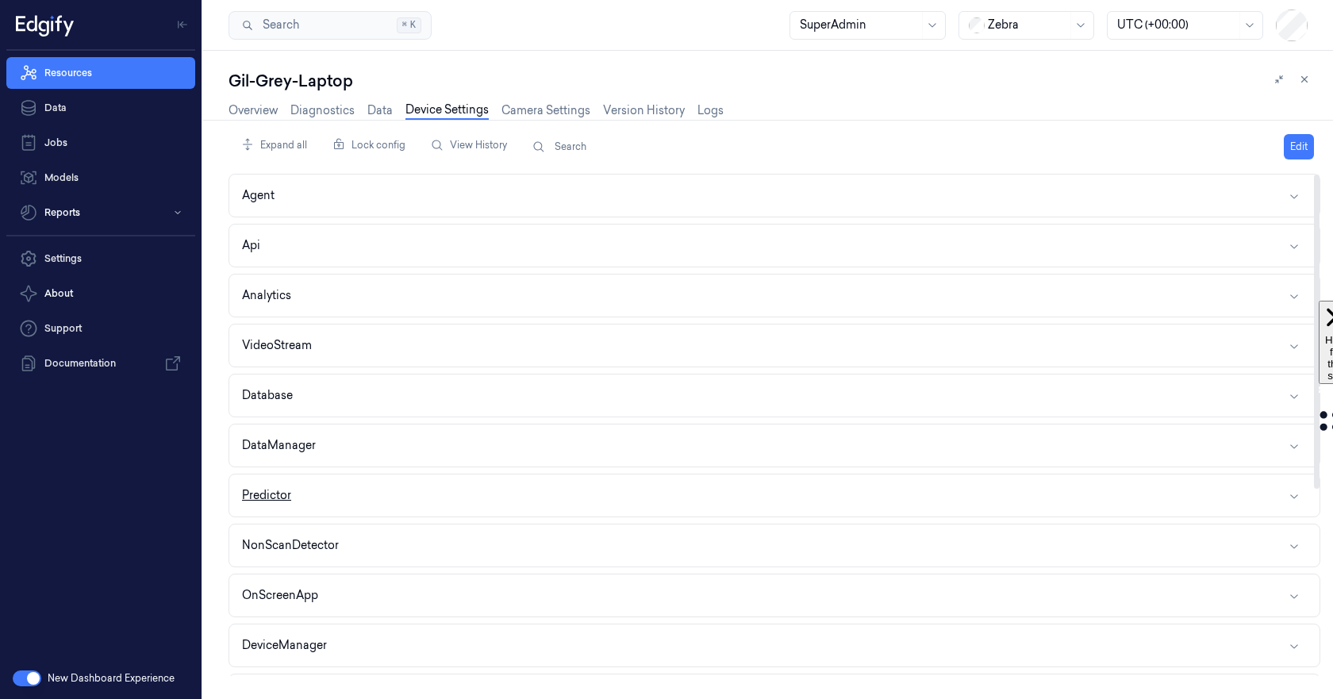
click at [376, 504] on button "Predictor" at bounding box center [774, 496] width 1090 height 42
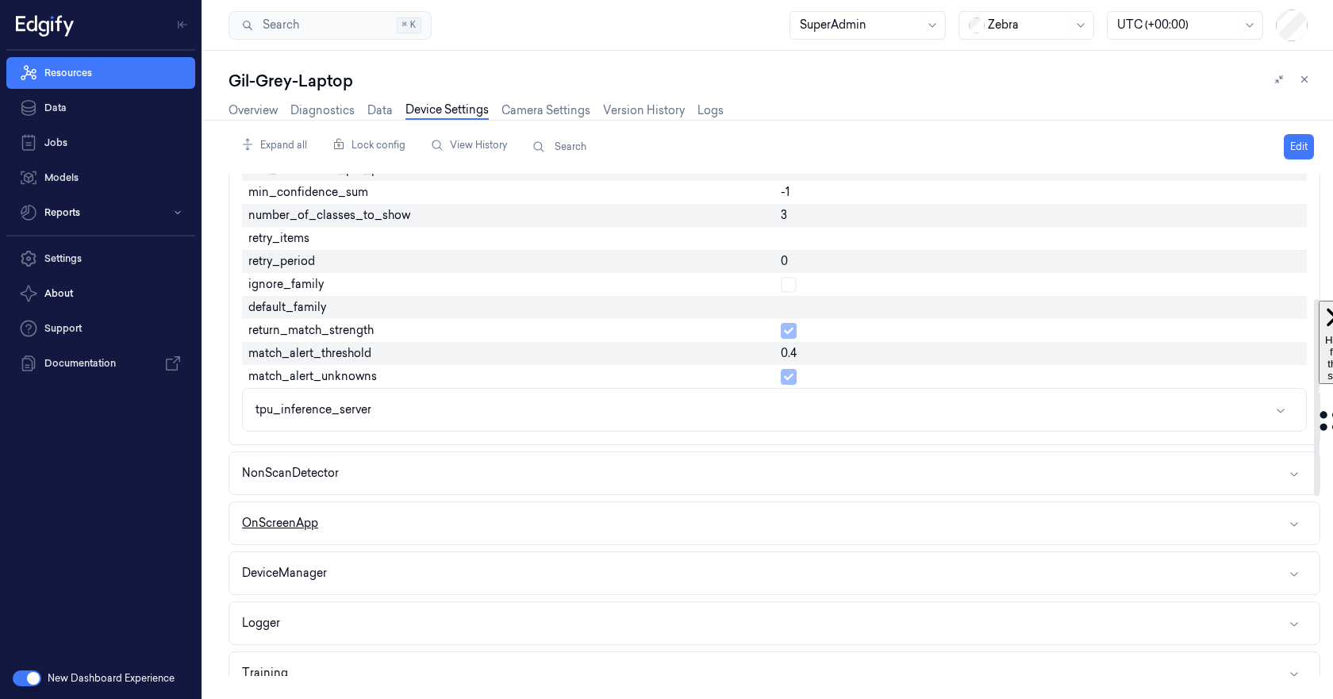
scroll to position [555, 0]
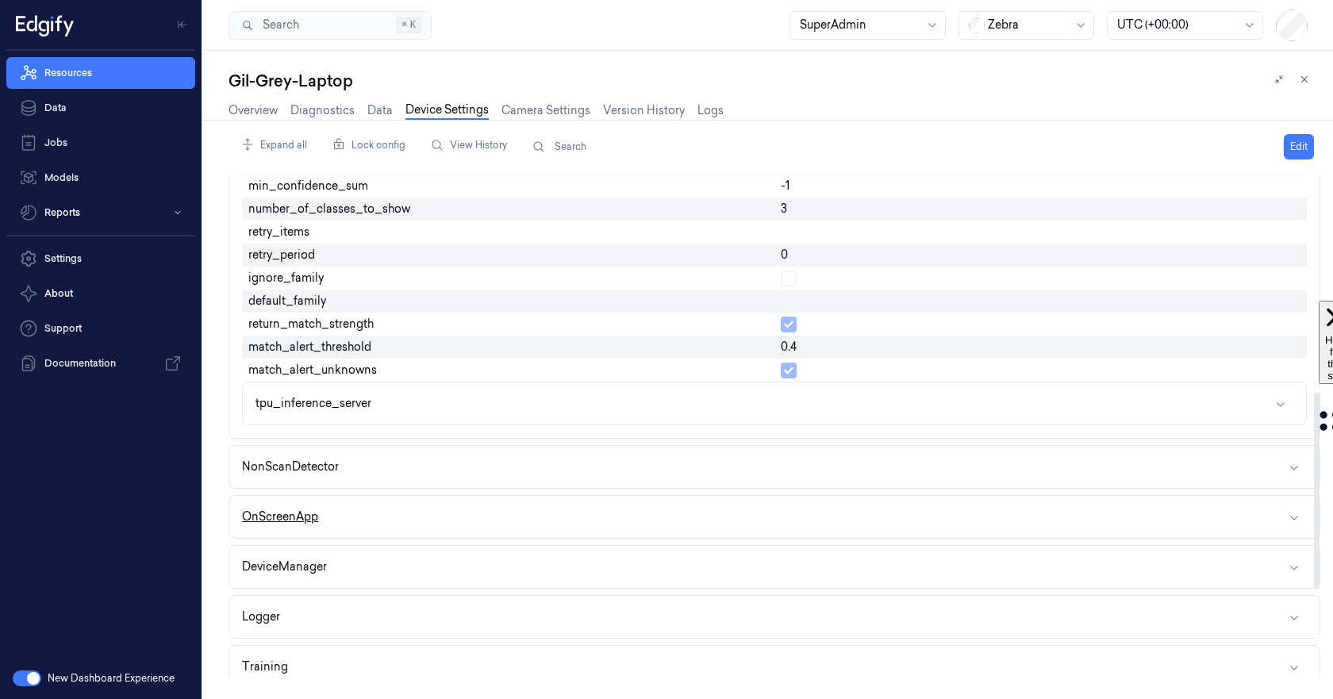
click at [398, 517] on button "OnScreenApp" at bounding box center [774, 517] width 1090 height 42
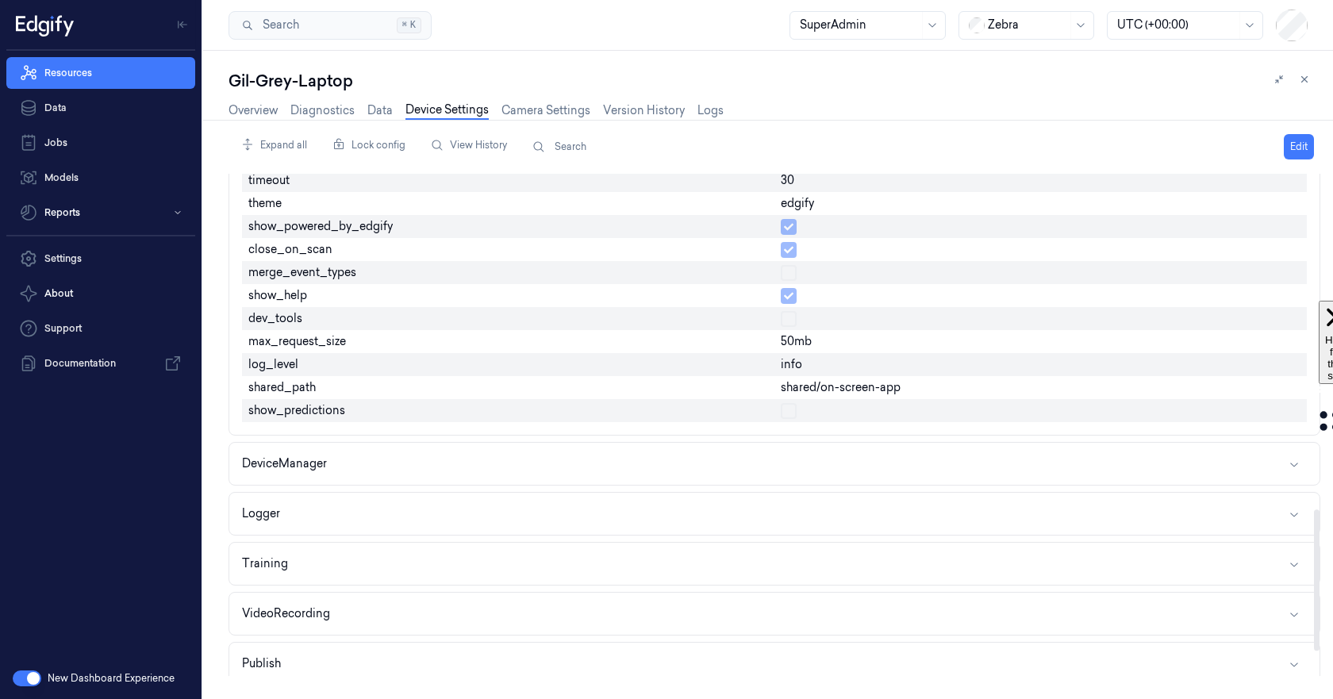
scroll to position [1270, 0]
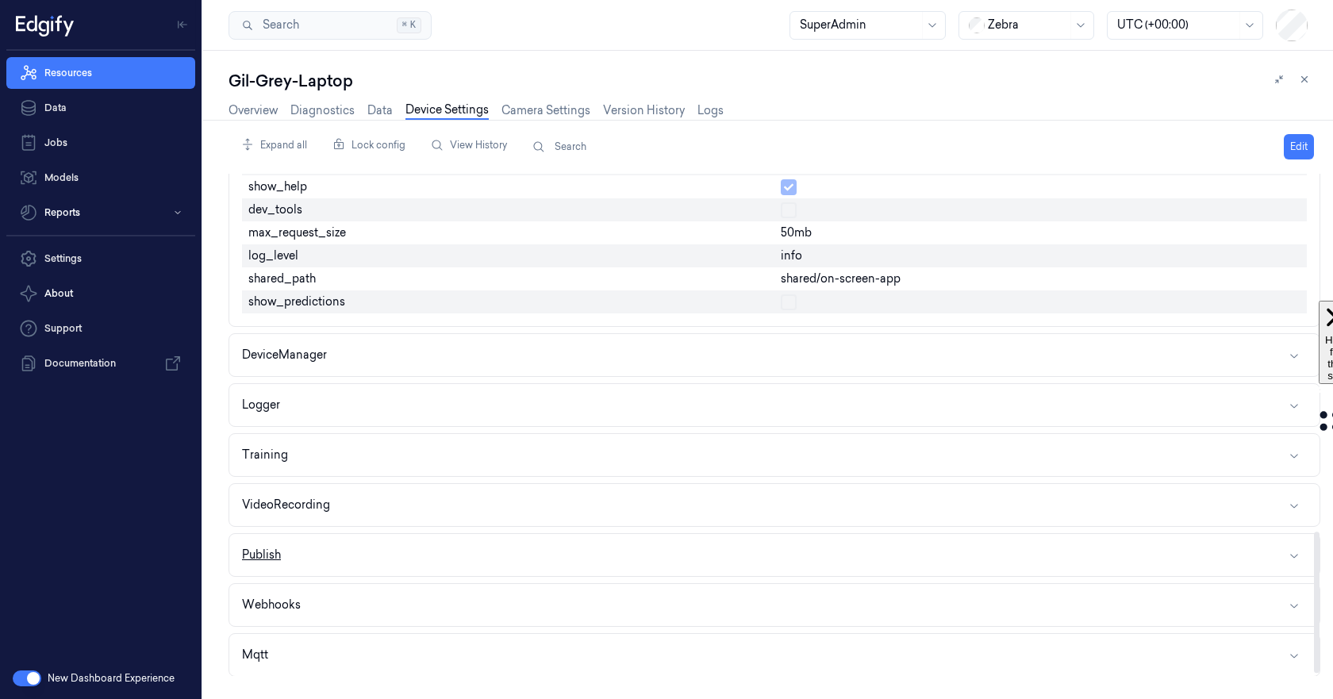
click at [390, 563] on button "Publish" at bounding box center [774, 555] width 1090 height 42
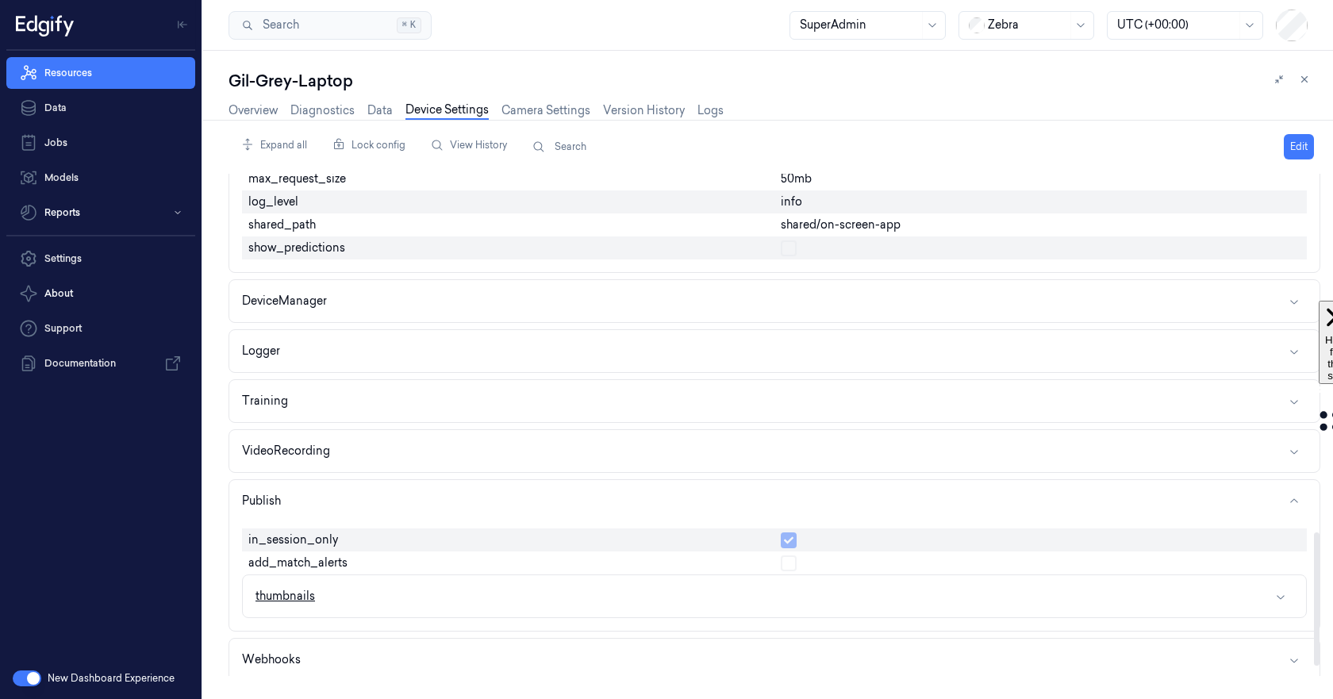
scroll to position [1349, 0]
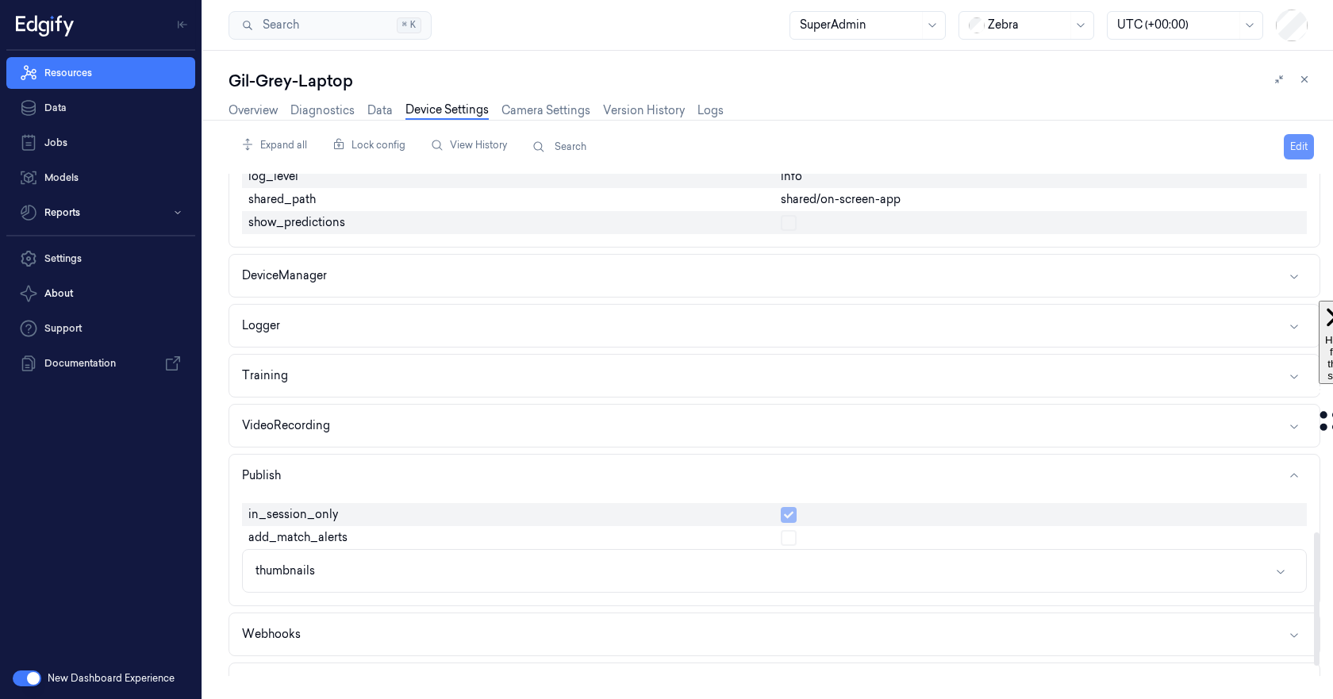
click at [1311, 144] on button "Edit" at bounding box center [1299, 146] width 30 height 25
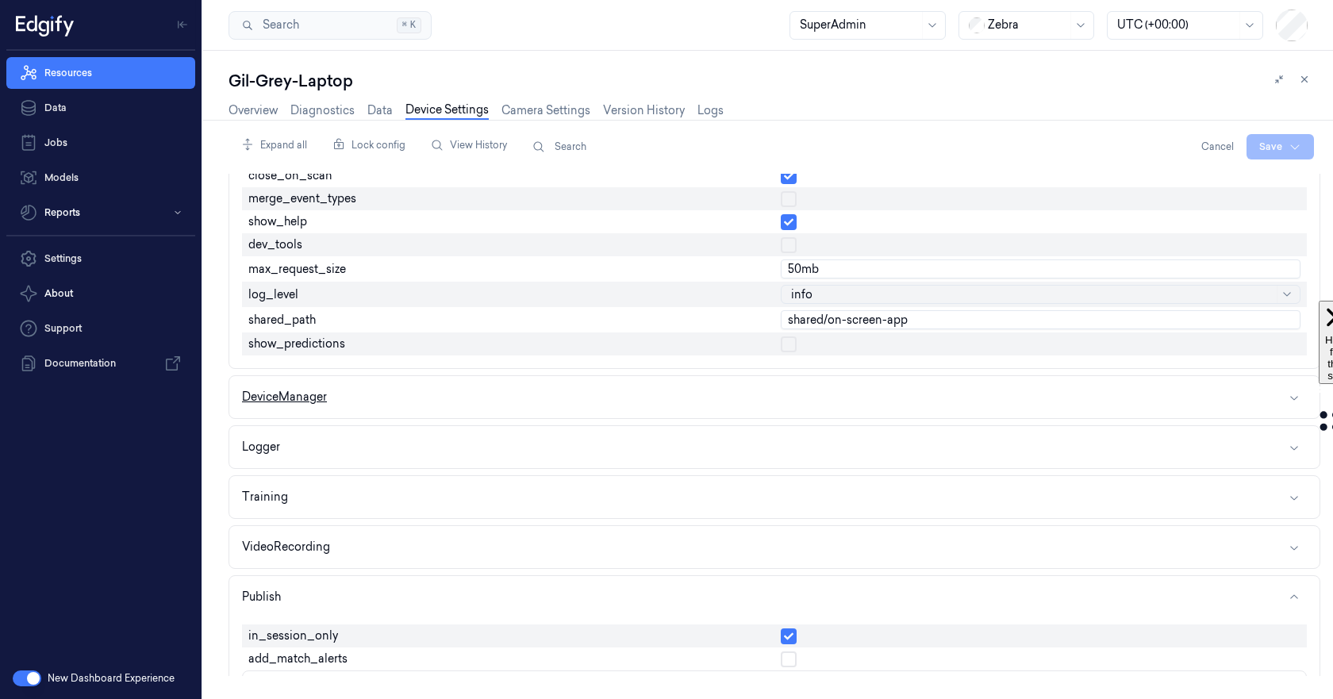
scroll to position [1467, 0]
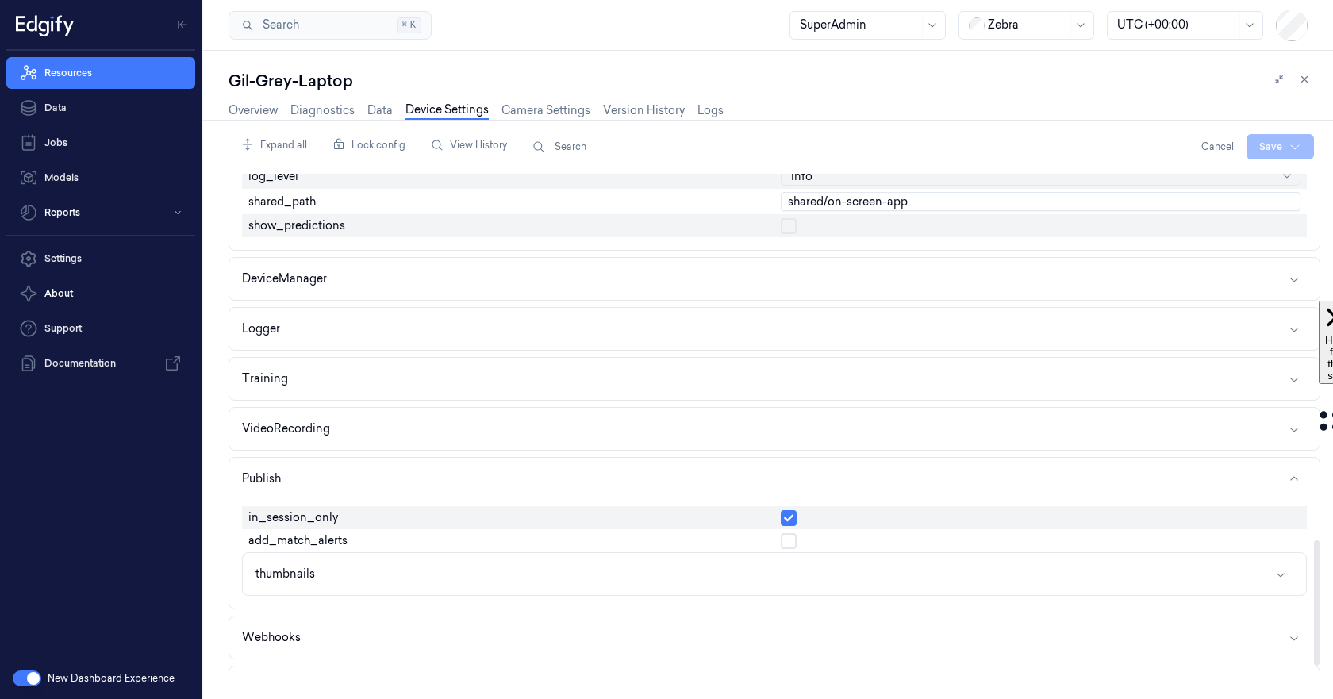
click at [790, 540] on button "button" at bounding box center [789, 541] width 16 height 16
click at [1280, 153] on html "Resources Data Jobs Models Reports Settings About Support Documentation New Das…" at bounding box center [666, 349] width 1333 height 699
click at [239, 110] on html "Resources Data Jobs Models Reports Settings About Support Documentation New Das…" at bounding box center [666, 349] width 1333 height 699
click at [250, 111] on link "Overview" at bounding box center [253, 111] width 49 height 18
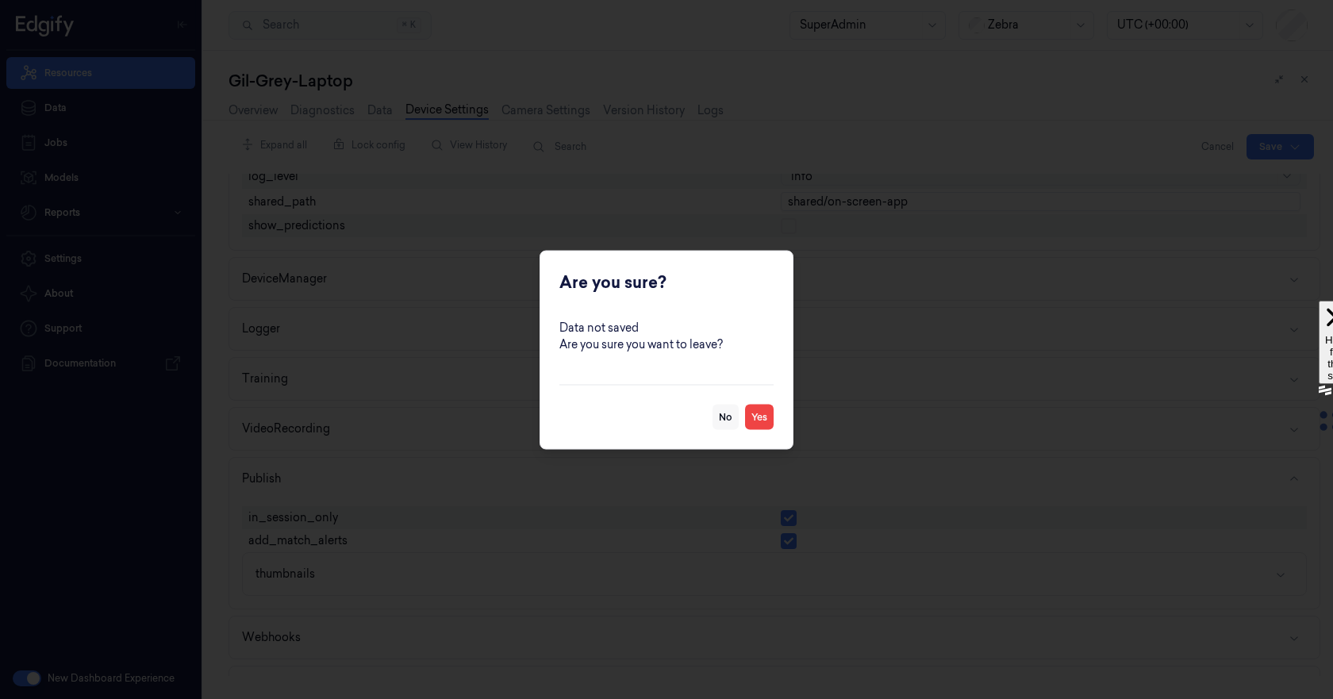
click at [728, 414] on button "No" at bounding box center [726, 416] width 26 height 25
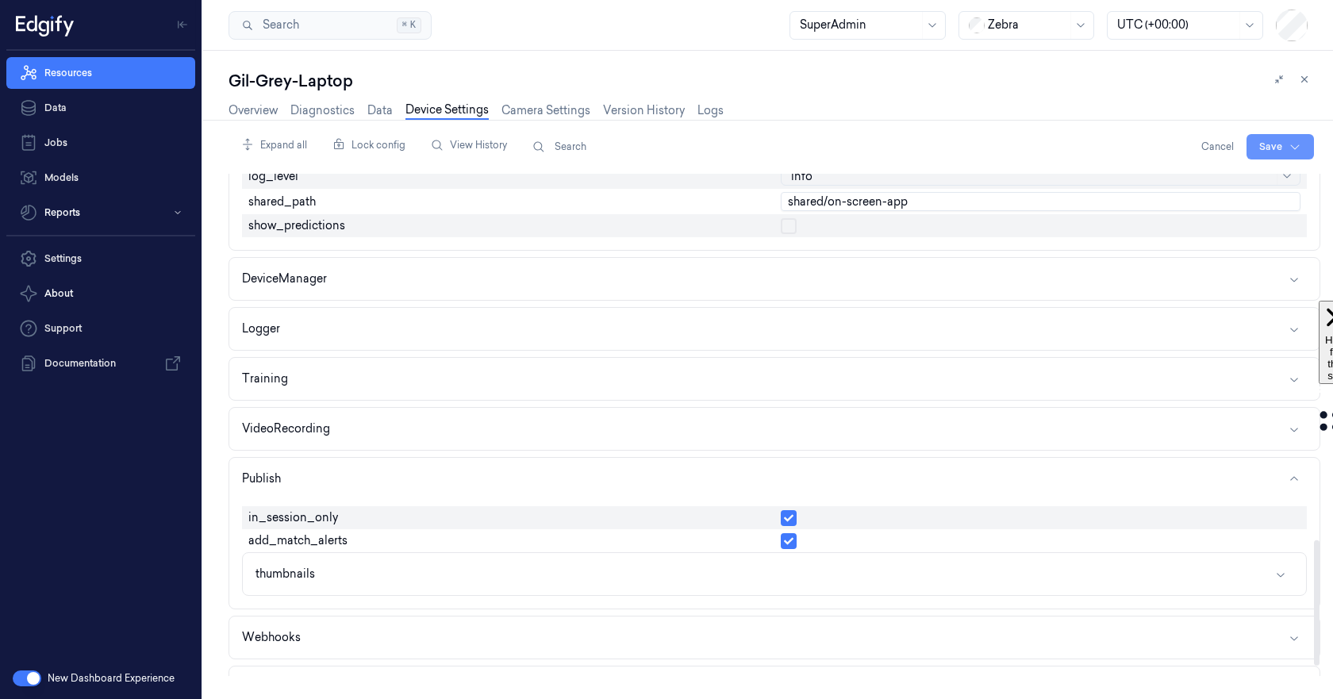
click at [1272, 144] on html "Resources Data Jobs Models Reports Settings About Support Documentation New Das…" at bounding box center [666, 349] width 1333 height 699
click at [1195, 173] on div "Save to this device" at bounding box center [1238, 180] width 140 height 26
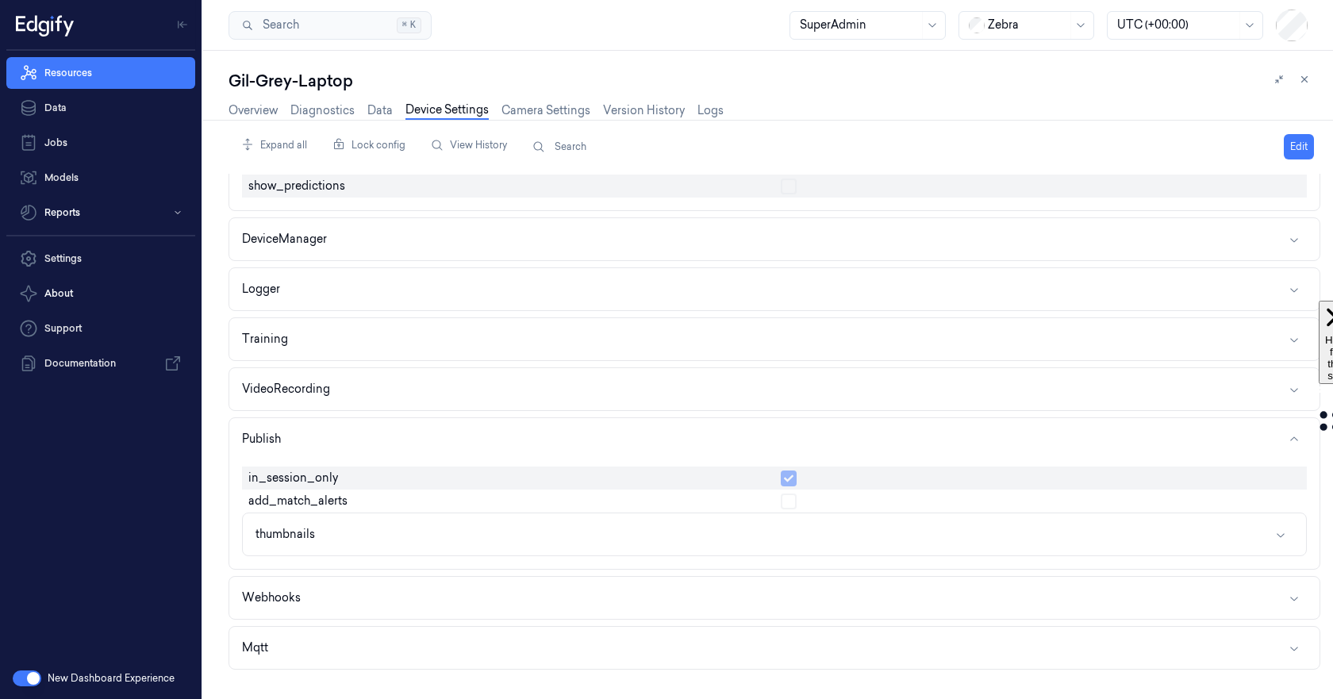
scroll to position [1349, 0]
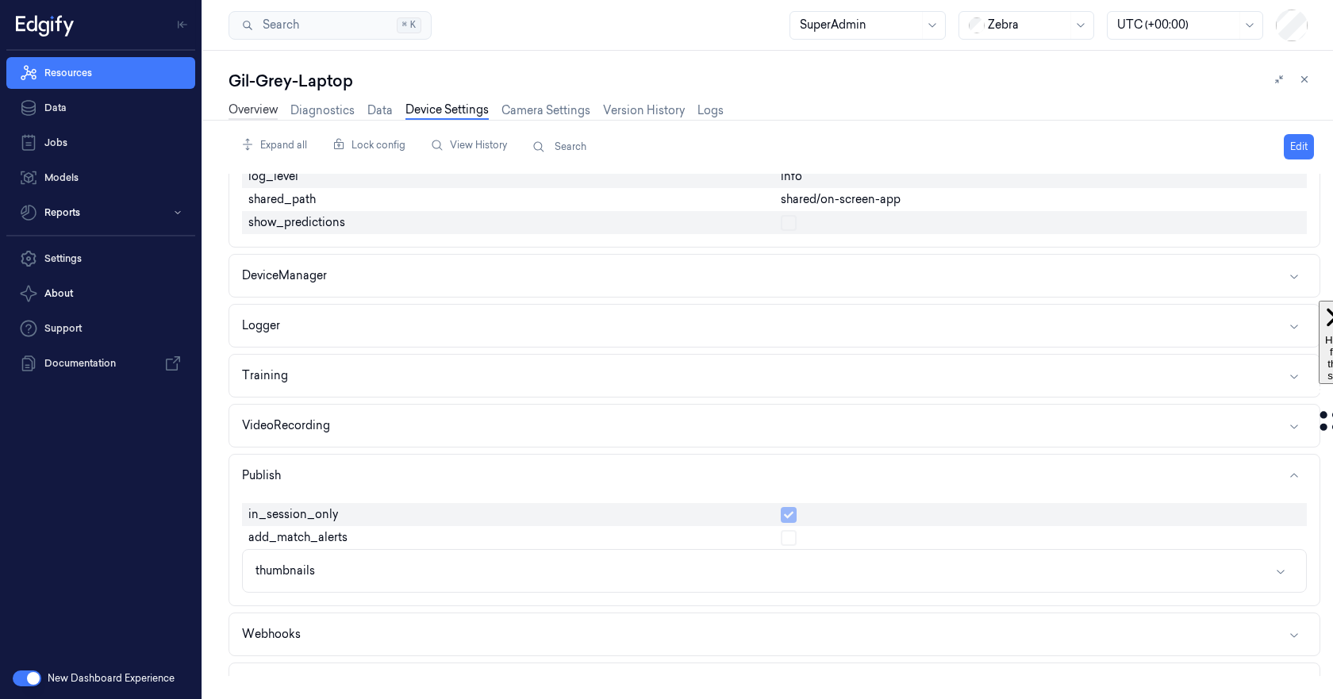
click at [250, 104] on link "Overview" at bounding box center [253, 111] width 49 height 18
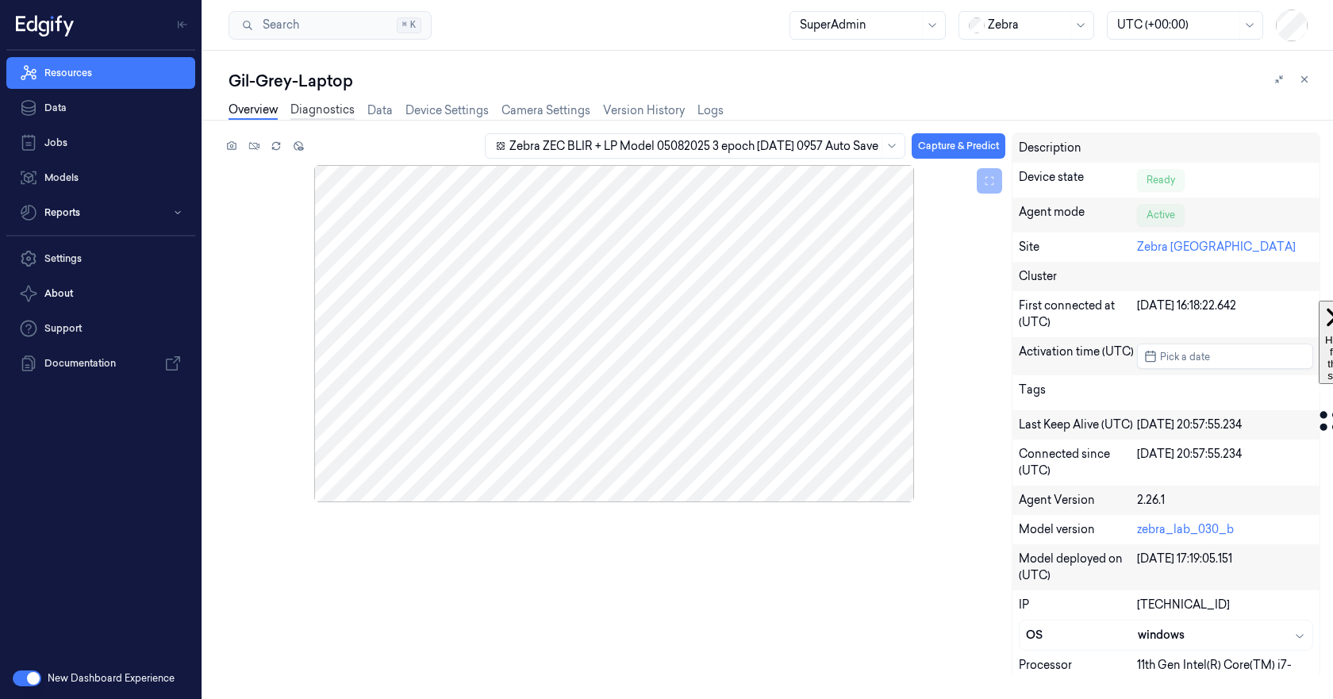
click at [314, 112] on link "Diagnostics" at bounding box center [322, 111] width 64 height 18
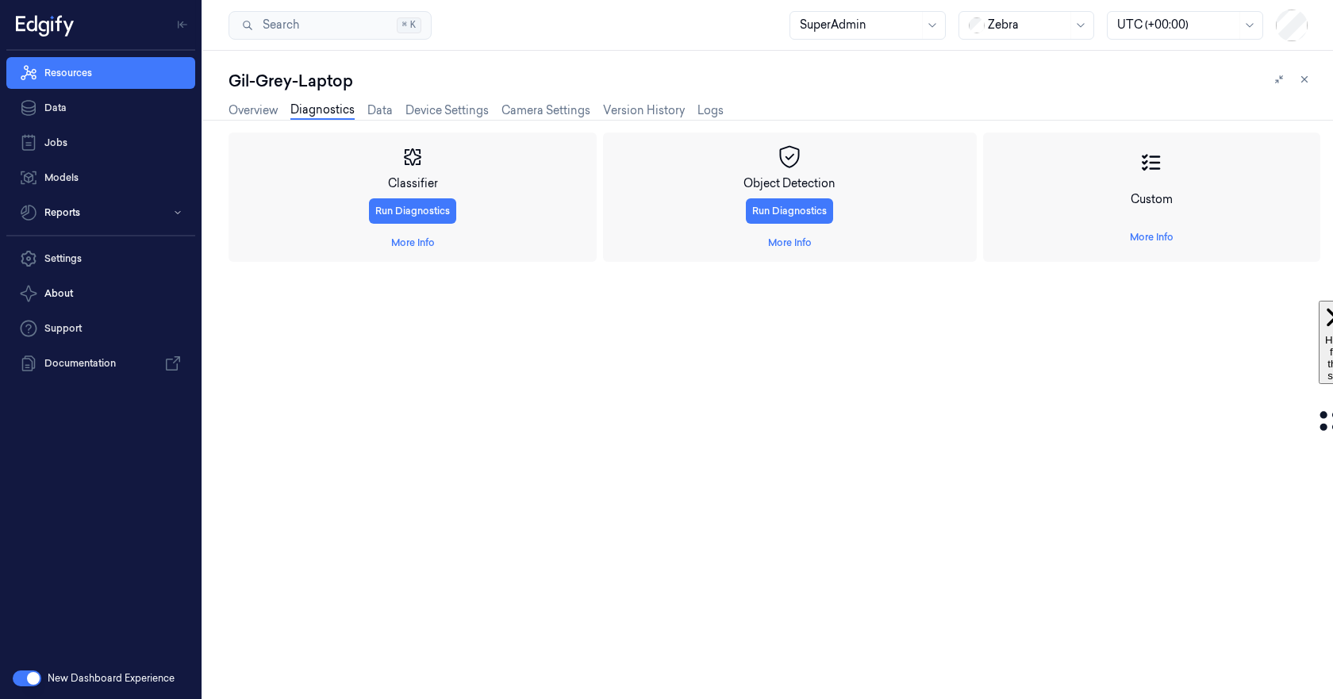
click at [1168, 216] on div "Custom More Info" at bounding box center [1151, 197] width 337 height 129
drag, startPoint x: 1166, startPoint y: 234, endPoint x: 1072, endPoint y: 248, distance: 94.7
click at [1165, 234] on link "More Info" at bounding box center [1152, 237] width 44 height 14
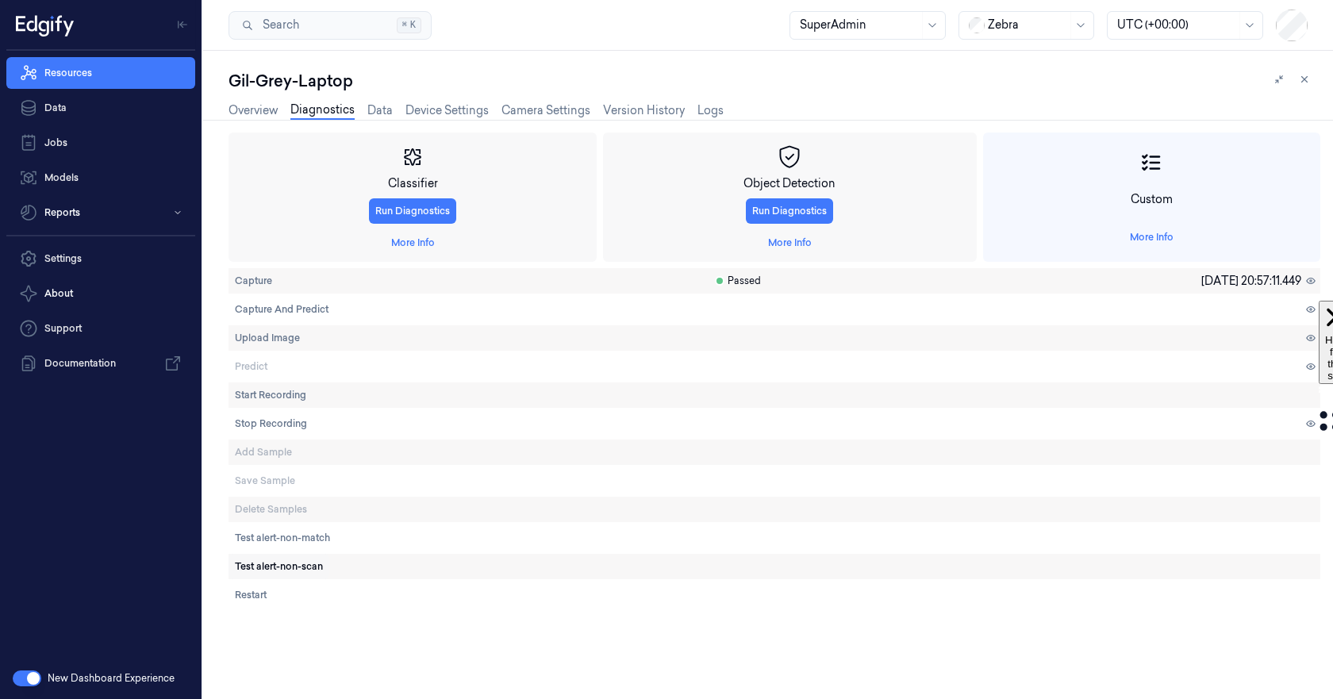
click at [296, 563] on span "Test alert-non-scan" at bounding box center [279, 566] width 88 height 14
click at [298, 536] on span "Test alert-non-match" at bounding box center [282, 538] width 95 height 14
click at [296, 568] on span "Test alert-non-scan" at bounding box center [279, 566] width 88 height 14
click at [319, 540] on span "Test alert-non-match" at bounding box center [282, 538] width 95 height 14
click at [435, 112] on link "Device Settings" at bounding box center [447, 111] width 83 height 18
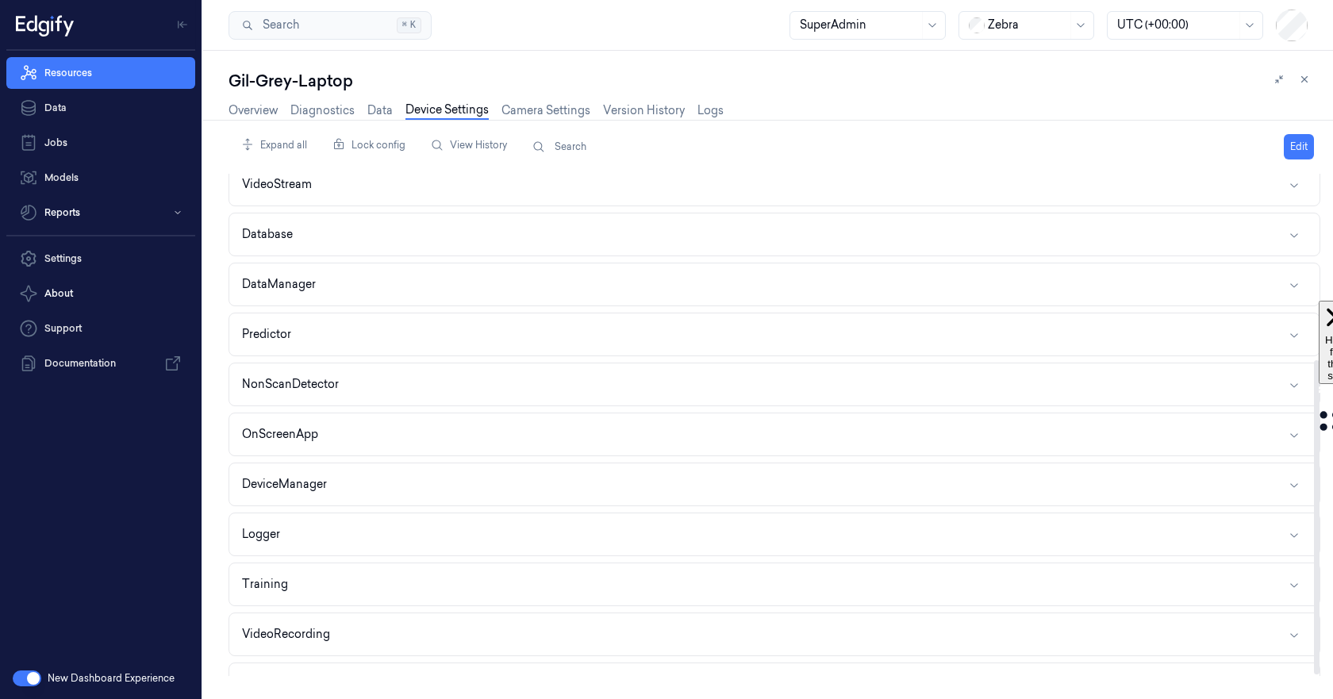
scroll to position [298, 0]
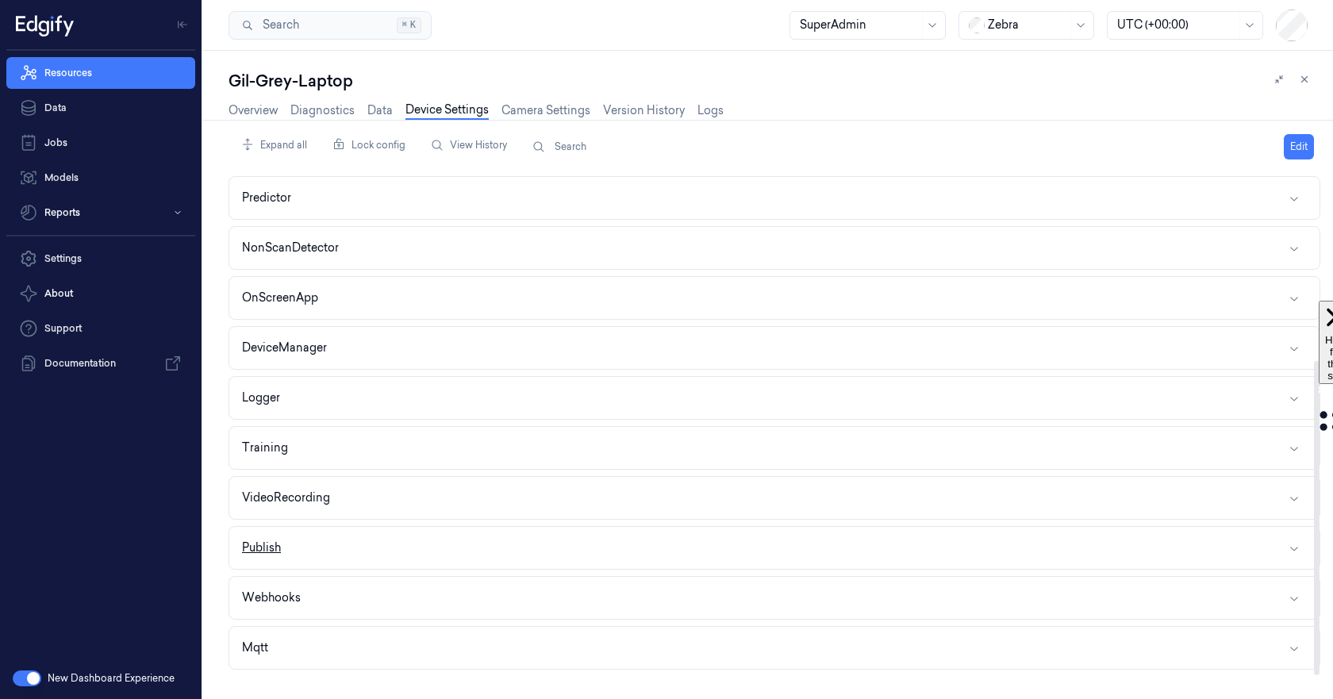
click at [306, 534] on button "Publish" at bounding box center [774, 548] width 1090 height 42
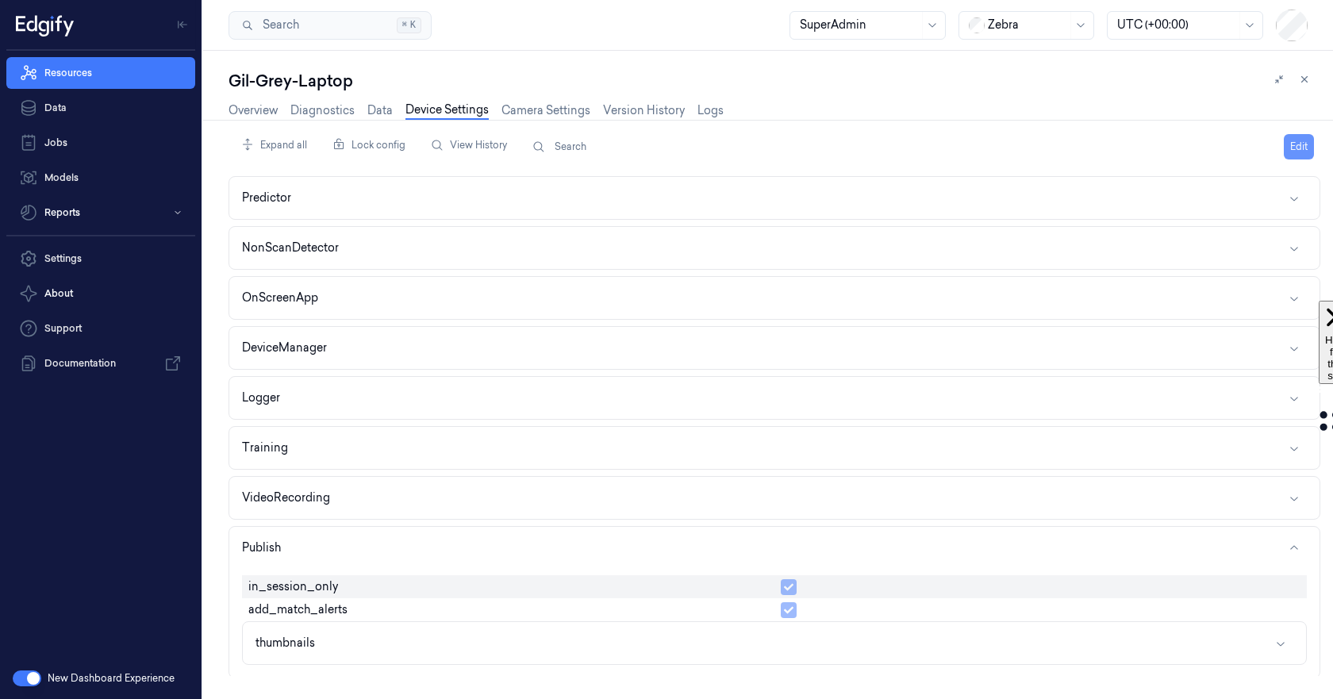
click at [1293, 147] on button "Edit" at bounding box center [1299, 146] width 30 height 25
click at [783, 613] on button "button" at bounding box center [789, 610] width 16 height 16
click at [1268, 150] on html "Resources Data Jobs Models Reports Settings About Support Documentation New Das…" at bounding box center [666, 349] width 1333 height 699
click at [1213, 177] on div "Save to this device" at bounding box center [1238, 180] width 140 height 26
click at [244, 105] on link "Overview" at bounding box center [253, 111] width 49 height 18
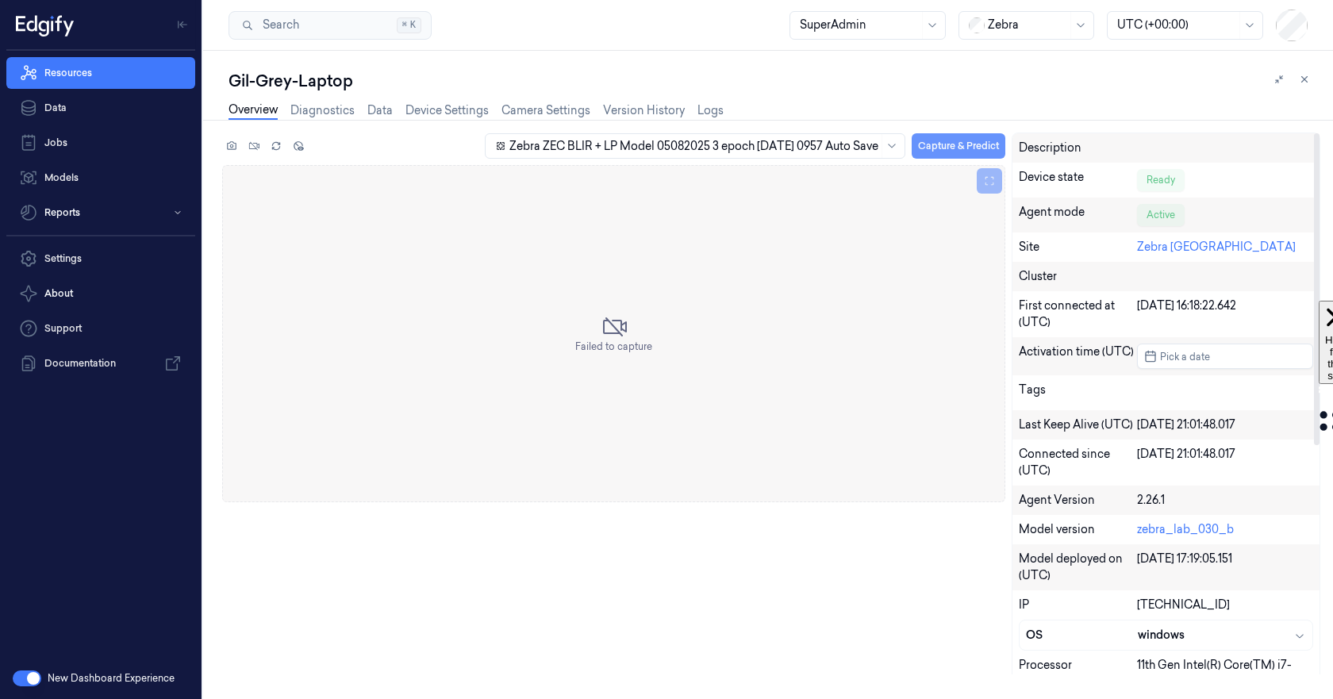
click at [962, 144] on button "Capture & Predict" at bounding box center [959, 145] width 94 height 25
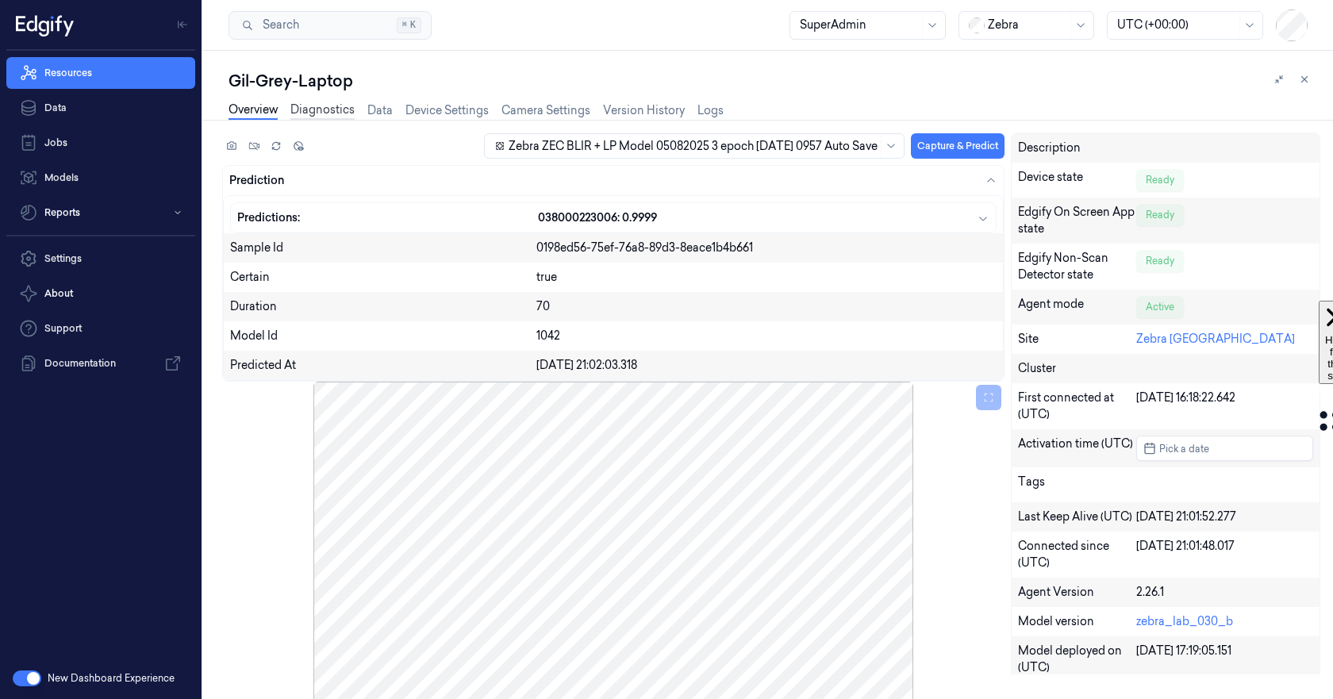
click at [333, 106] on link "Diagnostics" at bounding box center [322, 111] width 64 height 18
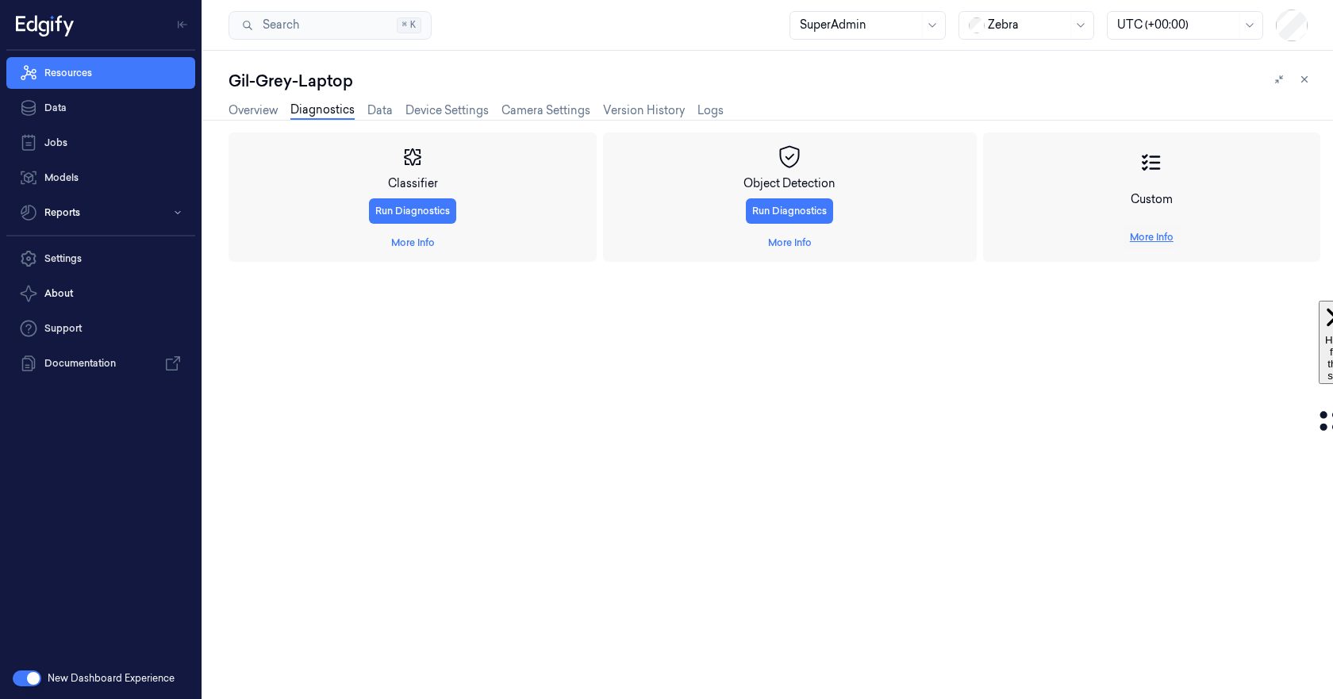
drag, startPoint x: 1149, startPoint y: 230, endPoint x: 1119, endPoint y: 248, distance: 35.2
click at [1149, 231] on link "More Info" at bounding box center [1152, 237] width 44 height 14
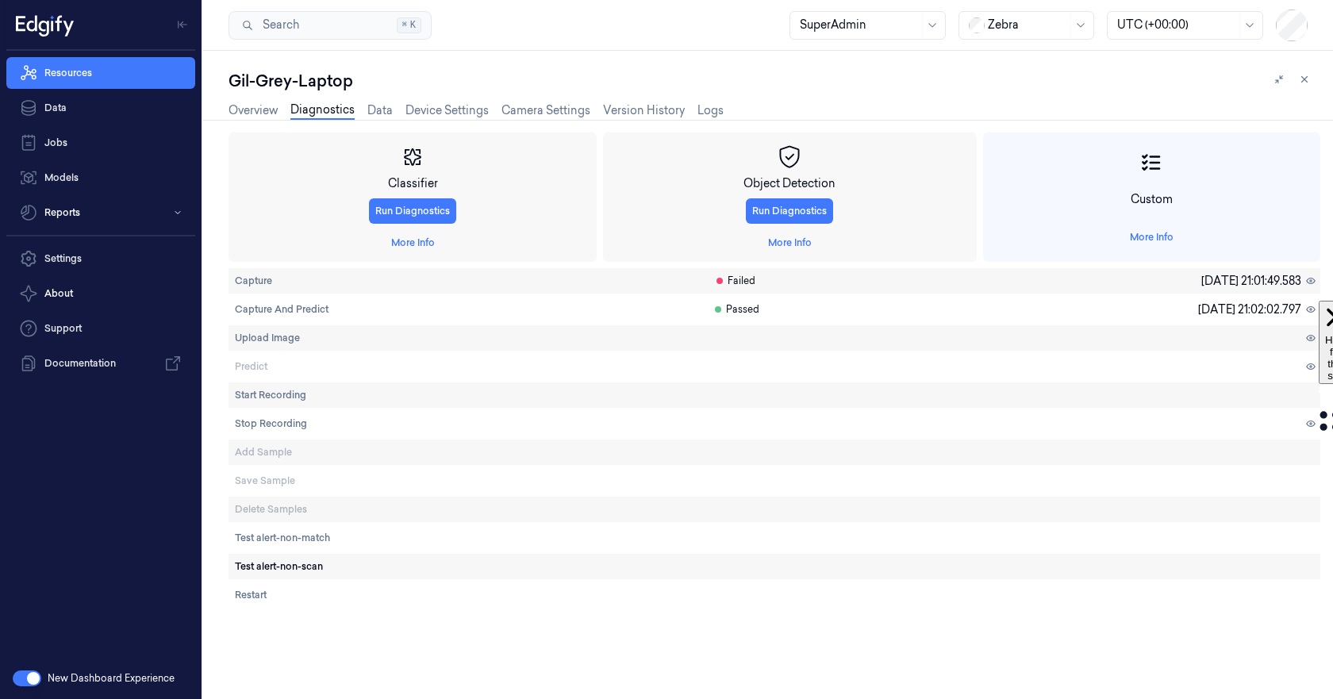
click at [260, 567] on span "Test alert-non-scan" at bounding box center [279, 566] width 88 height 14
click at [248, 115] on link "Overview" at bounding box center [253, 111] width 49 height 18
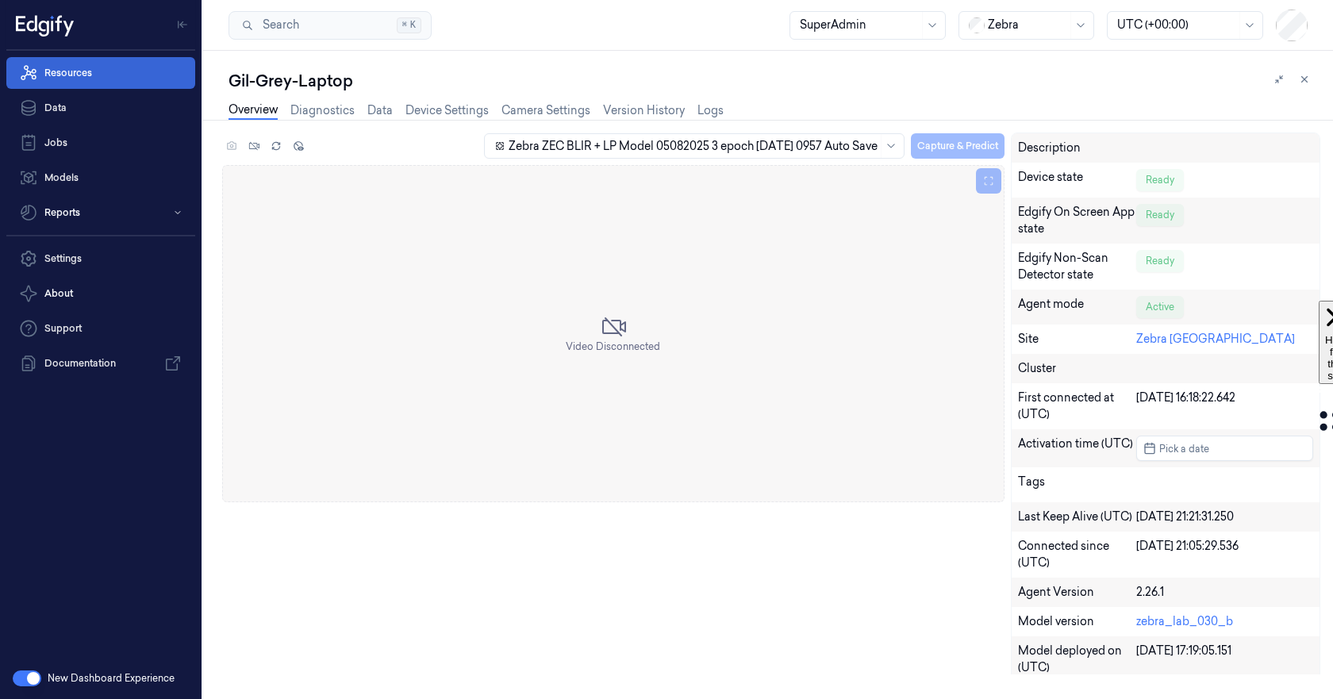
click at [68, 74] on link "Resources" at bounding box center [100, 73] width 189 height 32
